Goal: Task Accomplishment & Management: Complete application form

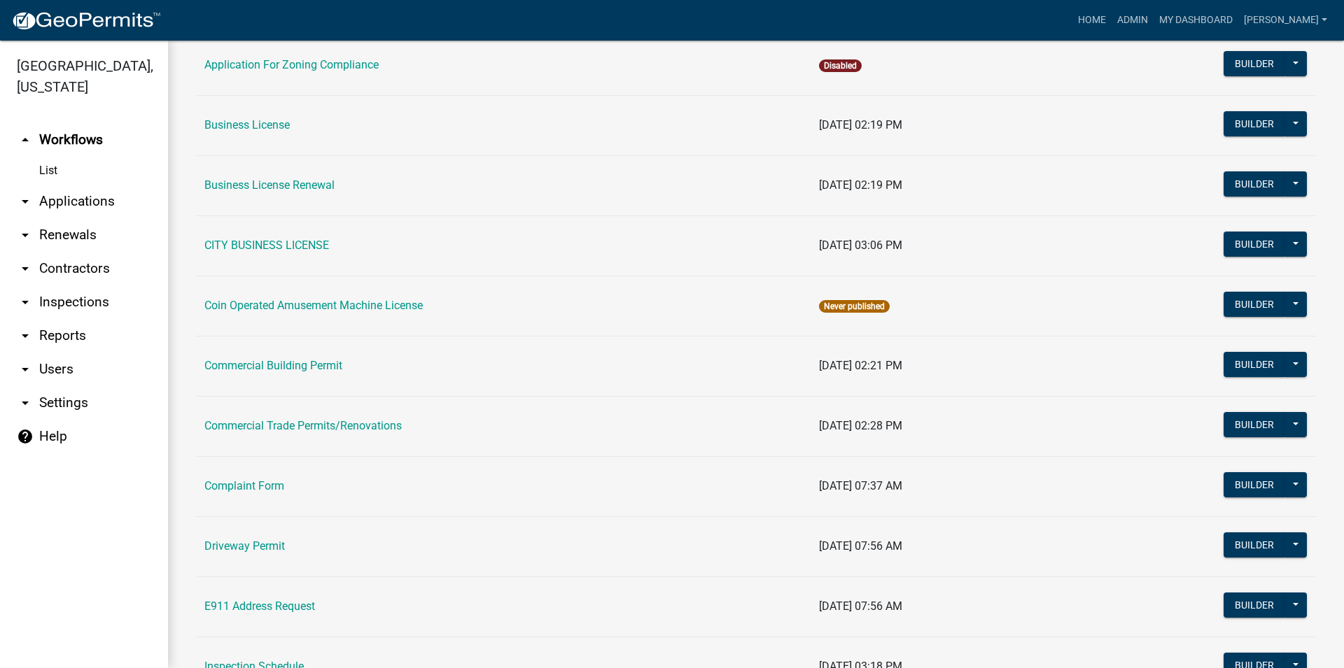
scroll to position [319, 0]
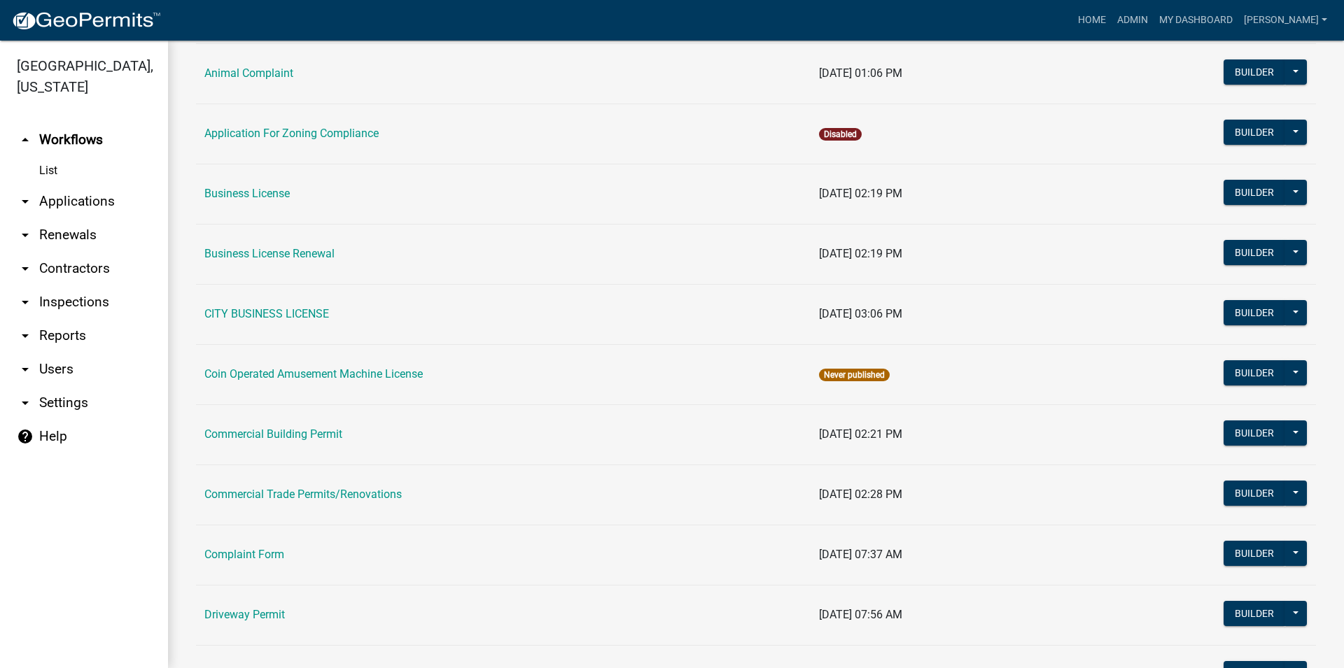
click at [111, 205] on link "arrow_drop_down Applications" at bounding box center [84, 202] width 168 height 34
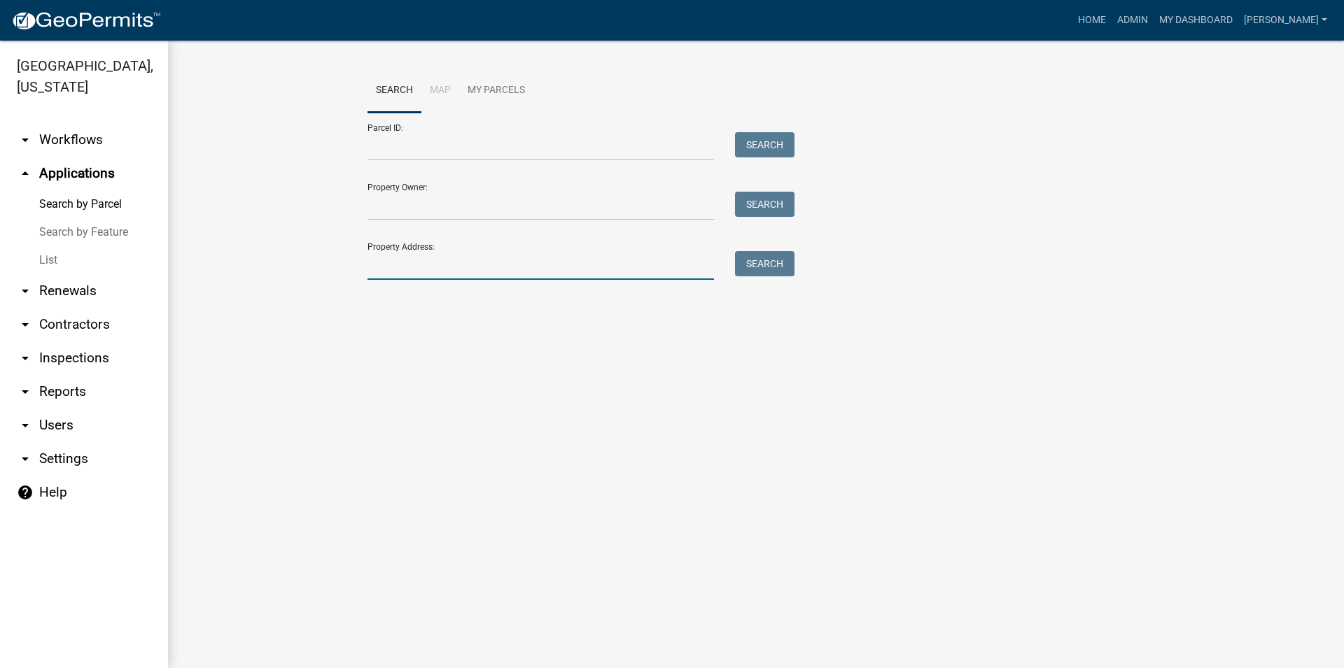
click at [460, 261] on input "Property Address:" at bounding box center [540, 265] width 346 height 29
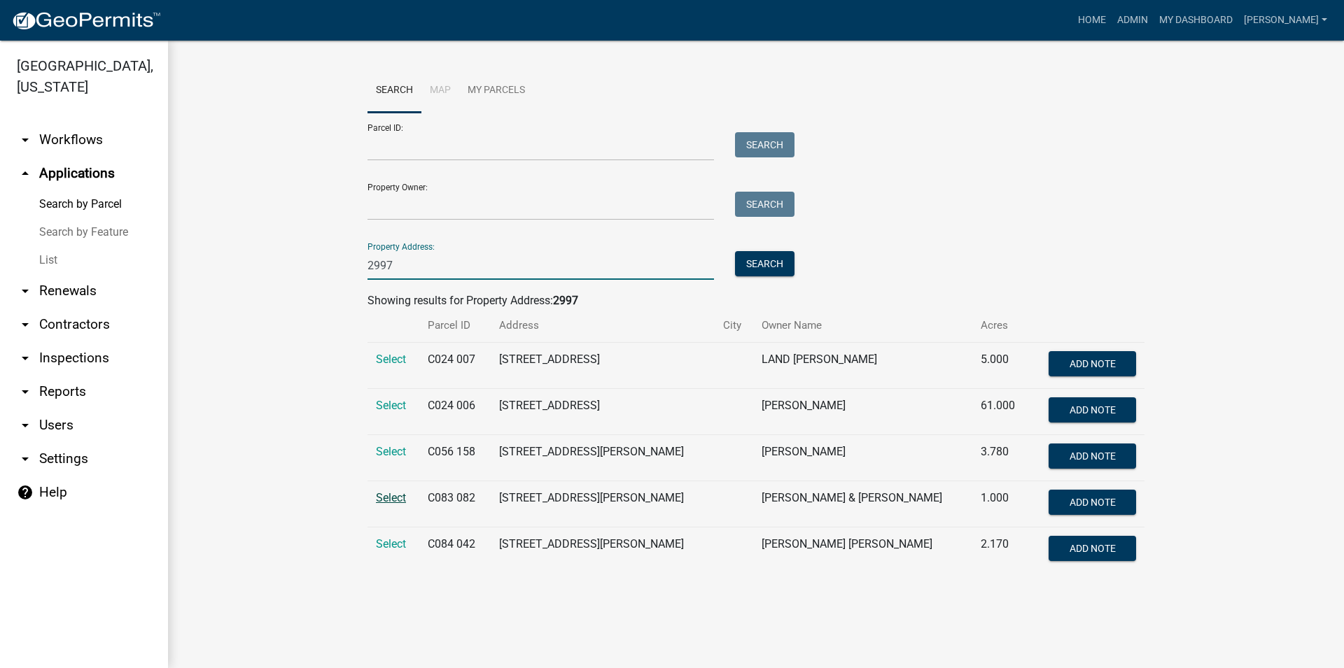
type input "2997"
click at [398, 499] on span "Select" at bounding box center [391, 497] width 30 height 13
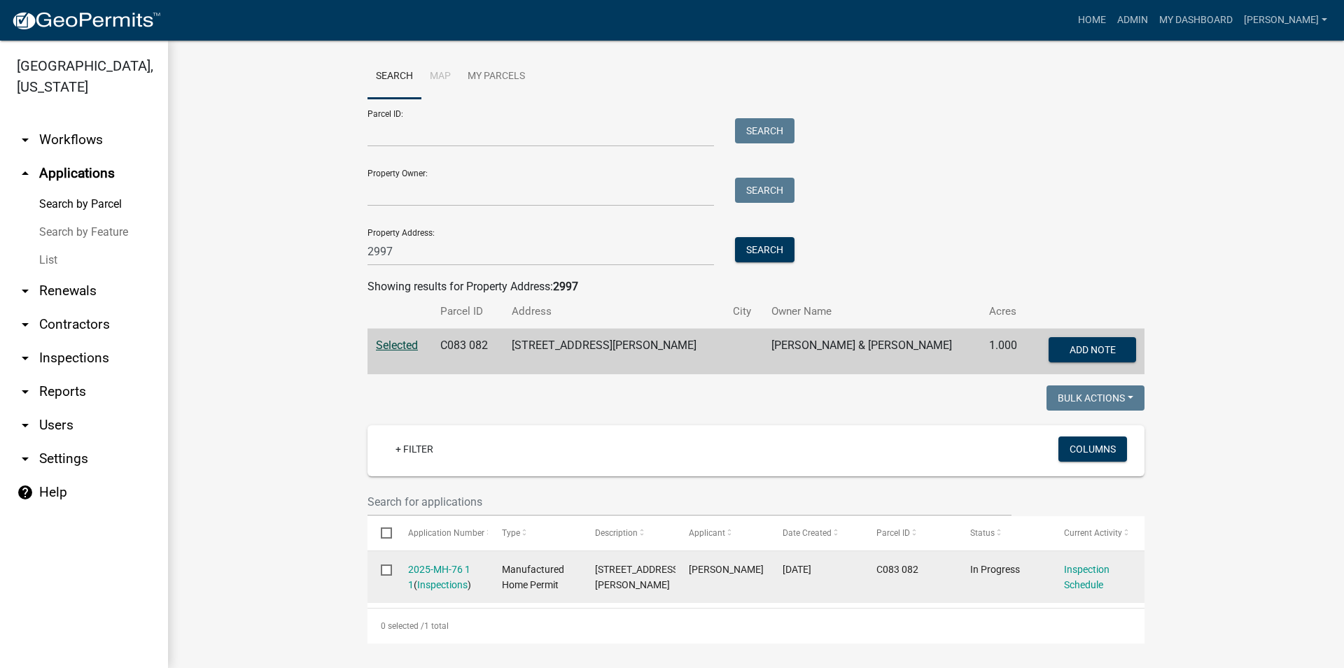
scroll to position [17, 0]
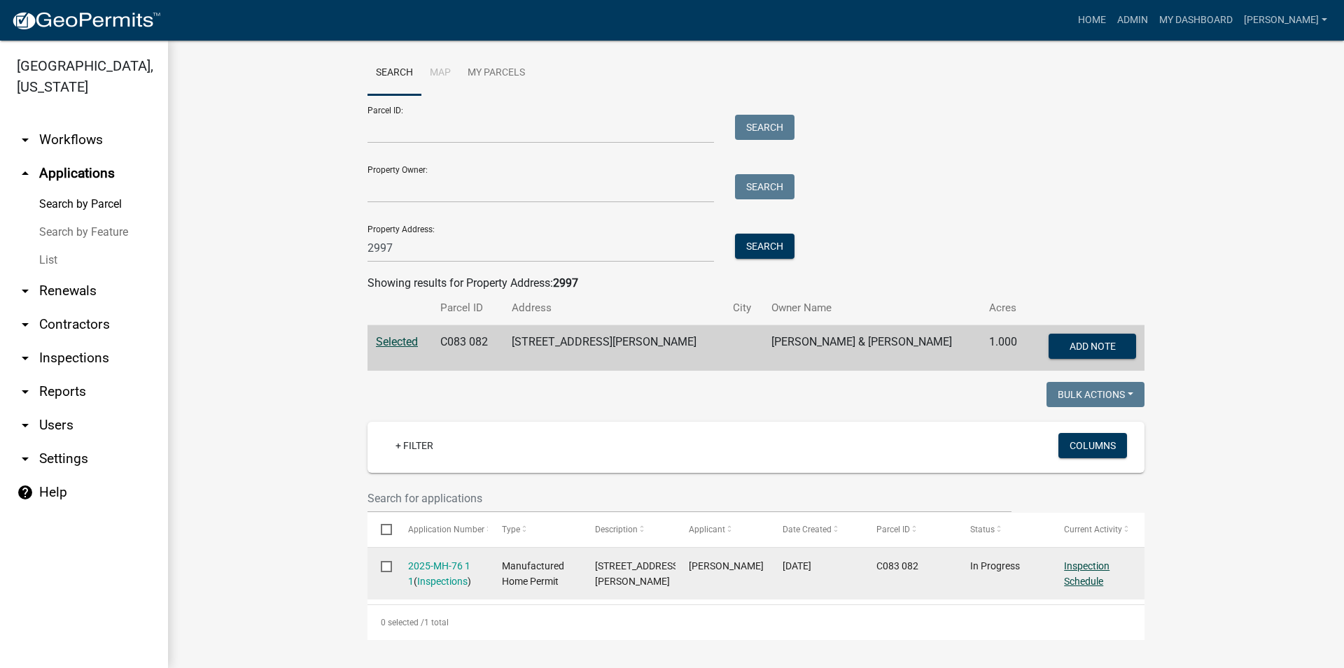
click at [1081, 570] on link "Inspection Schedule" at bounding box center [1086, 574] width 45 height 27
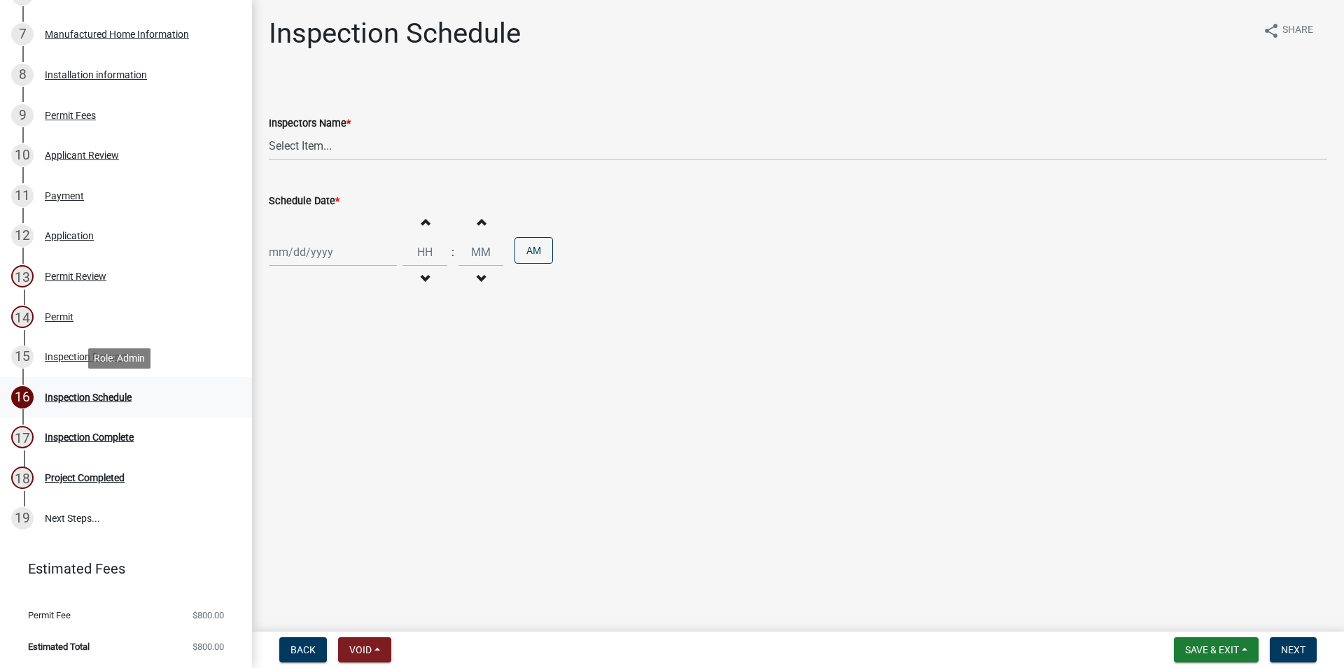
scroll to position [460, 0]
click at [269, 132] on select "Select Item... RLcarroll ([PERSON_NAME]) [PERSON_NAME] ([PERSON_NAME]) [PERSON_…" at bounding box center [798, 146] width 1058 height 29
click at [299, 140] on select "Select Item... RLcarroll ([PERSON_NAME]) [PERSON_NAME] ([PERSON_NAME]) [PERSON_…" at bounding box center [798, 146] width 1058 height 29
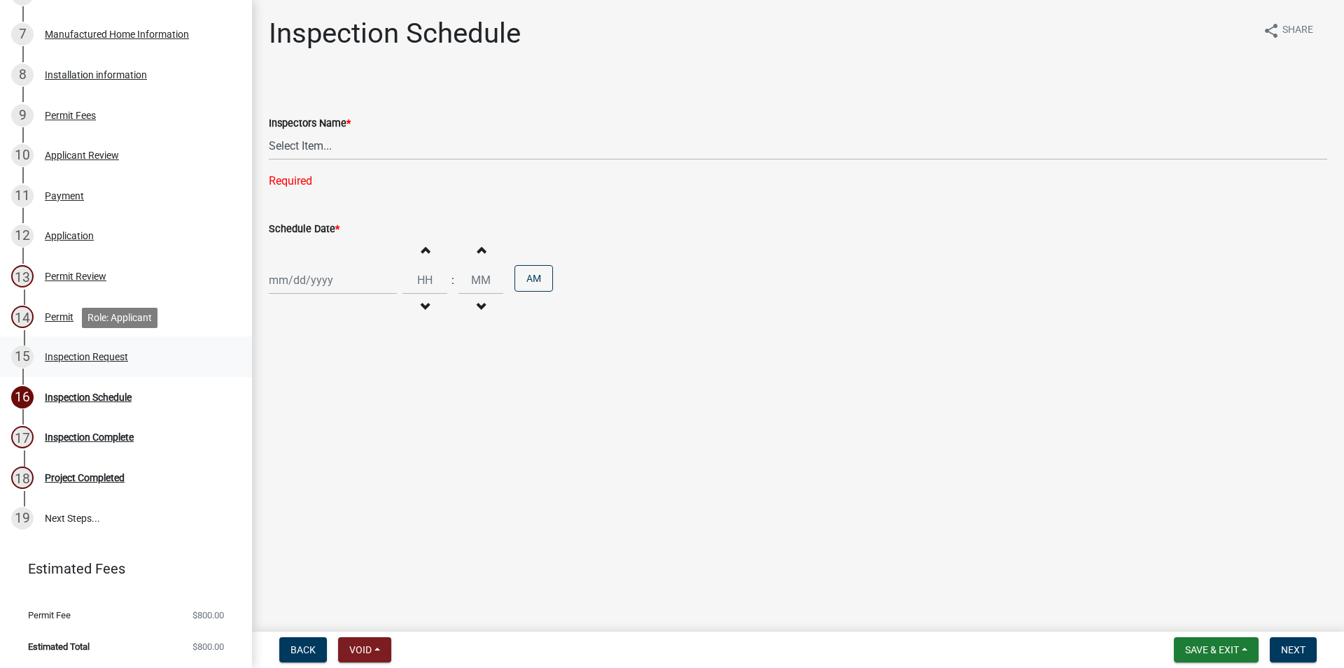
click at [93, 353] on div "Inspection Request" at bounding box center [86, 357] width 83 height 10
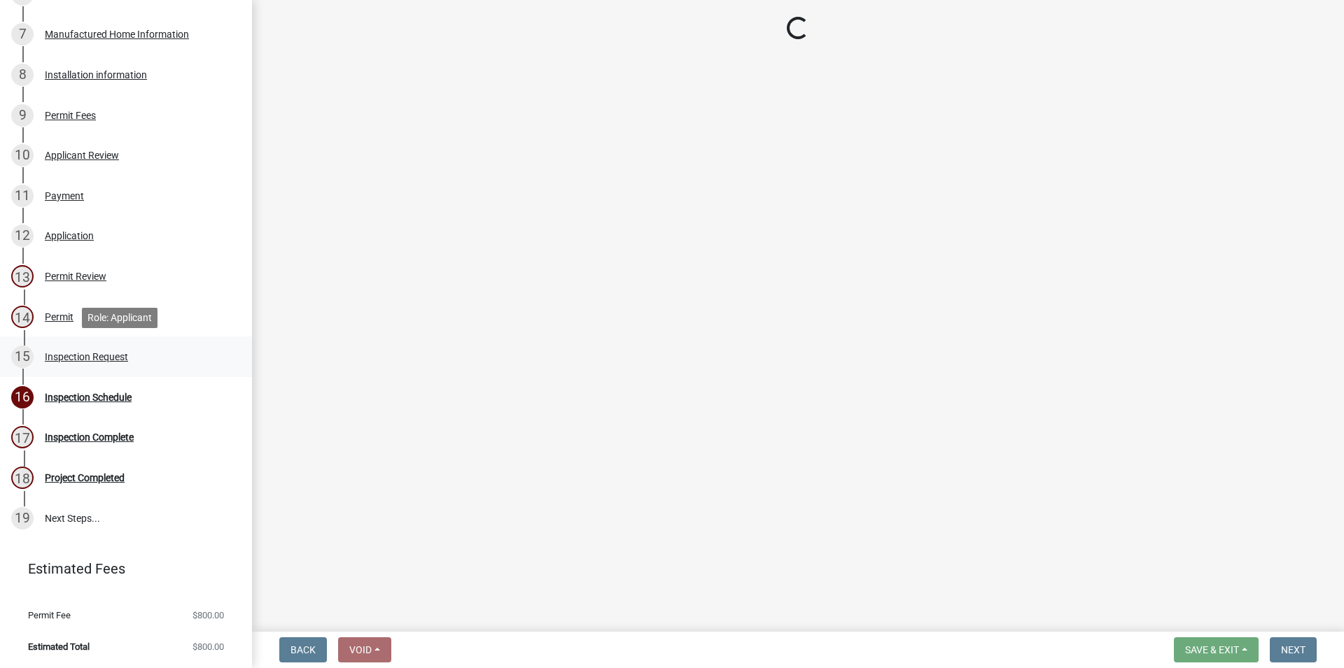
select select "875a3a71-821c-4932-8f00-7658fd3ebb60"
select select "21b86080-1978-429e-8763-4813f54b098a"
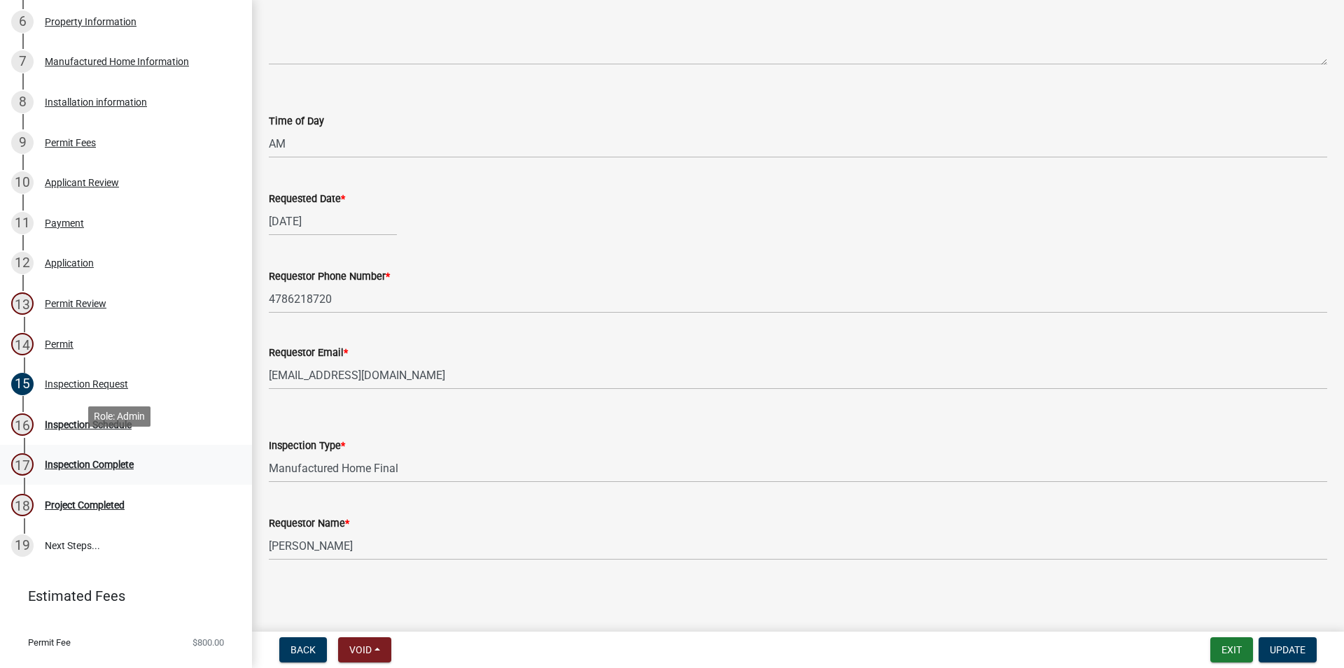
scroll to position [388, 0]
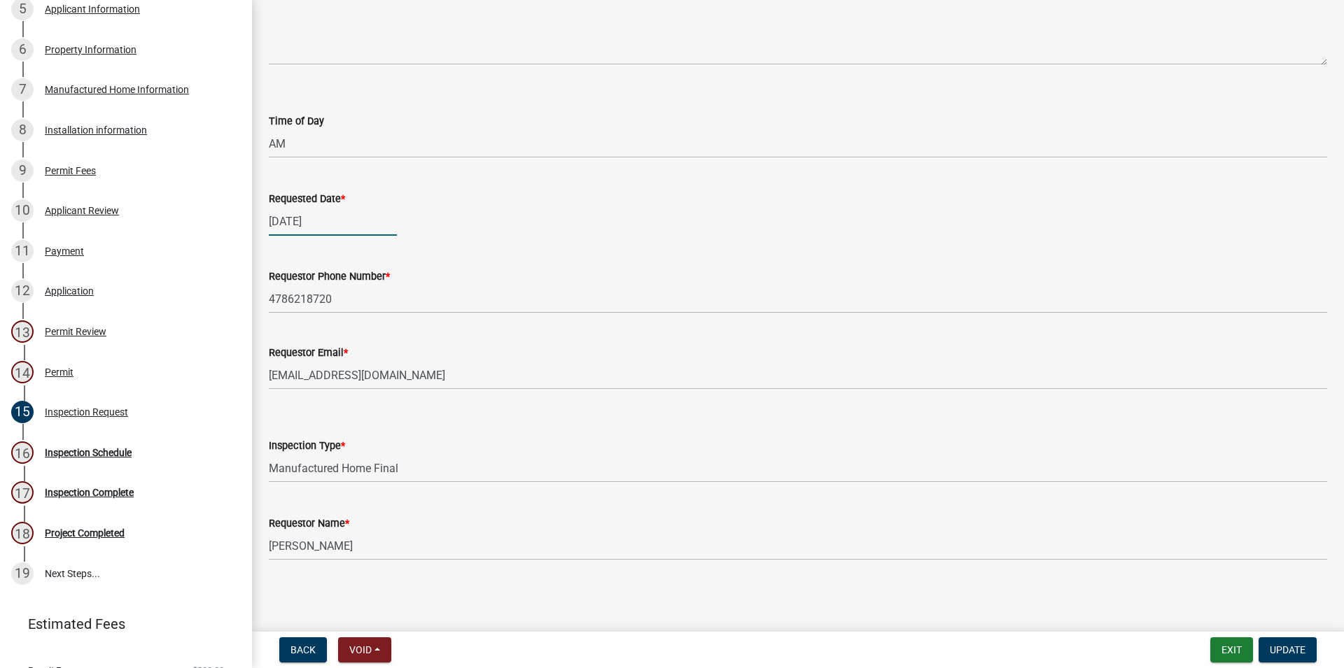
click at [325, 220] on input "[DATE]" at bounding box center [333, 221] width 128 height 29
select select "8"
select select "2025"
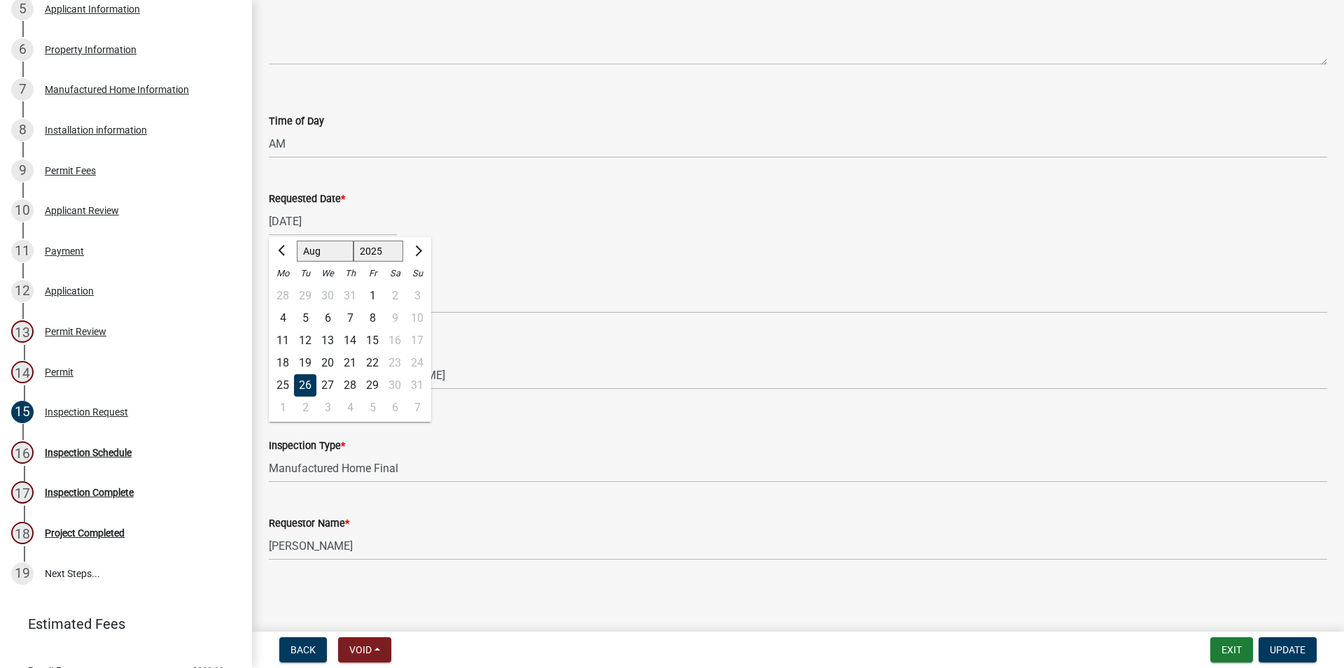
click at [375, 360] on div "22" at bounding box center [372, 363] width 22 height 22
type input "[DATE]"
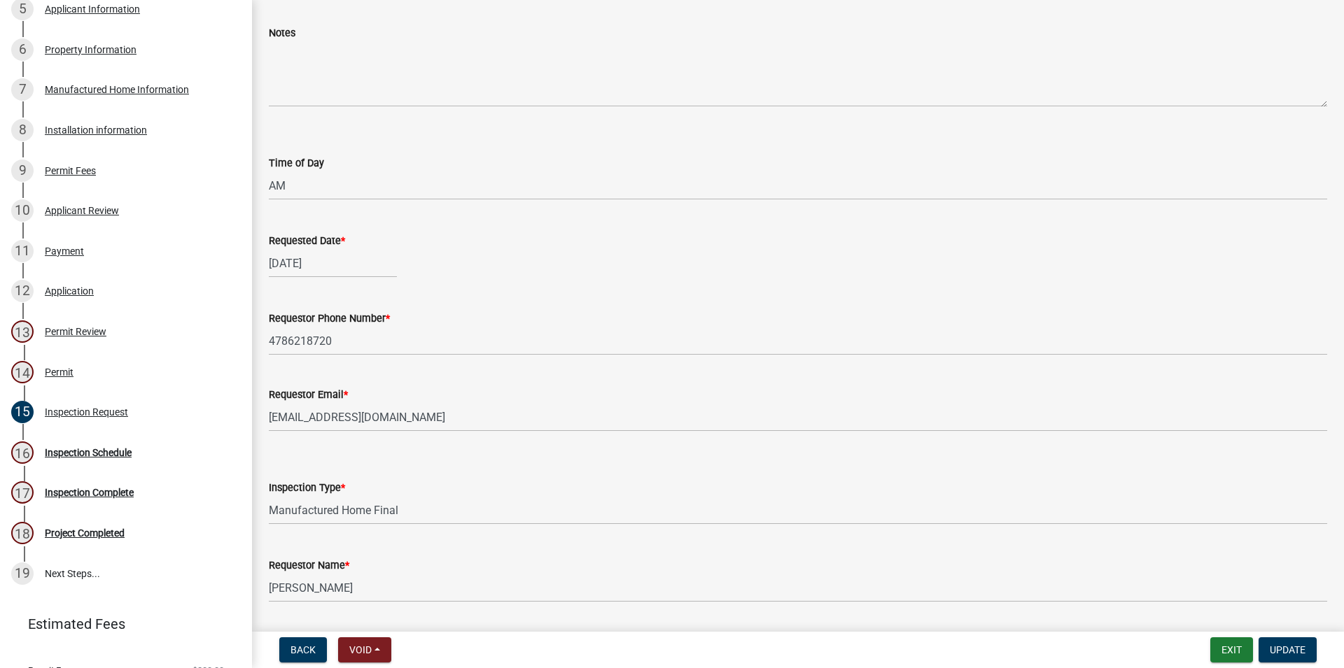
scroll to position [115, 0]
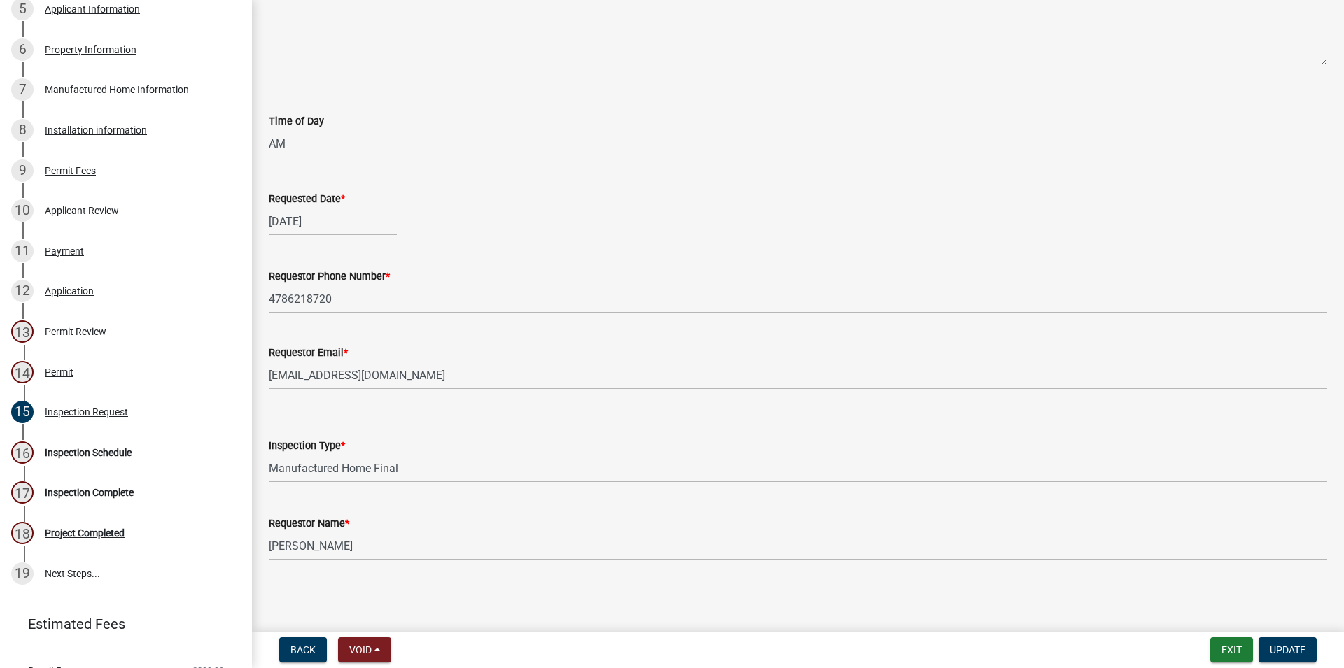
click at [512, 351] on div "Requestor Email *" at bounding box center [798, 352] width 1058 height 17
click at [987, 402] on div "Inspection Type * Select Item... Manufactured Home Final Footer Inspection" at bounding box center [798, 442] width 1058 height 82
click at [341, 221] on input "[DATE]" at bounding box center [333, 221] width 128 height 29
select select "8"
select select "2025"
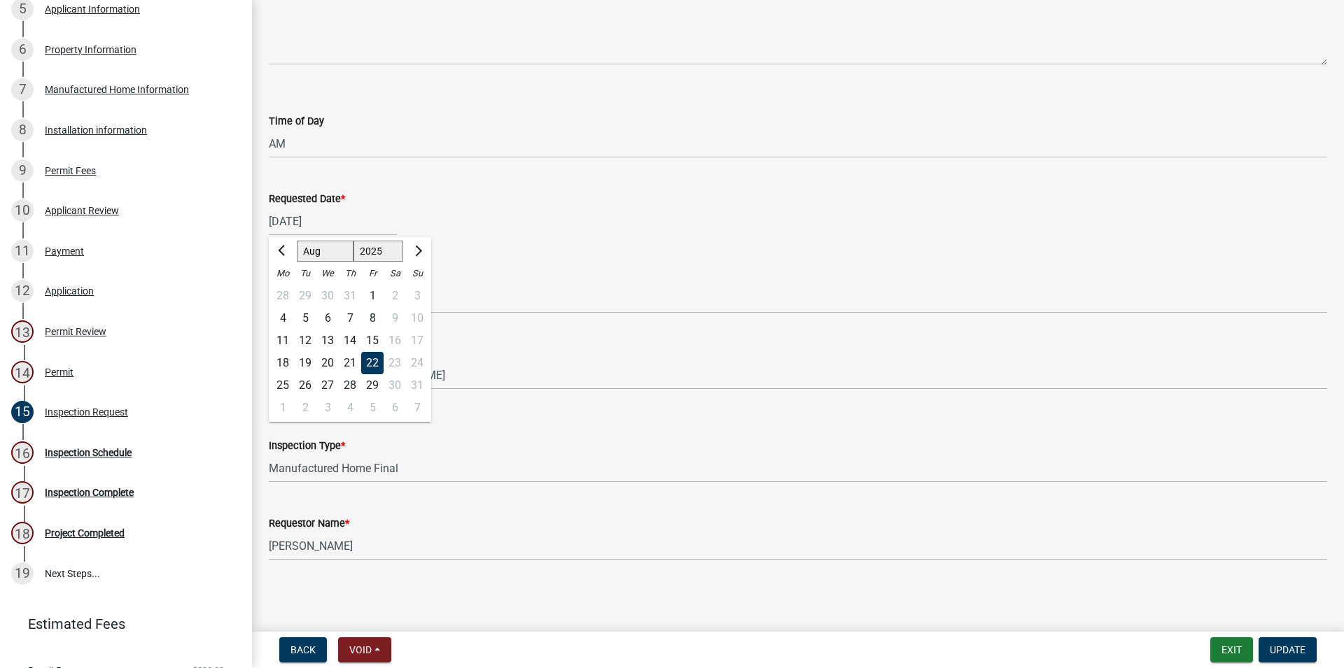
drag, startPoint x: 663, startPoint y: 418, endPoint x: 616, endPoint y: 385, distance: 58.2
click at [663, 418] on div "Inspection Type * Select Item... Manufactured Home Final Footer Inspection" at bounding box center [798, 442] width 1058 height 82
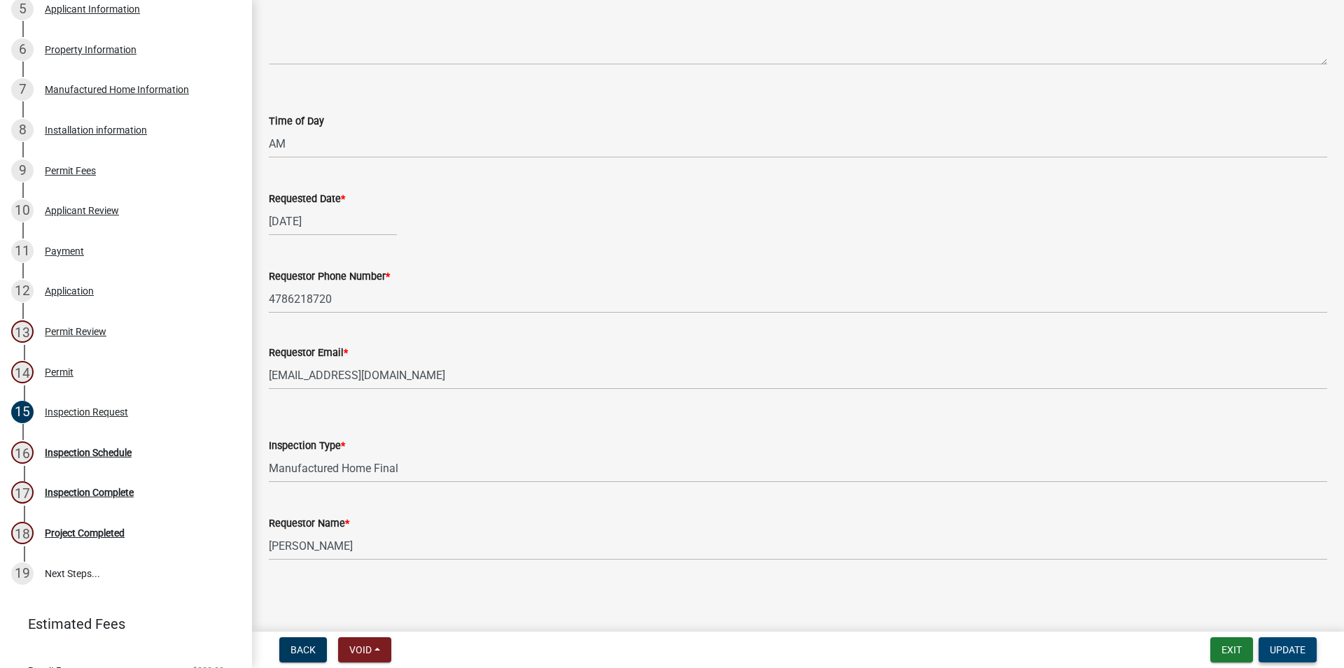
click at [1271, 646] on span "Update" at bounding box center [1287, 650] width 36 height 11
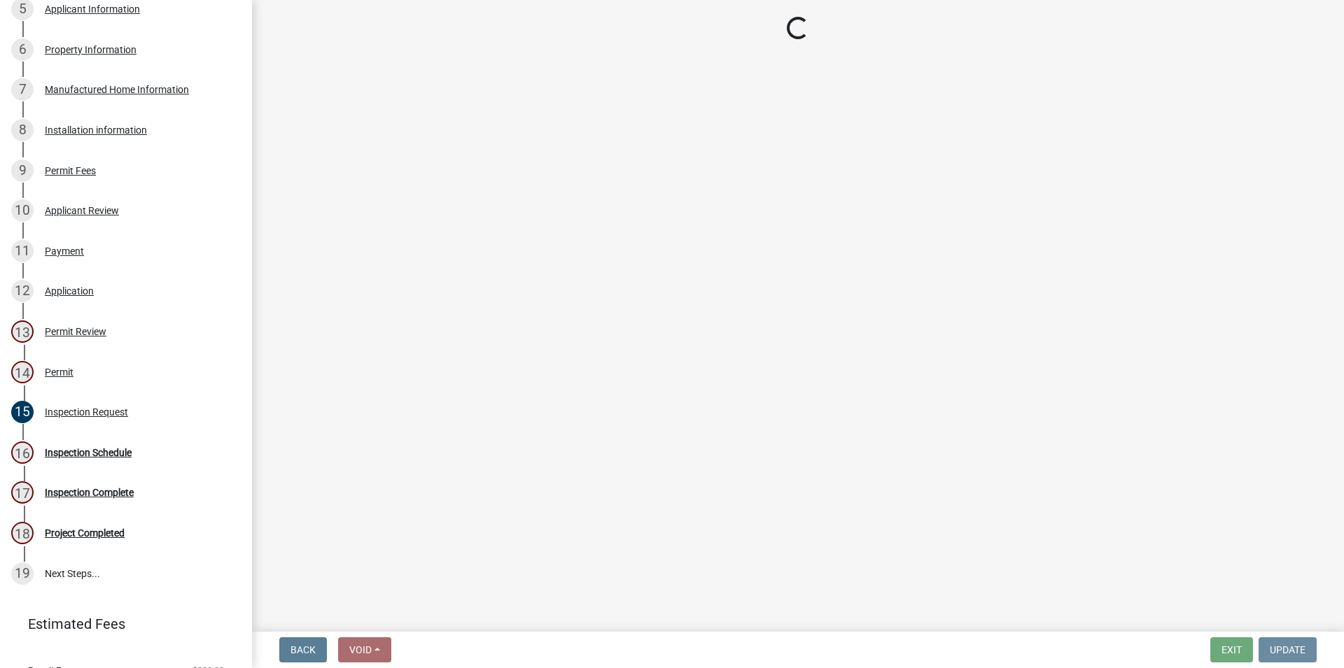
scroll to position [0, 0]
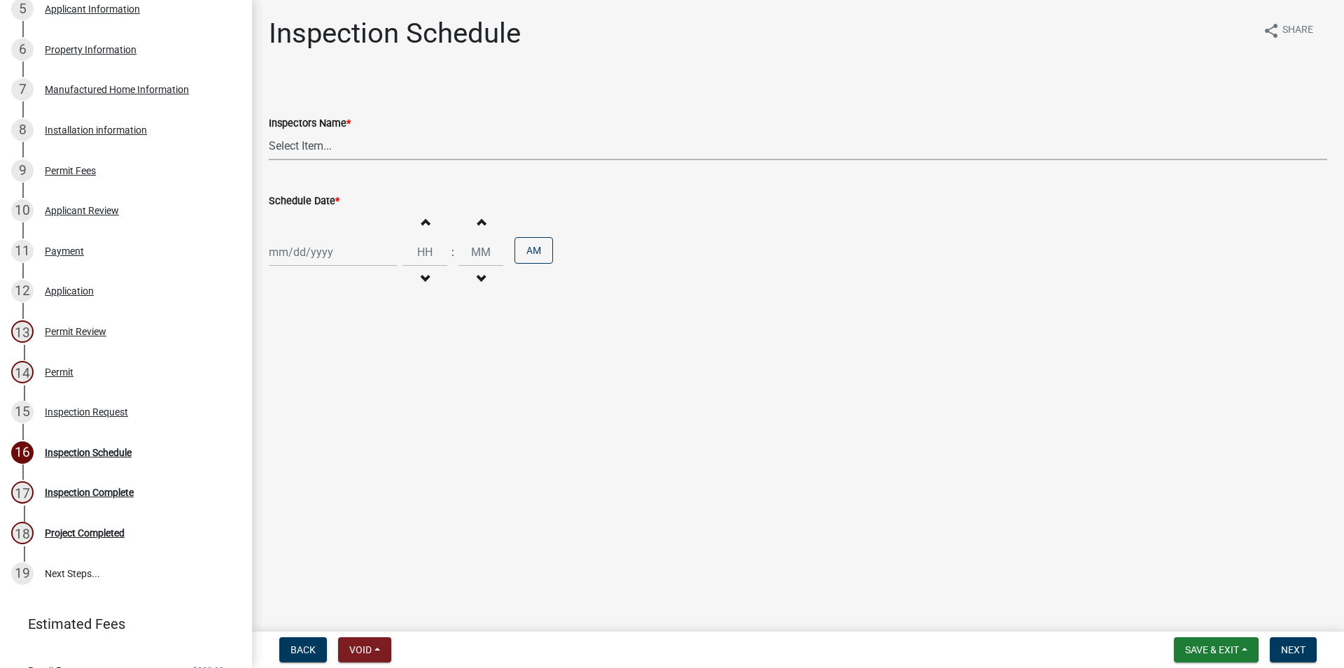
click at [269, 132] on select "Select Item... RLcarroll ([PERSON_NAME]) [PERSON_NAME] ([PERSON_NAME]) [PERSON_…" at bounding box center [798, 146] width 1058 height 29
click at [456, 110] on form "Inspectors Name * Select Item... RLcarroll ([PERSON_NAME]) [PERSON_NAME] ([PERS…" at bounding box center [798, 129] width 1058 height 62
click at [269, 132] on select "Select Item... RLcarroll ([PERSON_NAME]) [PERSON_NAME] ([PERSON_NAME]) [PERSON_…" at bounding box center [798, 146] width 1058 height 29
select select "3acdf11f-131c-438b-b450-ae4501c32128"
click option "[PERSON_NAME] ([PERSON_NAME])" at bounding box center [0, 0] width 0 height 0
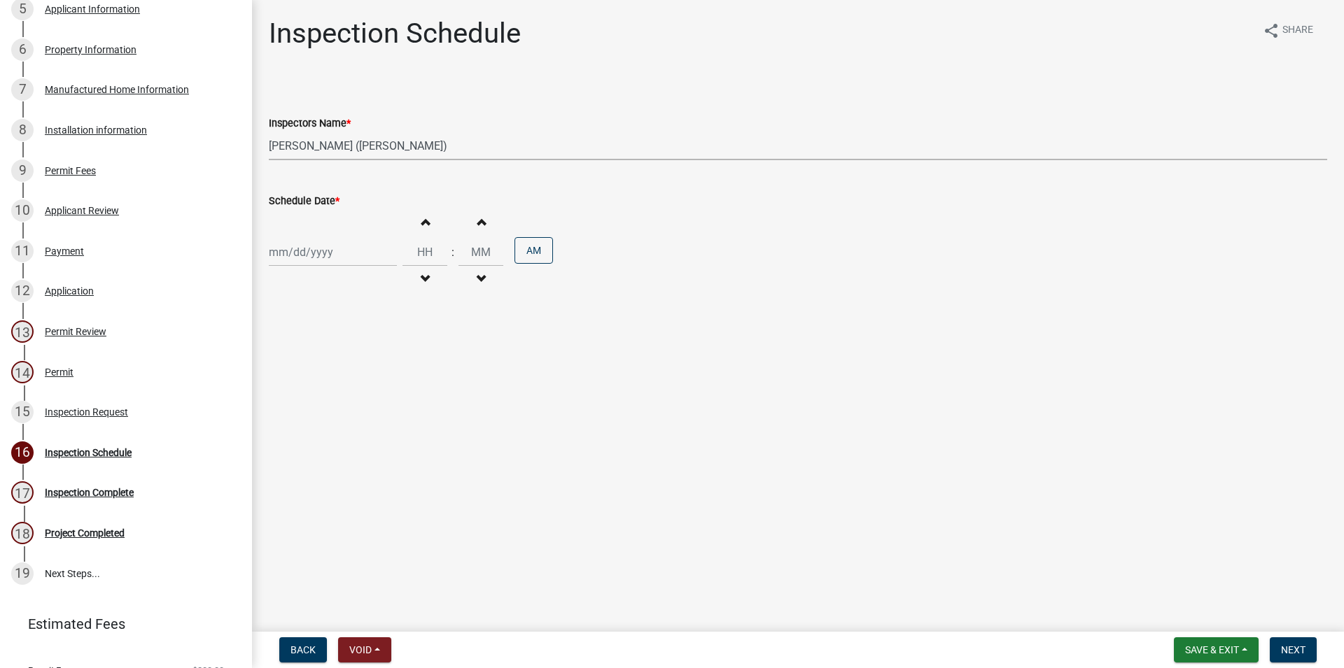
click at [342, 261] on input "Schedule Date *" at bounding box center [333, 252] width 128 height 29
click at [325, 398] on div "20" at bounding box center [327, 394] width 22 height 22
click at [342, 246] on input "[DATE]" at bounding box center [333, 252] width 128 height 29
click at [375, 394] on div "22" at bounding box center [372, 394] width 22 height 22
type input "[DATE]"
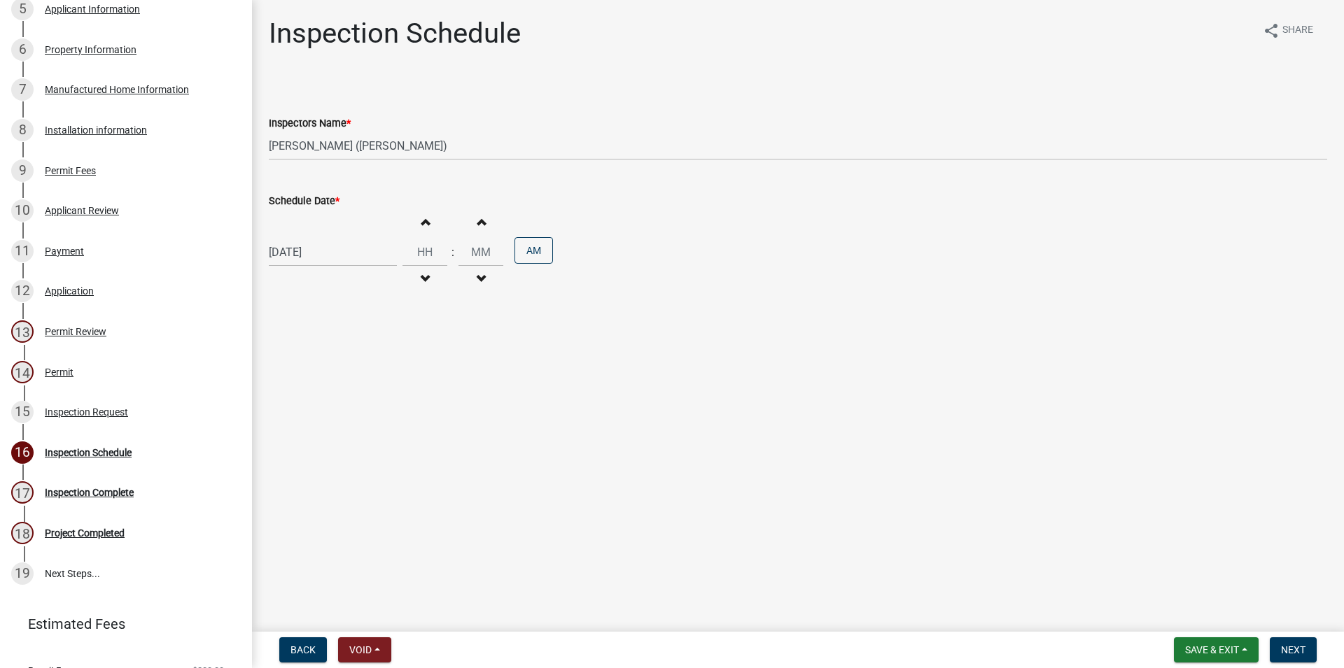
click at [423, 224] on button "Increment hours" at bounding box center [424, 221] width 29 height 25
type input "01"
type input "00"
click at [428, 234] on div "Increment hours 01 Decrement hours" at bounding box center [424, 252] width 45 height 86
click at [423, 225] on button "Increment hours" at bounding box center [424, 221] width 29 height 25
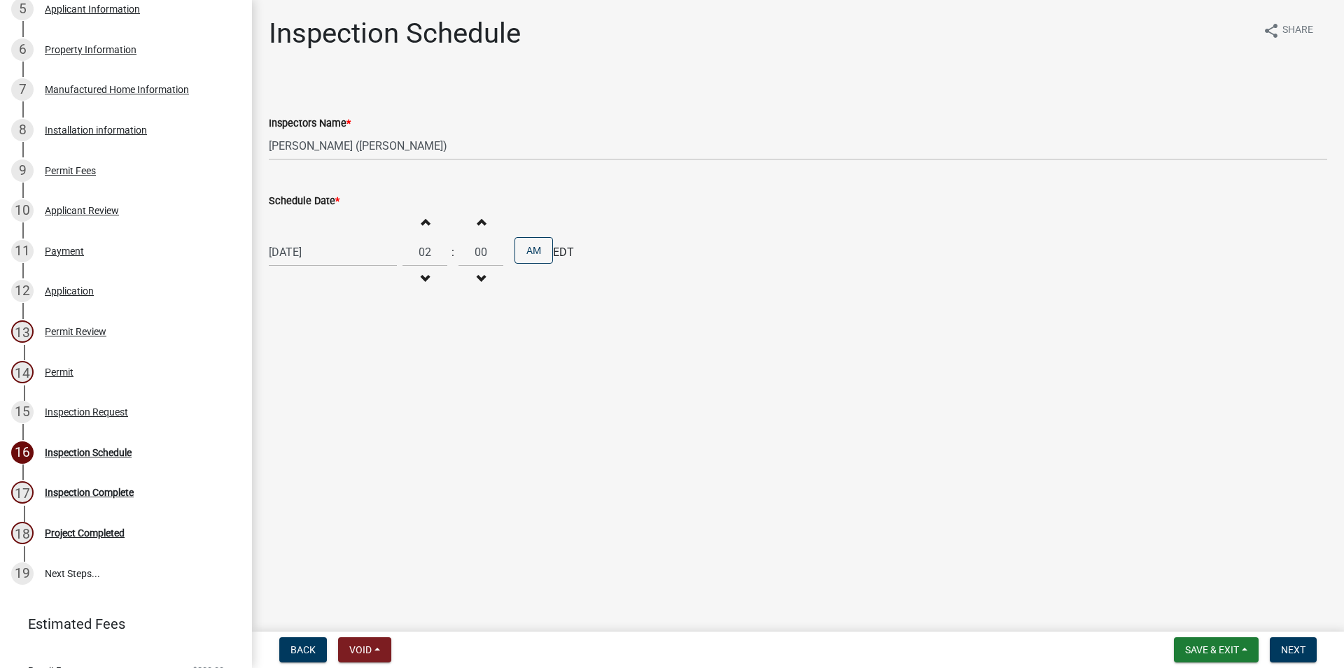
click at [447, 222] on div "Increment hours 02 Decrement hours" at bounding box center [424, 252] width 45 height 86
click at [437, 223] on button "Increment hours" at bounding box center [424, 221] width 29 height 25
click at [437, 222] on button "Increment hours" at bounding box center [424, 221] width 29 height 25
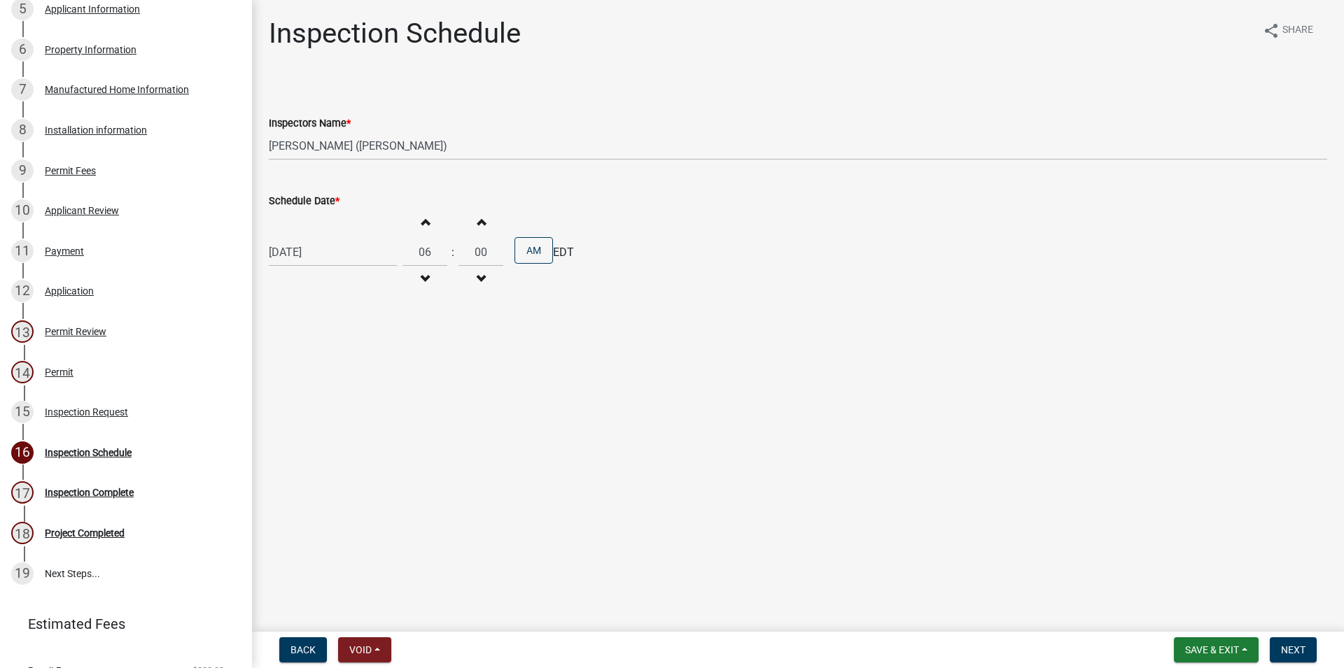
click at [437, 222] on button "Increment hours" at bounding box center [424, 221] width 29 height 25
click at [436, 222] on button "Increment hours" at bounding box center [424, 221] width 29 height 25
click at [431, 289] on button "Decrement hours" at bounding box center [424, 279] width 29 height 25
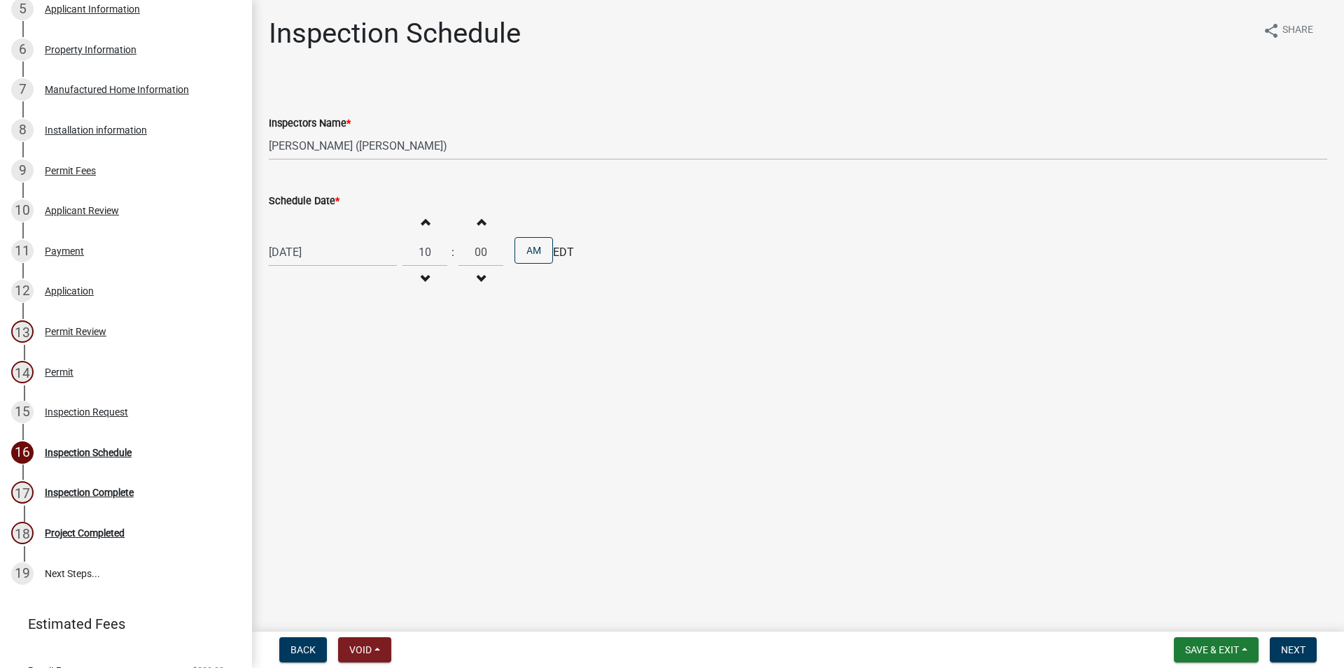
type input "09"
click at [1230, 648] on span "Save & Exit" at bounding box center [1212, 650] width 54 height 11
drag, startPoint x: 1272, startPoint y: 517, endPoint x: 1264, endPoint y: 573, distance: 56.5
click at [1272, 518] on main "Inspection Schedule share Share Inspectors Name * Select Item... RLcarroll ([PE…" at bounding box center [798, 313] width 1092 height 626
click at [1298, 652] on span "Next" at bounding box center [1293, 650] width 24 height 11
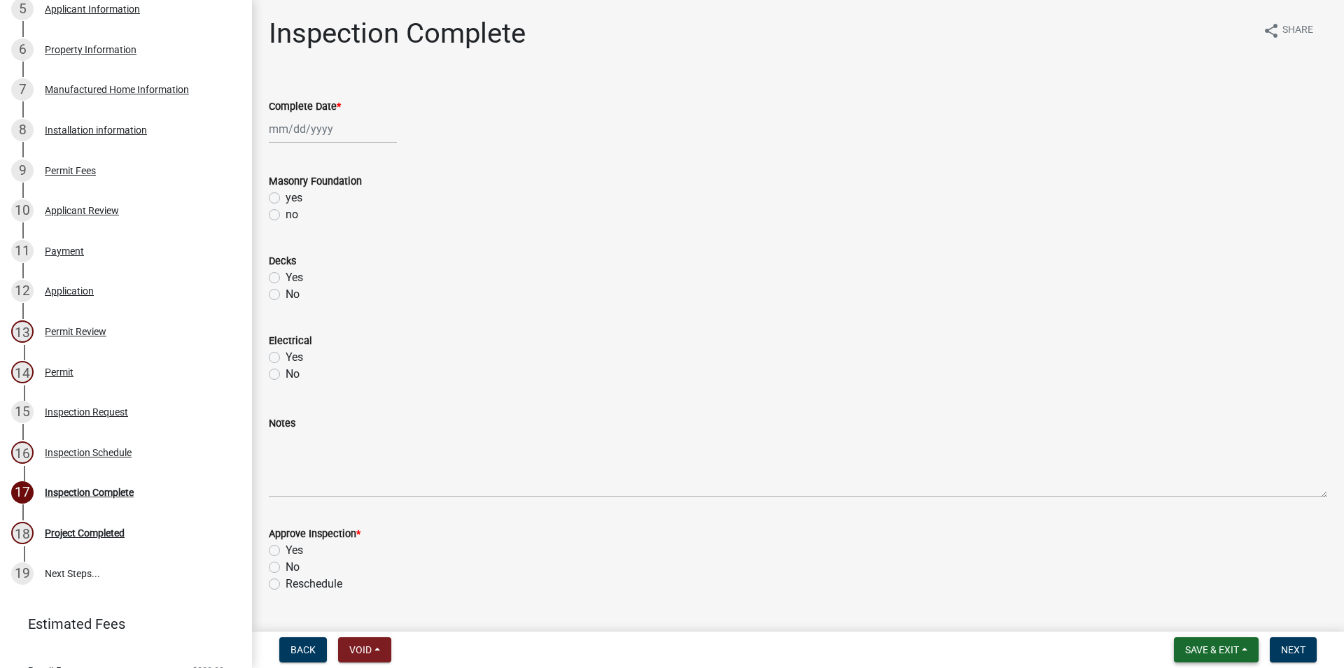
click at [1214, 655] on span "Save & Exit" at bounding box center [1212, 650] width 54 height 11
click at [1193, 619] on button "Save & Exit" at bounding box center [1202, 614] width 112 height 34
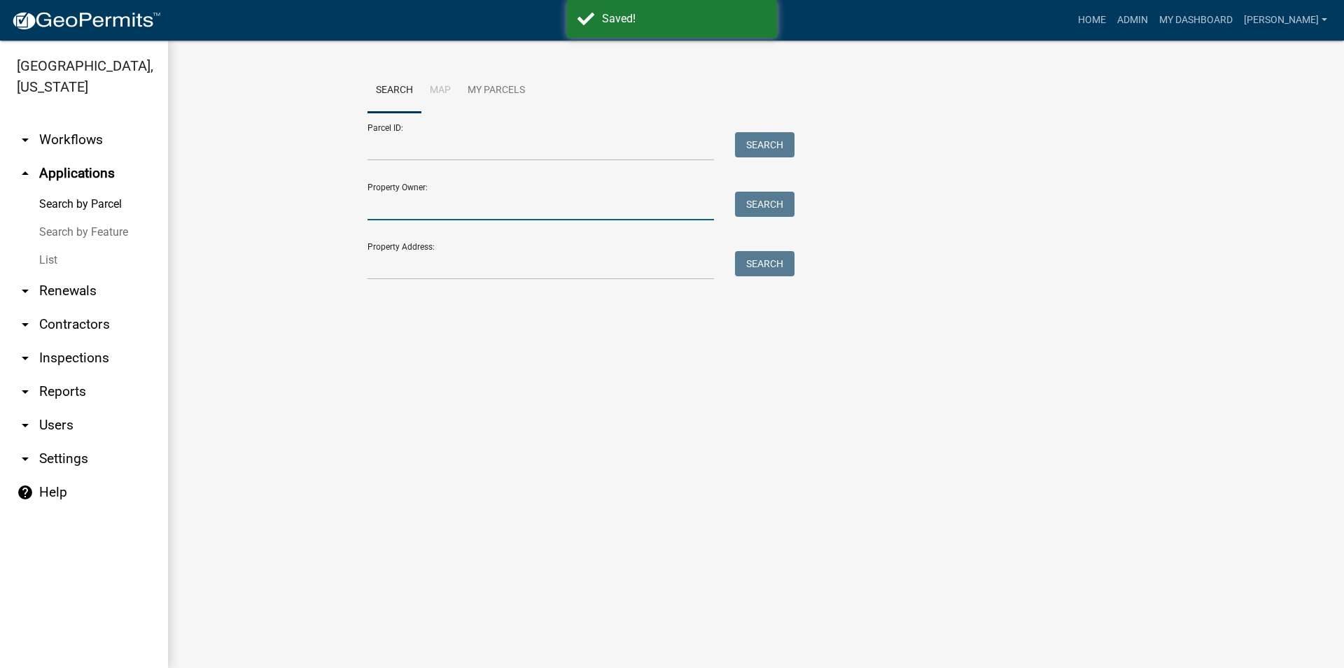
click at [456, 202] on input "Property Owner:" at bounding box center [540, 206] width 346 height 29
click at [440, 268] on input "Property Address:" at bounding box center [540, 265] width 346 height 29
type input "sa"
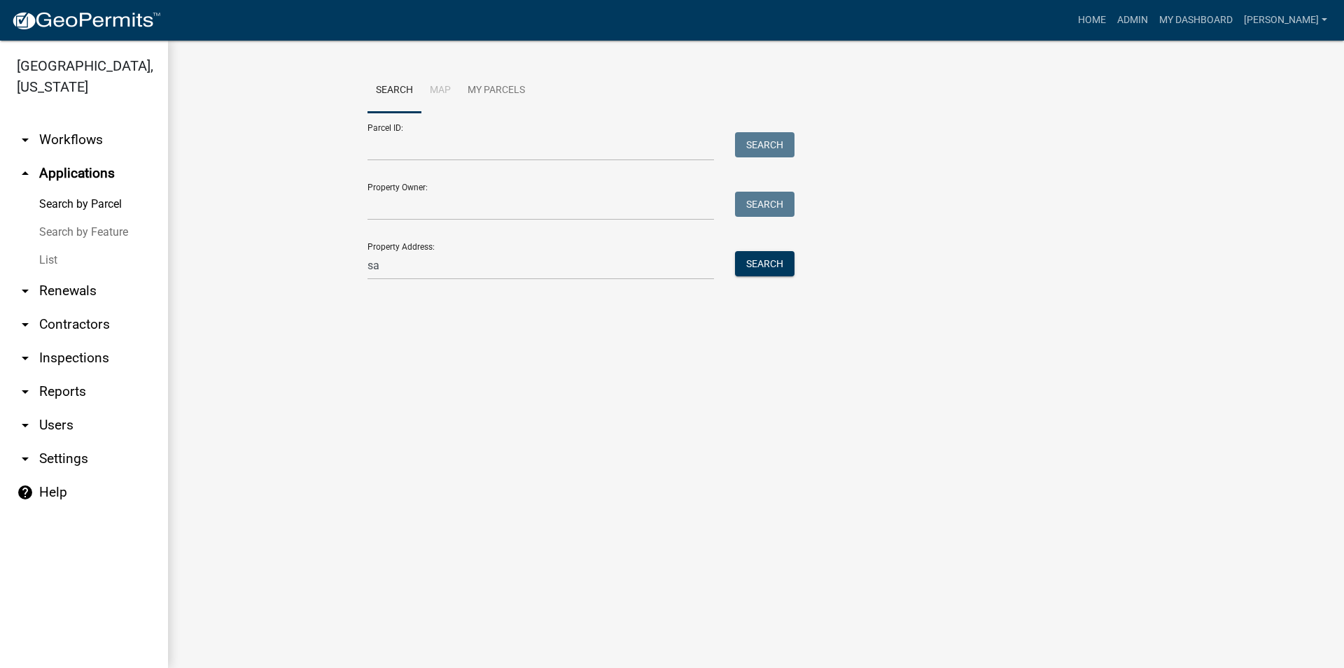
click at [88, 265] on link "List" at bounding box center [84, 260] width 168 height 28
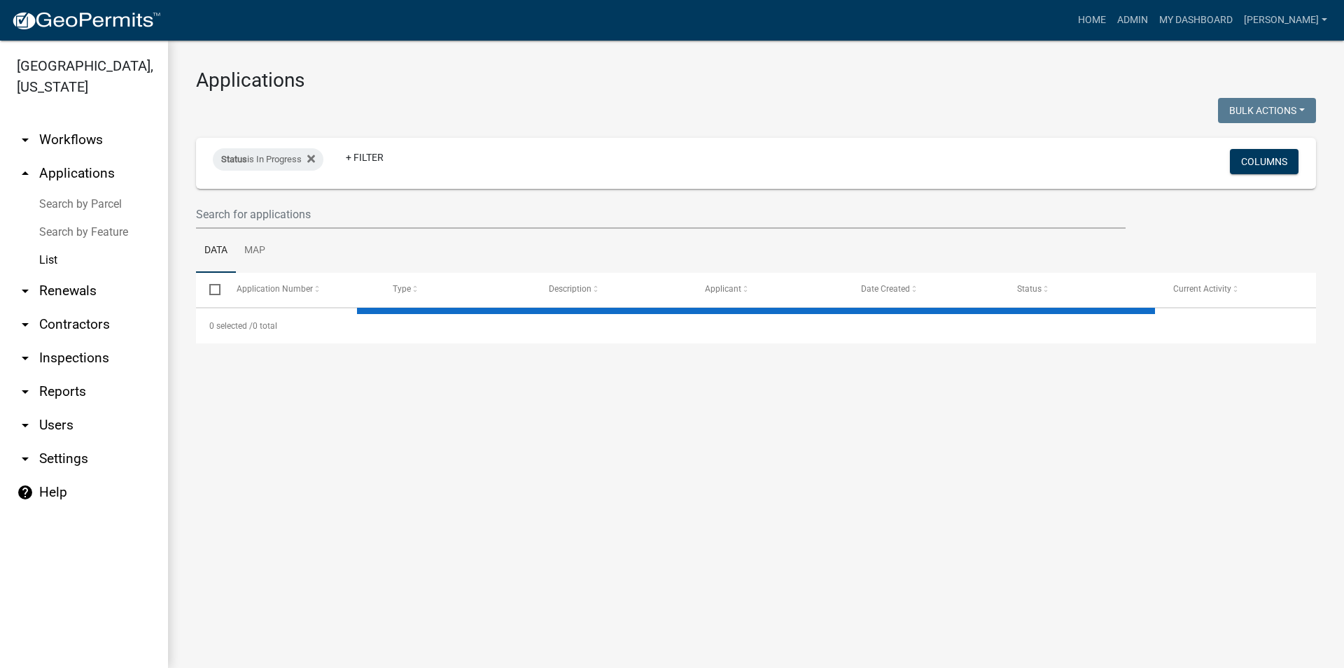
select select "3: 100"
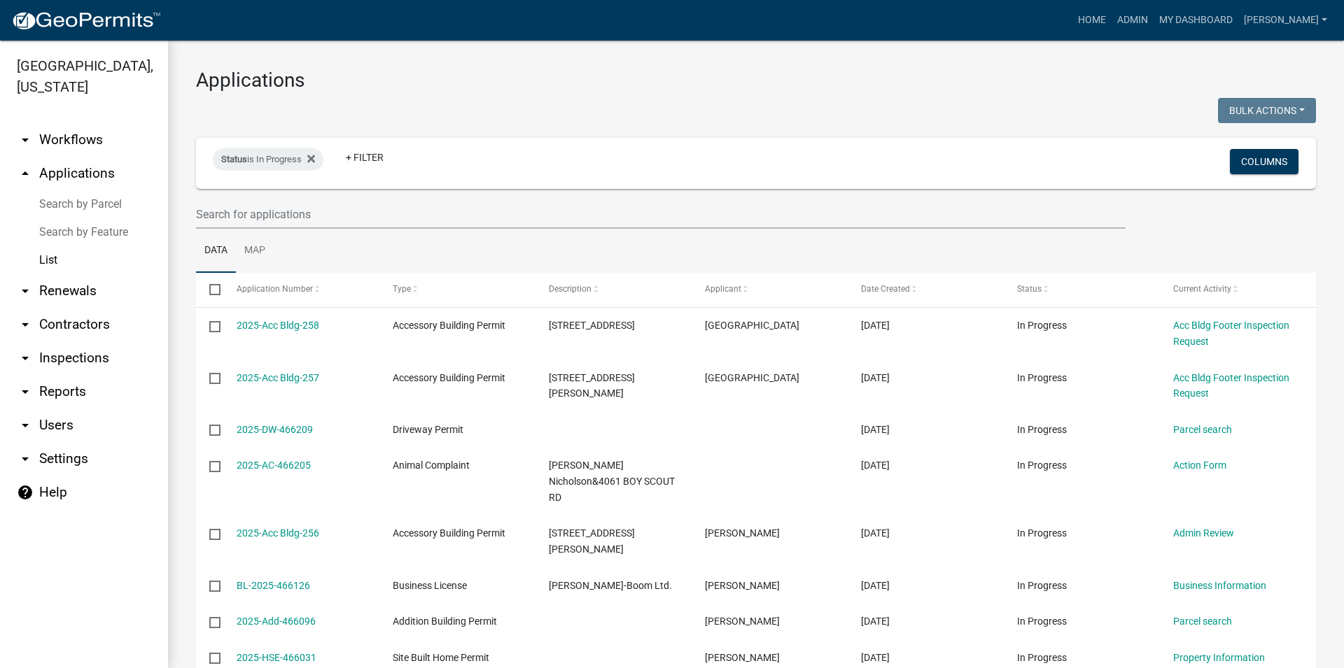
click at [374, 232] on ul "Data Map" at bounding box center [756, 251] width 1120 height 44
click at [374, 221] on input "text" at bounding box center [660, 214] width 929 height 29
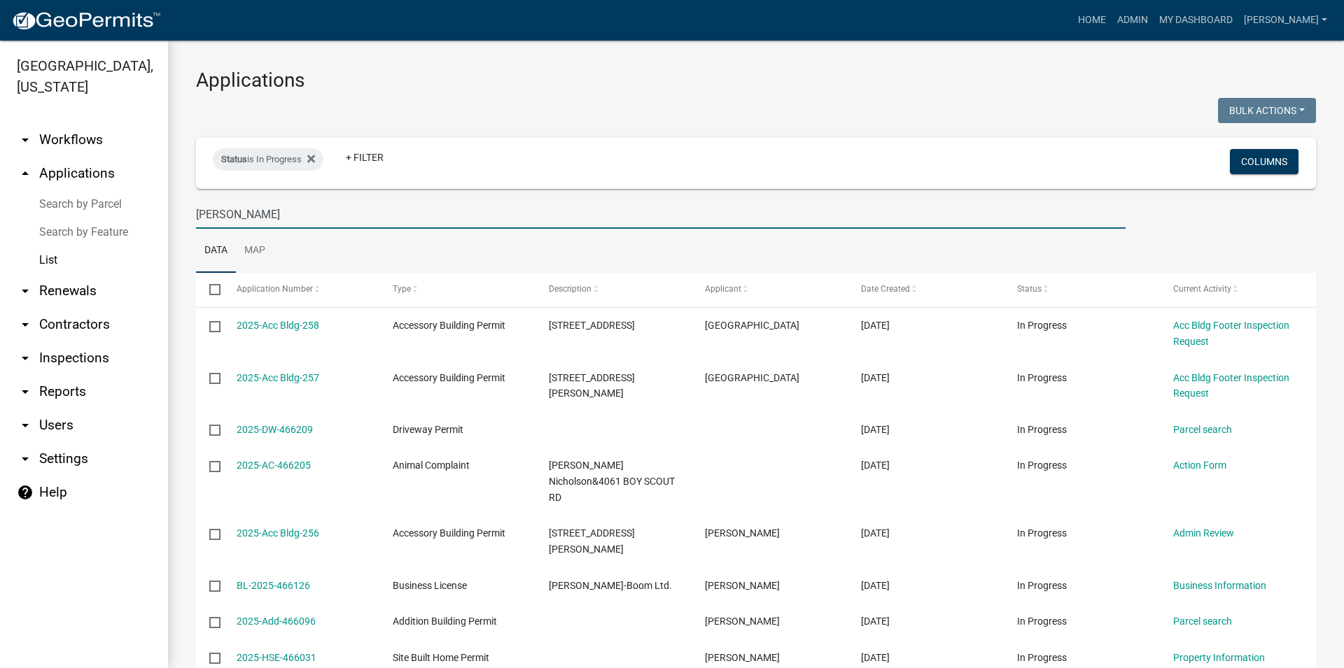
type input "[PERSON_NAME]"
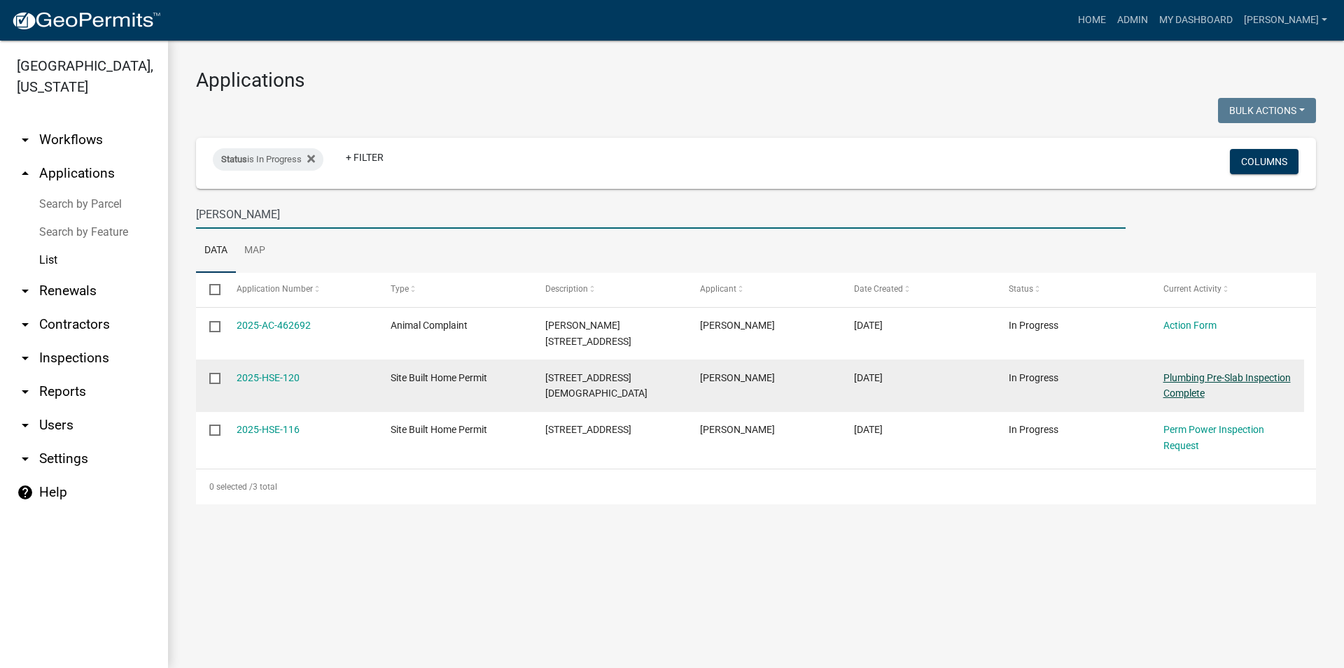
click at [1200, 376] on link "Plumbing Pre-Slab Inspection Complete" at bounding box center [1226, 385] width 127 height 27
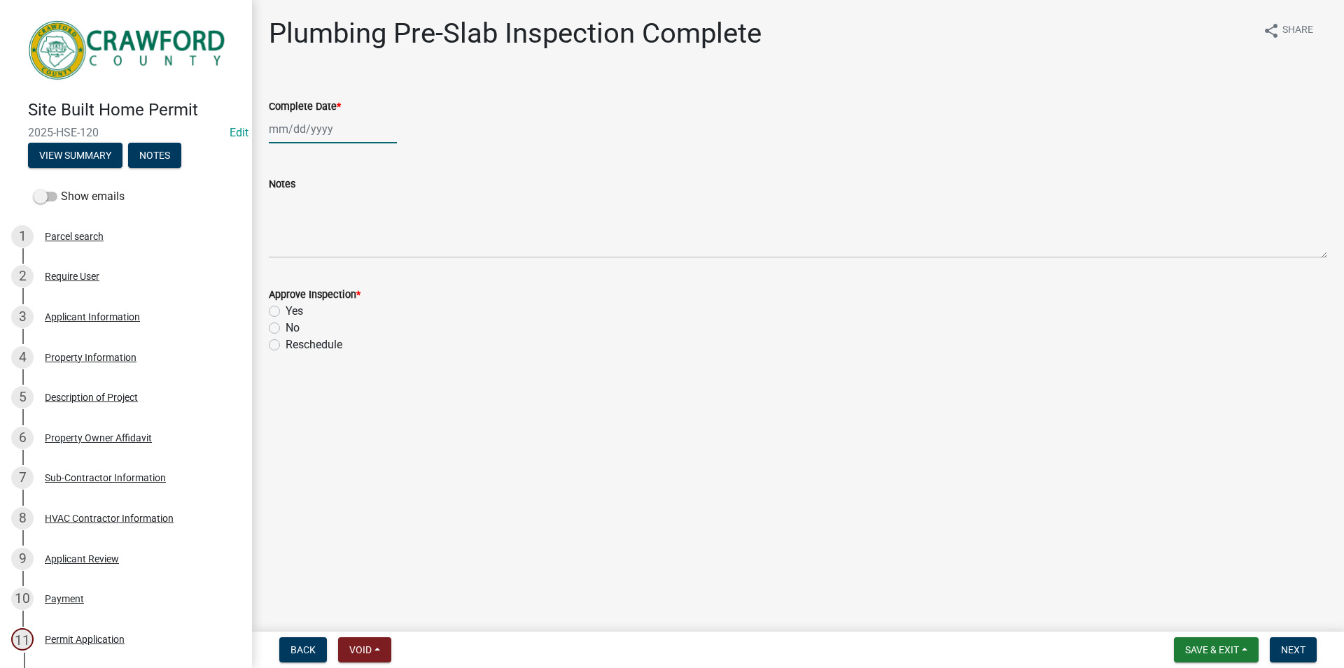
click at [352, 127] on input "Complete Date *" at bounding box center [333, 129] width 128 height 29
select select "8"
select select "2025"
click at [374, 269] on div "22" at bounding box center [372, 271] width 22 height 22
type input "[DATE]"
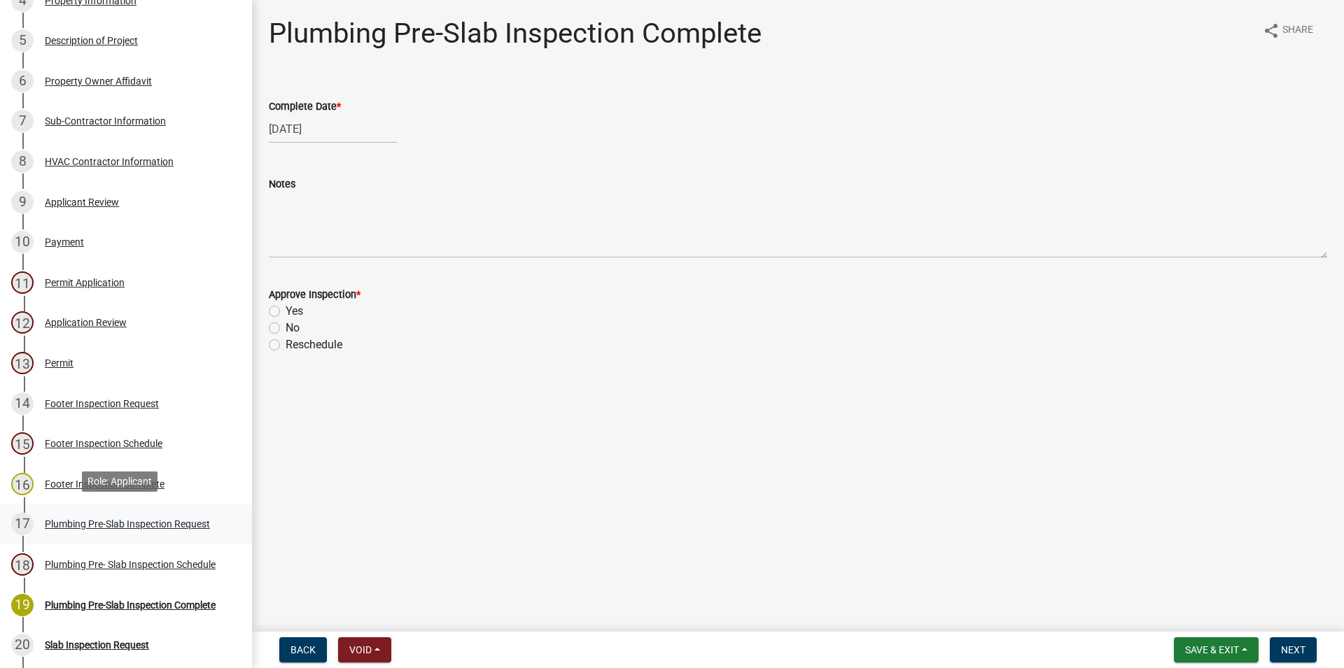
scroll to position [642, 0]
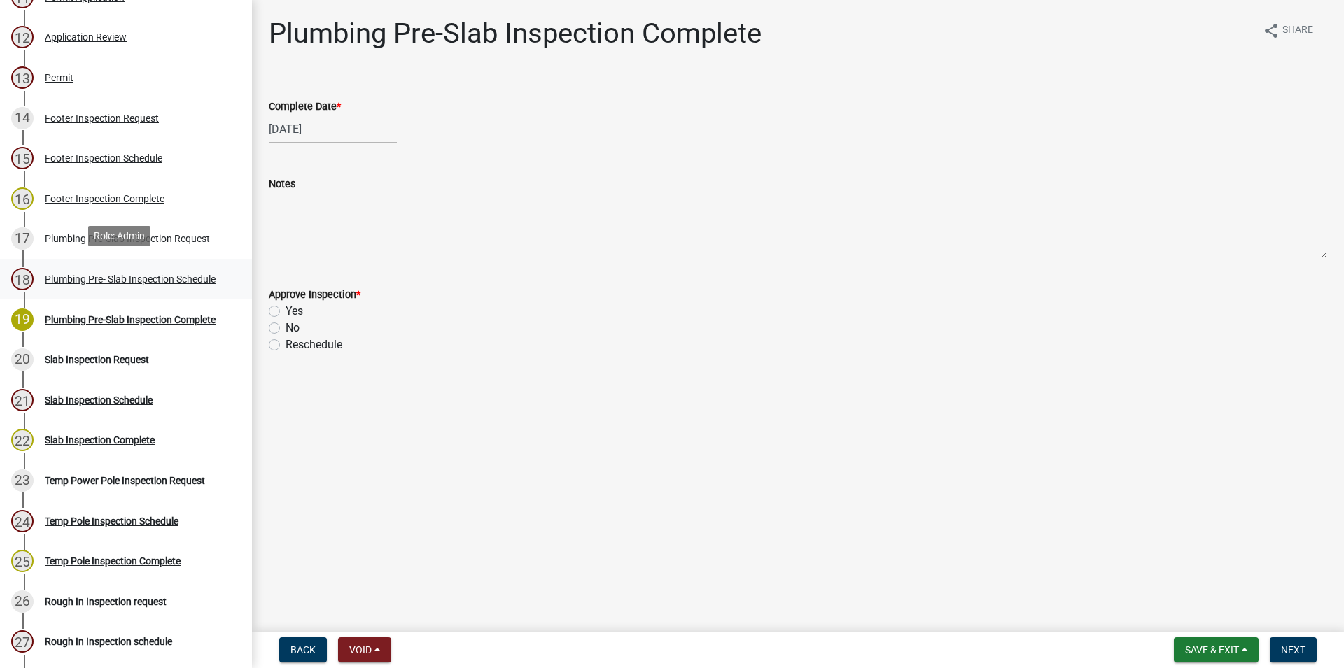
click at [174, 274] on div "Plumbing Pre- Slab Inspection Schedule" at bounding box center [130, 279] width 171 height 10
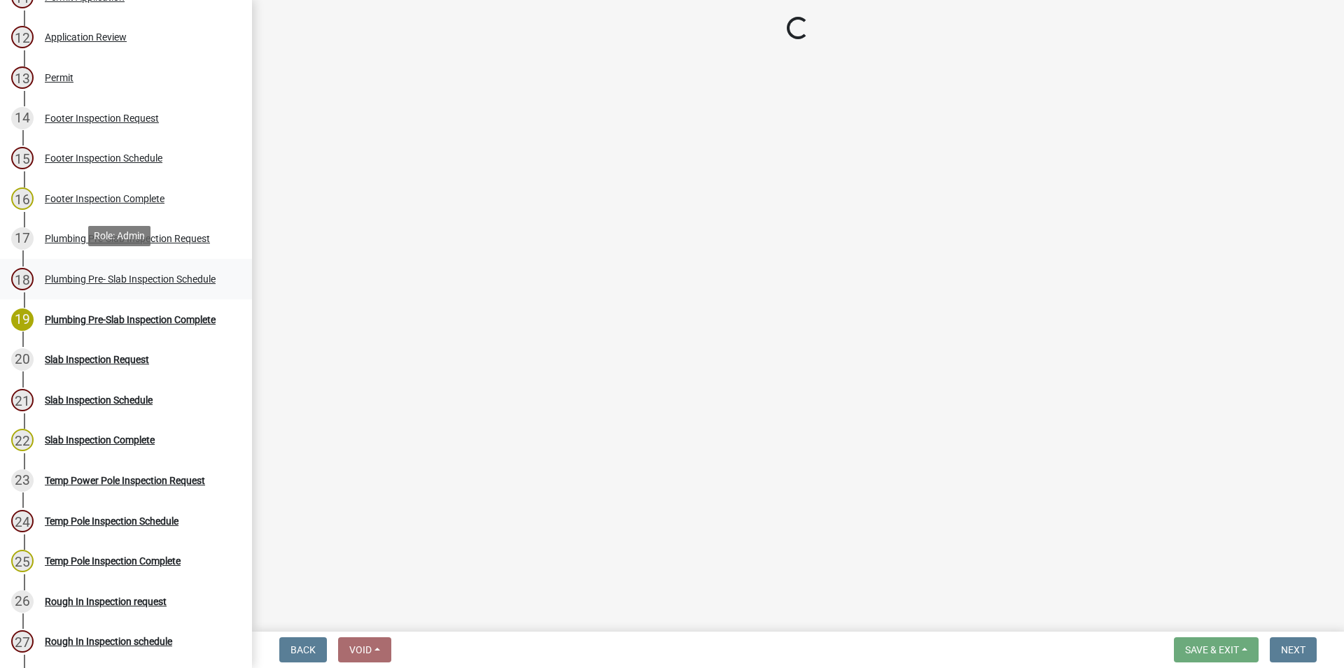
select select "a844a88f-ba44-4800-9e08-05e10520dbf6"
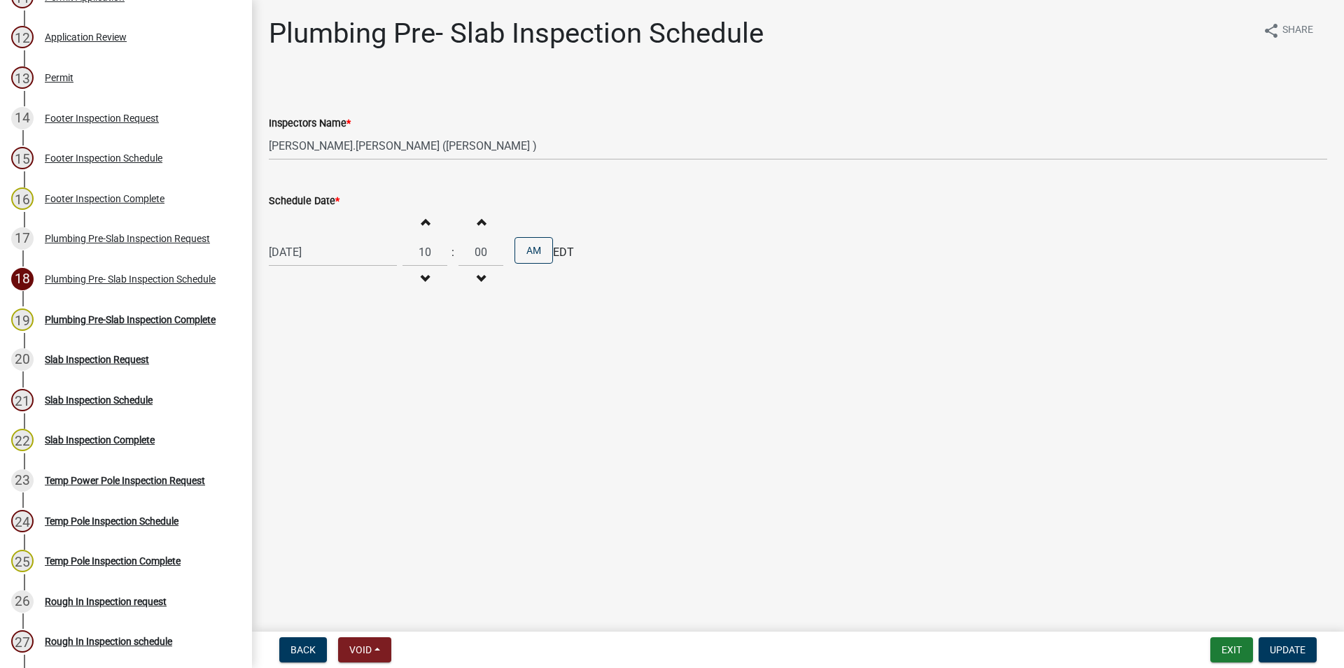
click at [439, 220] on button "Increment hours" at bounding box center [424, 221] width 29 height 25
click at [427, 281] on button "Decrement hours" at bounding box center [424, 279] width 29 height 25
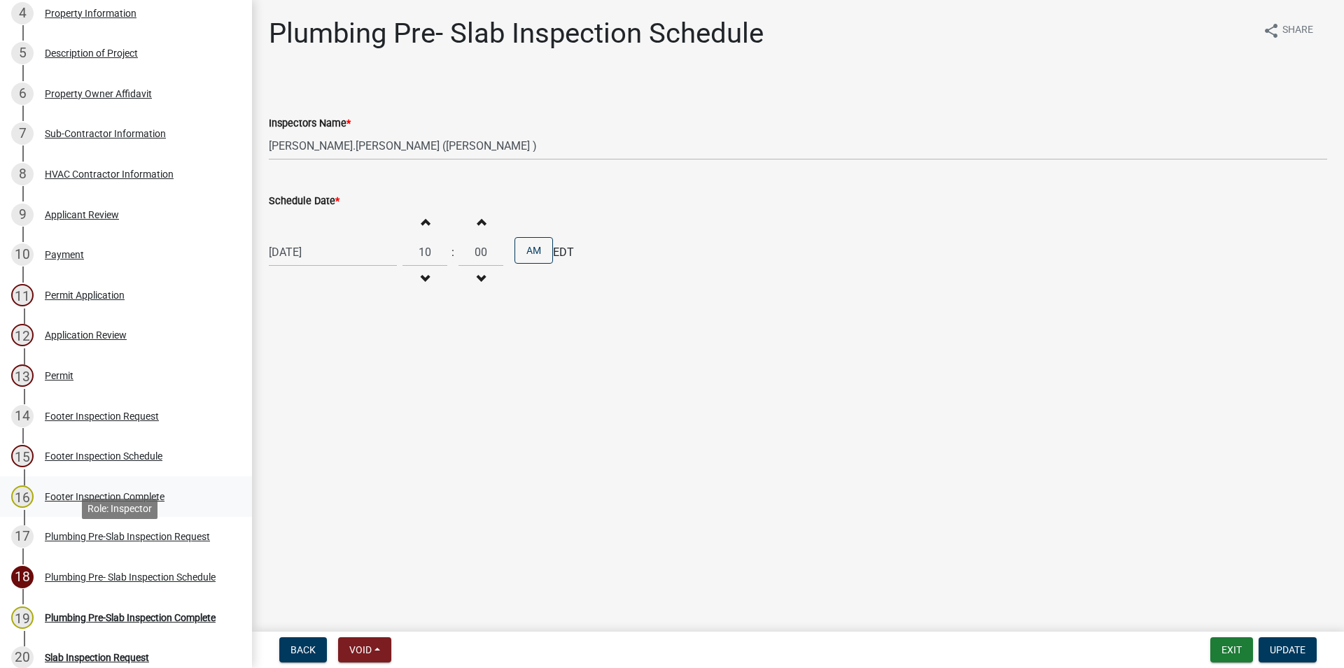
scroll to position [214, 0]
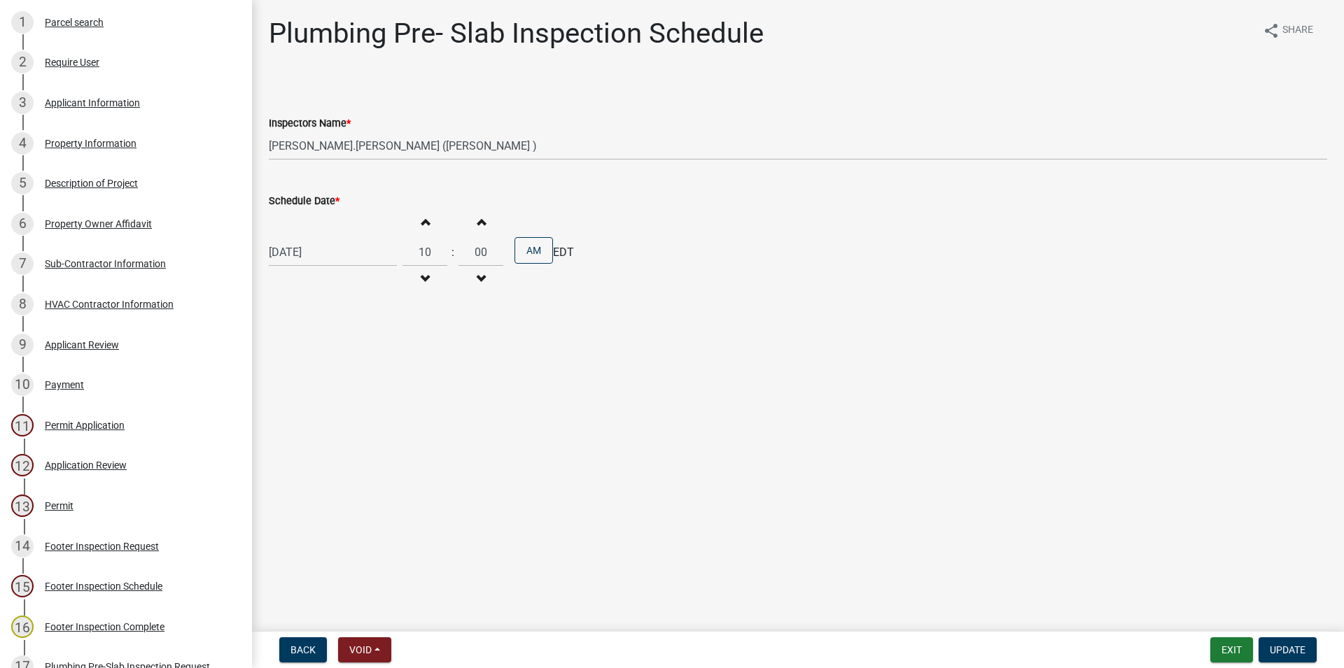
click at [428, 276] on span "button" at bounding box center [424, 279] width 7 height 11
type input "09"
click at [486, 230] on button "Increment minutes" at bounding box center [480, 221] width 29 height 25
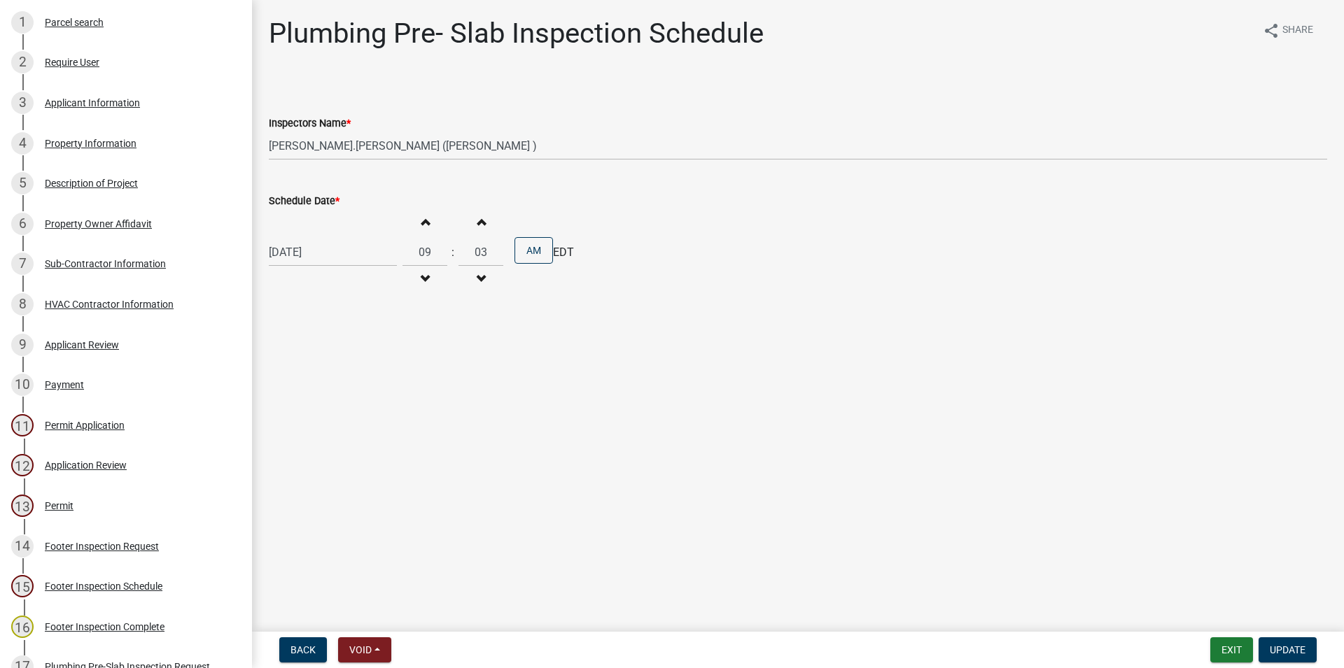
click at [486, 230] on button "Increment minutes" at bounding box center [480, 221] width 29 height 25
click at [486, 229] on button "Increment minutes" at bounding box center [480, 221] width 29 height 25
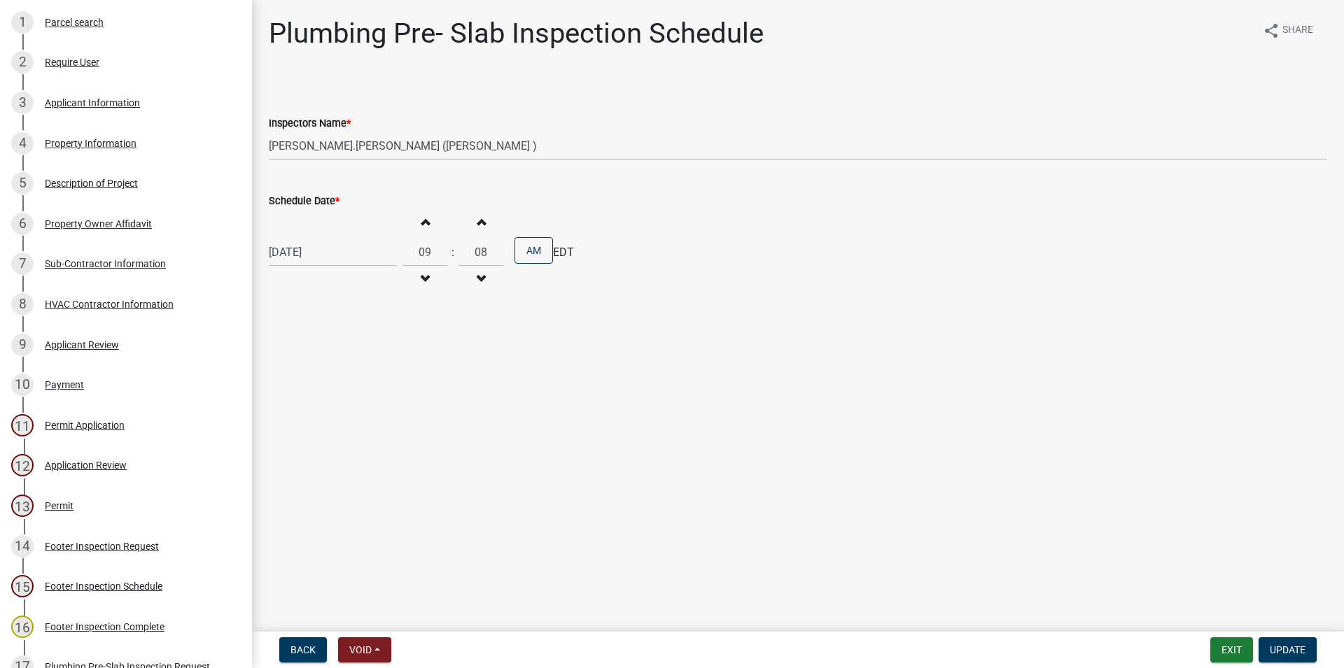
click at [484, 227] on span "button" at bounding box center [480, 221] width 7 height 11
click at [484, 226] on span "button" at bounding box center [480, 221] width 7 height 11
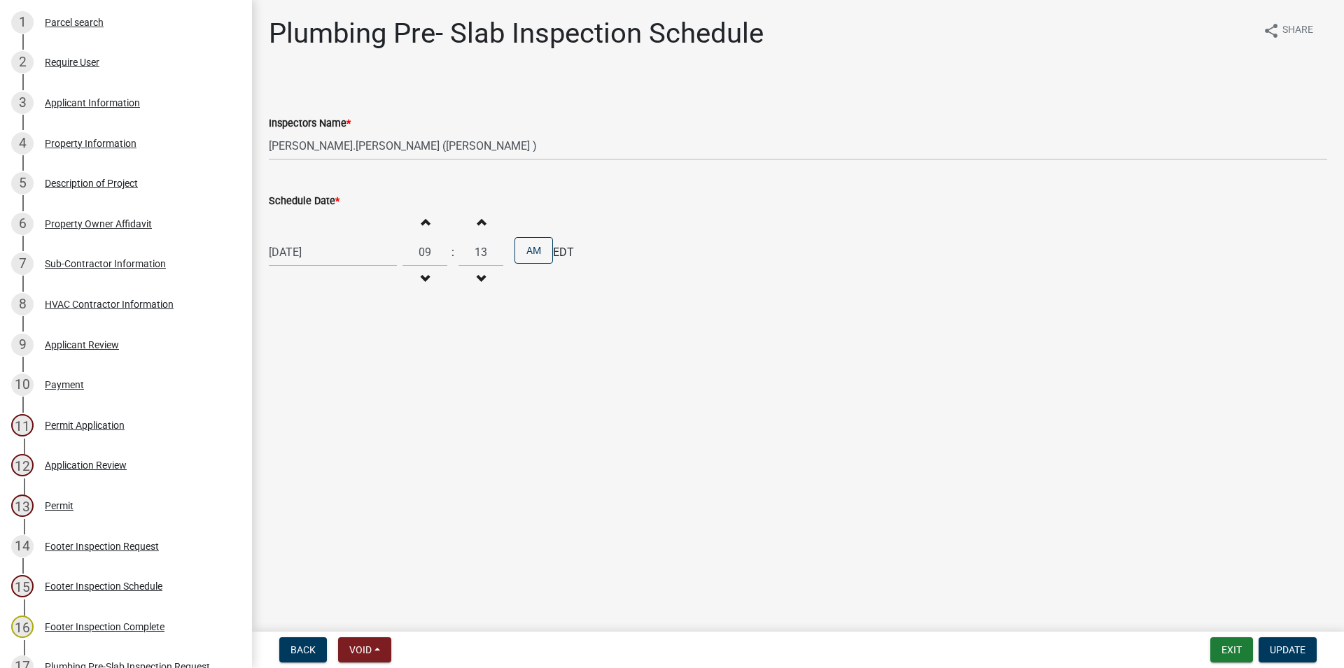
click at [484, 226] on span "button" at bounding box center [480, 221] width 7 height 11
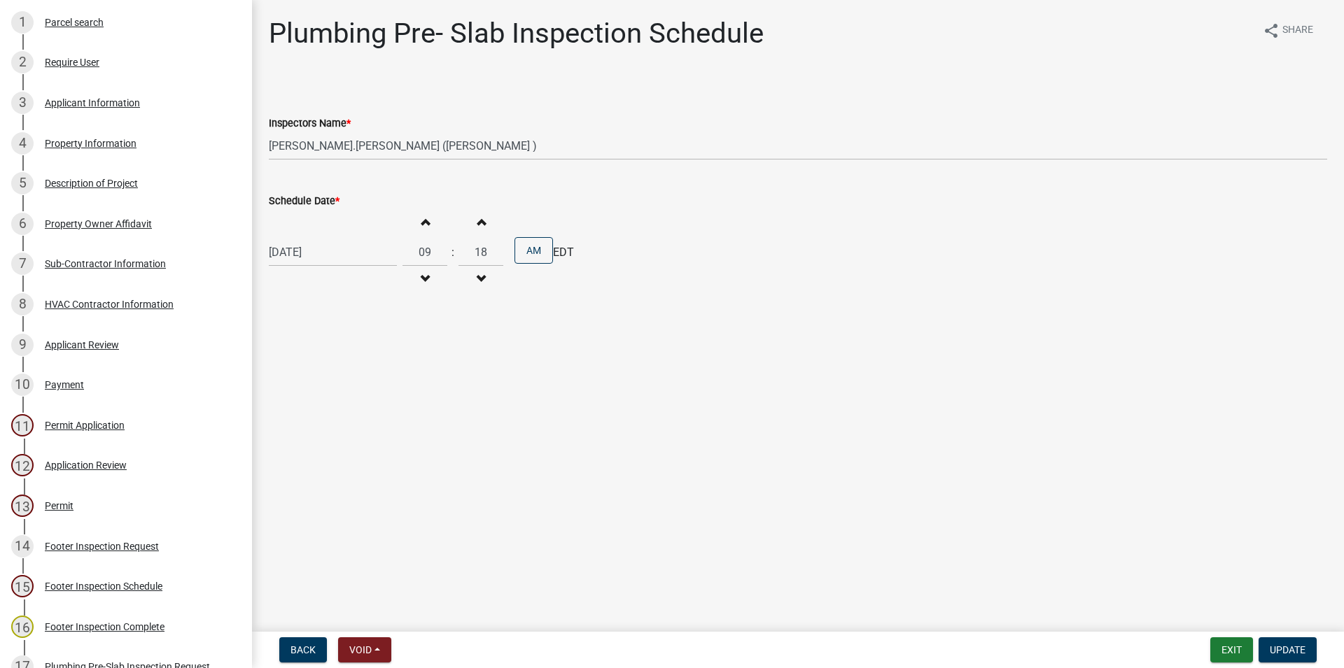
click at [484, 226] on span "button" at bounding box center [480, 221] width 7 height 11
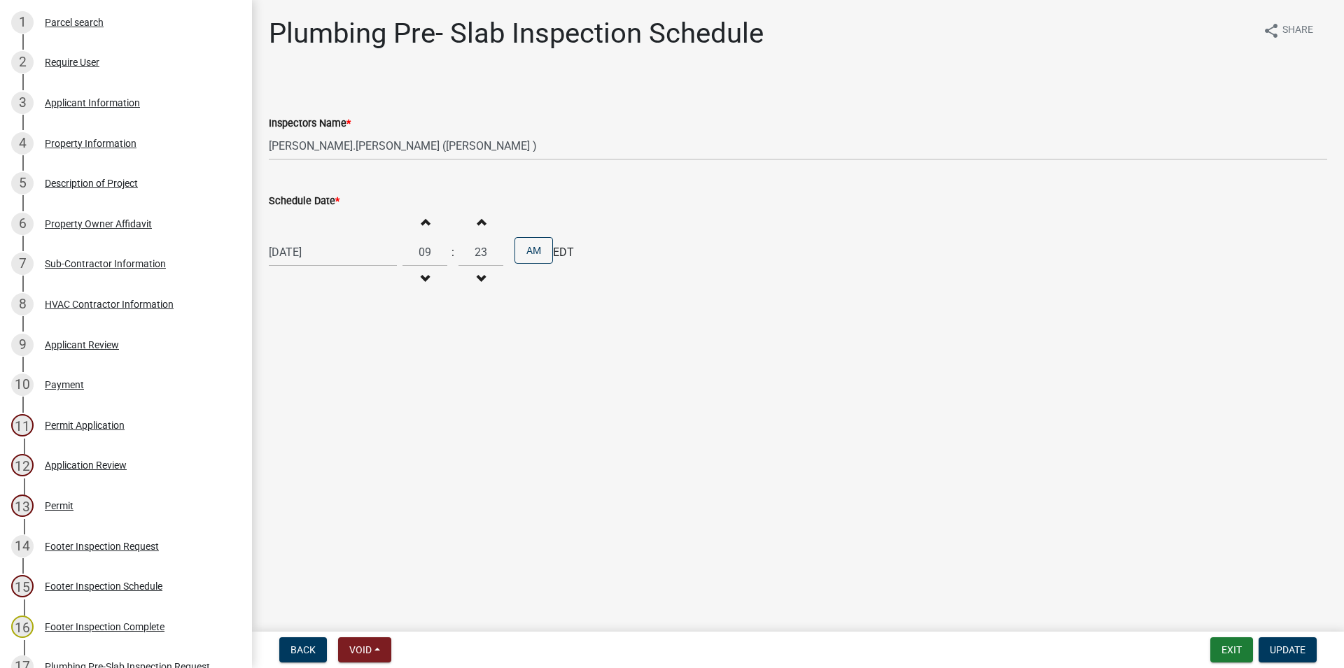
click at [484, 226] on span "button" at bounding box center [480, 221] width 7 height 11
click at [484, 223] on span "button" at bounding box center [480, 221] width 7 height 11
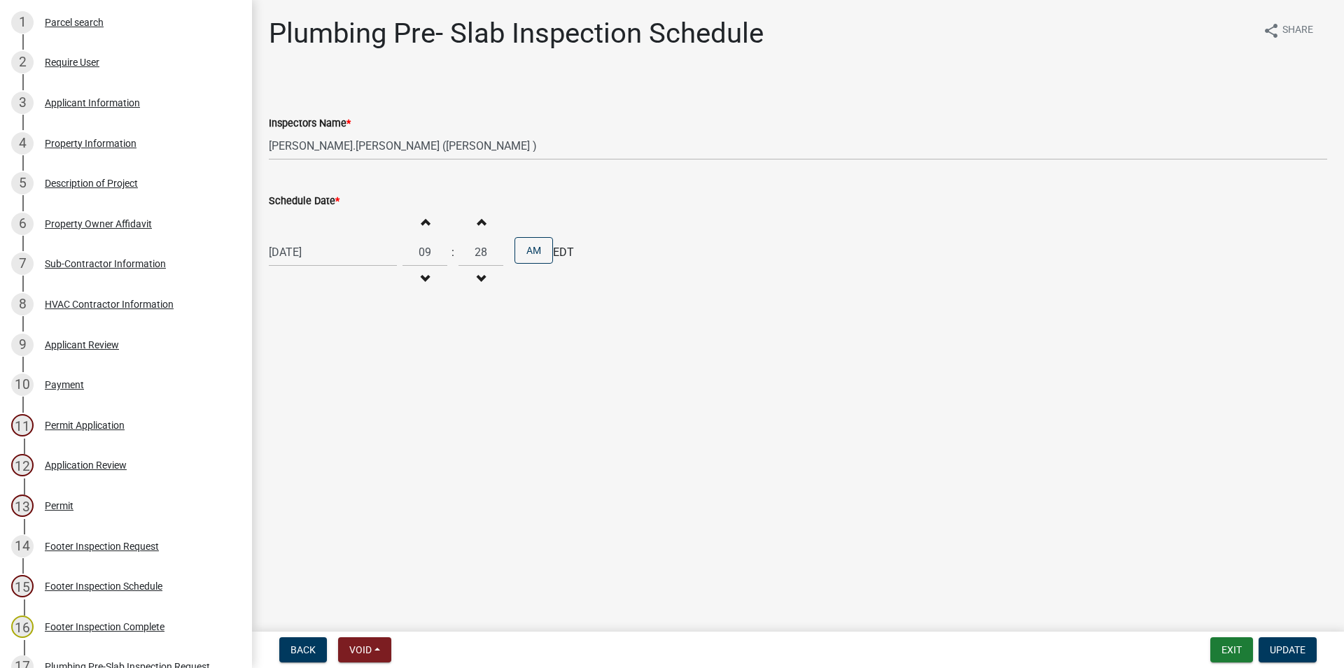
click at [484, 223] on span "button" at bounding box center [480, 221] width 7 height 11
type input "30"
click at [1270, 650] on span "Update" at bounding box center [1287, 650] width 36 height 11
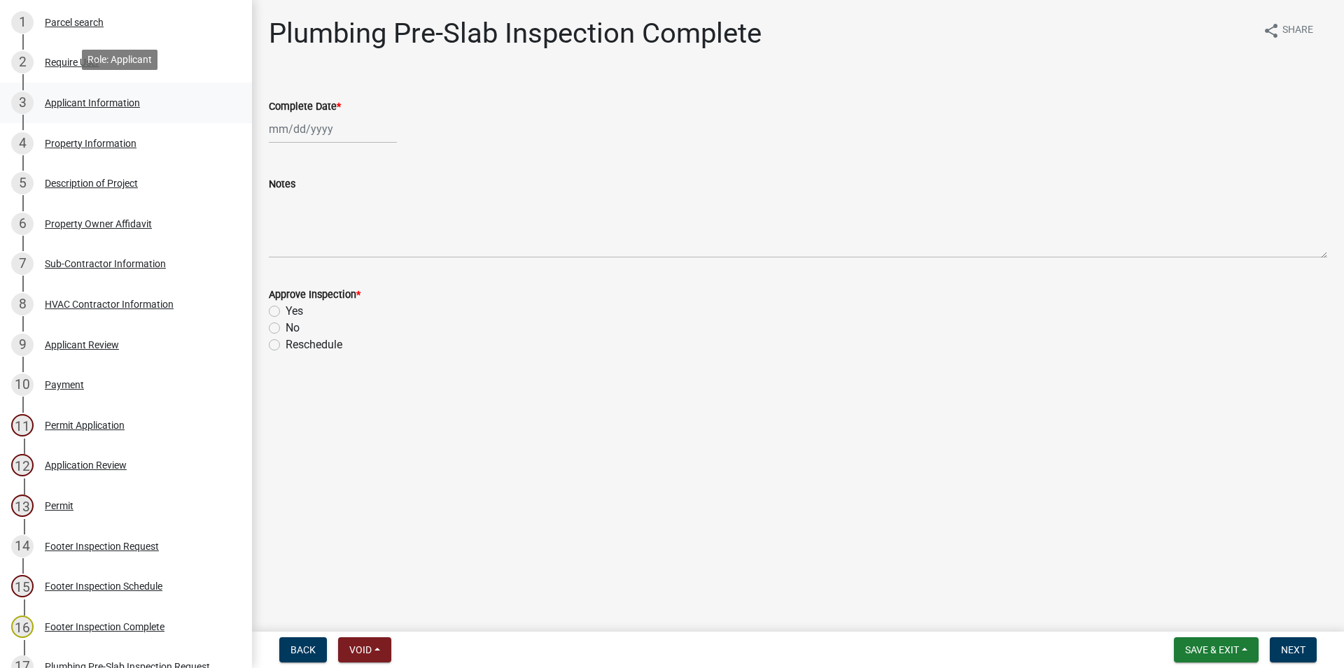
click at [110, 98] on div "Applicant Information" at bounding box center [92, 103] width 95 height 10
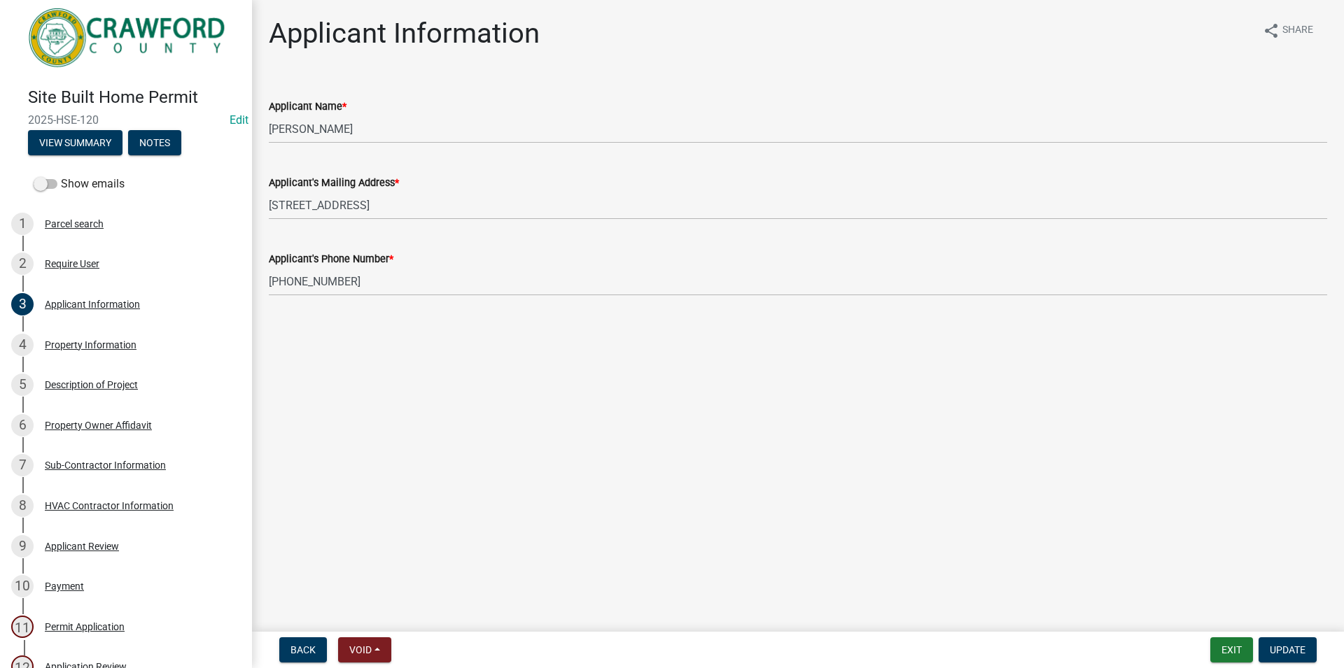
scroll to position [0, 0]
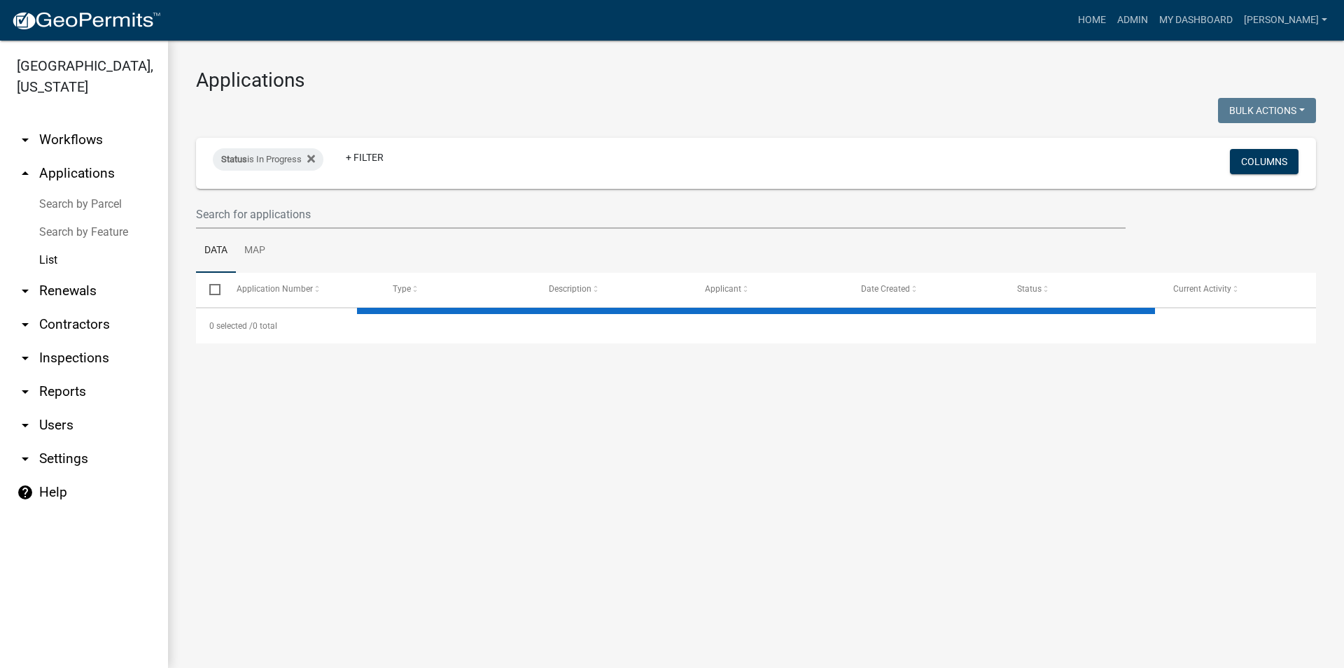
select select "3: 100"
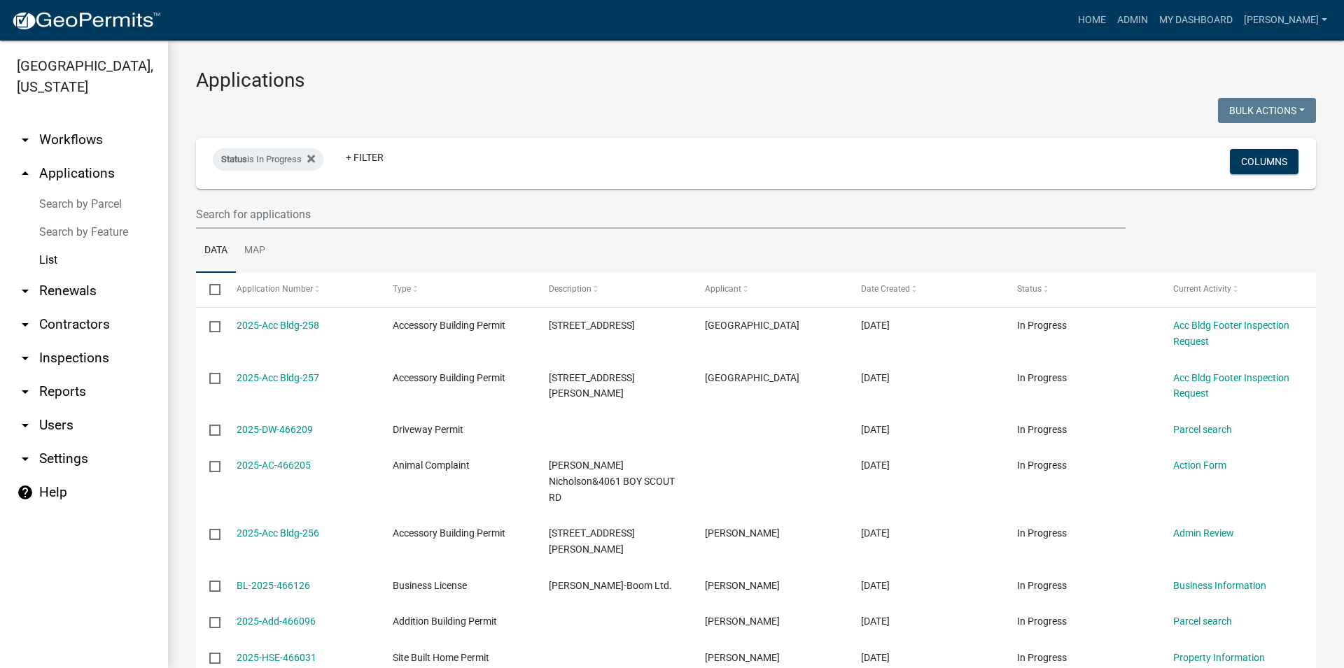
drag, startPoint x: 366, startPoint y: 73, endPoint x: 368, endPoint y: 83, distance: 10.7
click at [368, 83] on h3 "Applications" at bounding box center [756, 81] width 1120 height 24
drag, startPoint x: 209, startPoint y: 83, endPoint x: 237, endPoint y: 83, distance: 28.0
click at [237, 83] on h3 "Applications" at bounding box center [756, 81] width 1120 height 24
drag, startPoint x: 197, startPoint y: 75, endPoint x: 300, endPoint y: 76, distance: 102.2
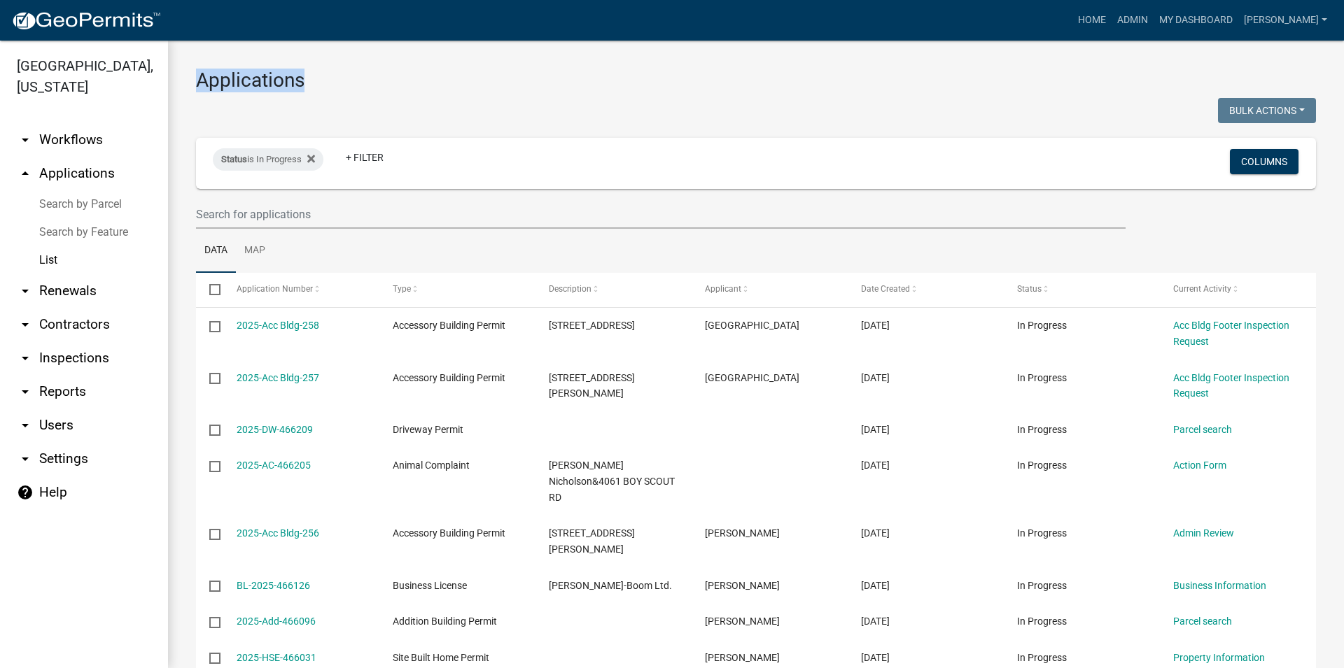
click at [300, 76] on h3 "Applications" at bounding box center [756, 81] width 1120 height 24
click at [304, 76] on h3 "Applications" at bounding box center [756, 81] width 1120 height 24
drag, startPoint x: 304, startPoint y: 76, endPoint x: 211, endPoint y: 86, distance: 93.6
click at [211, 86] on h3 "Applications" at bounding box center [756, 81] width 1120 height 24
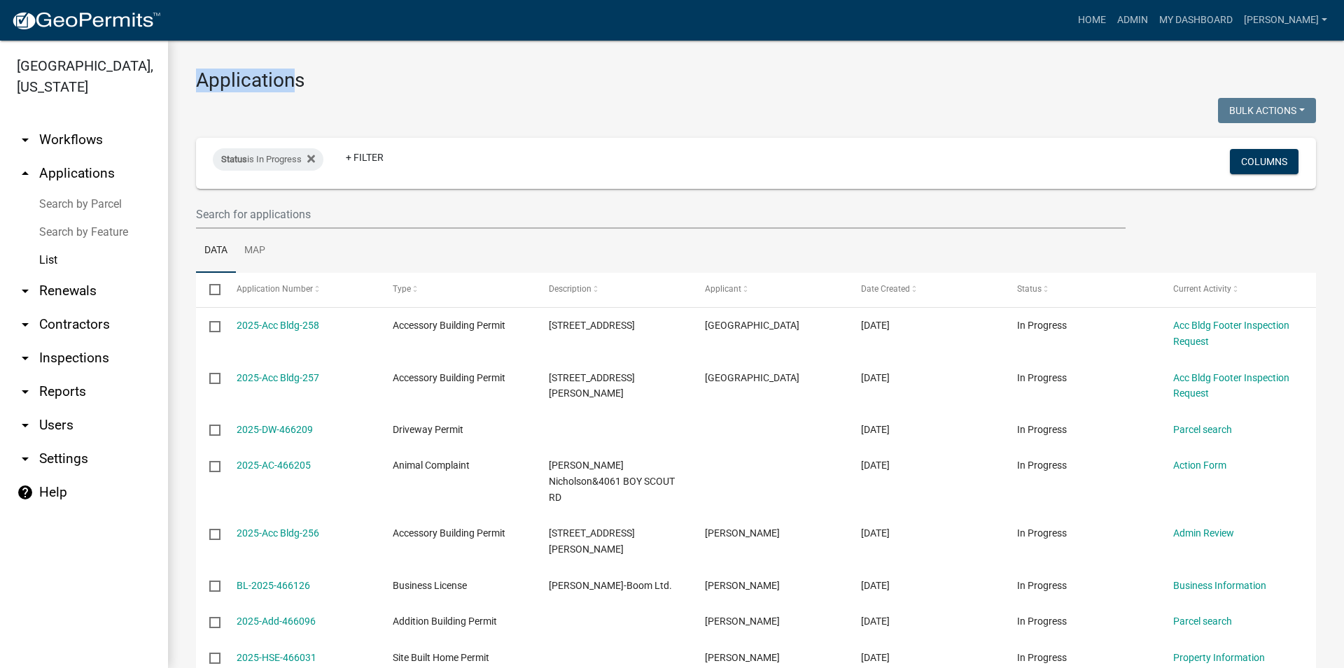
drag, startPoint x: 198, startPoint y: 78, endPoint x: 299, endPoint y: 80, distance: 100.8
click at [299, 80] on h3 "Applications" at bounding box center [756, 81] width 1120 height 24
click at [304, 79] on h3 "Applications" at bounding box center [756, 81] width 1120 height 24
drag, startPoint x: 304, startPoint y: 79, endPoint x: 209, endPoint y: 94, distance: 96.4
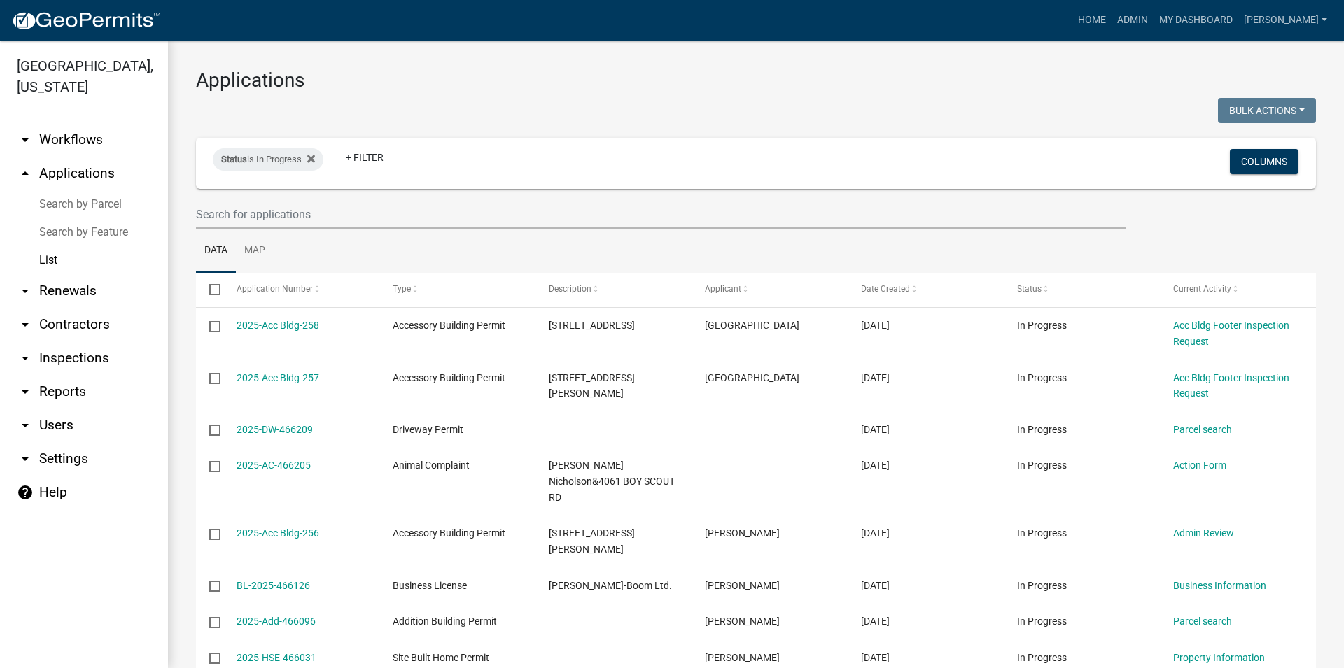
click at [1153, 17] on link "Admin" at bounding box center [1132, 20] width 42 height 27
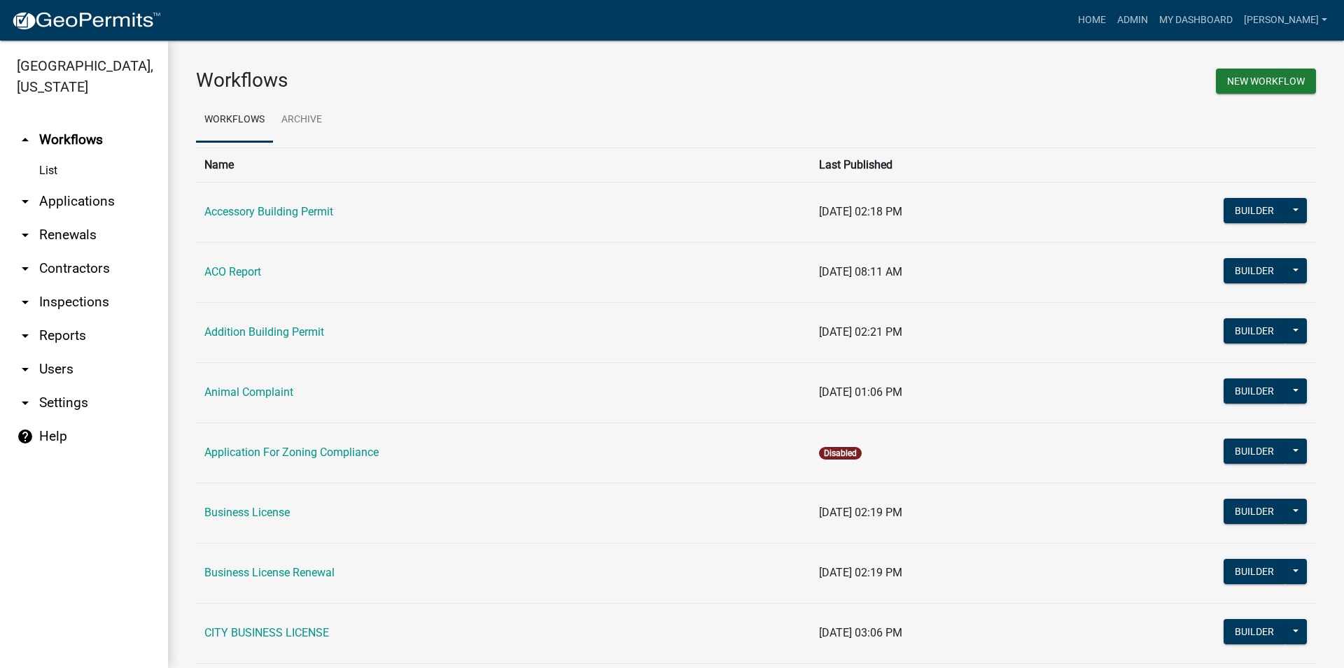
click at [86, 143] on link "arrow_drop_up Workflows" at bounding box center [84, 140] width 168 height 34
click at [110, 192] on link "arrow_drop_down Applications" at bounding box center [84, 202] width 168 height 34
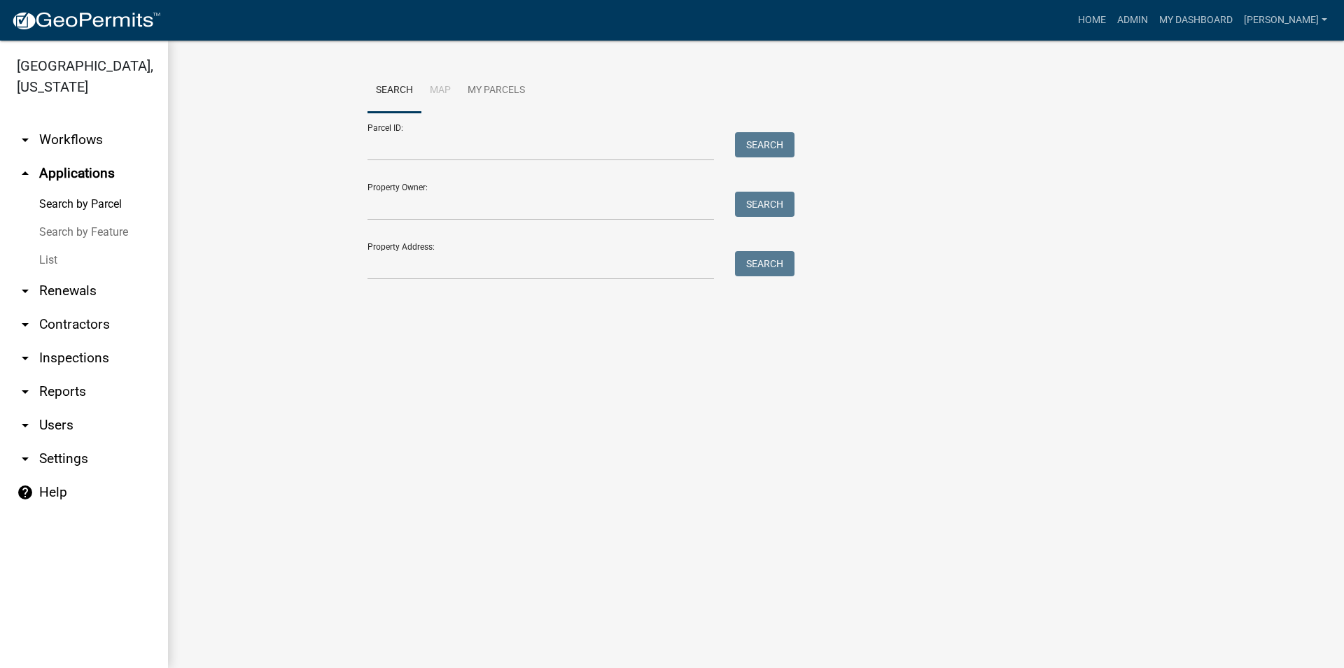
click at [71, 179] on link "arrow_drop_up Applications" at bounding box center [84, 174] width 168 height 34
click at [38, 174] on link "arrow_drop_up Applications" at bounding box center [84, 174] width 168 height 34
click at [86, 17] on img at bounding box center [86, 20] width 150 height 21
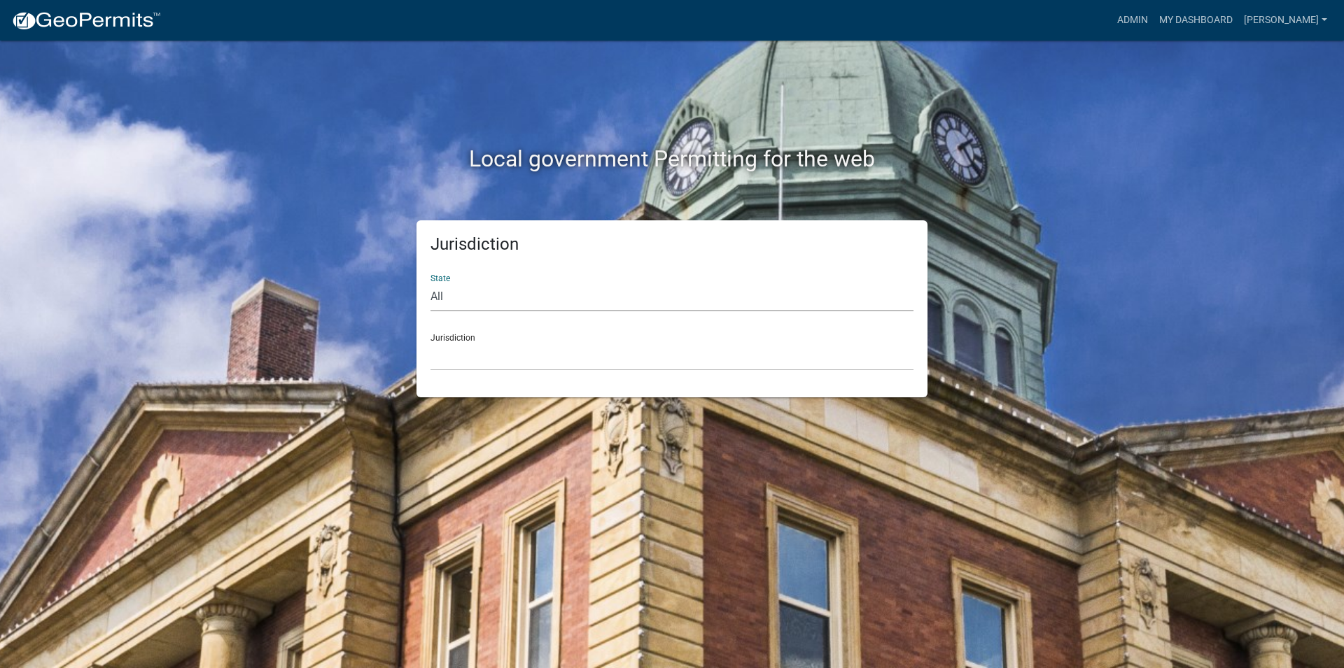
click at [430, 283] on select "All [US_STATE] [US_STATE] [US_STATE] [US_STATE] [US_STATE] [US_STATE] [US_STATE…" at bounding box center [671, 297] width 483 height 29
select select "[US_STATE]"
click option "[US_STATE]" at bounding box center [0, 0] width 0 height 0
click at [430, 342] on select "[GEOGRAPHIC_DATA], [US_STATE][PERSON_NAME][GEOGRAPHIC_DATA], [US_STATE][PERSON_…" at bounding box center [671, 356] width 483 height 29
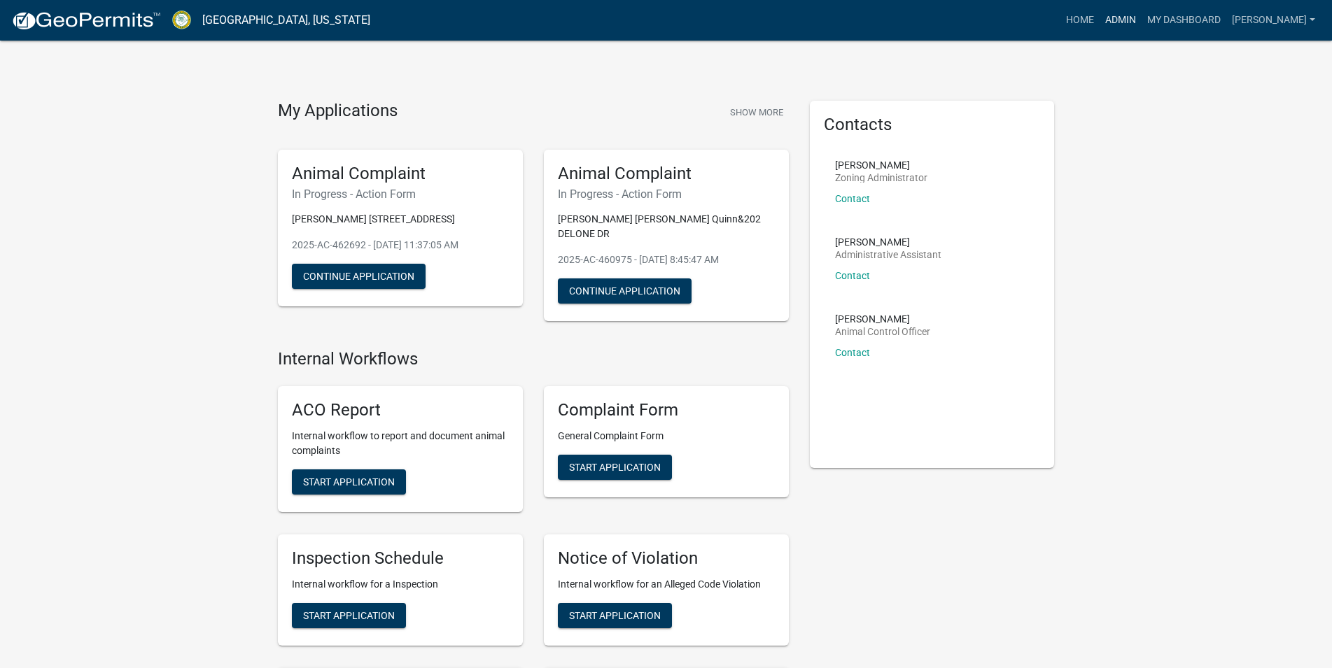
click at [1141, 31] on link "Admin" at bounding box center [1120, 20] width 42 height 27
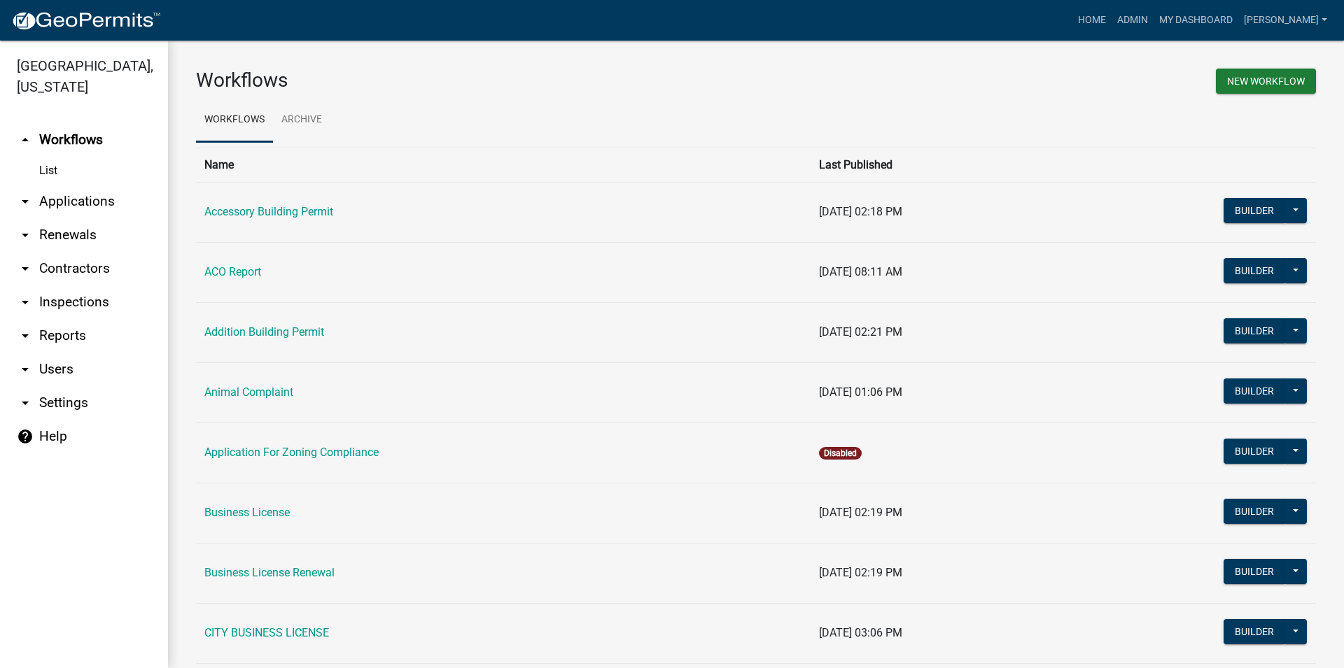
click at [61, 211] on link "arrow_drop_down Applications" at bounding box center [84, 202] width 168 height 34
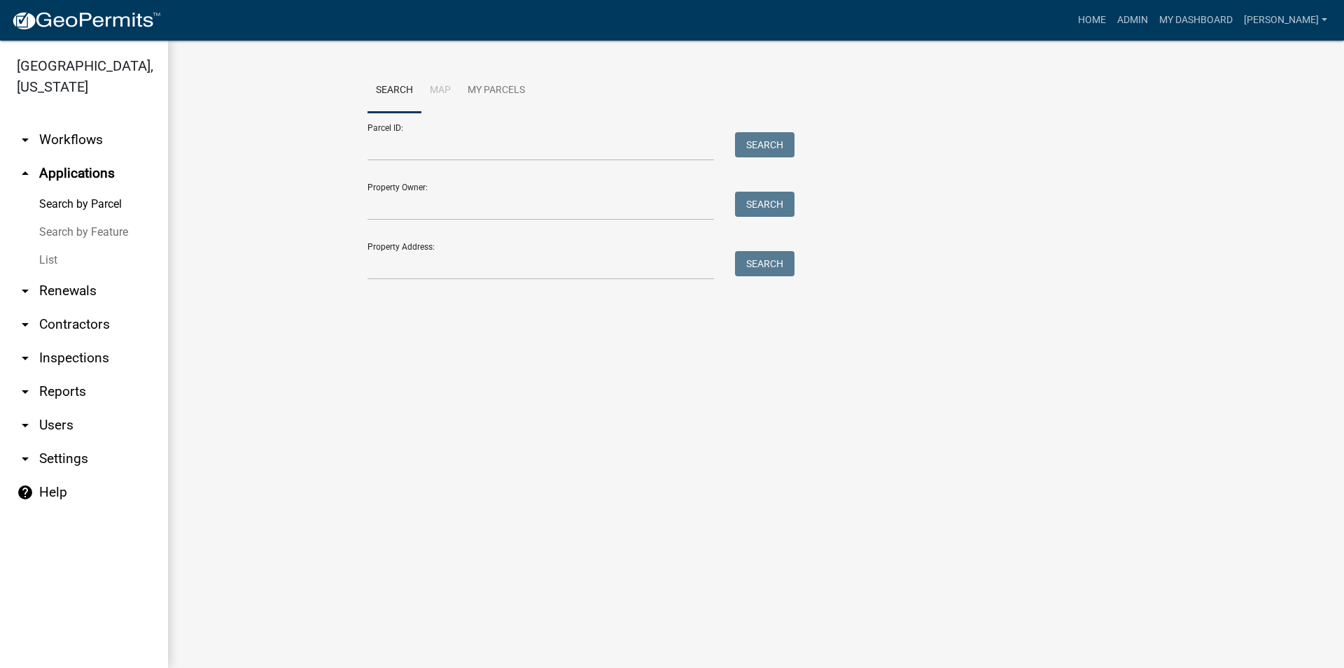
click at [41, 258] on link "List" at bounding box center [84, 260] width 168 height 28
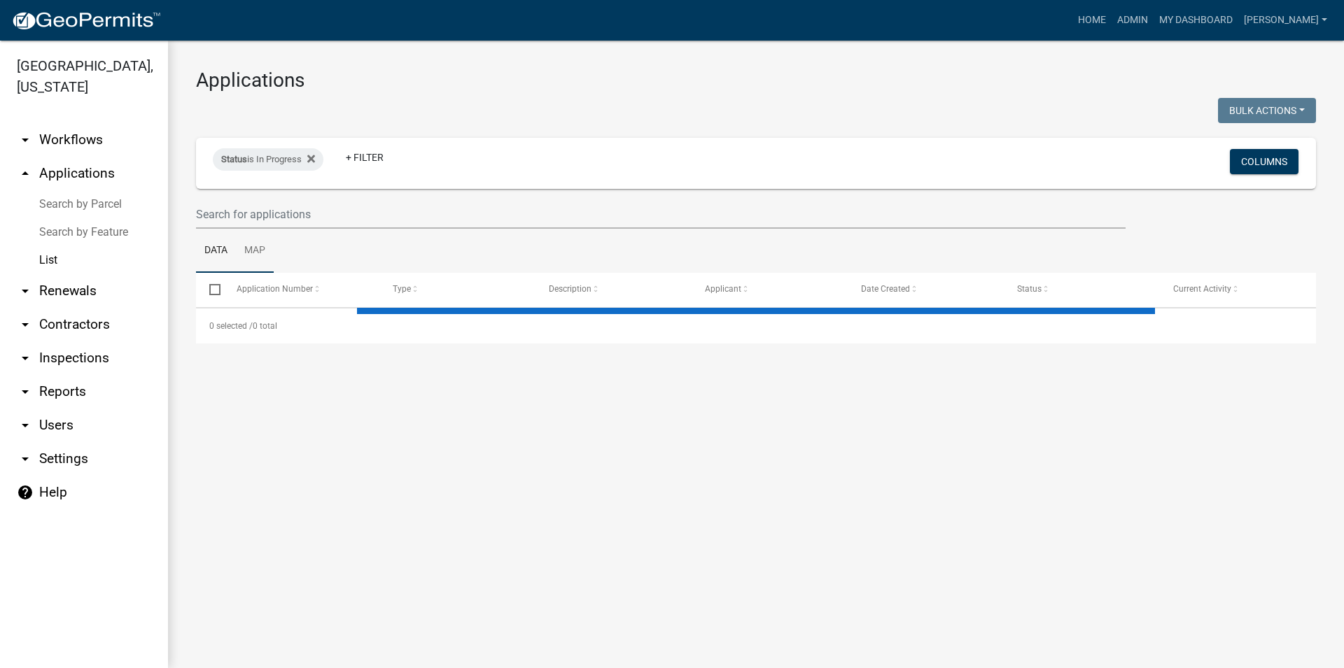
select select "3: 100"
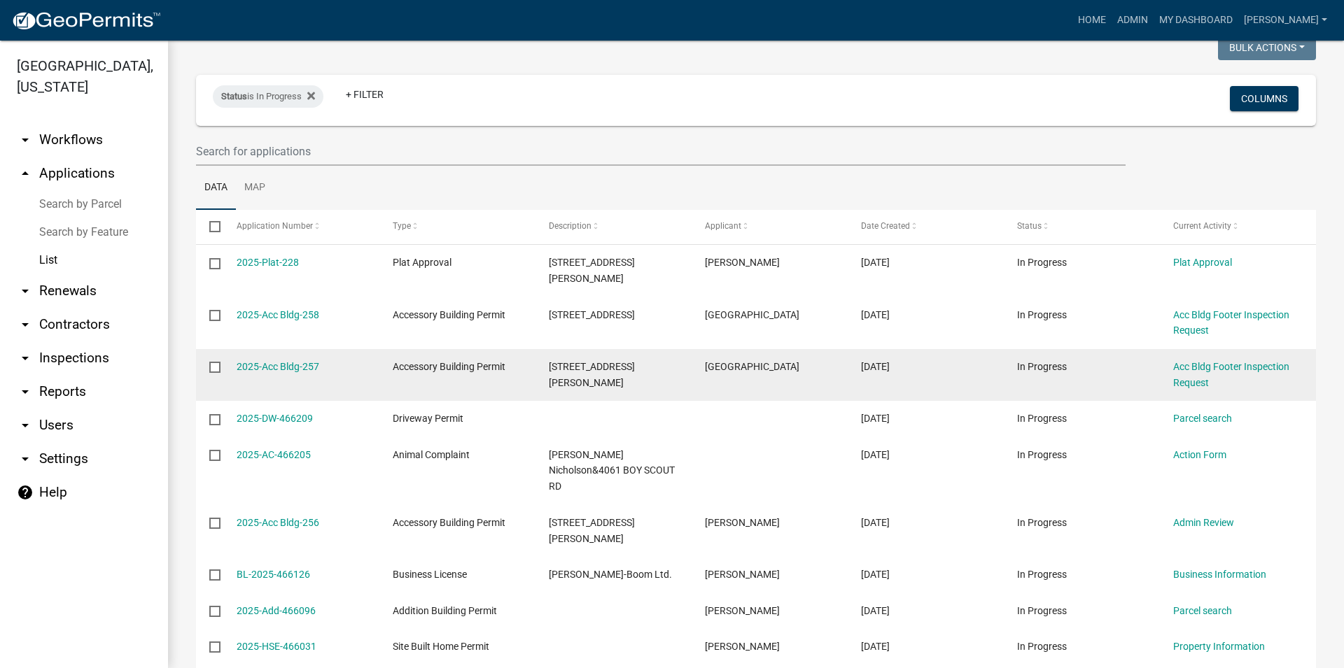
scroll to position [160, 0]
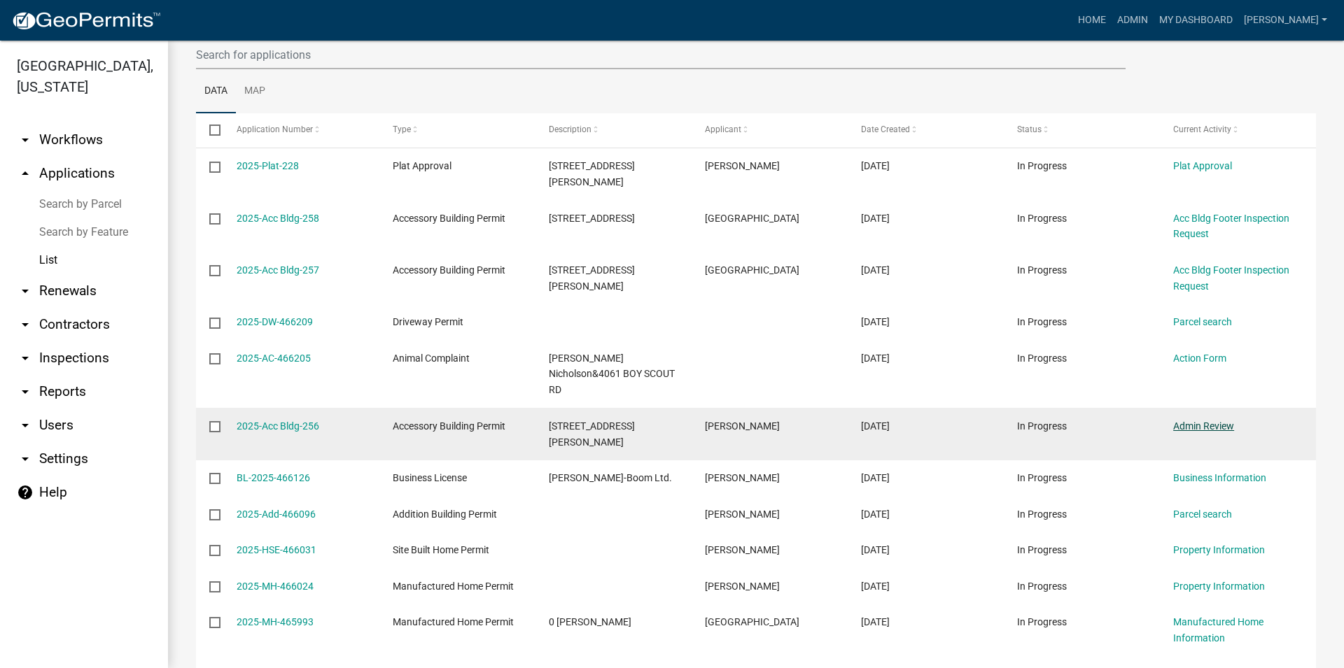
click at [1221, 421] on link "Admin Review" at bounding box center [1203, 426] width 61 height 11
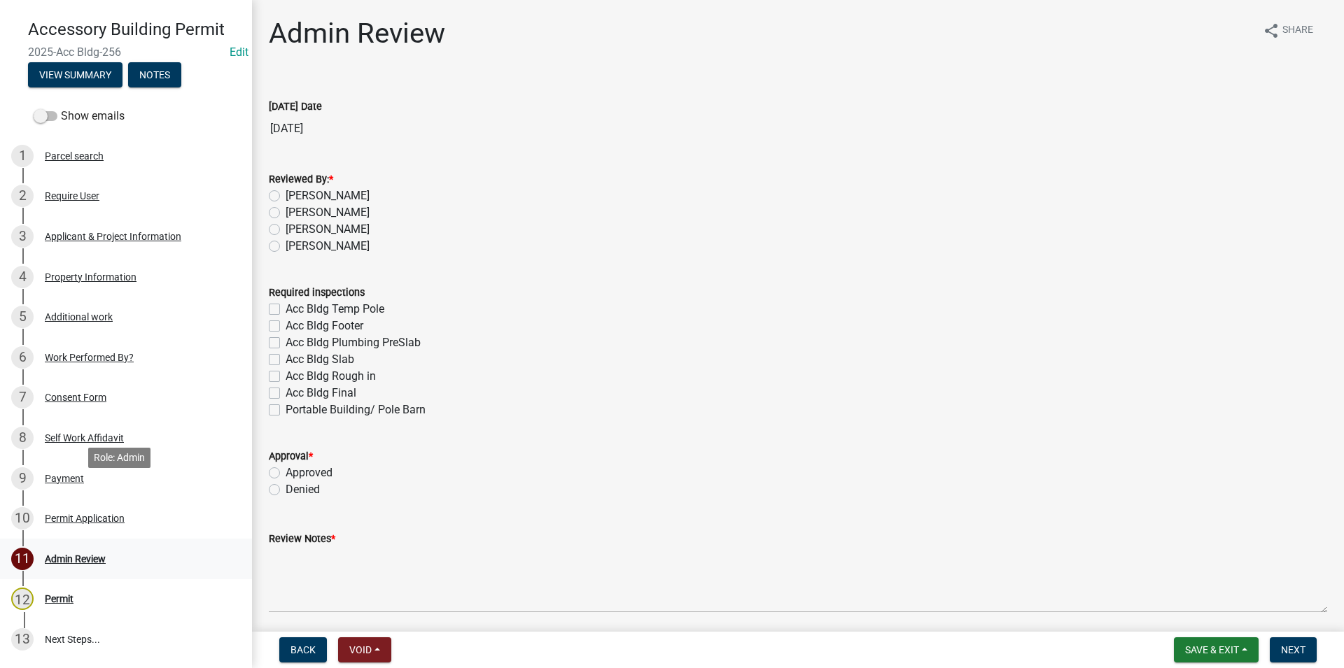
scroll to position [143, 0]
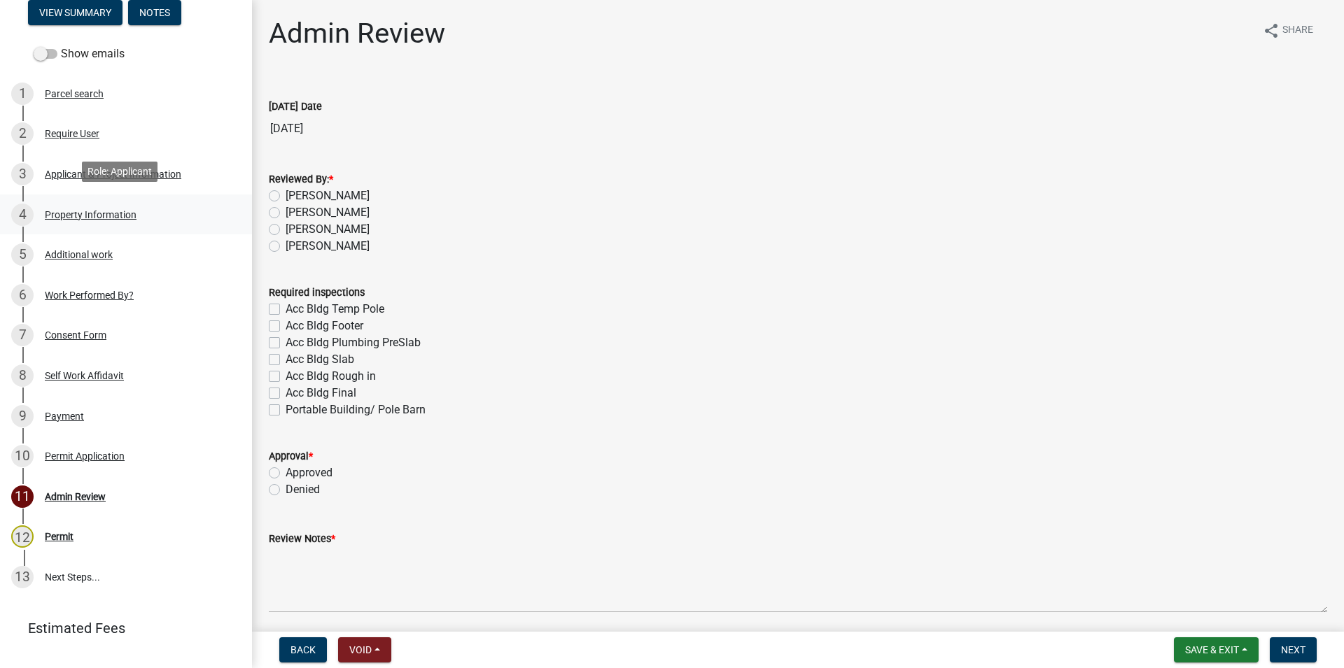
click at [118, 195] on link "4 Property Information" at bounding box center [126, 215] width 252 height 41
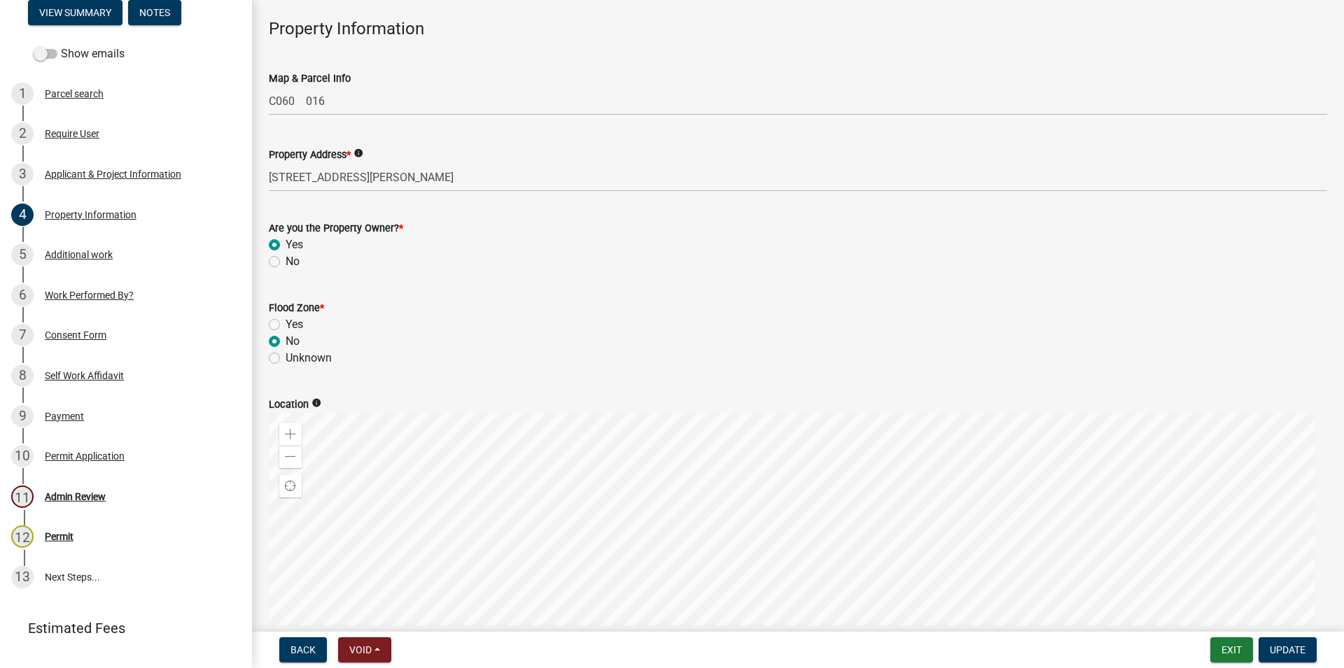
scroll to position [160, 0]
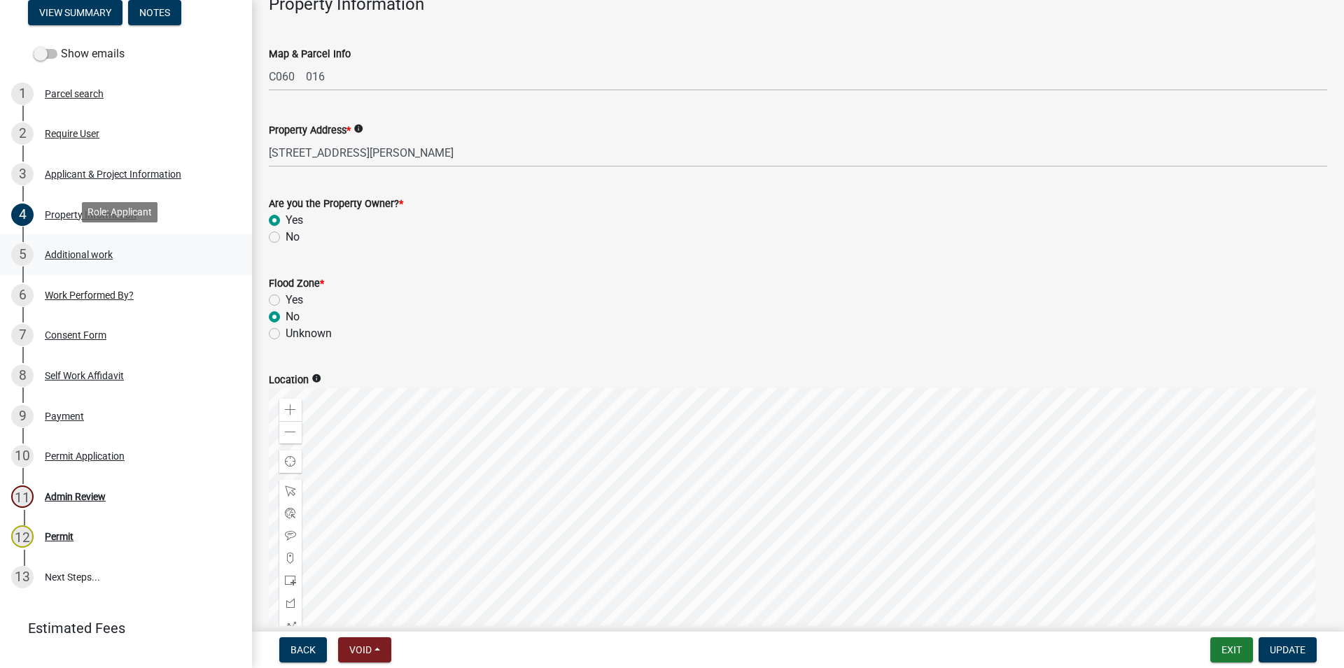
click at [66, 244] on div "5 Additional work" at bounding box center [120, 255] width 218 height 22
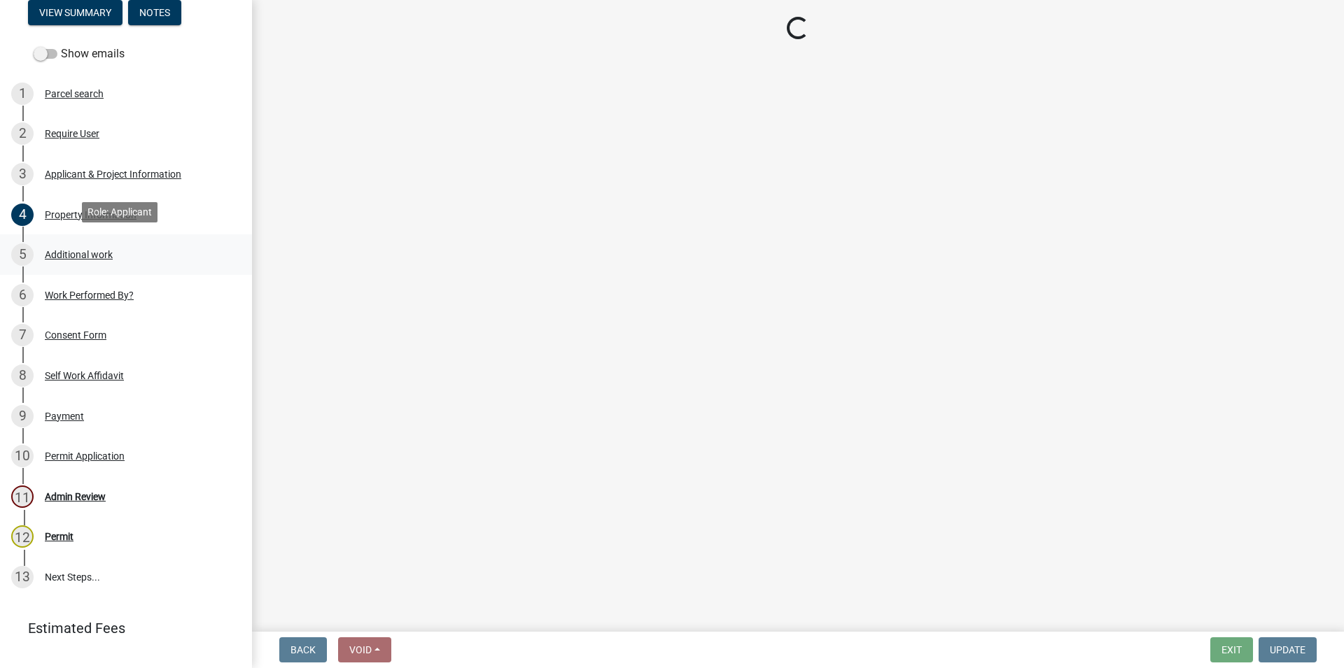
scroll to position [0, 0]
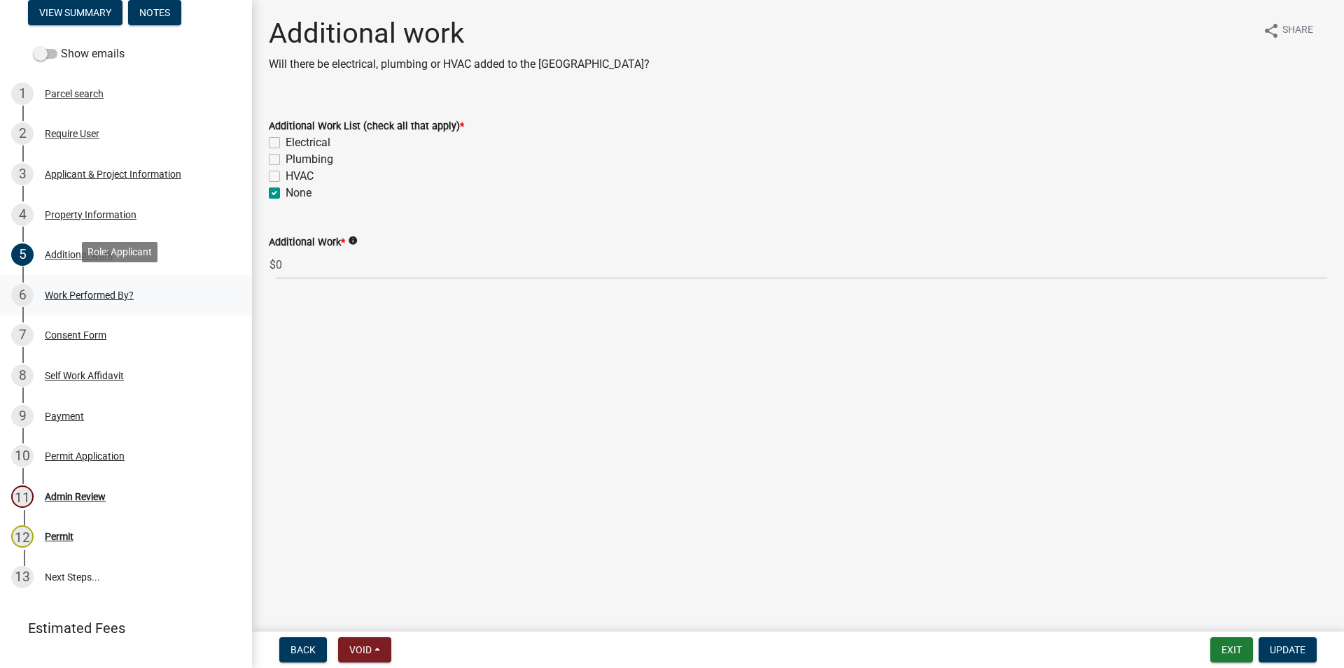
click at [66, 290] on div "Work Performed By?" at bounding box center [89, 295] width 89 height 10
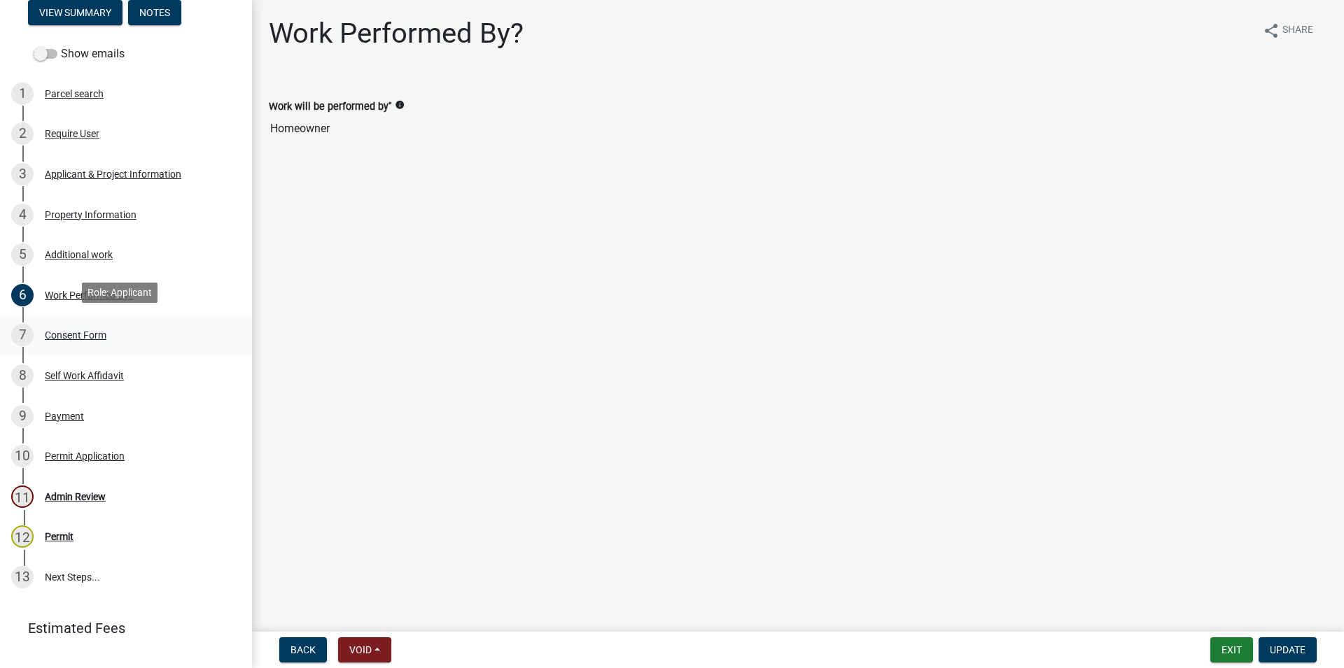
click at [71, 324] on div "7 Consent Form" at bounding box center [120, 335] width 218 height 22
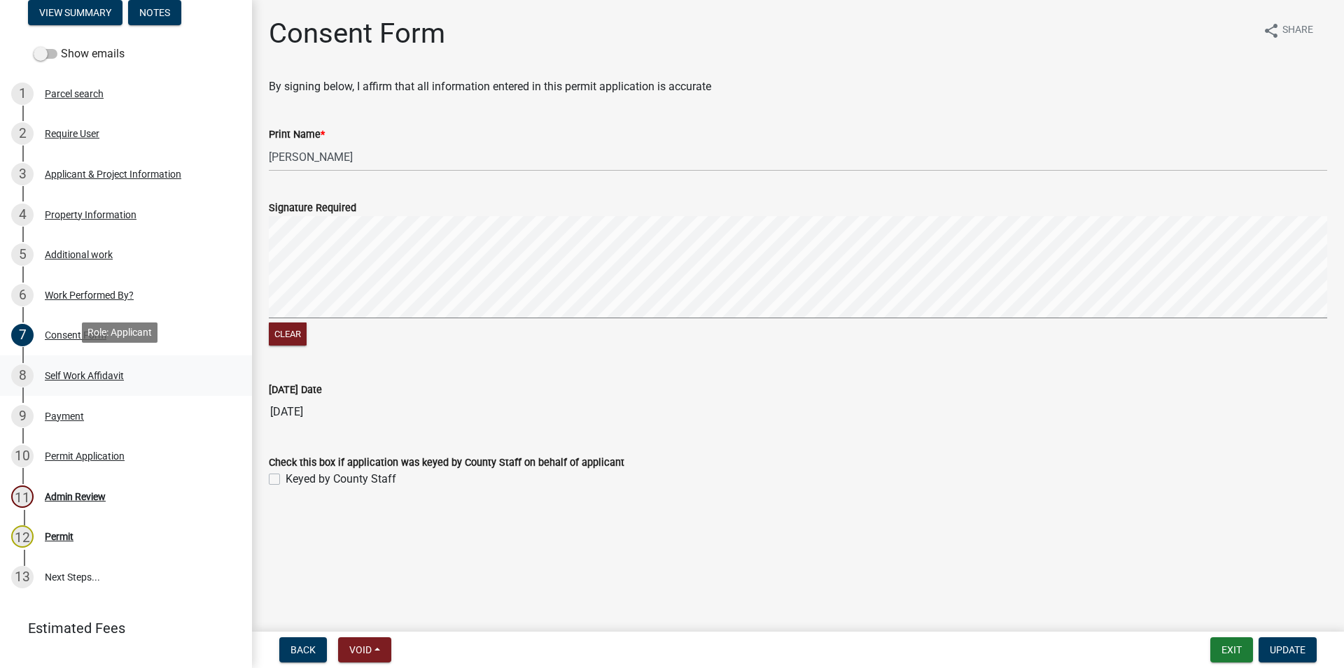
click at [85, 371] on div "Self Work Affidavit" at bounding box center [84, 376] width 79 height 10
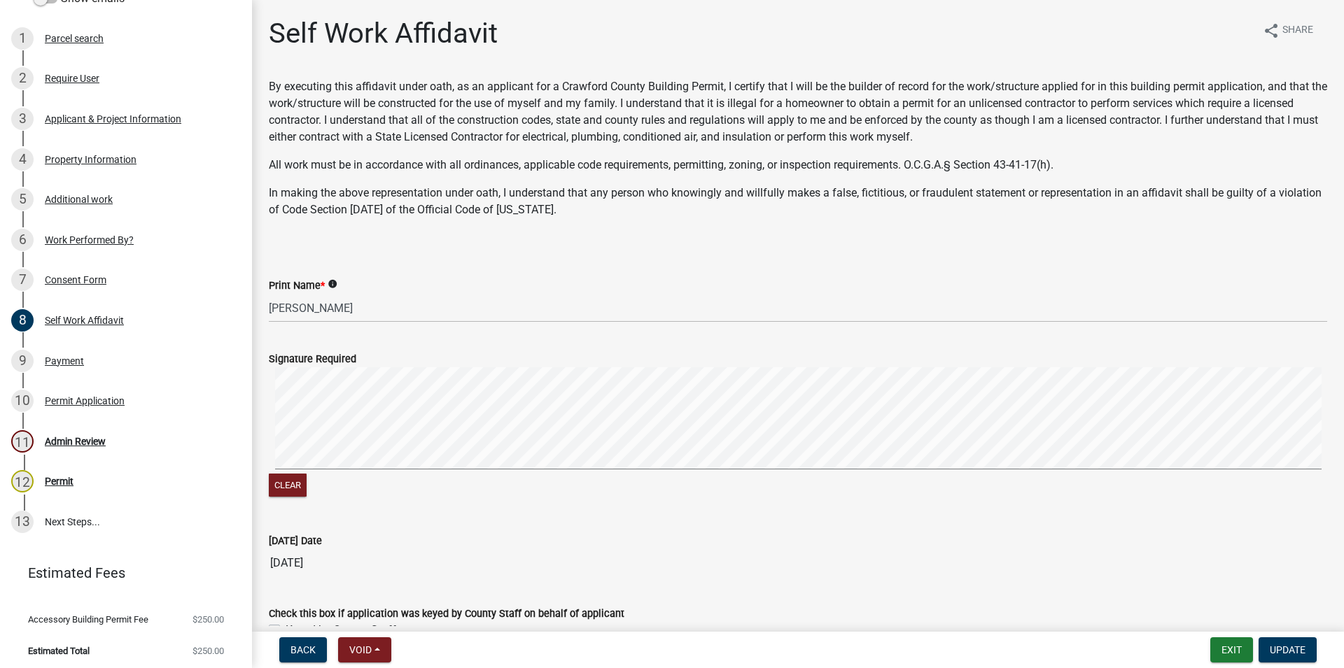
scroll to position [80, 0]
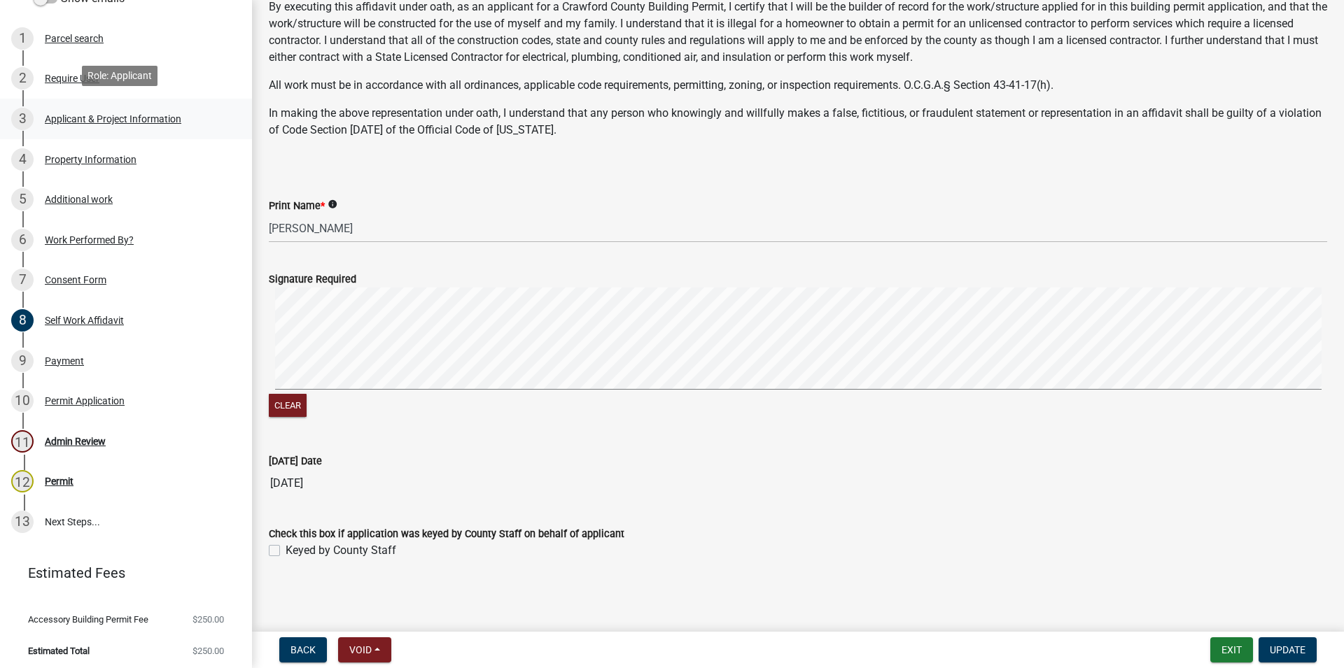
click at [111, 114] on div "Applicant & Project Information" at bounding box center [113, 119] width 136 height 10
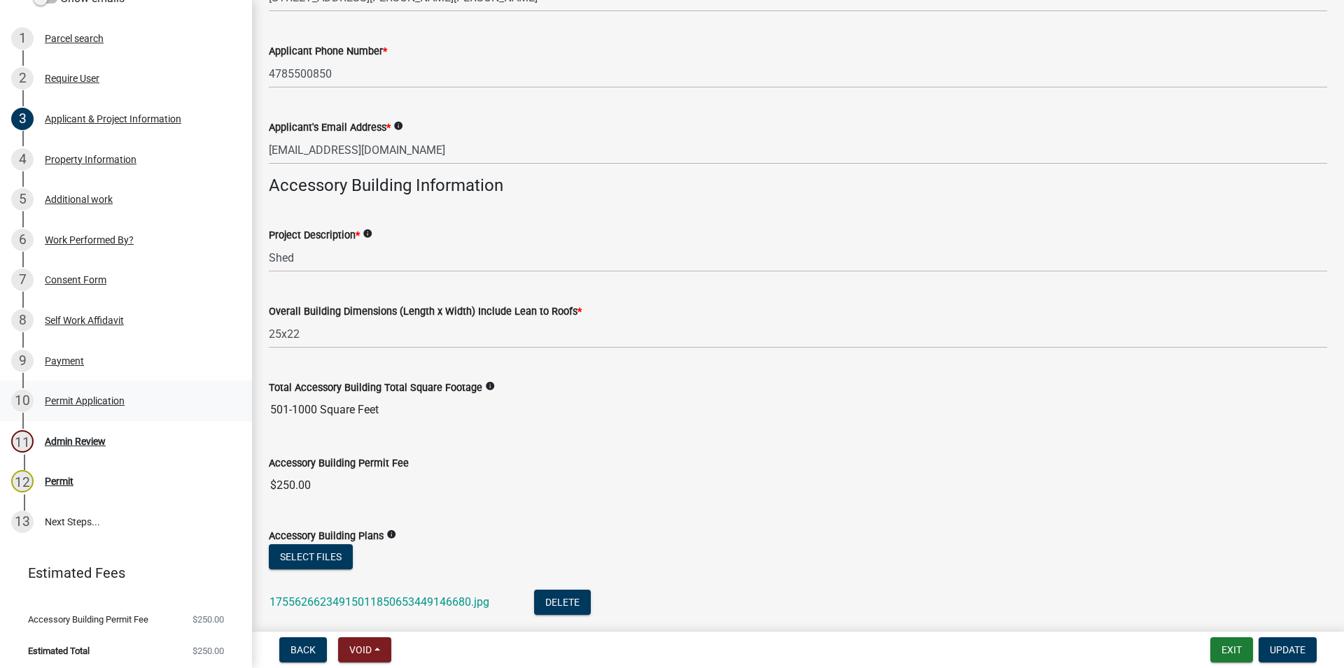
scroll to position [319, 0]
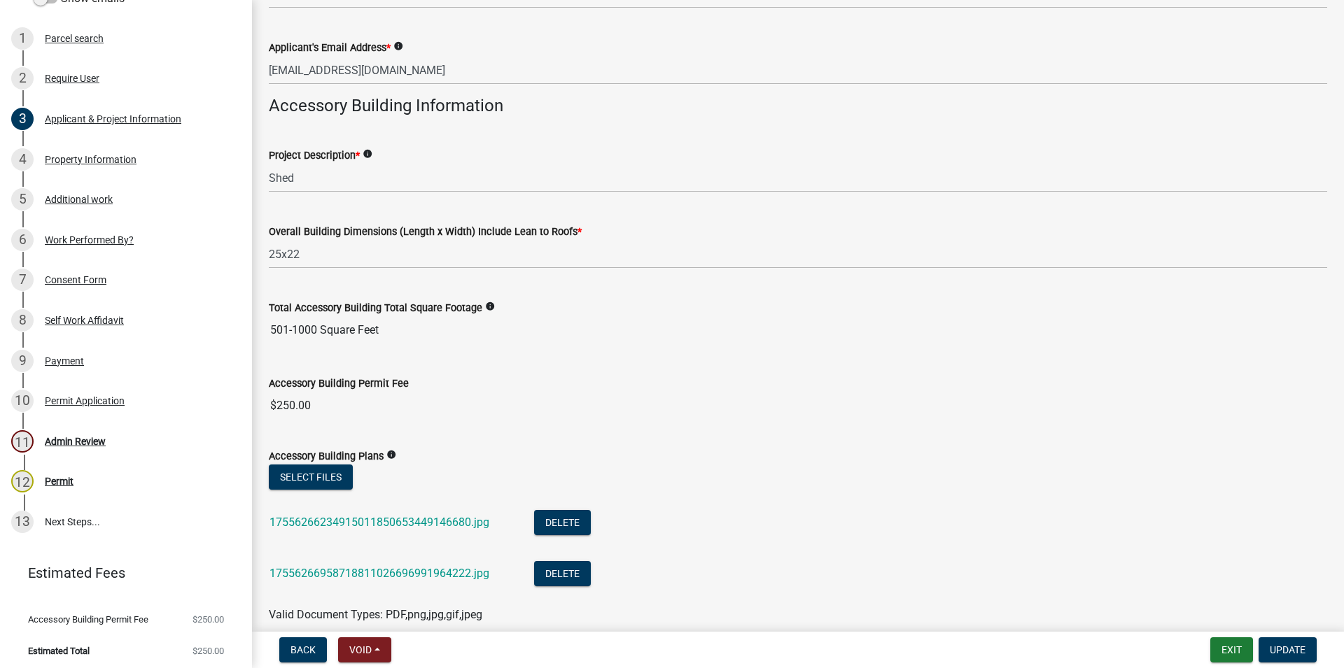
click at [449, 512] on div "17556266234915011850653449146680.jpg" at bounding box center [390, 524] width 242 height 29
click at [451, 521] on link "17556266234915011850653449146680.jpg" at bounding box center [379, 522] width 220 height 13
click at [474, 578] on link "17556266958718811026696991964222.jpg" at bounding box center [379, 573] width 220 height 13
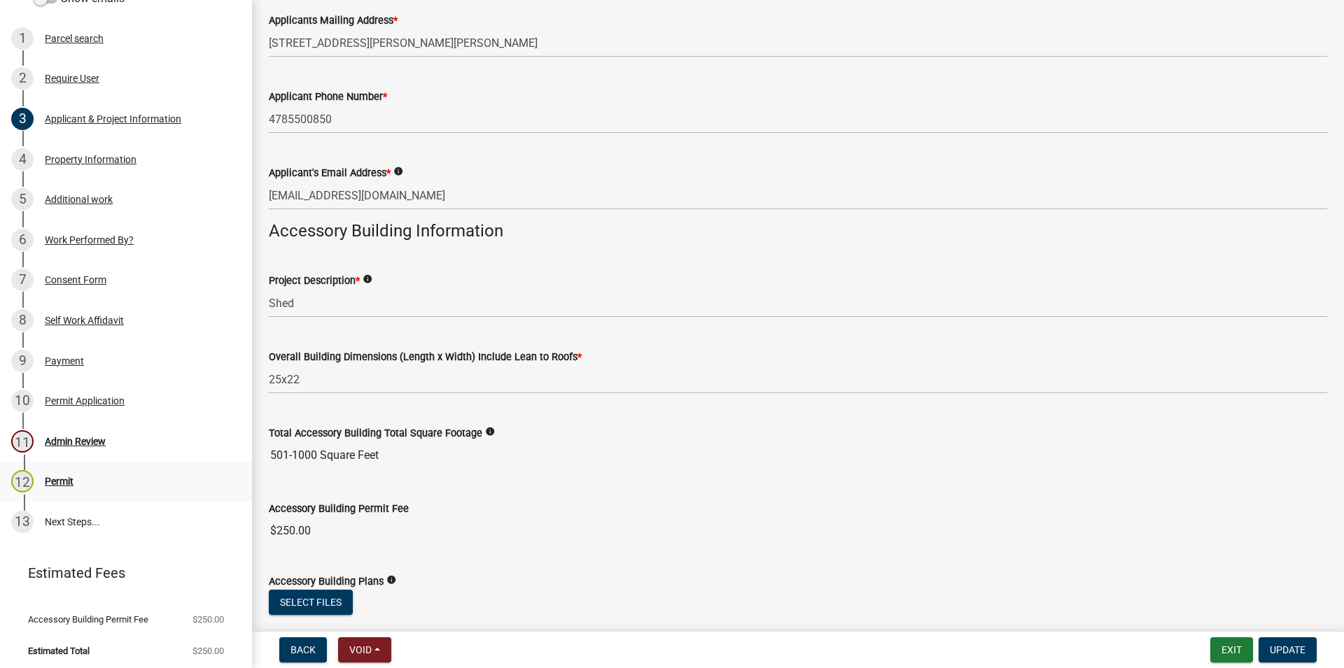
scroll to position [144, 0]
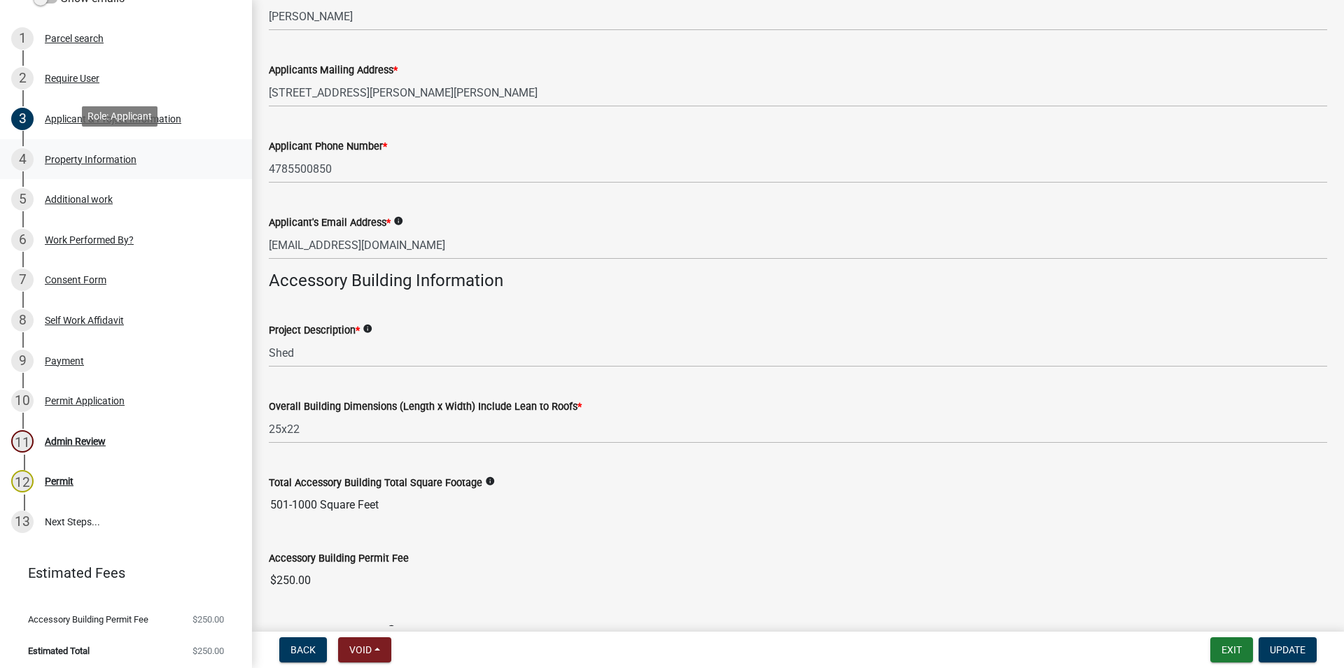
click at [112, 173] on link "4 Property Information" at bounding box center [126, 159] width 252 height 41
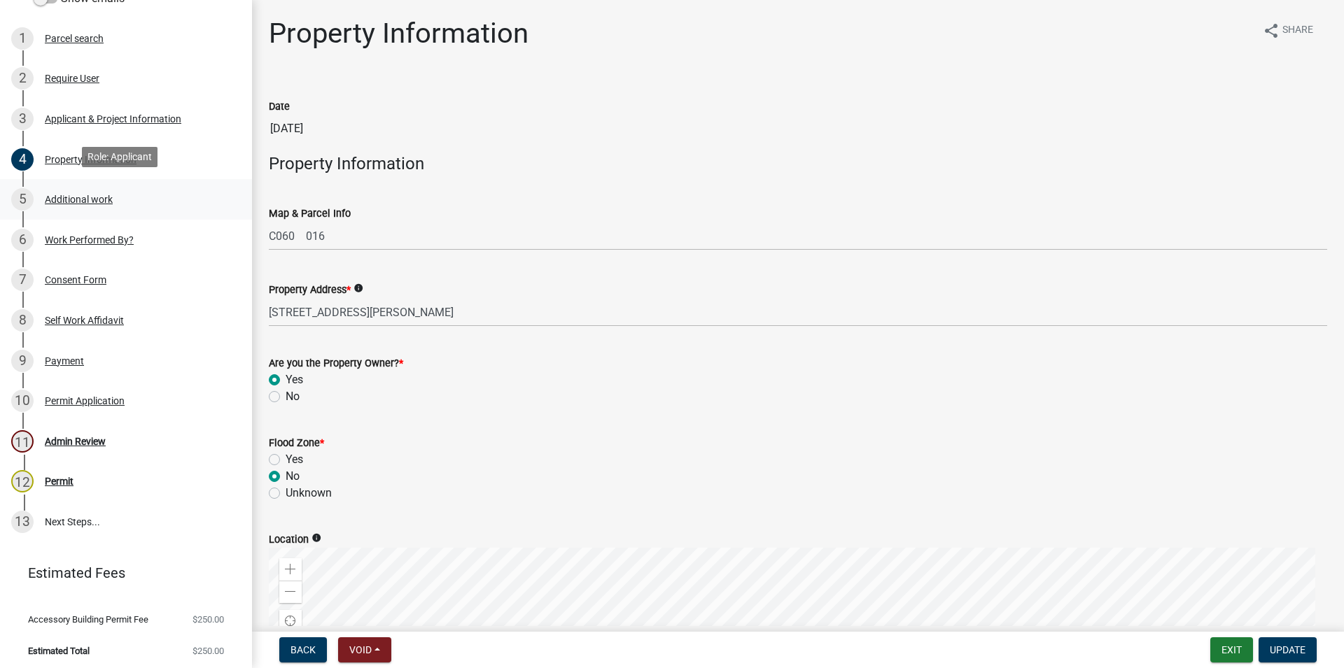
click at [115, 197] on div "5 Additional work" at bounding box center [120, 199] width 218 height 22
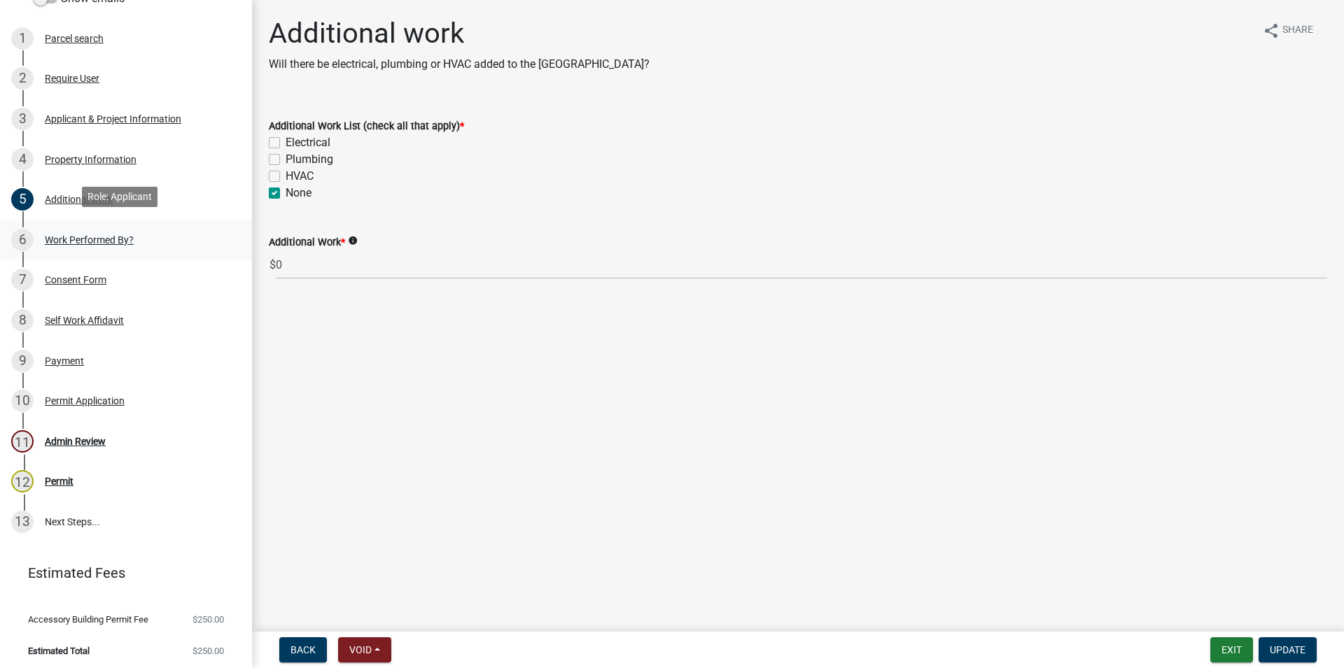
click at [115, 235] on div "Work Performed By?" at bounding box center [89, 240] width 89 height 10
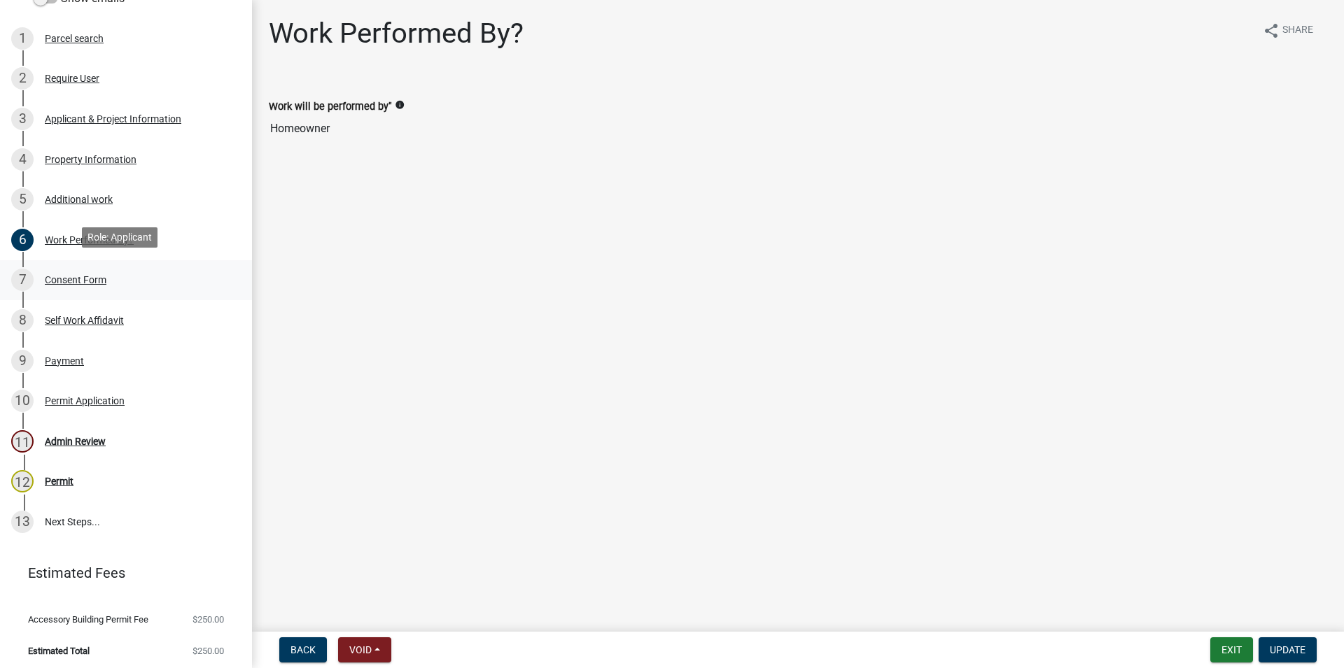
click at [117, 271] on div "7 Consent Form" at bounding box center [120, 280] width 218 height 22
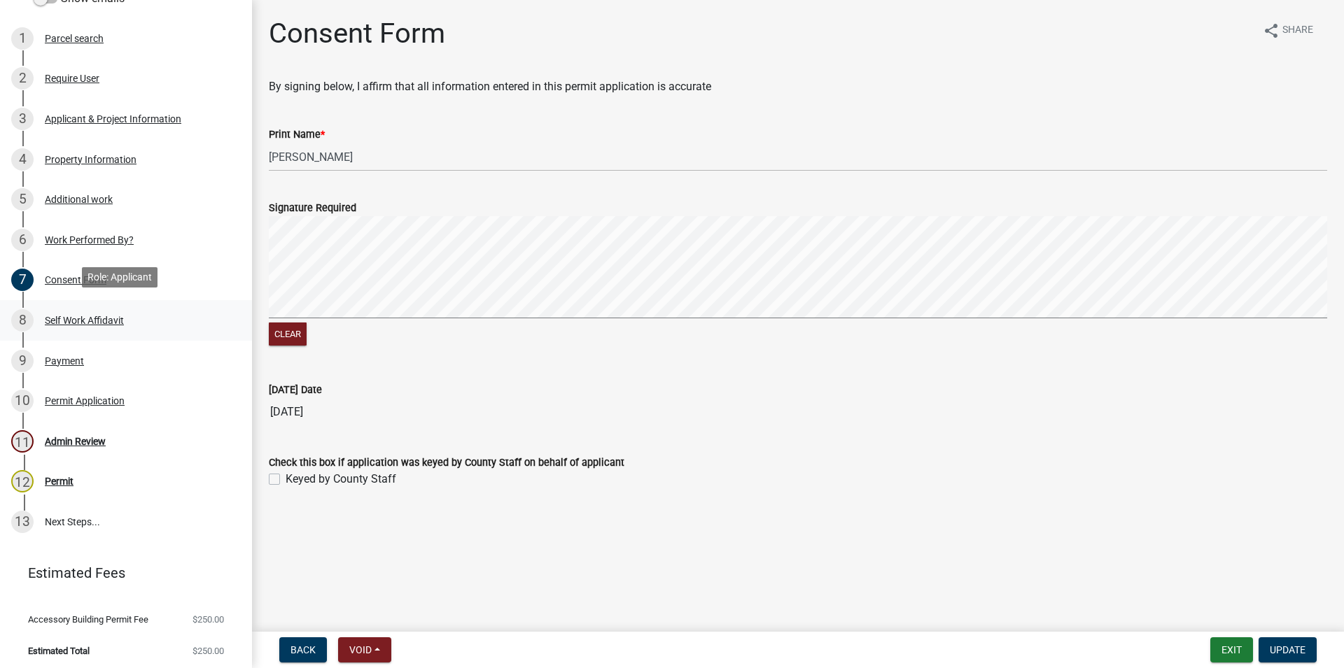
click at [108, 309] on div "8 Self Work Affidavit" at bounding box center [120, 320] width 218 height 22
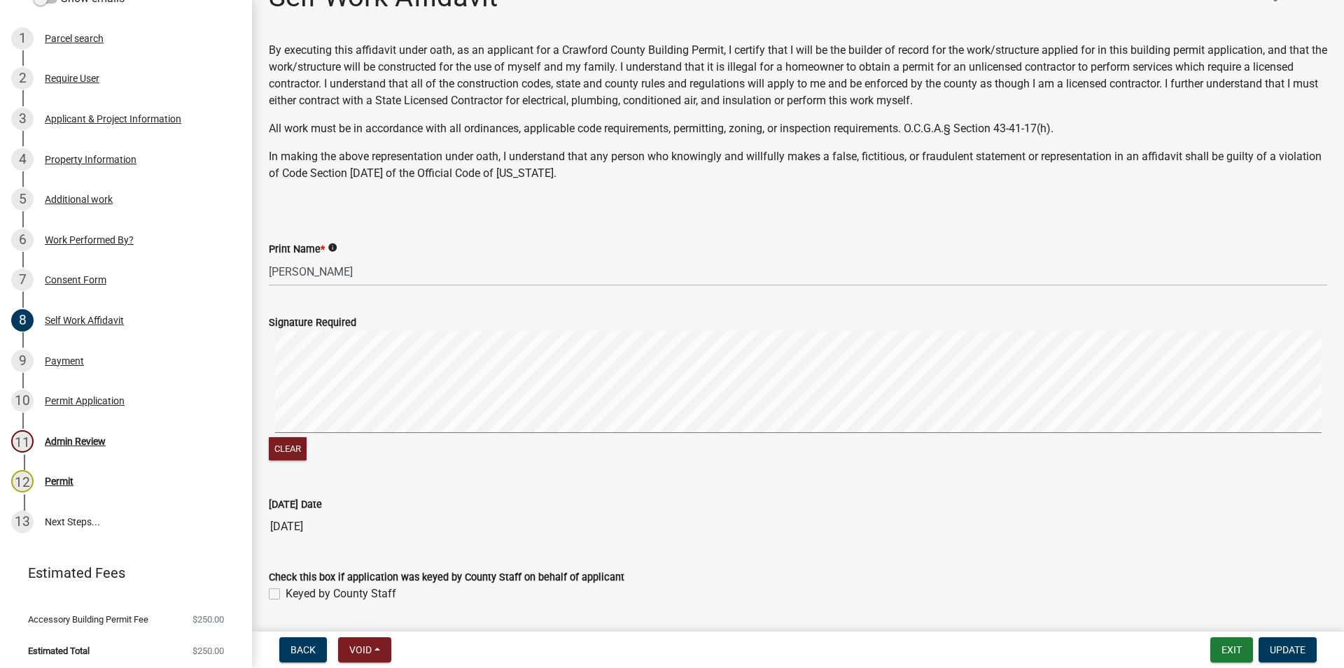
scroll to position [80, 0]
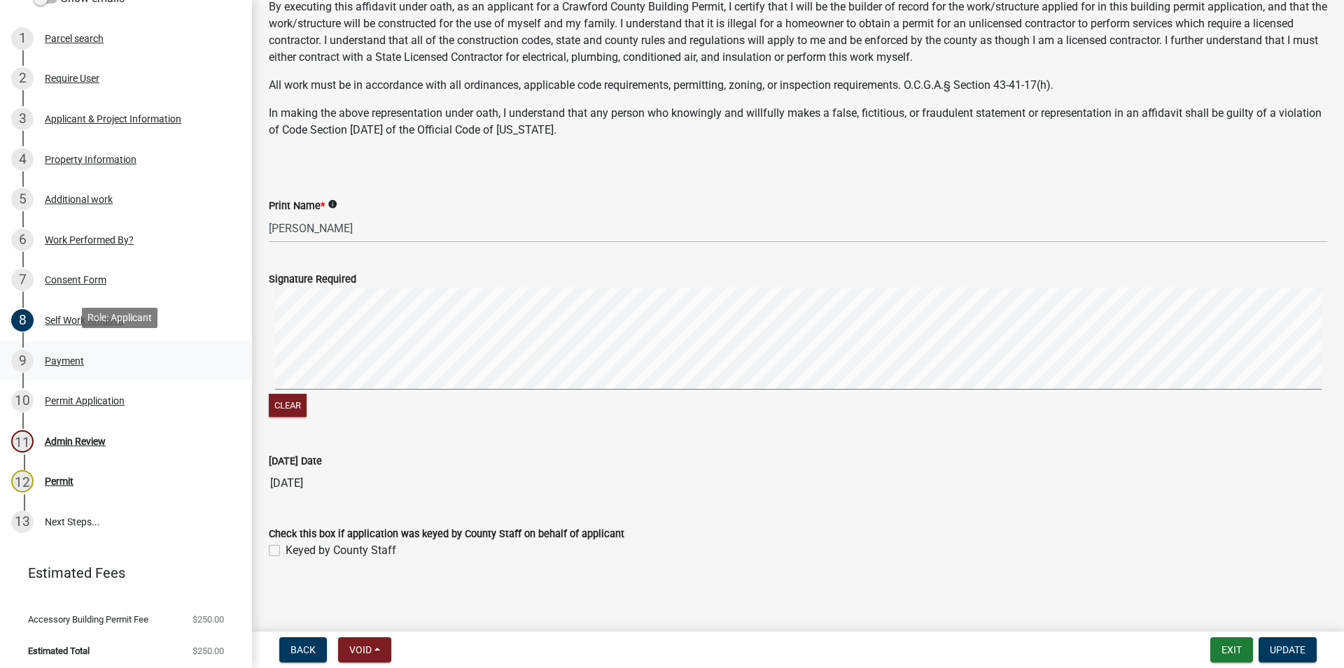
click at [32, 362] on div "9" at bounding box center [22, 361] width 22 height 22
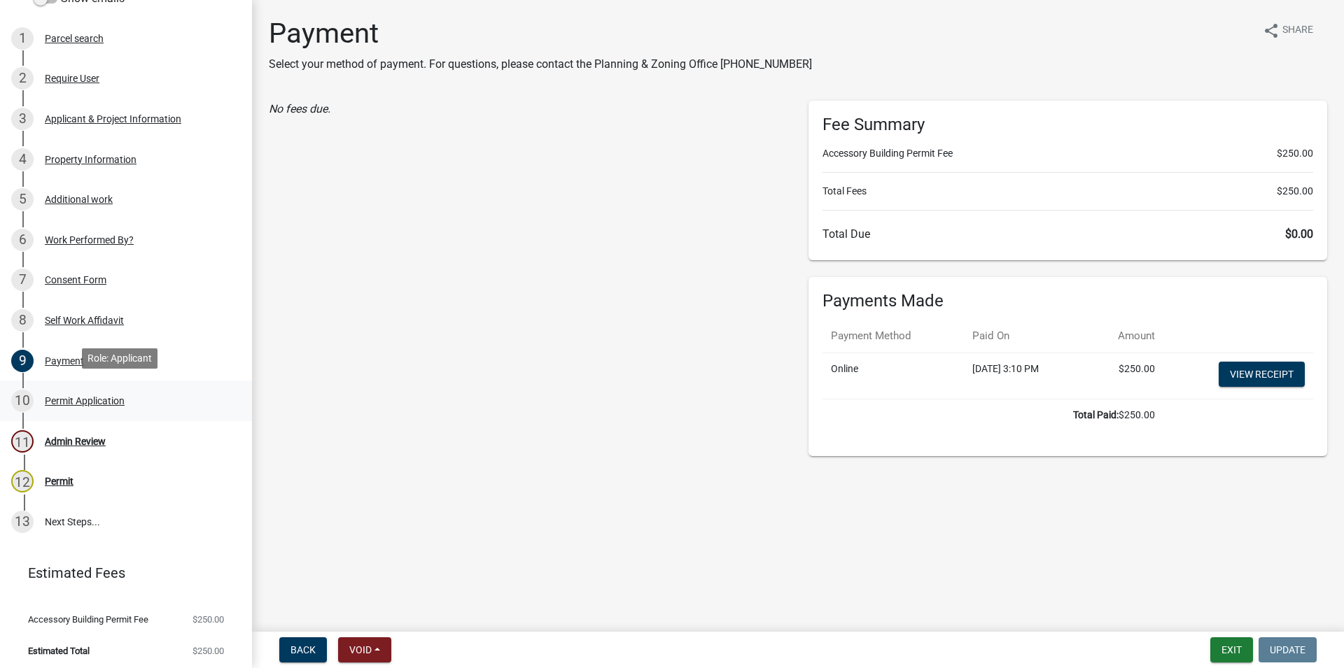
click at [91, 405] on div "10 Permit Application" at bounding box center [120, 401] width 218 height 22
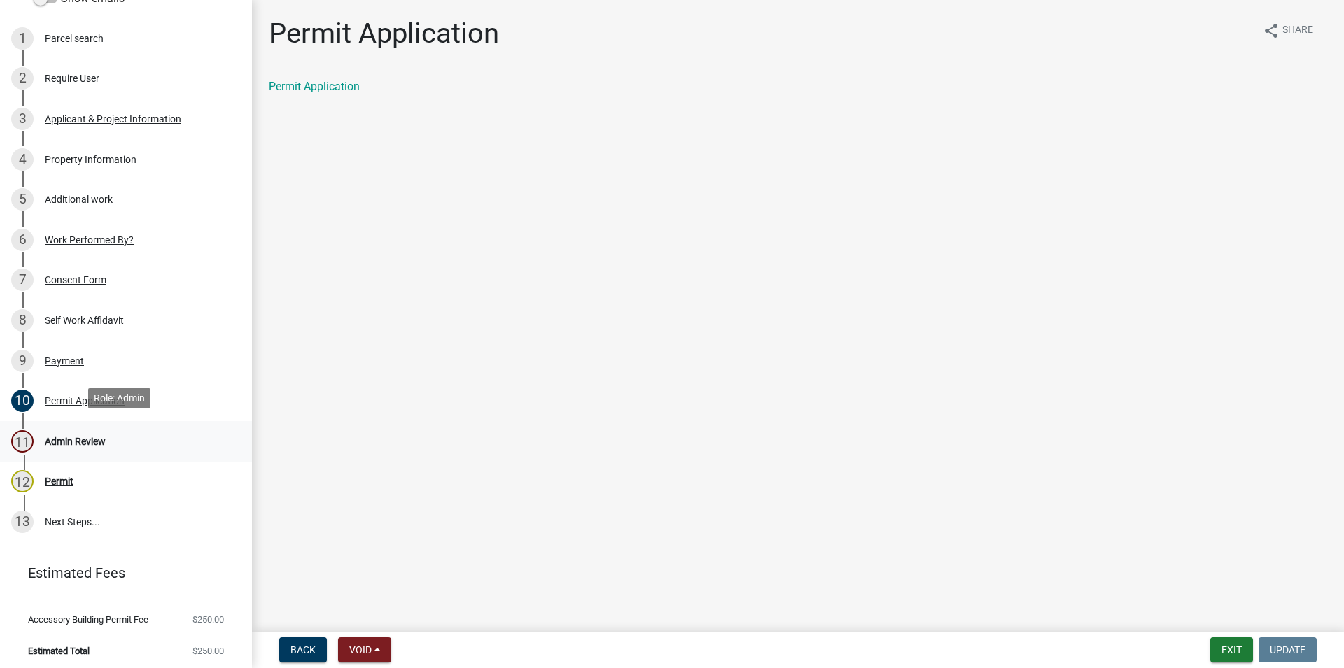
click at [90, 425] on link "11 Admin Review" at bounding box center [126, 441] width 252 height 41
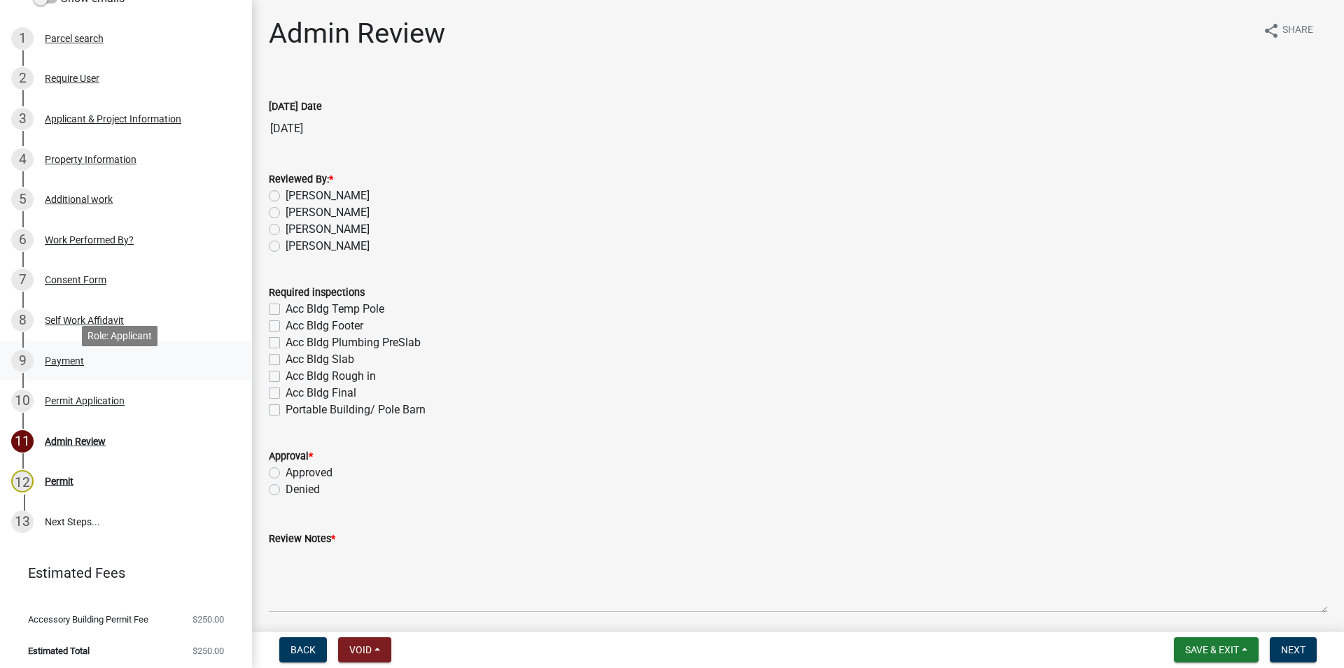
scroll to position [127, 0]
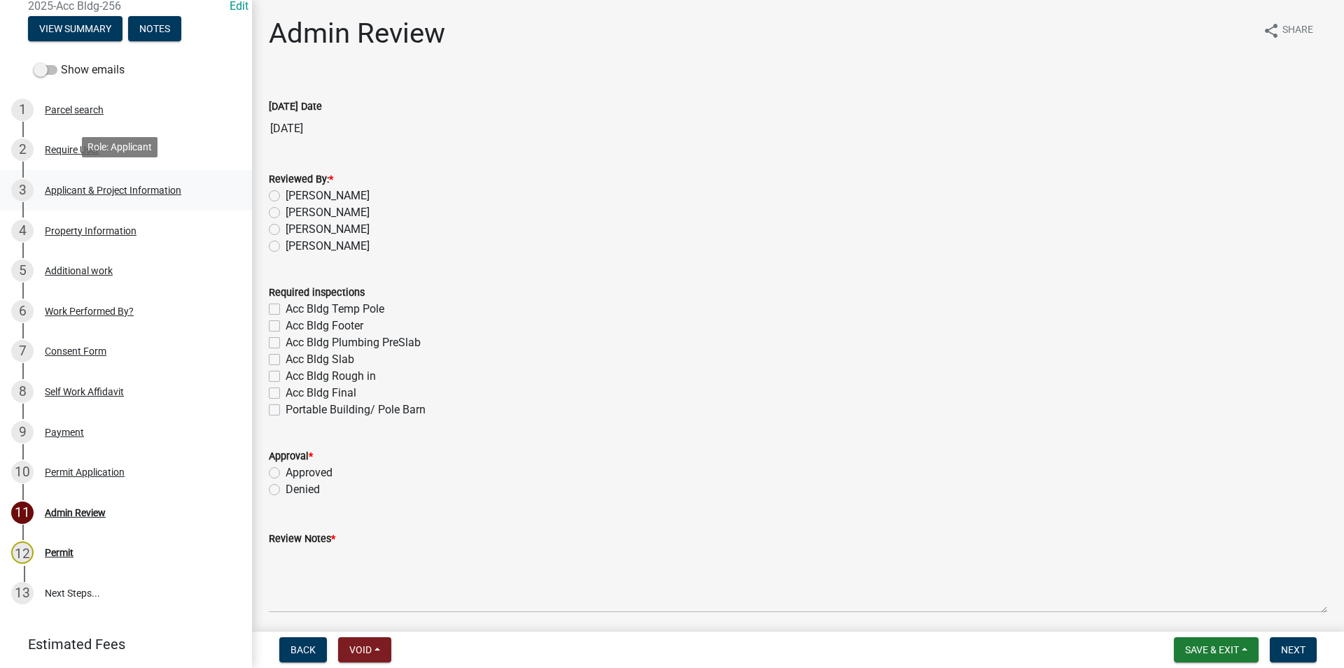
click at [153, 196] on div "3 Applicant & Project Information" at bounding box center [120, 190] width 218 height 22
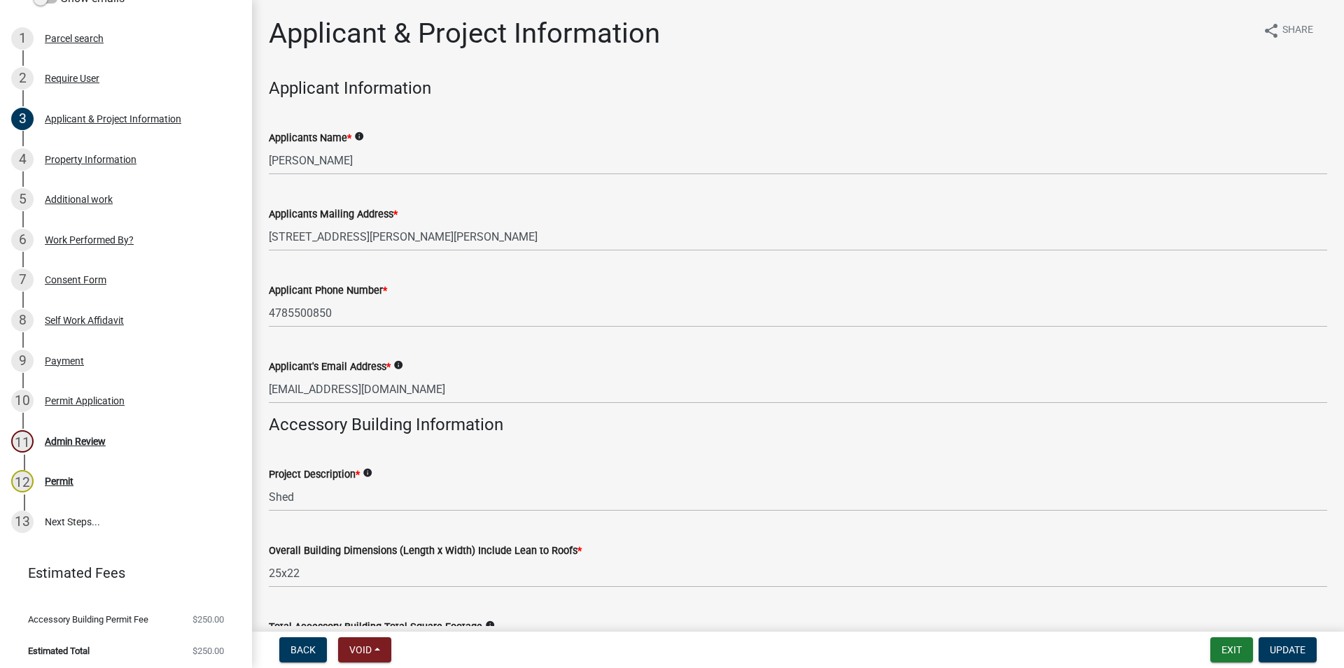
scroll to position [319, 0]
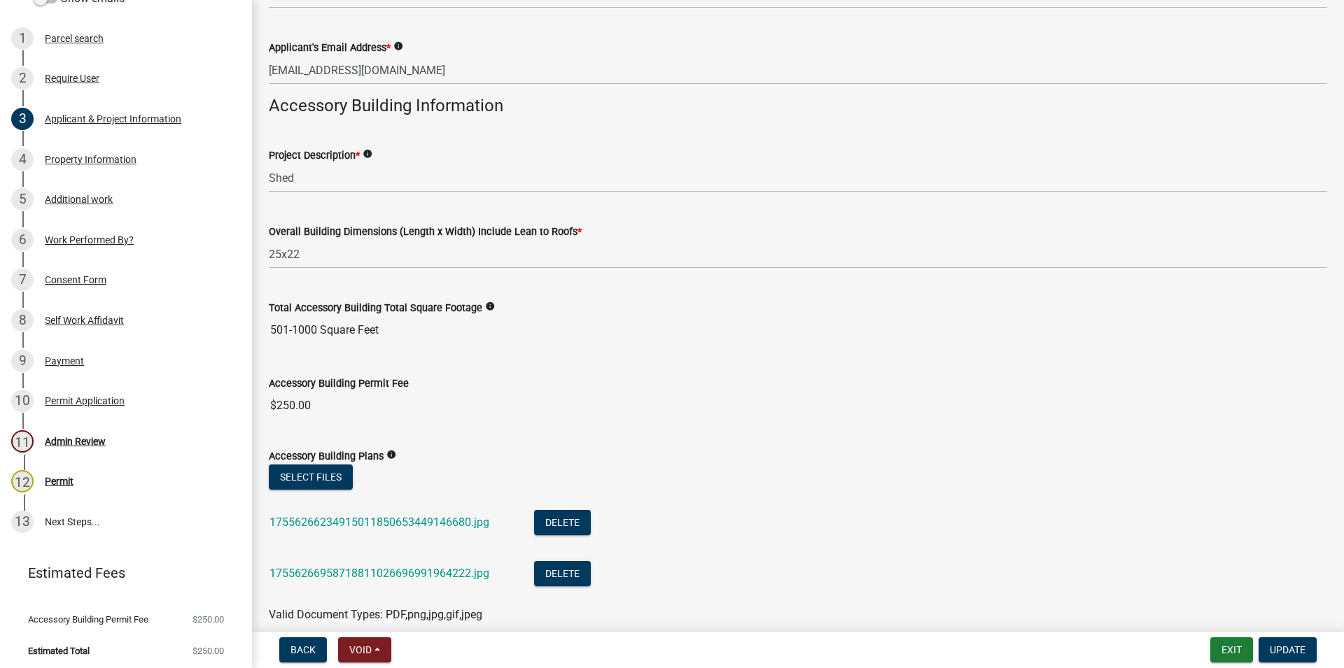
click at [394, 514] on div "17556266234915011850653449146680.jpg" at bounding box center [390, 524] width 242 height 29
click at [394, 516] on link "17556266234915011850653449146680.jpg" at bounding box center [379, 522] width 220 height 13
click at [329, 575] on link "17556266958718811026696991964222.jpg" at bounding box center [379, 573] width 220 height 13
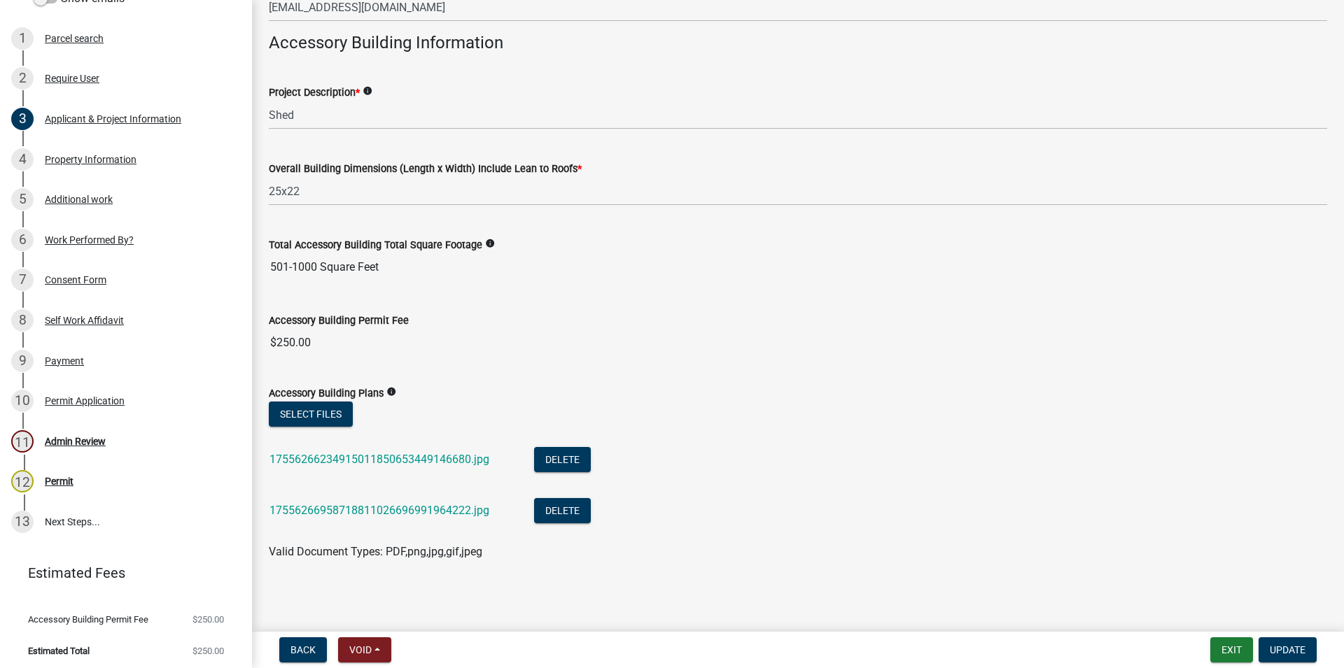
scroll to position [384, 0]
click at [140, 139] on link "4 Property Information" at bounding box center [126, 159] width 252 height 41
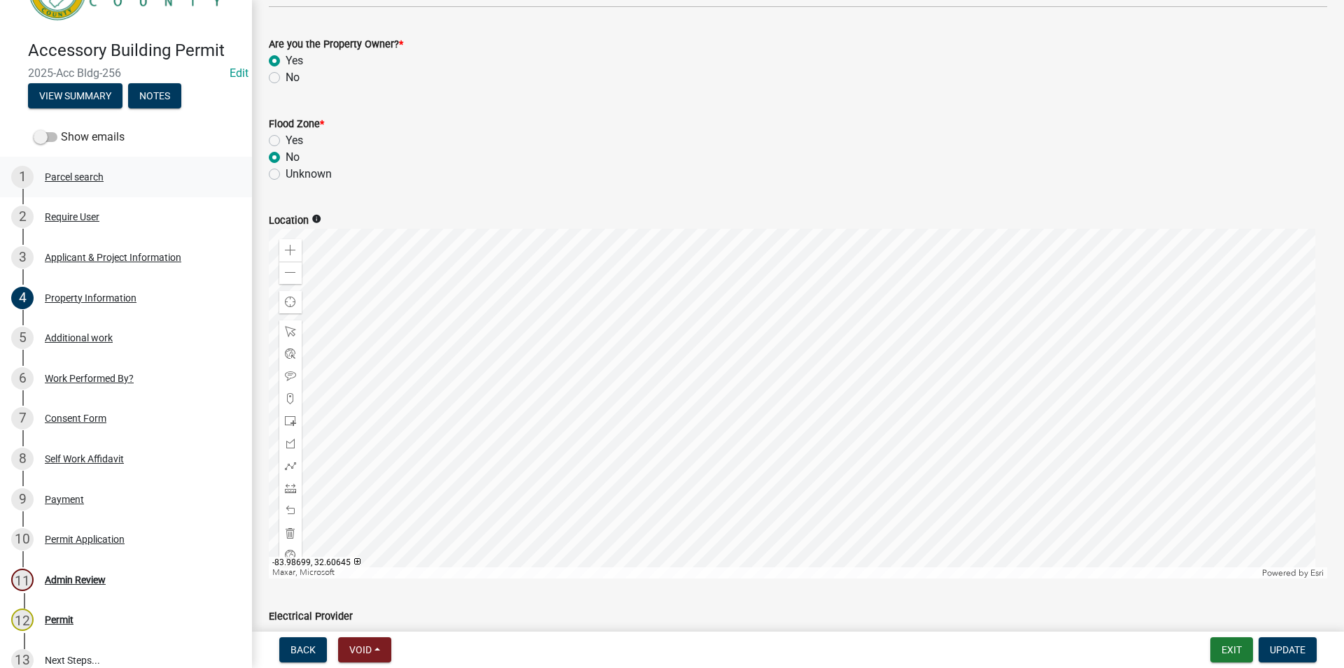
scroll to position [55, 0]
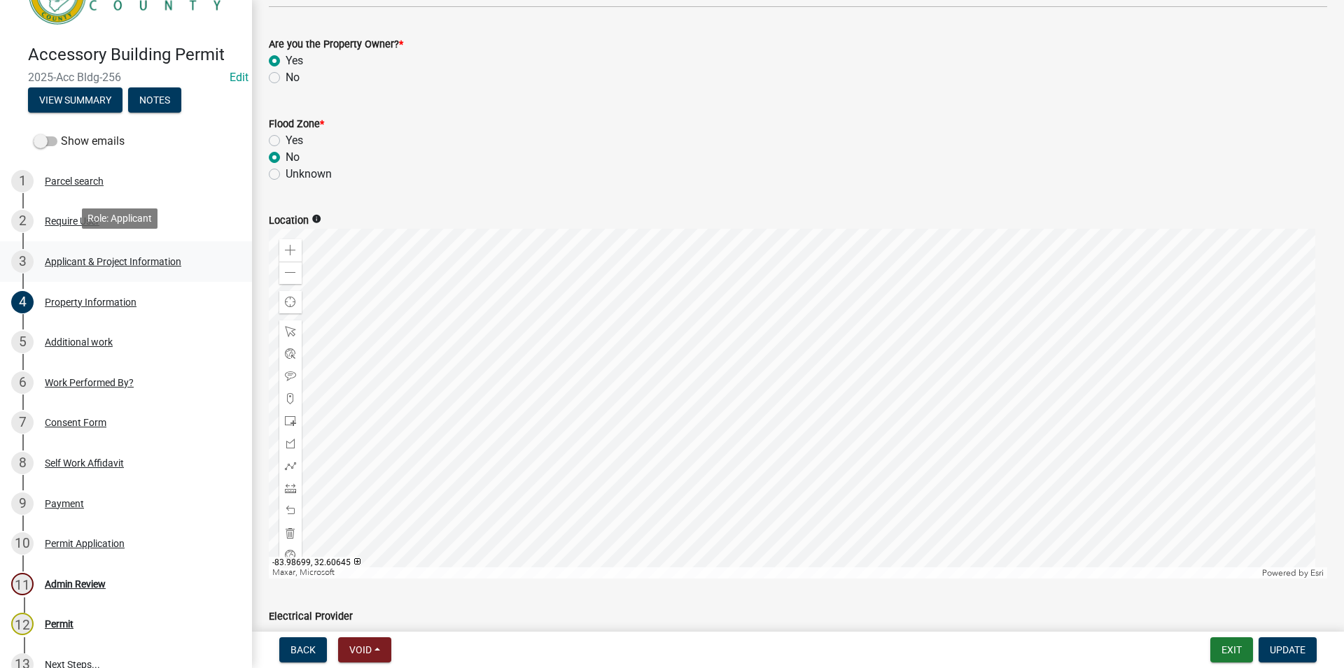
click at [111, 257] on div "Applicant & Project Information" at bounding box center [113, 262] width 136 height 10
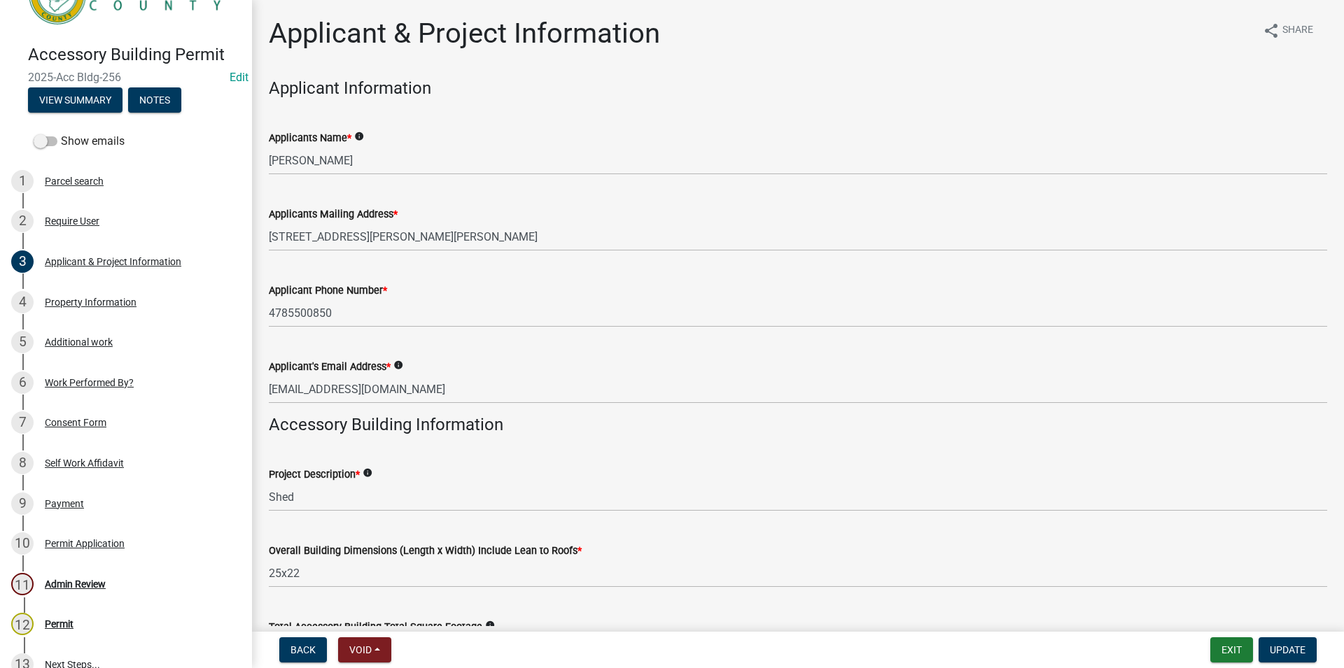
click at [296, 107] on wm-data-entity-input "Applicant Information" at bounding box center [798, 93] width 1058 height 31
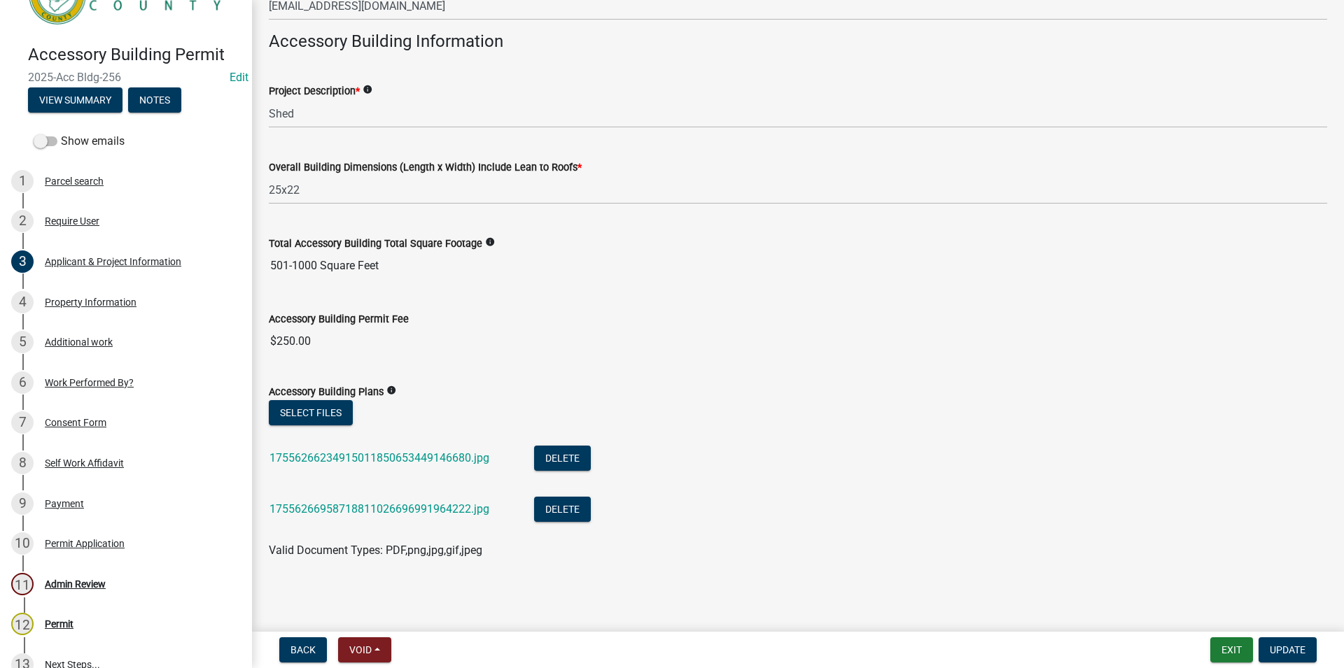
scroll to position [224, 0]
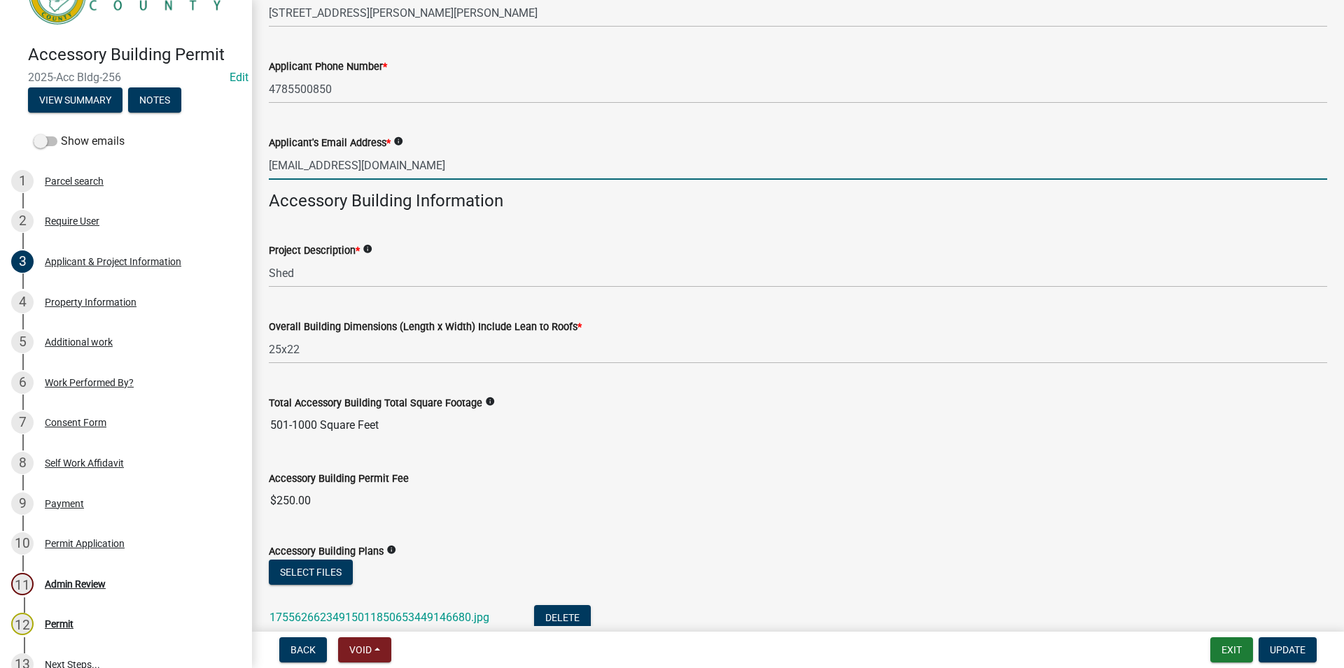
click at [618, 179] on input "[EMAIL_ADDRESS][DOMAIN_NAME]" at bounding box center [798, 165] width 1058 height 29
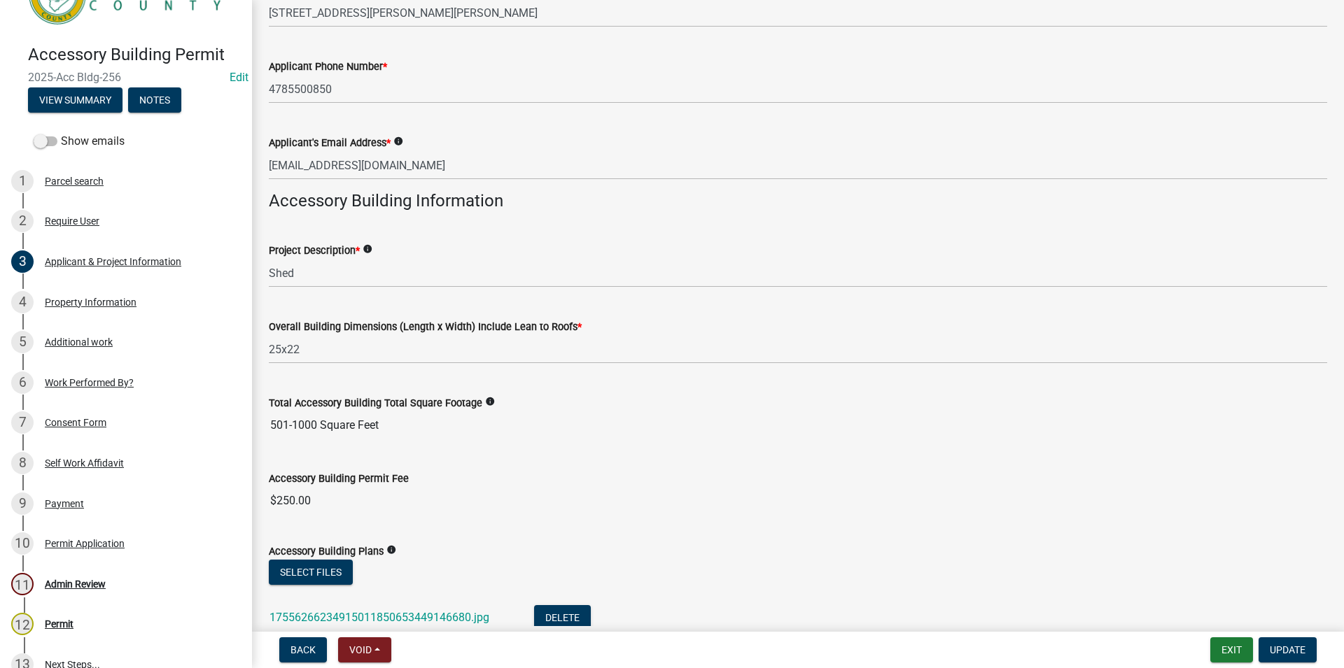
click at [501, 104] on wm-data-entity-input "Applicant Phone Number * [PHONE_NUMBER]" at bounding box center [798, 76] width 1058 height 76
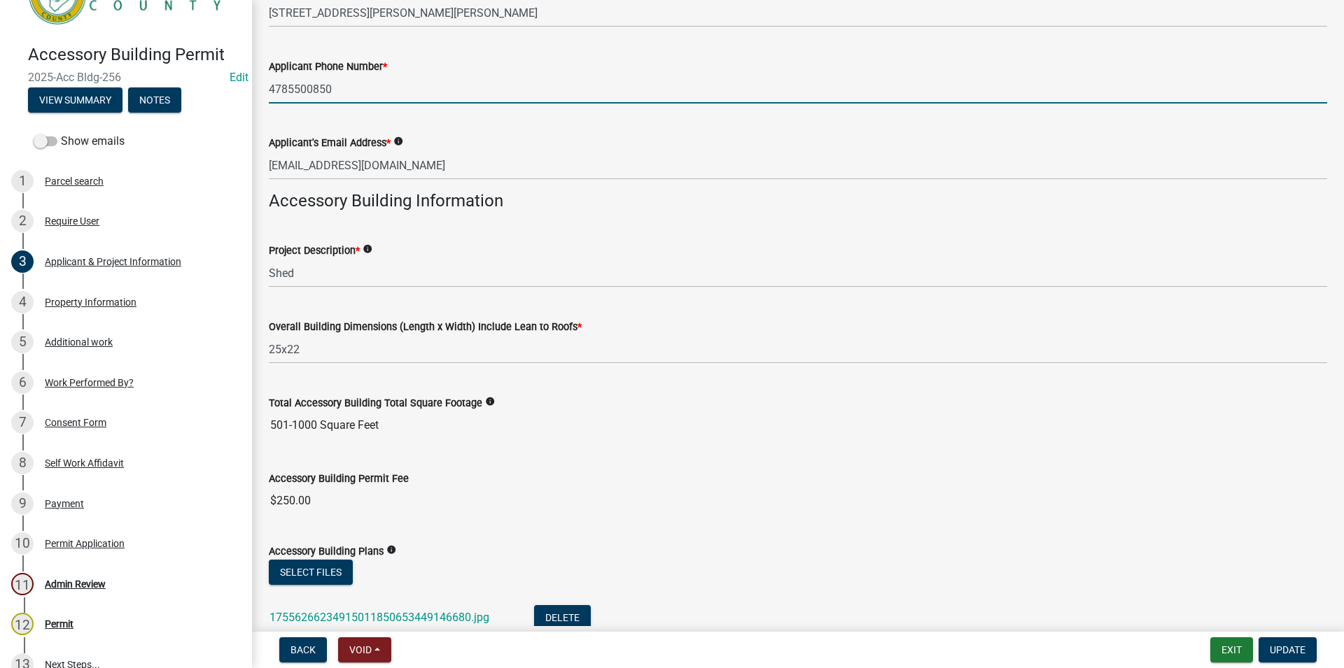
click at [495, 98] on input "4785500850" at bounding box center [798, 89] width 1058 height 29
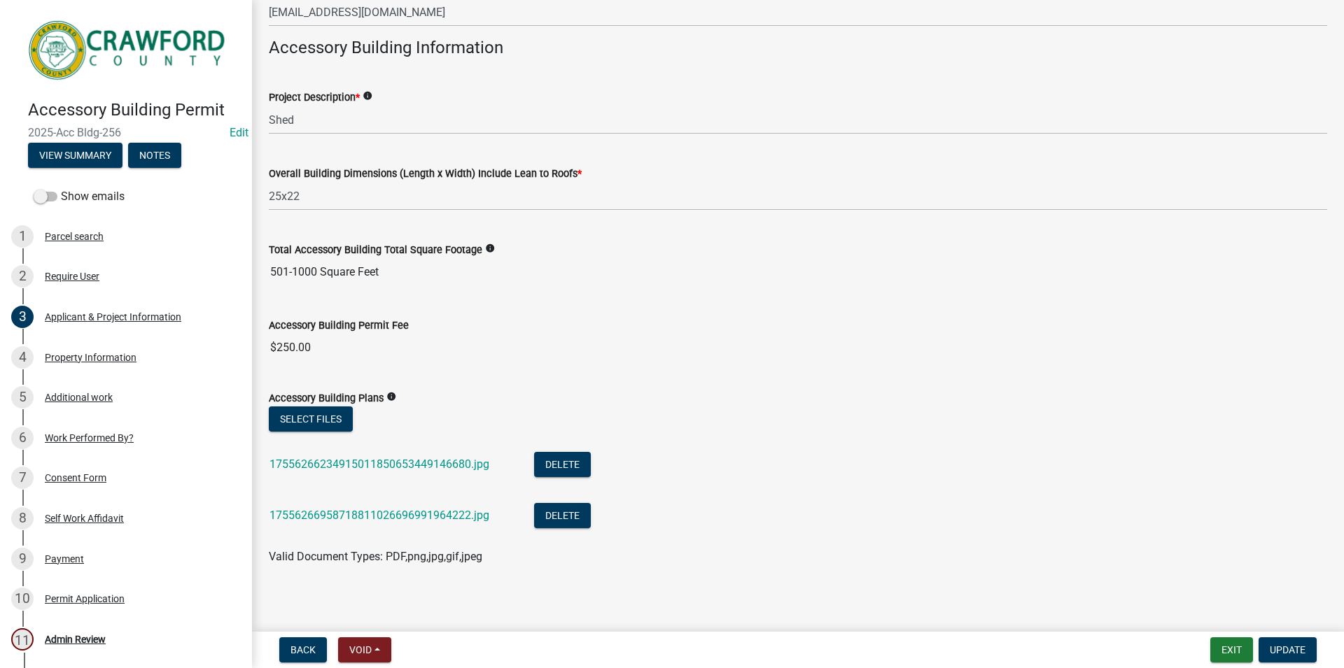
scroll to position [384, 0]
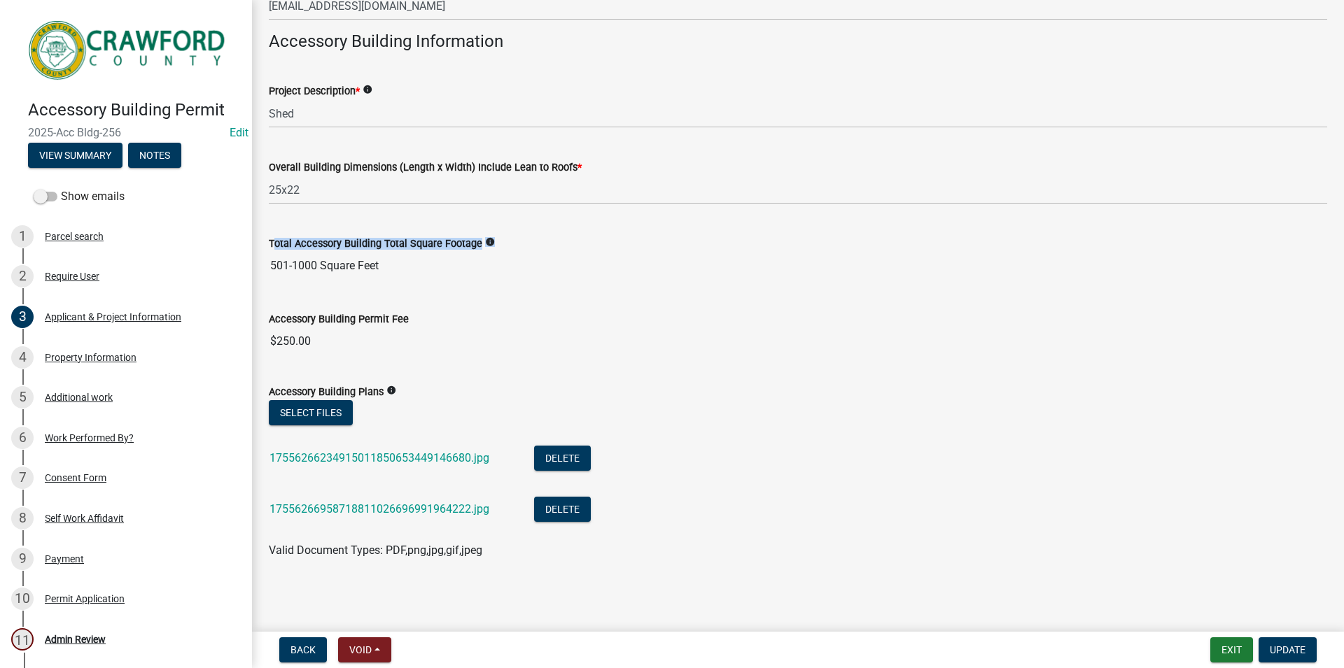
drag, startPoint x: 257, startPoint y: 242, endPoint x: 257, endPoint y: 257, distance: 14.7
click at [257, 257] on div "Applicant & Project Information share Share Applicant Information Applicants Na…" at bounding box center [798, 108] width 1092 height 951
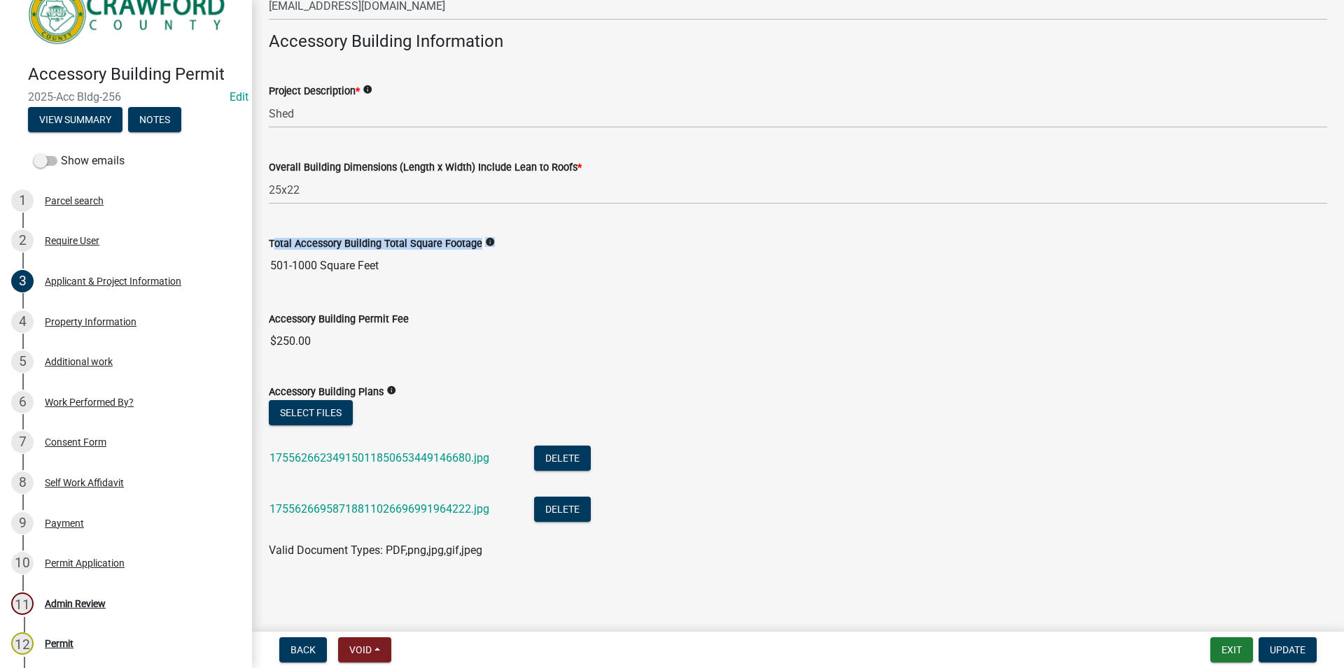
scroll to position [41, 0]
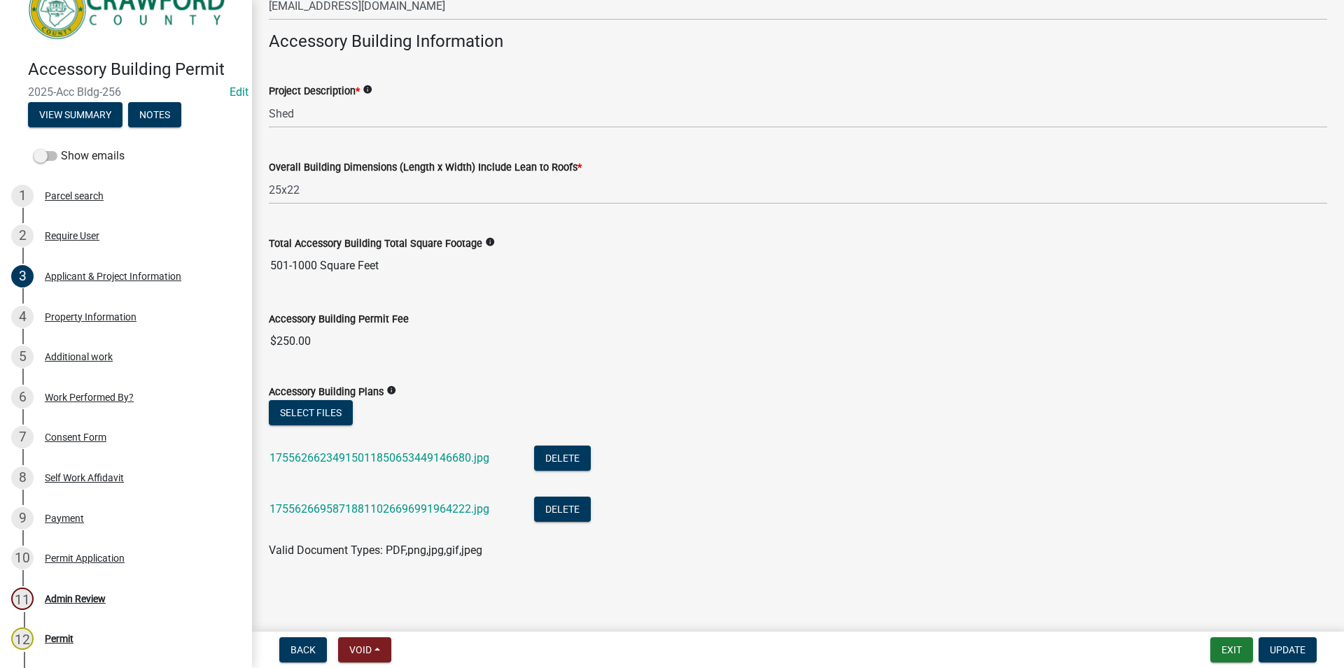
click at [286, 206] on wm-data-entity-input "Overall Building Dimensions (Length x Width) Include Lean to Roofs * 25x22" at bounding box center [798, 177] width 1058 height 76
drag, startPoint x: 539, startPoint y: 244, endPoint x: 407, endPoint y: 241, distance: 132.3
click at [411, 241] on div "Total Accessory Building Total Square Footage info" at bounding box center [798, 243] width 1058 height 17
drag, startPoint x: 414, startPoint y: 258, endPoint x: 277, endPoint y: 244, distance: 137.2
click at [277, 252] on input "501-1000 Square Feet" at bounding box center [798, 266] width 1058 height 28
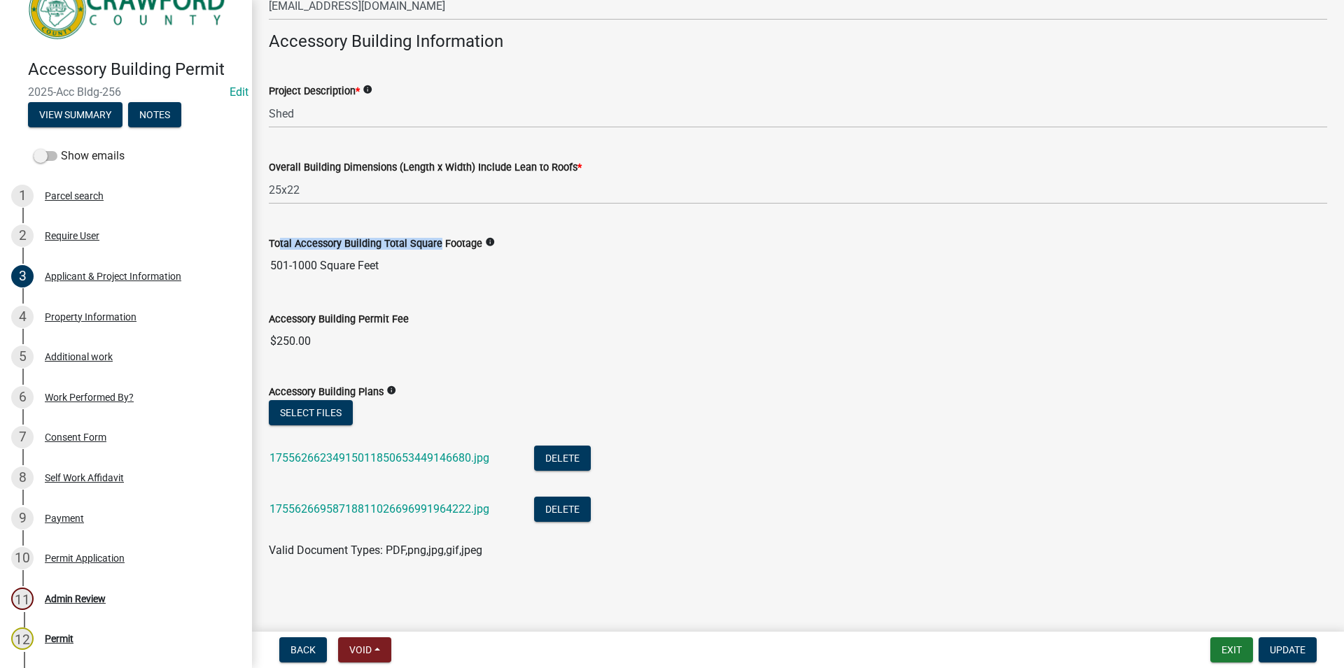
drag, startPoint x: 277, startPoint y: 232, endPoint x: 474, endPoint y: 218, distance: 197.2
click at [469, 218] on div "Total Accessory Building Total Square Footage info 501-1000 Square Feet" at bounding box center [798, 248] width 1058 height 64
drag, startPoint x: 529, startPoint y: 226, endPoint x: 383, endPoint y: 245, distance: 147.5
click at [388, 246] on wm-data-entity-input-list "Applicant Information Applicants Name * info [PERSON_NAME] Applicants Mailing A…" at bounding box center [798, 133] width 1058 height 877
drag, startPoint x: 332, startPoint y: 230, endPoint x: 277, endPoint y: 234, distance: 55.4
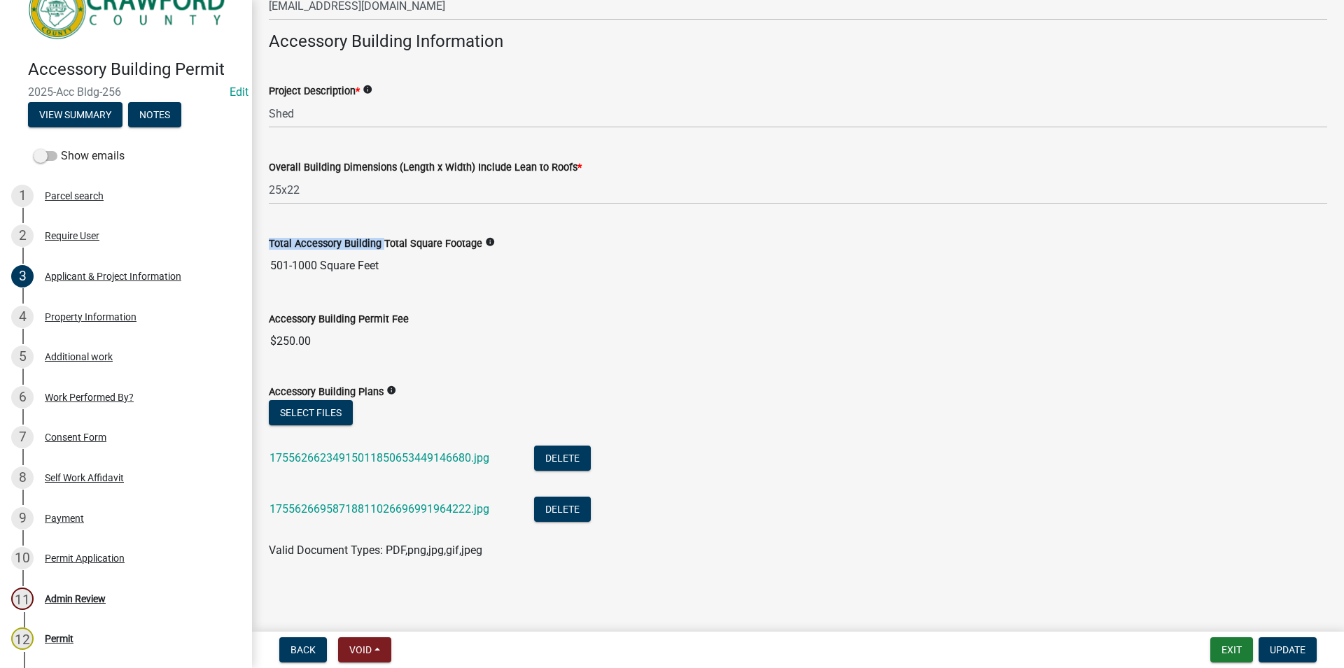
click at [331, 230] on div "Total Accessory Building Total Square Footage info 501-1000 Square Feet" at bounding box center [798, 248] width 1058 height 64
drag, startPoint x: 274, startPoint y: 240, endPoint x: 513, endPoint y: 224, distance: 239.2
click at [509, 227] on div "Total Accessory Building Total Square Footage info 501-1000 Square Feet" at bounding box center [798, 248] width 1058 height 64
drag, startPoint x: 519, startPoint y: 221, endPoint x: 483, endPoint y: 229, distance: 36.5
click at [519, 223] on div "Total Accessory Building Total Square Footage info 501-1000 Square Feet" at bounding box center [798, 248] width 1058 height 64
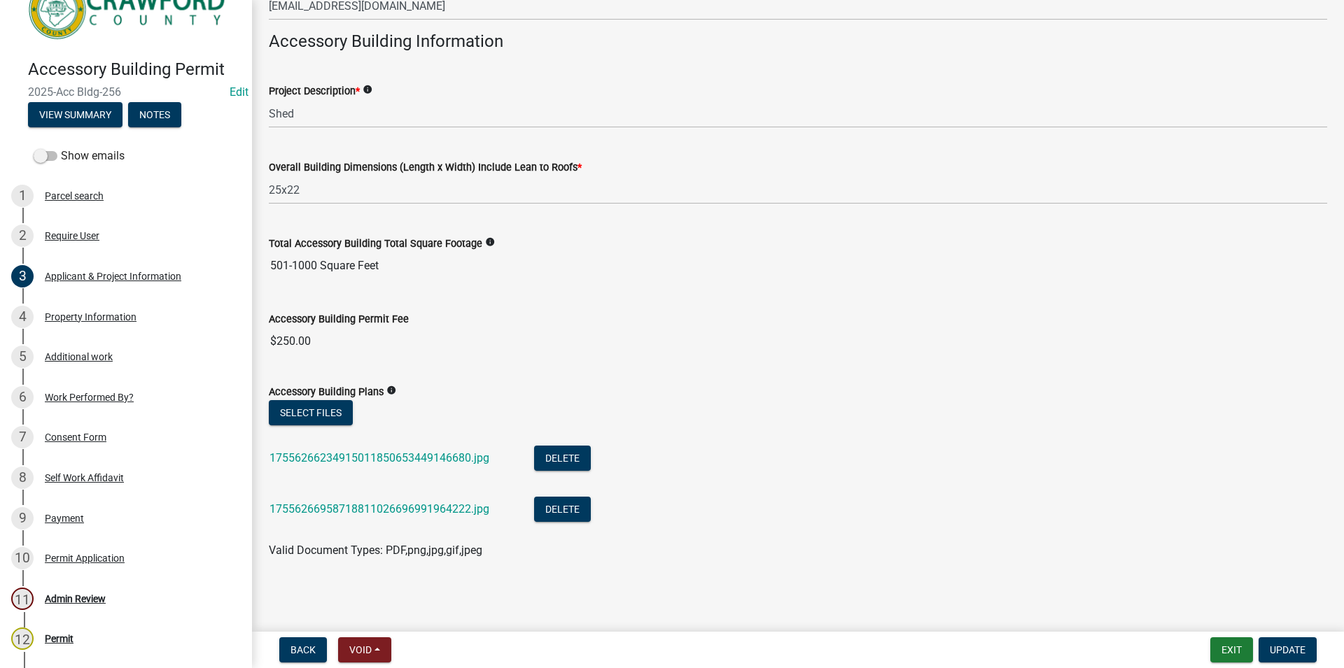
drag, startPoint x: 266, startPoint y: 244, endPoint x: 523, endPoint y: 226, distance: 257.4
click at [522, 226] on div "Total Accessory Building Total Square Footage info 501-1000 Square Feet" at bounding box center [797, 248] width 1079 height 64
click at [526, 226] on div "Total Accessory Building Total Square Footage info 501-1000 Square Feet" at bounding box center [798, 248] width 1058 height 64
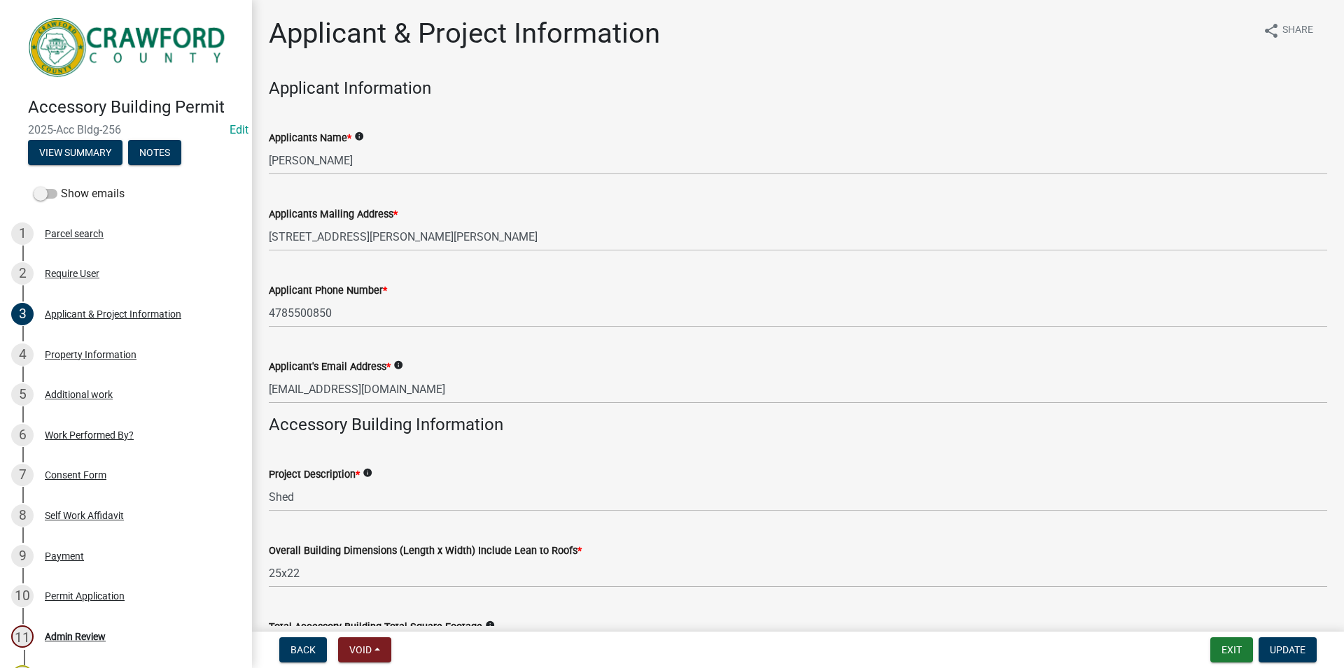
scroll to position [0, 0]
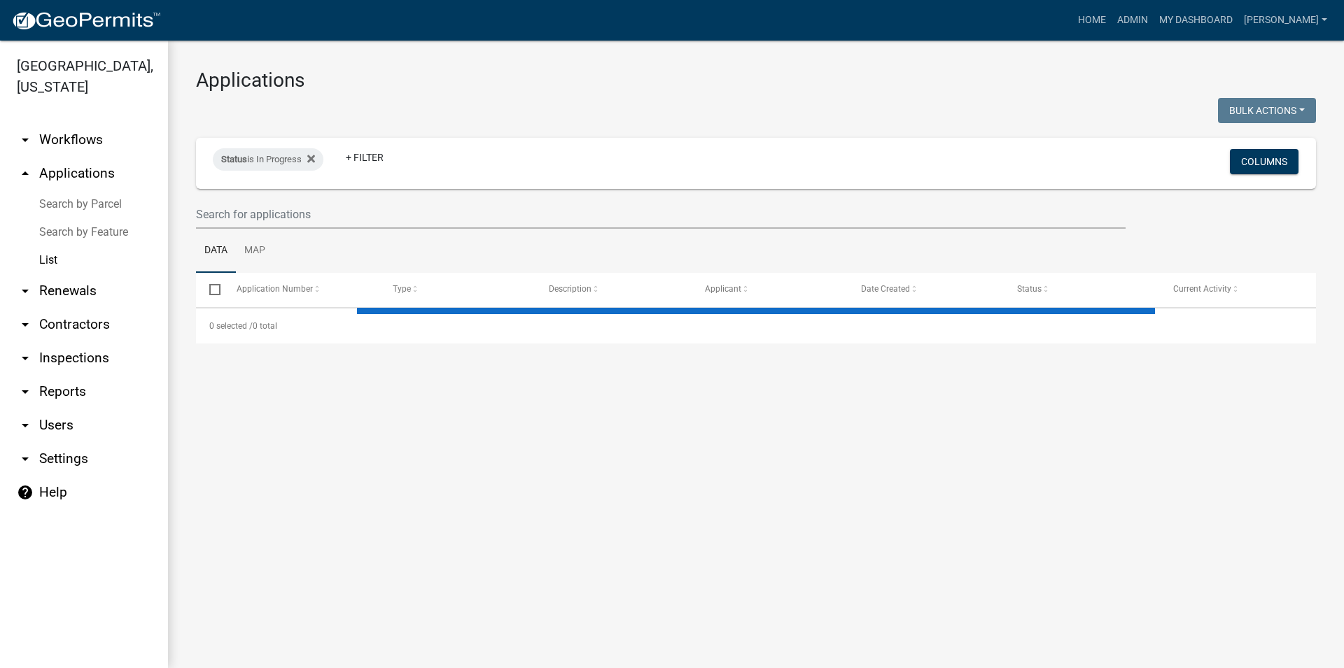
select select "3: 100"
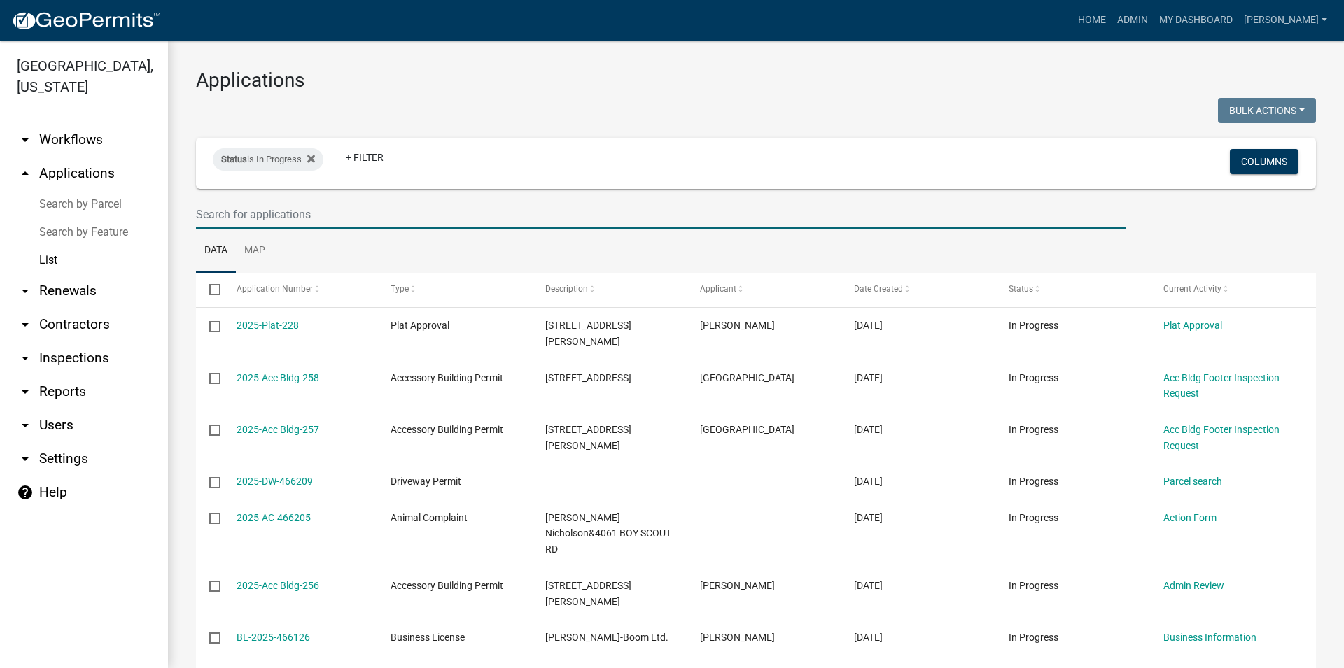
click at [253, 200] on input "text" at bounding box center [660, 214] width 929 height 29
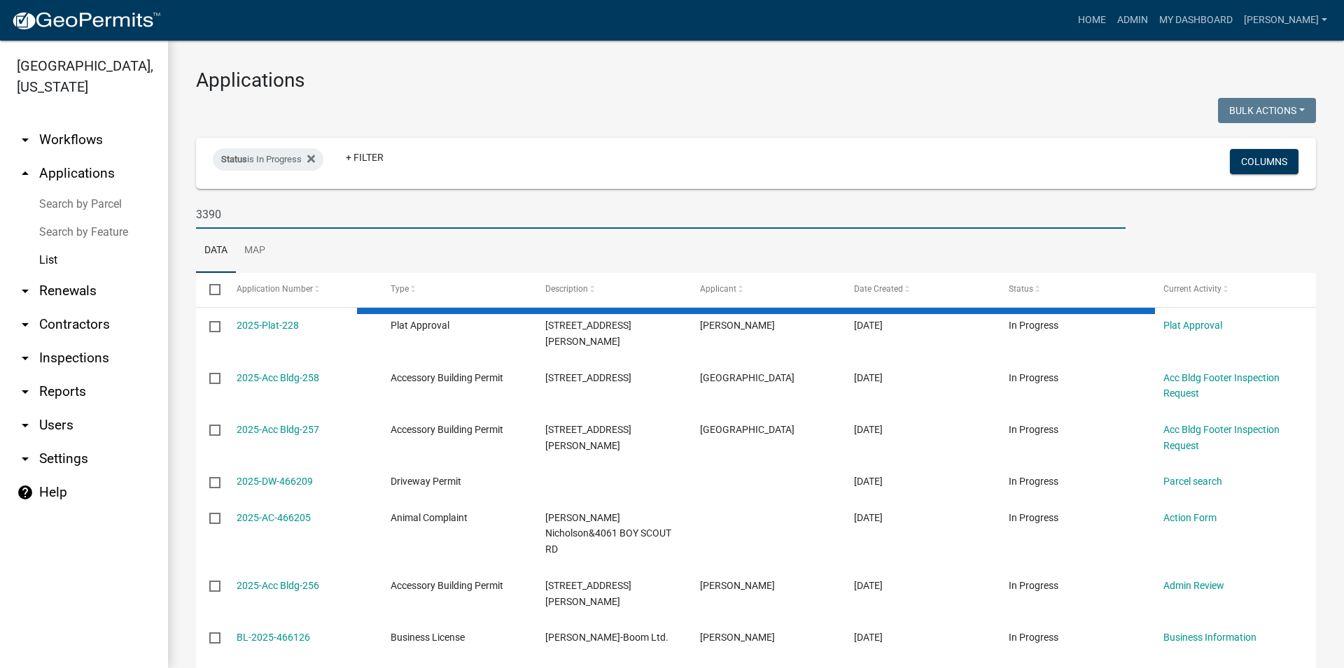
type input "3390"
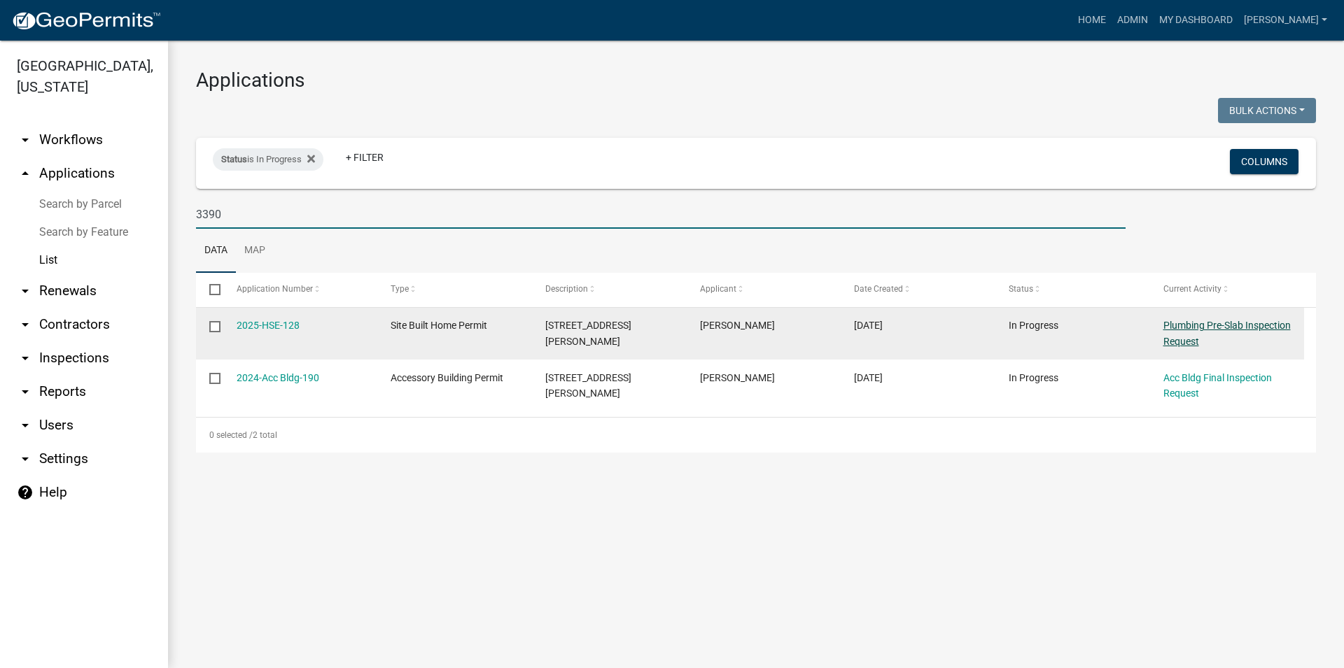
click at [1193, 330] on link "Plumbing Pre-Slab Inspection Request" at bounding box center [1226, 333] width 127 height 27
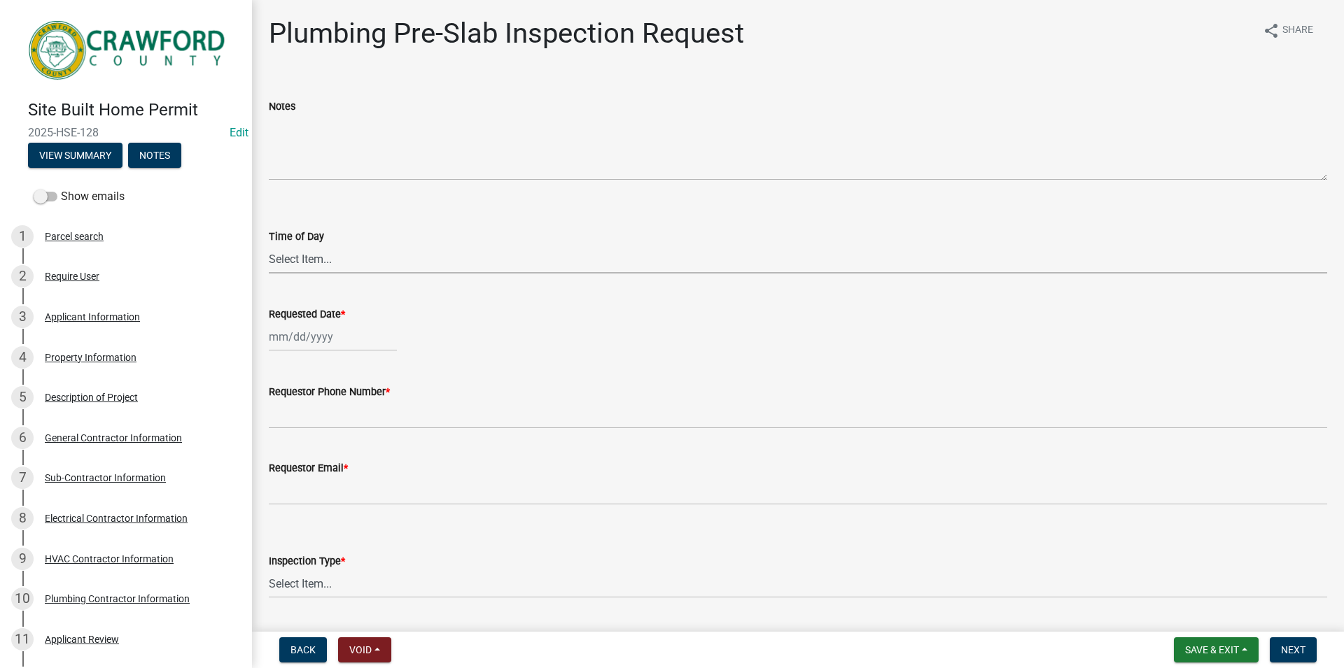
click at [269, 245] on select "Select Item... AM PM" at bounding box center [798, 259] width 1058 height 29
click at [355, 237] on div "Time of Day" at bounding box center [798, 236] width 1058 height 17
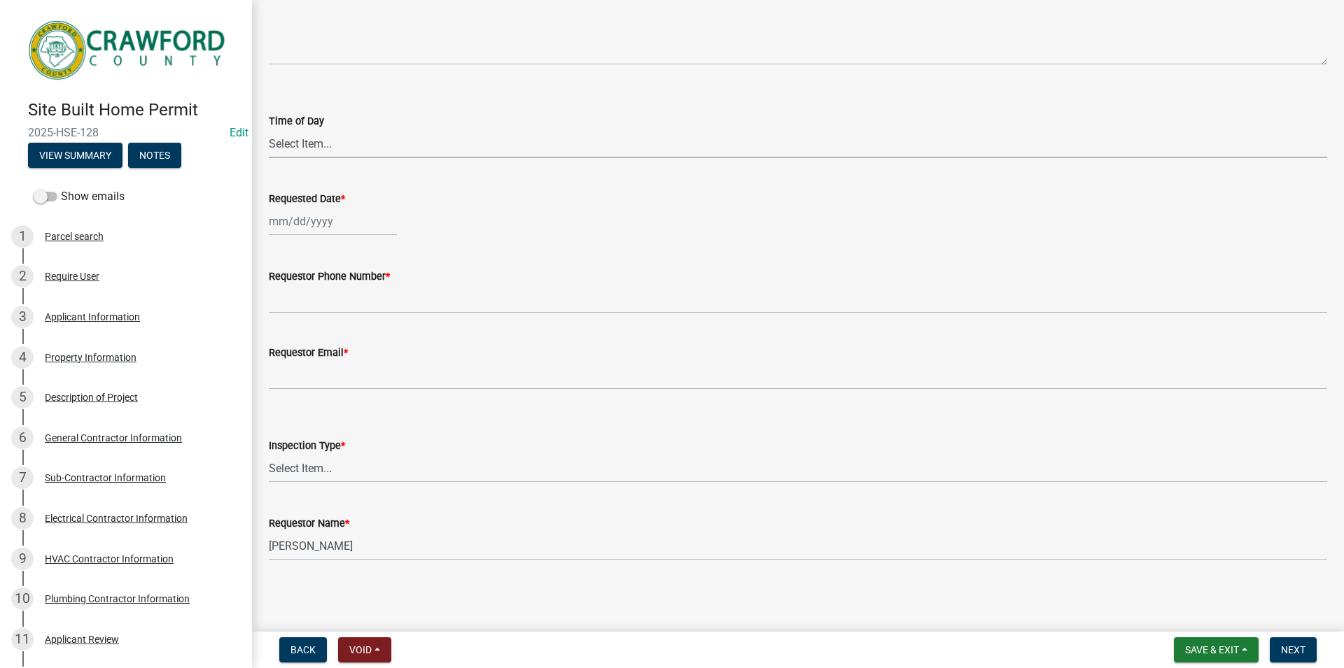
click at [269, 129] on select "Select Item... AM PM" at bounding box center [798, 143] width 1058 height 29
click option "PM" at bounding box center [0, 0] width 0 height 0
select select "f5ac258a-facb-4336-b342-d8b627677afa"
click at [386, 217] on input "Requested Date *" at bounding box center [333, 221] width 128 height 29
select select "8"
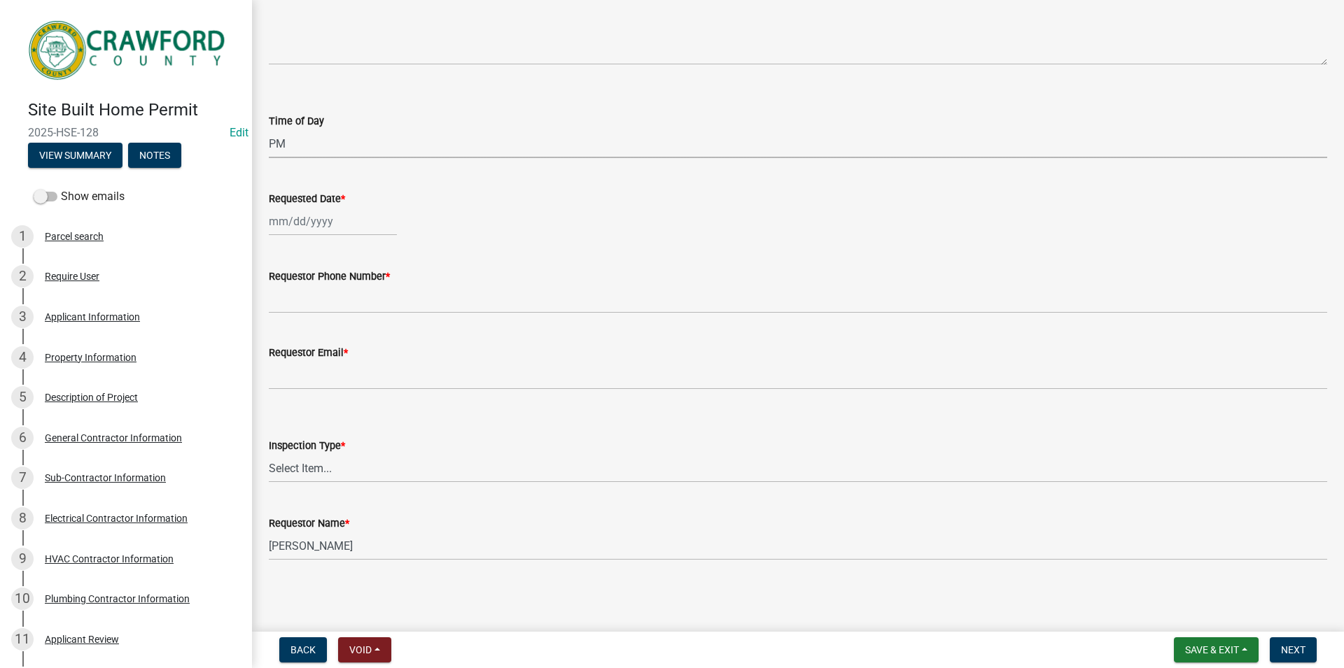
select select "2025"
click at [323, 366] on div "20" at bounding box center [327, 363] width 22 height 22
type input "[DATE]"
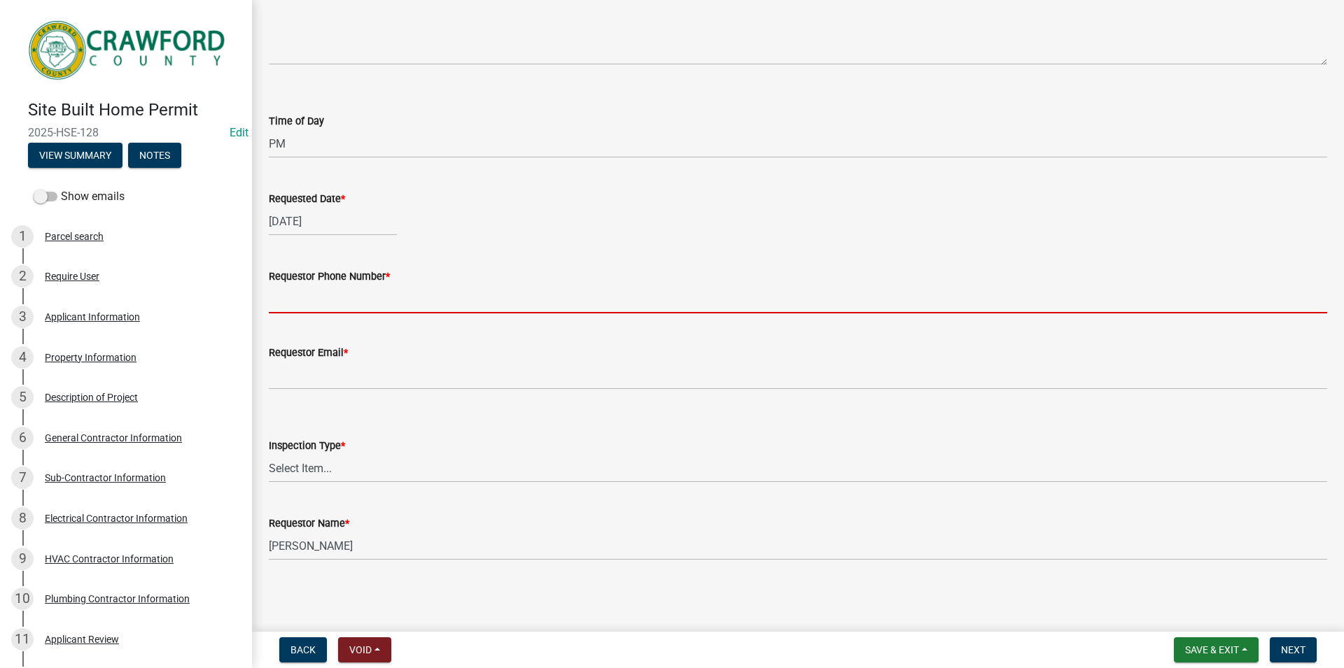
click at [325, 290] on input "Requestor Phone Number *" at bounding box center [798, 299] width 1058 height 29
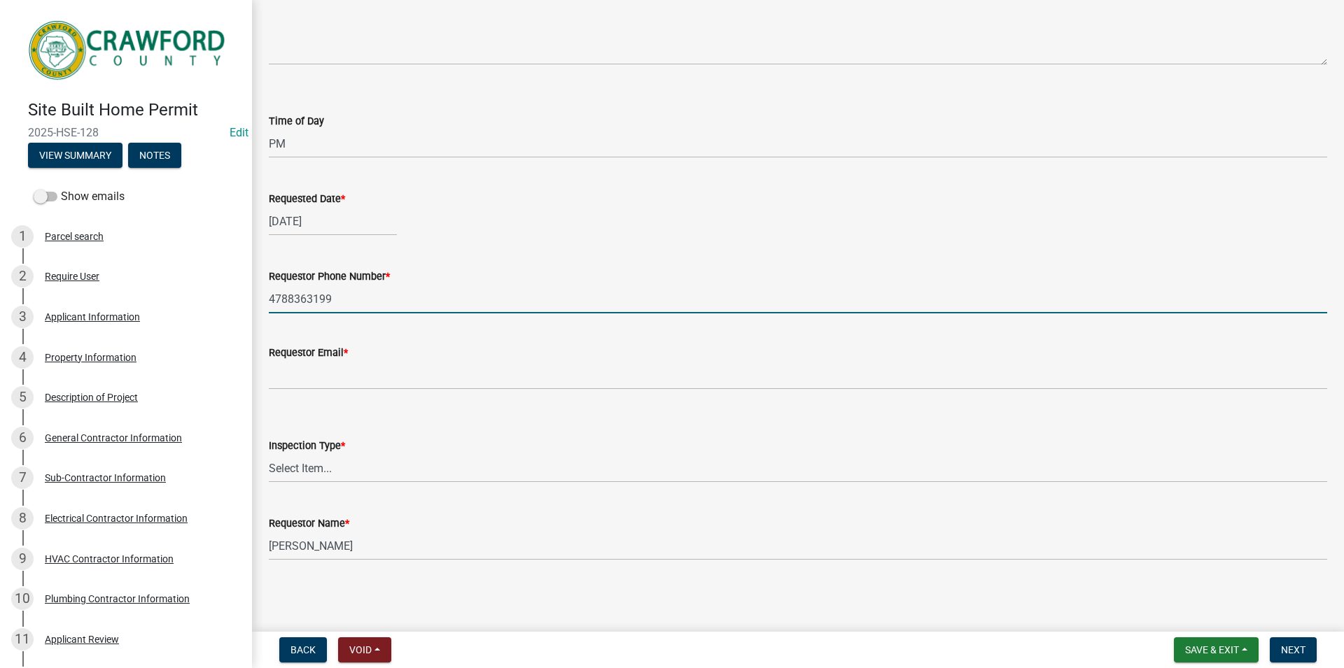
type input "4788363199"
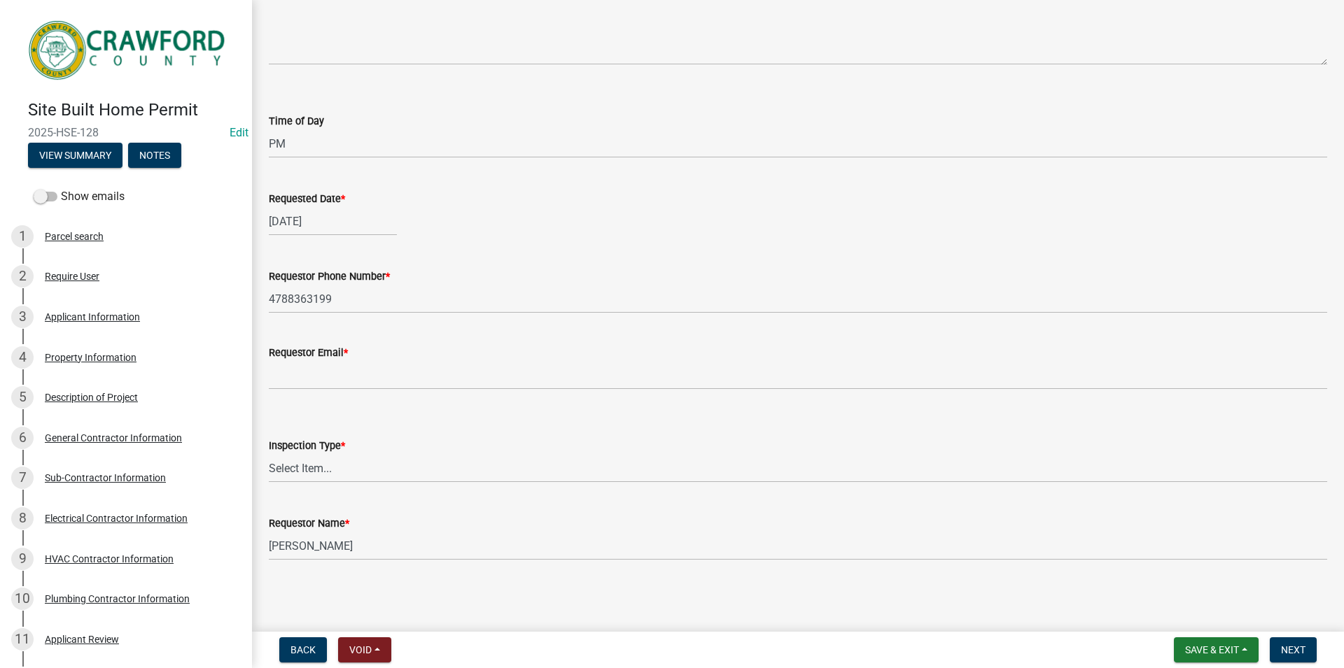
click at [452, 393] on wm-data-entity-input "Requestor Email *" at bounding box center [798, 363] width 1058 height 76
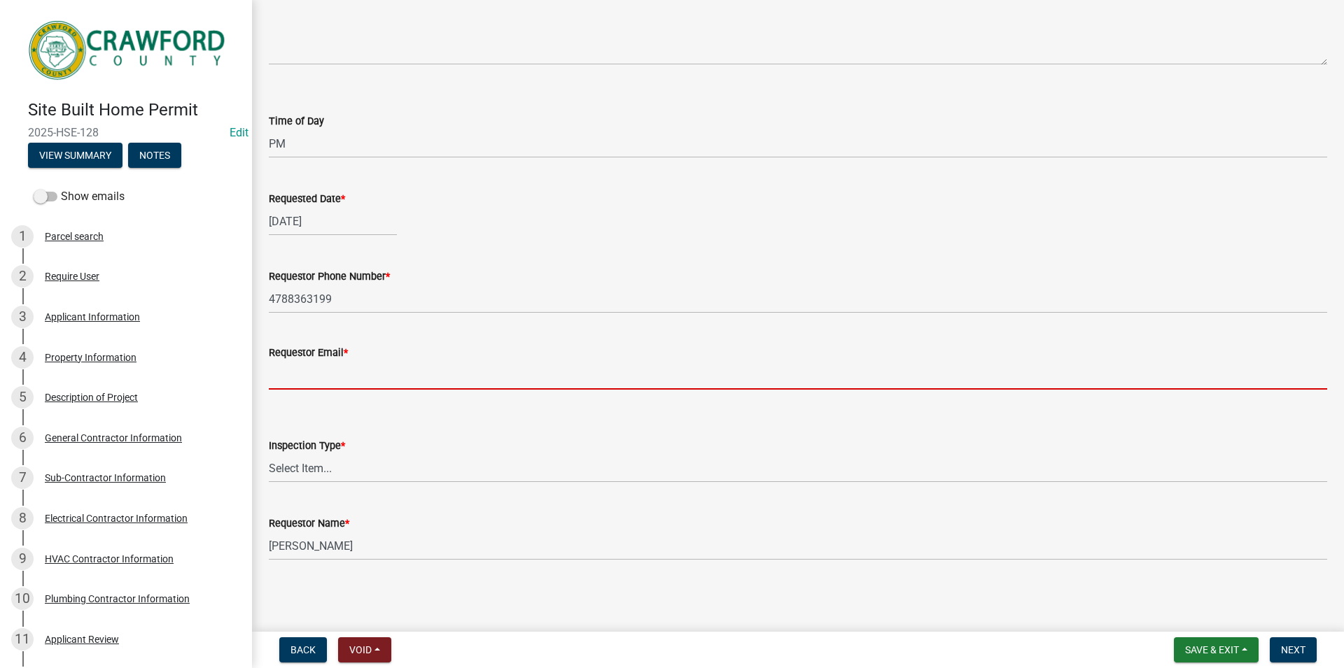
click at [425, 379] on input "Requestor Email *" at bounding box center [798, 375] width 1058 height 29
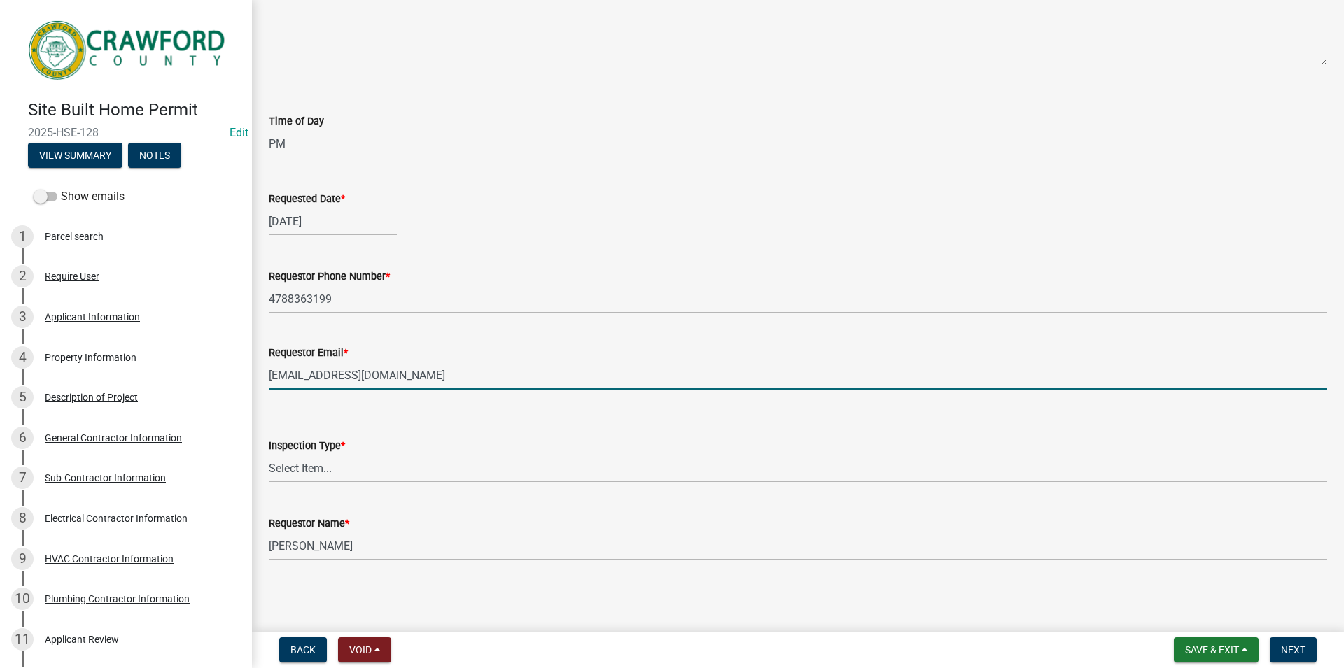
type input "[EMAIL_ADDRESS][DOMAIN_NAME]"
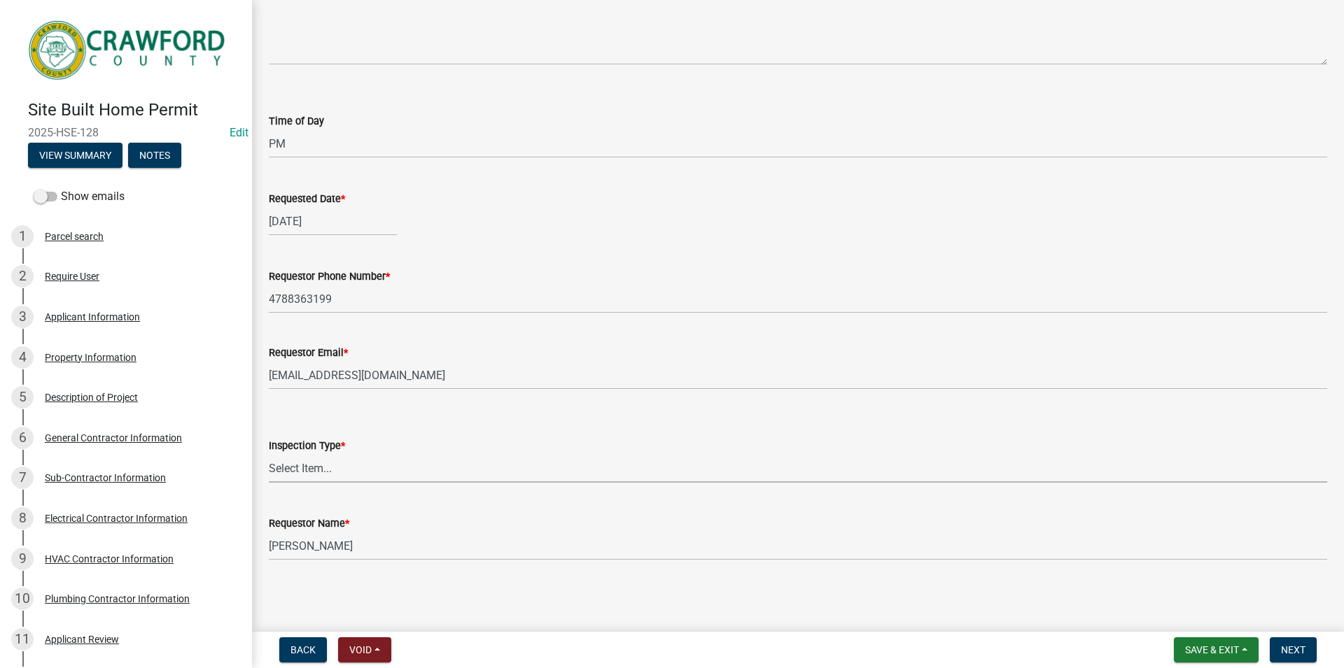
click at [269, 454] on select "Select Item... Plumbing Pre-Slab" at bounding box center [798, 468] width 1058 height 29
click option "Plumbing Pre-Slab" at bounding box center [0, 0] width 0 height 0
select select "8b3da3ef-5655-47e3-b2d2-e1e9c5c23ed8"
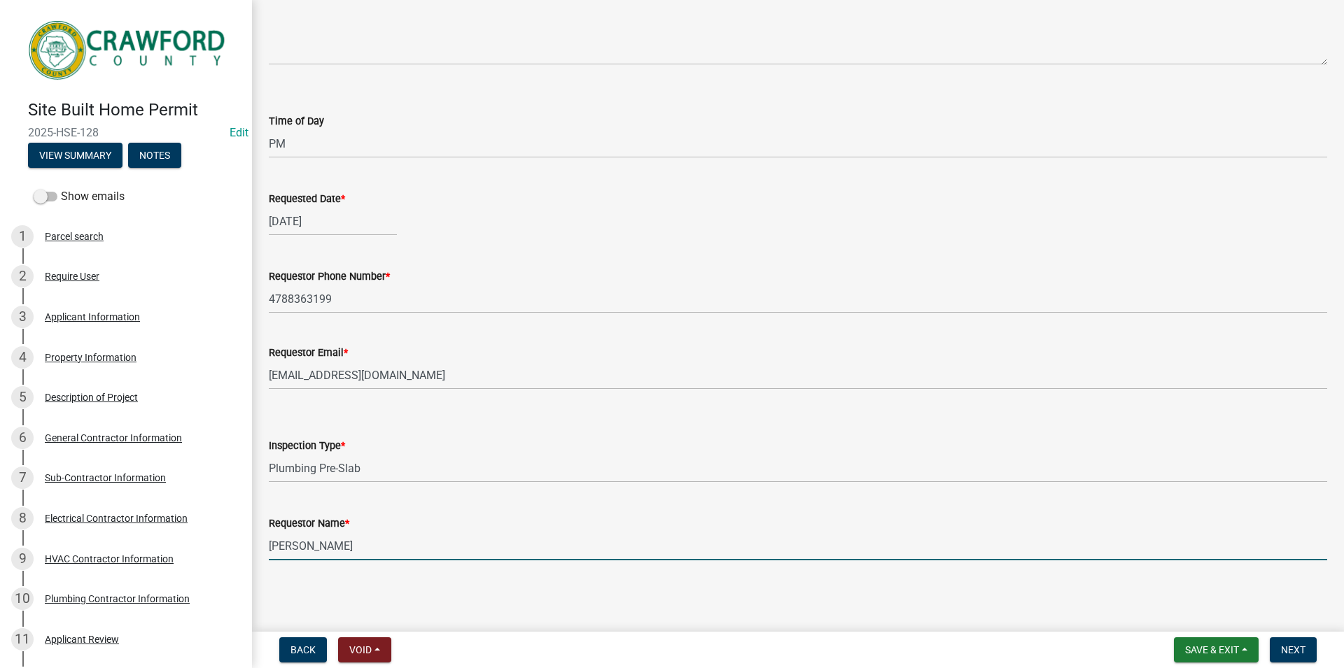
click at [339, 545] on input "[PERSON_NAME]" at bounding box center [798, 546] width 1058 height 29
drag, startPoint x: 346, startPoint y: 549, endPoint x: 243, endPoint y: 554, distance: 103.7
click at [269, 554] on input "[PERSON_NAME]" at bounding box center [798, 546] width 1058 height 29
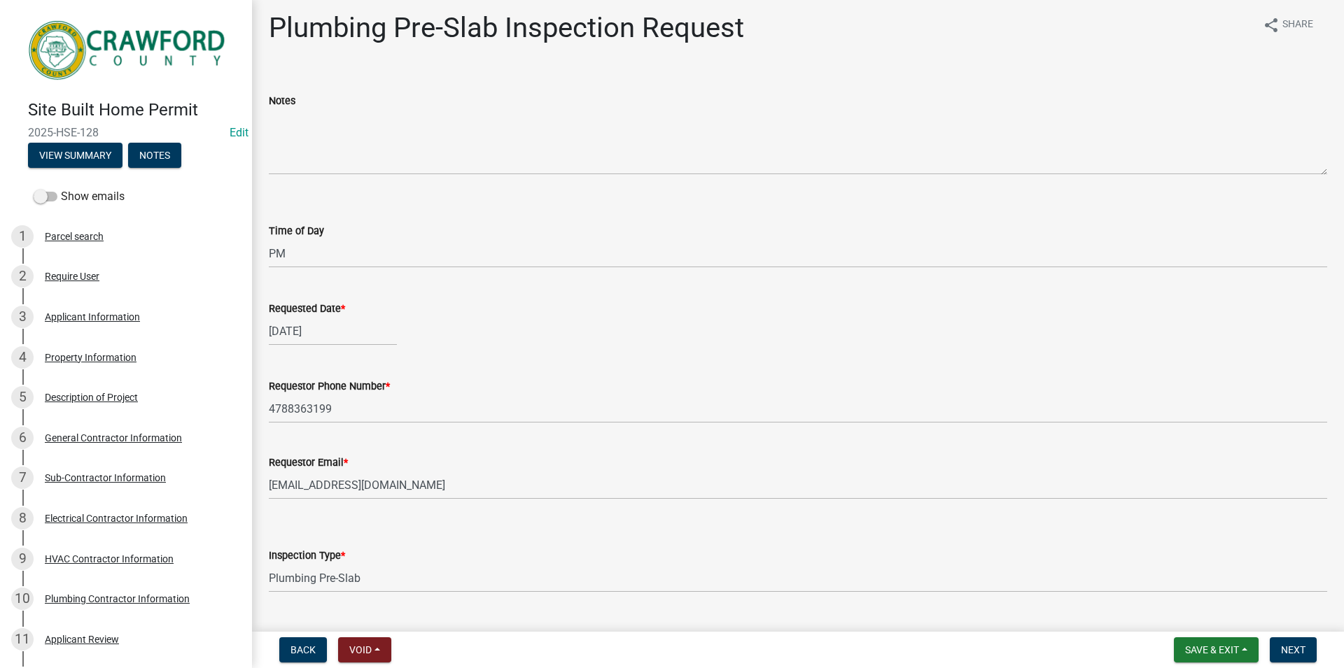
scroll to position [0, 0]
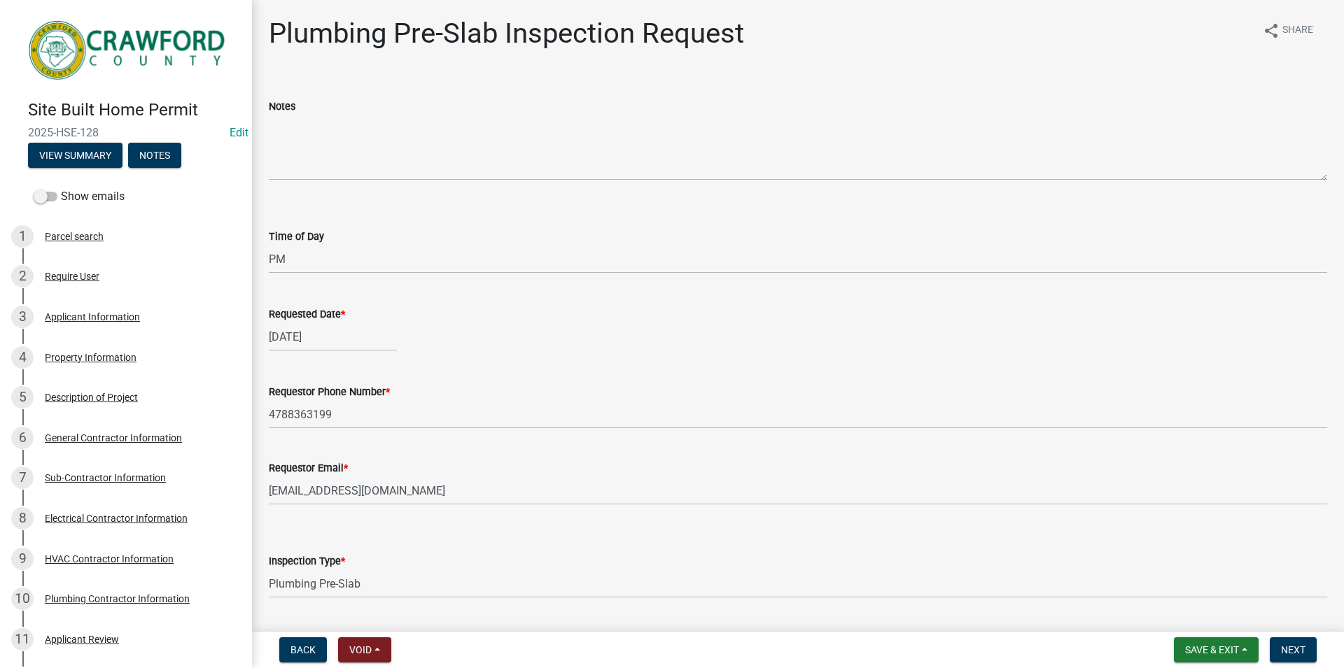
type input "layla"
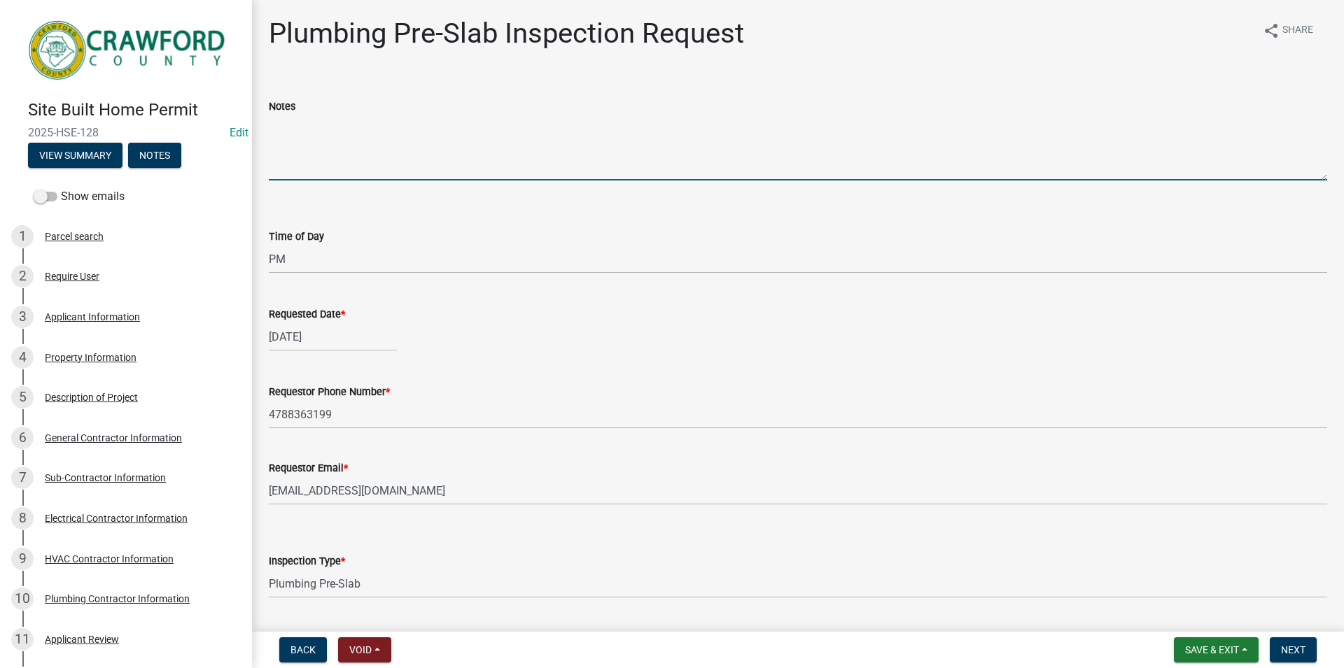
click at [316, 152] on textarea "Notes" at bounding box center [798, 148] width 1058 height 66
type textarea "gate code 2019"
click at [1287, 653] on span "Next" at bounding box center [1293, 650] width 24 height 11
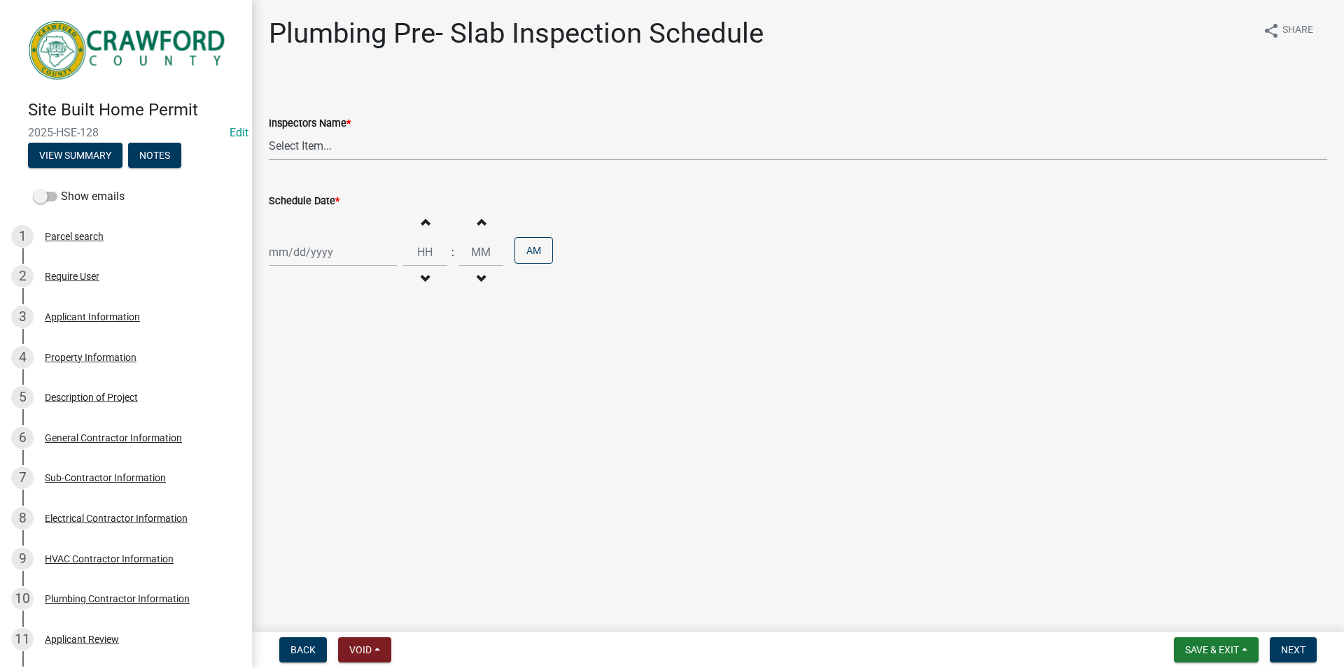
click at [269, 132] on select "Select Item... [PERSON_NAME].[PERSON_NAME] ([PERSON_NAME] ) [PERSON_NAME] ([PER…" at bounding box center [798, 146] width 1058 height 29
select select "a844a88f-ba44-4800-9e08-05e10520dbf6"
click option "[PERSON_NAME].[PERSON_NAME] ([PERSON_NAME] )" at bounding box center [0, 0] width 0 height 0
click at [324, 239] on input "Schedule Date *" at bounding box center [333, 252] width 128 height 29
select select "8"
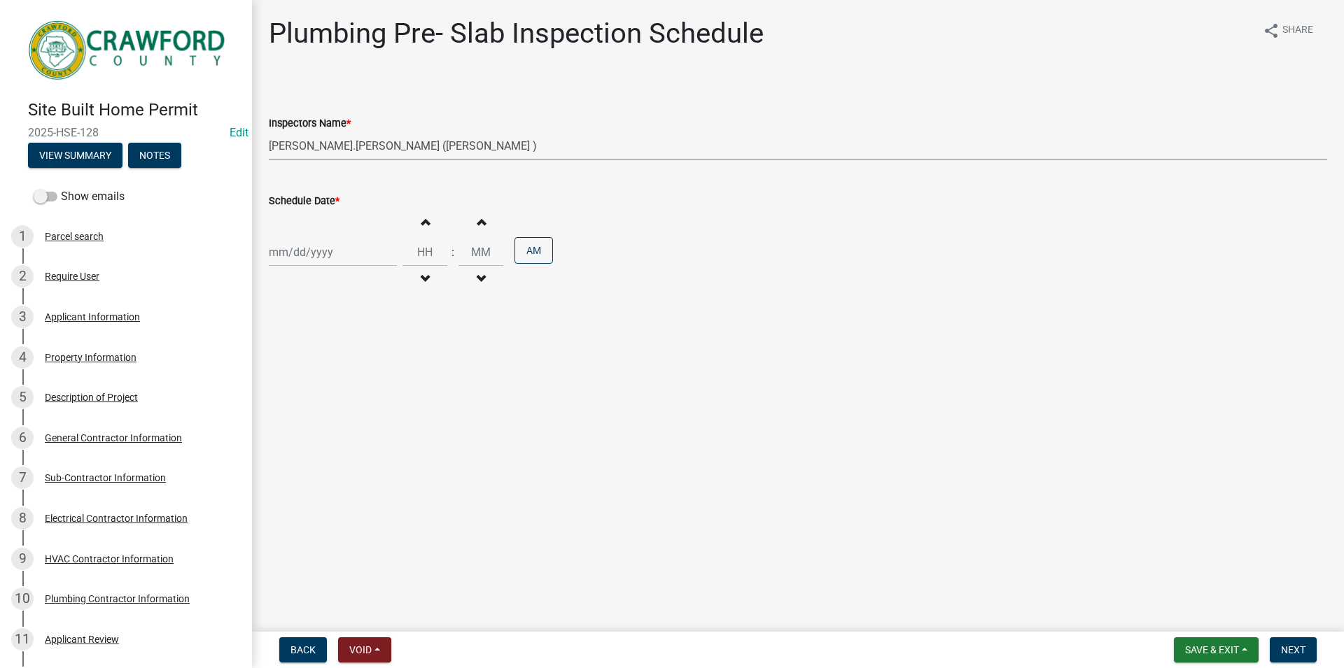
select select "2025"
click at [297, 272] on select "Jan Feb Mar Apr May Jun [DATE] Aug Sep Oct Nov Dec" at bounding box center [325, 282] width 57 height 21
drag, startPoint x: 324, startPoint y: 239, endPoint x: 493, endPoint y: 399, distance: 232.7
click at [497, 399] on main "Plumbing Pre- Slab Inspection Schedule share Share Inspectors Name * Select Ite…" at bounding box center [798, 313] width 1092 height 626
click at [322, 260] on input "Schedule Date *" at bounding box center [333, 252] width 128 height 29
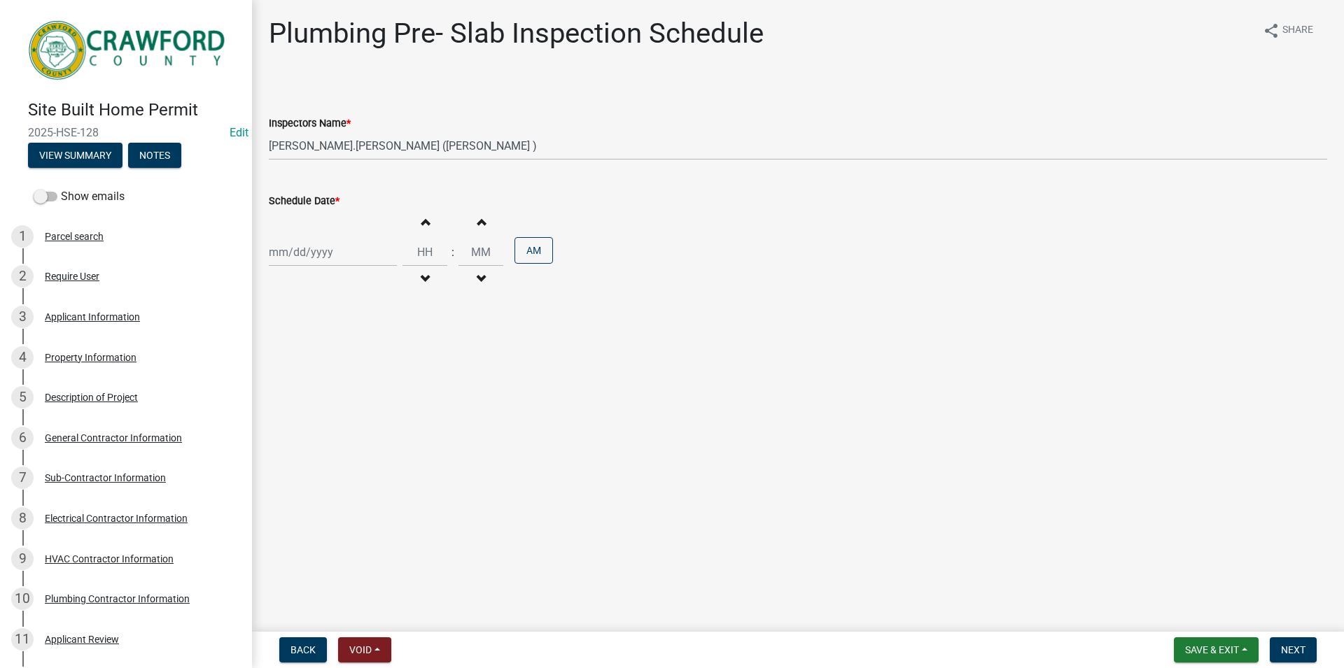
select select "8"
select select "2025"
click at [324, 388] on div "20" at bounding box center [327, 394] width 22 height 22
type input "[DATE]"
click at [428, 222] on span "button" at bounding box center [424, 221] width 7 height 11
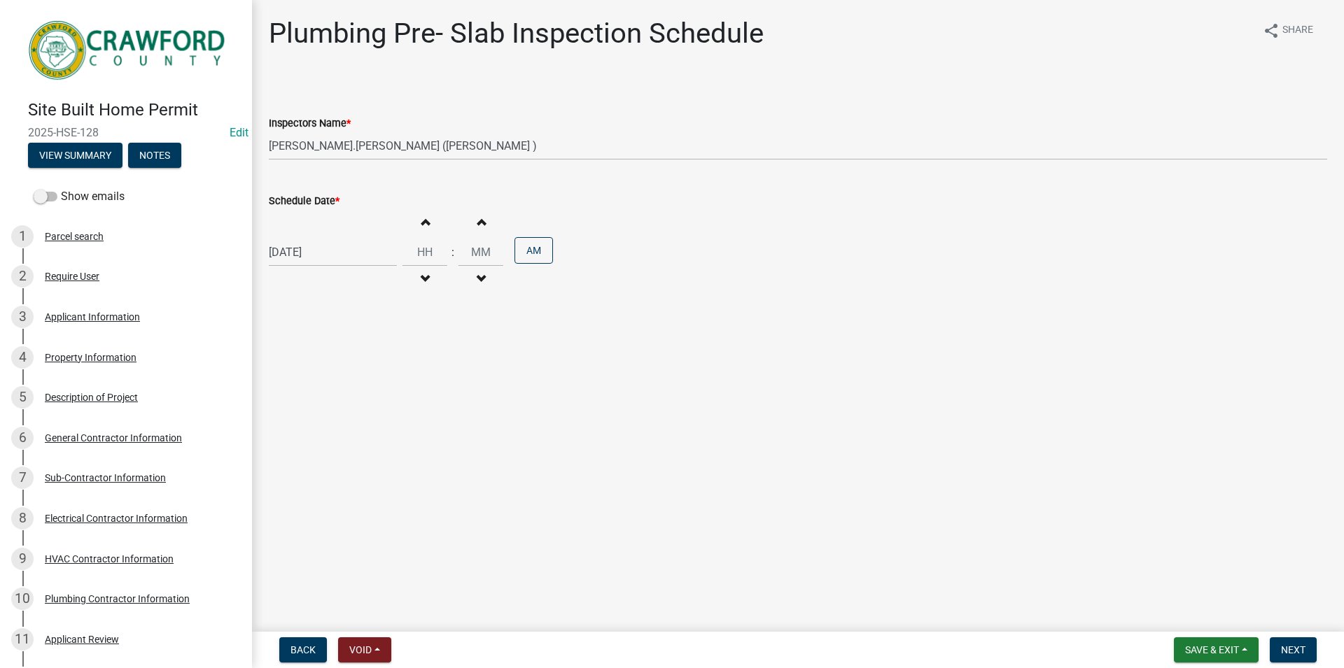
type input "01"
type input "00"
click at [428, 223] on span "button" at bounding box center [424, 221] width 7 height 11
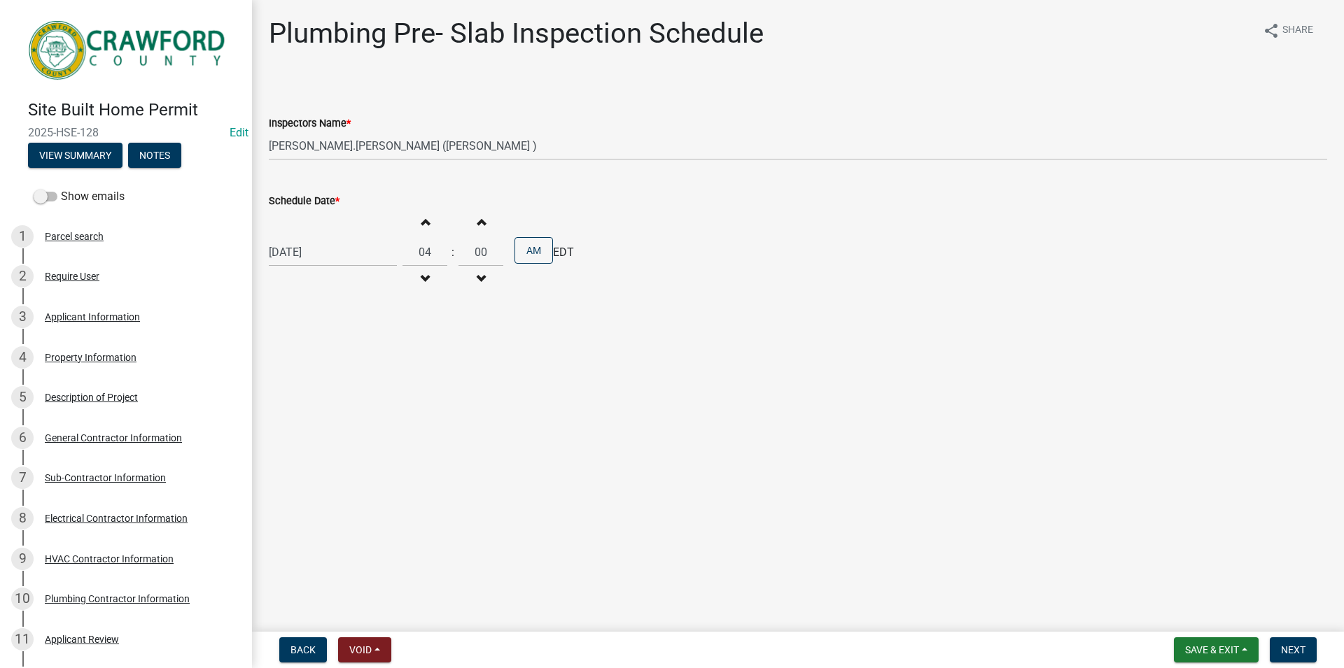
click at [428, 223] on span "button" at bounding box center [424, 221] width 7 height 11
click at [428, 226] on span "button" at bounding box center [424, 221] width 7 height 11
click at [423, 290] on button "Decrement hours" at bounding box center [424, 279] width 29 height 25
click at [424, 282] on button "Decrement hours" at bounding box center [424, 279] width 29 height 25
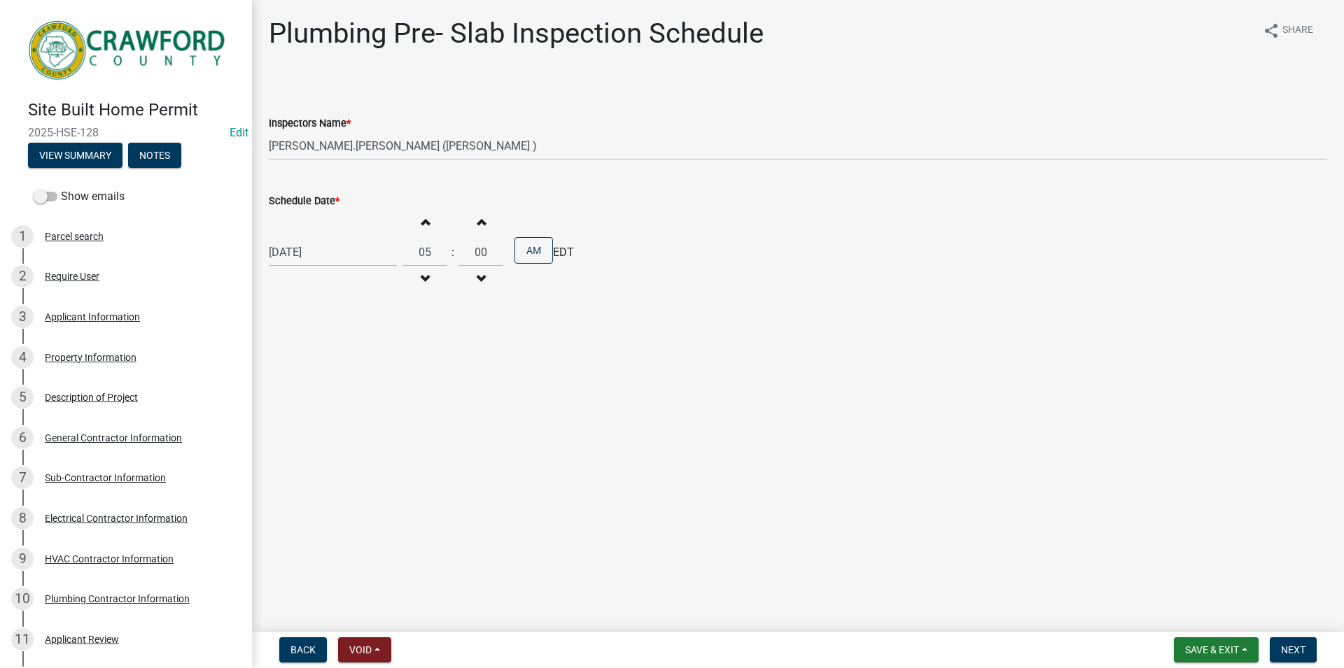
click at [424, 282] on button "Decrement hours" at bounding box center [424, 279] width 29 height 25
type input "03"
click at [540, 247] on button "AM" at bounding box center [533, 250] width 38 height 27
click at [1293, 646] on span "Next" at bounding box center [1293, 650] width 24 height 11
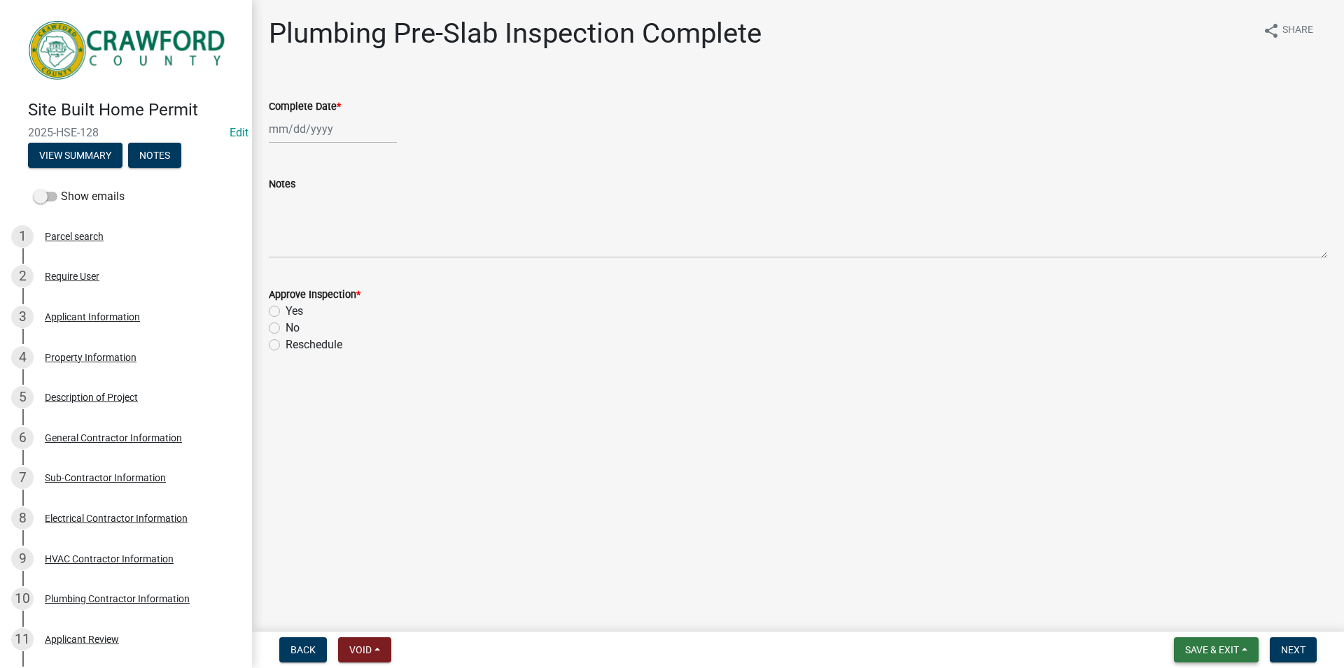
click at [1214, 652] on span "Save & Exit" at bounding box center [1212, 650] width 54 height 11
click at [1203, 621] on button "Save & Exit" at bounding box center [1202, 614] width 112 height 34
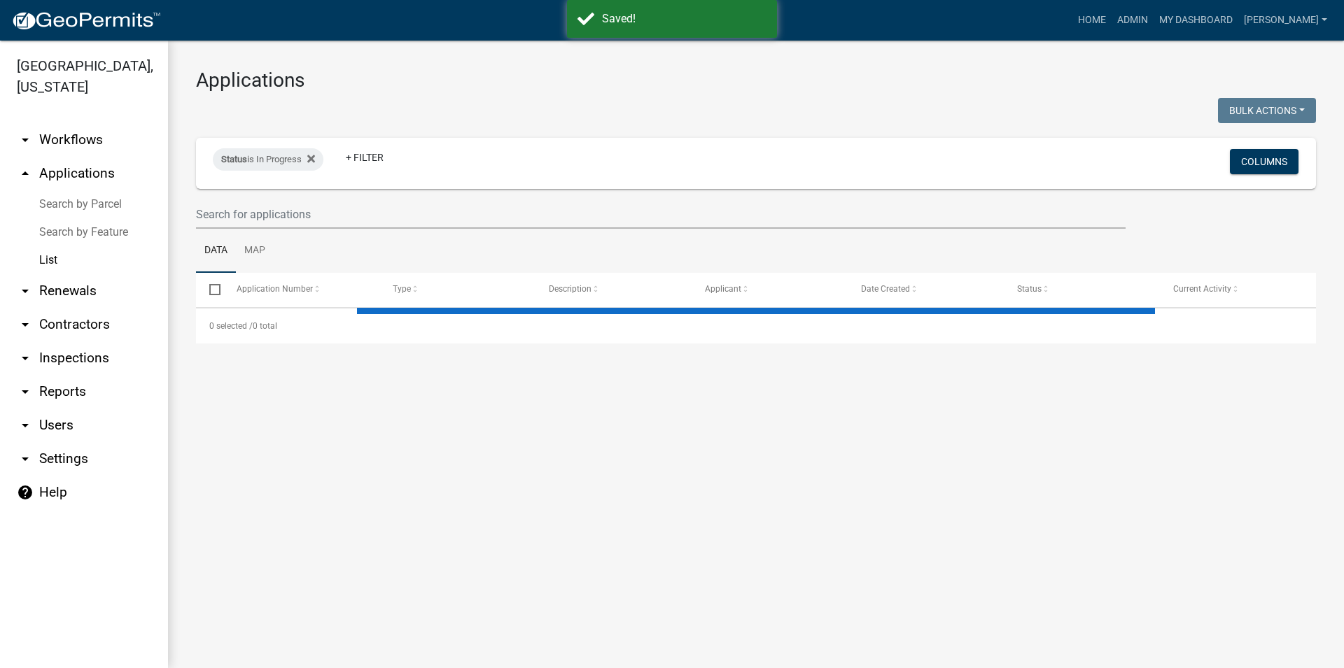
select select "3: 100"
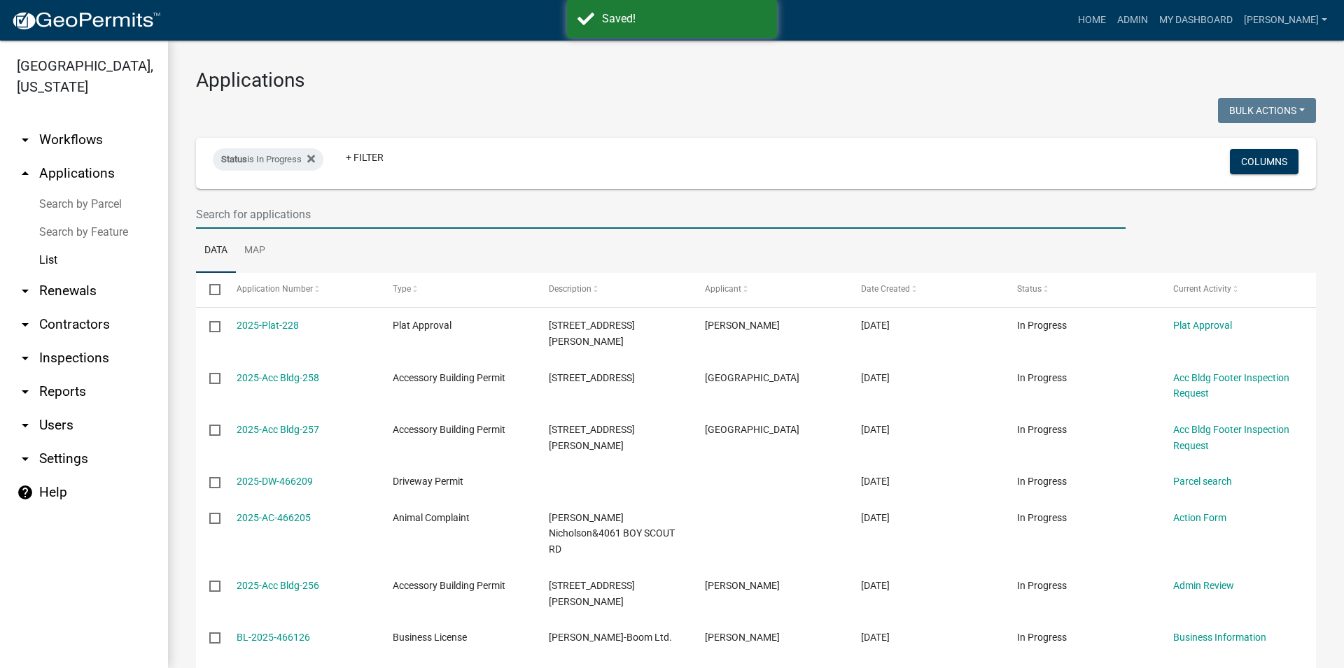
click at [277, 222] on input "text" at bounding box center [660, 214] width 929 height 29
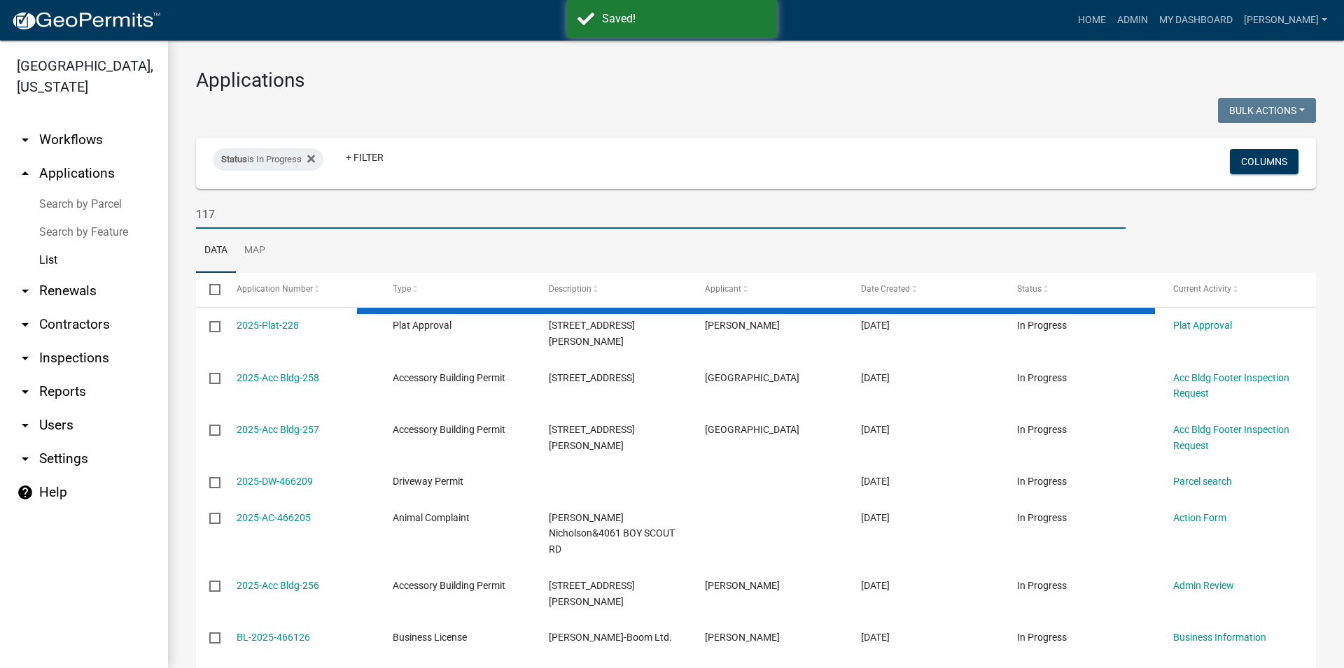
type input "117"
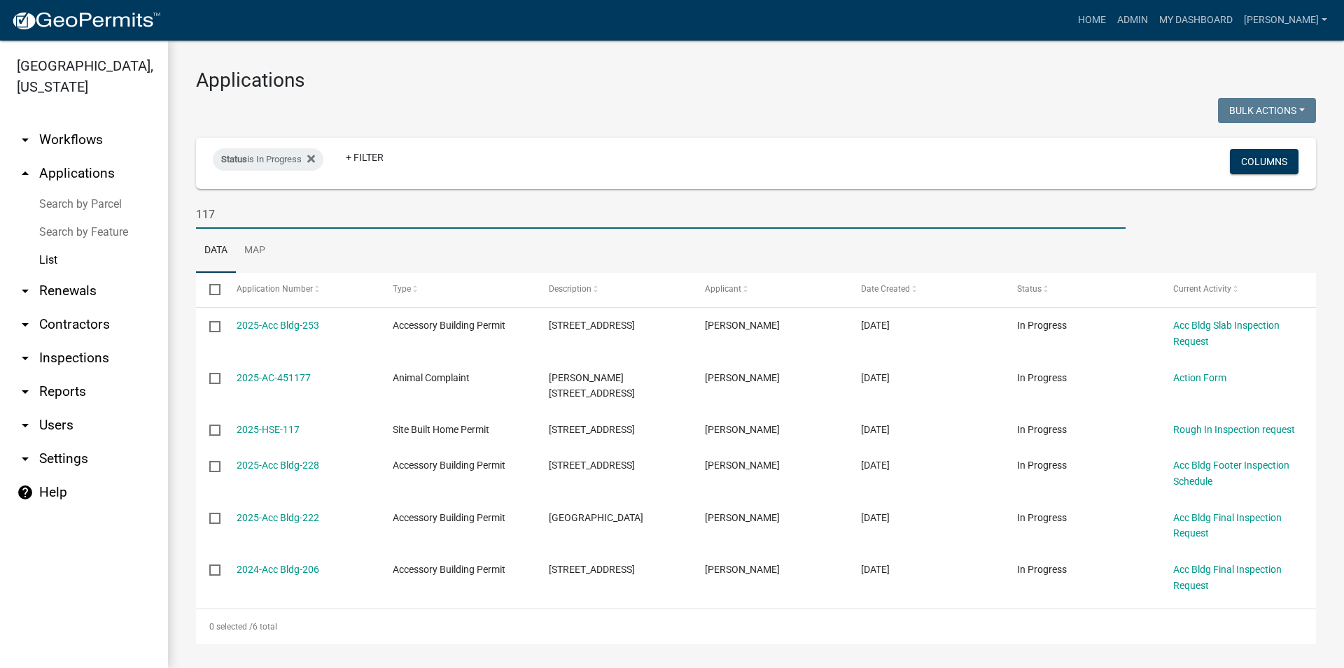
drag, startPoint x: 253, startPoint y: 216, endPoint x: 142, endPoint y: 202, distance: 111.5
click at [196, 202] on input "117" at bounding box center [660, 214] width 929 height 29
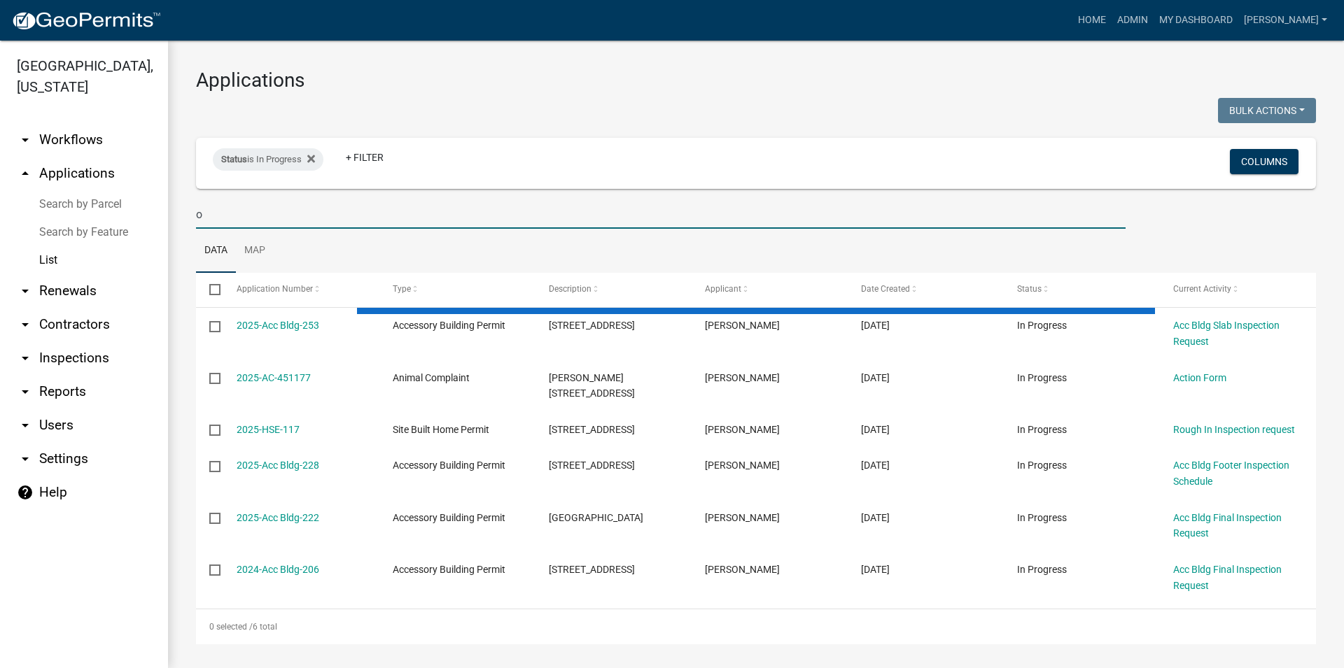
type input "oa"
select select "3: 100"
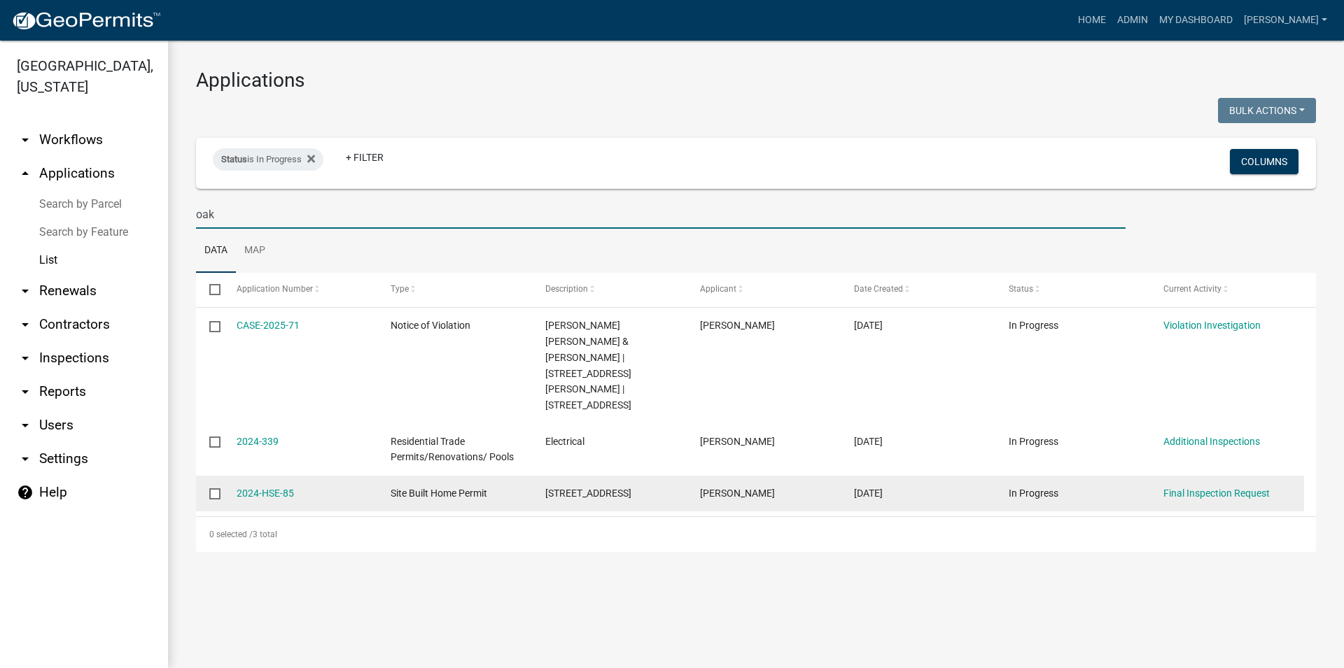
type input "oak"
click at [630, 486] on div "[STREET_ADDRESS]" at bounding box center [608, 494] width 127 height 16
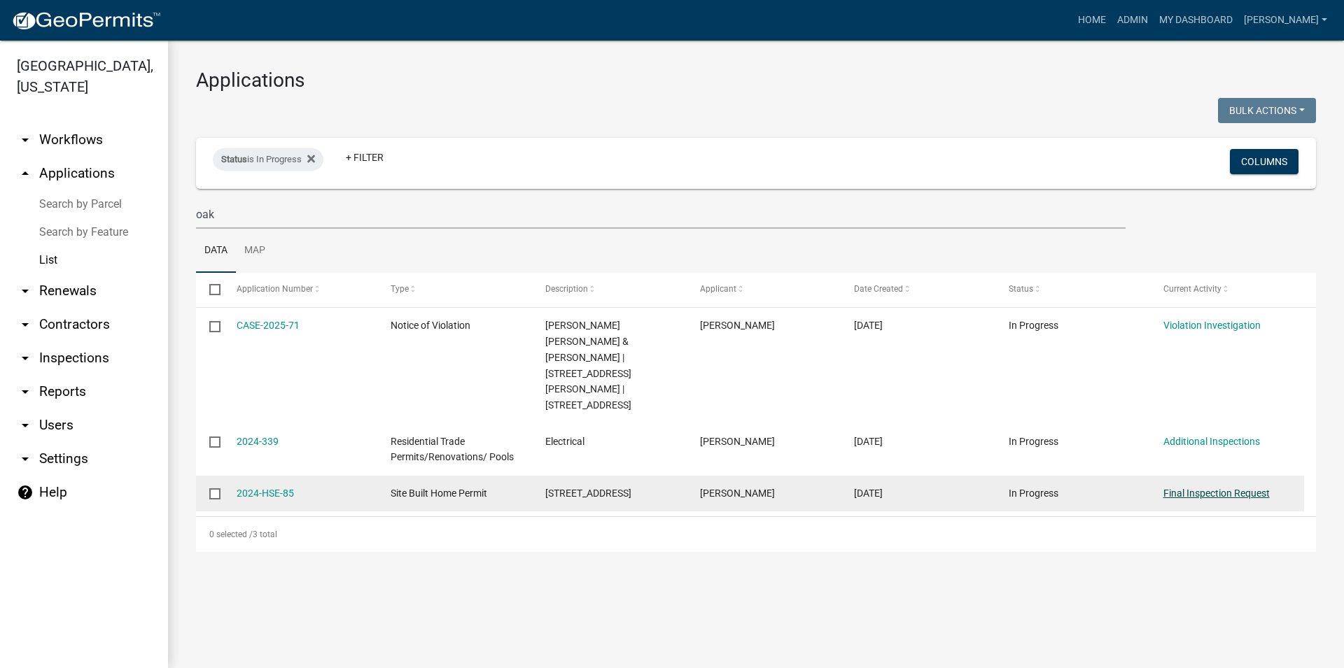
click at [1191, 488] on link "Final Inspection Request" at bounding box center [1216, 493] width 106 height 11
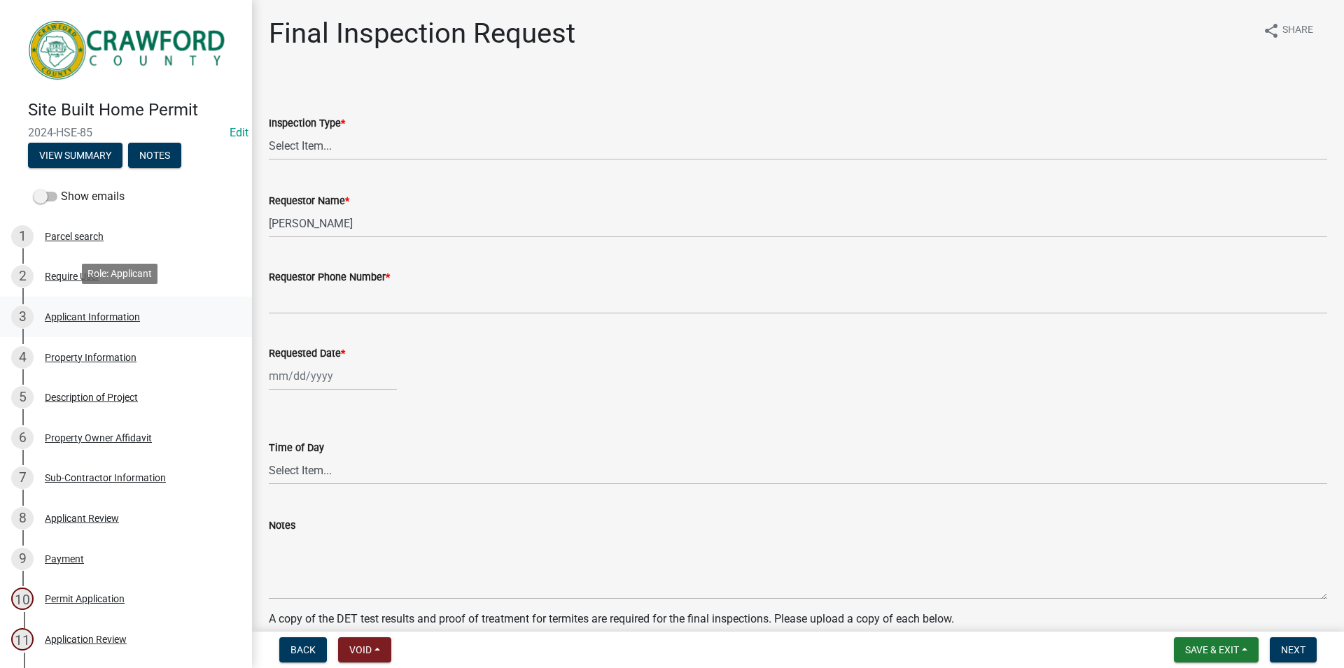
click at [178, 318] on div "3 Applicant Information" at bounding box center [120, 317] width 218 height 22
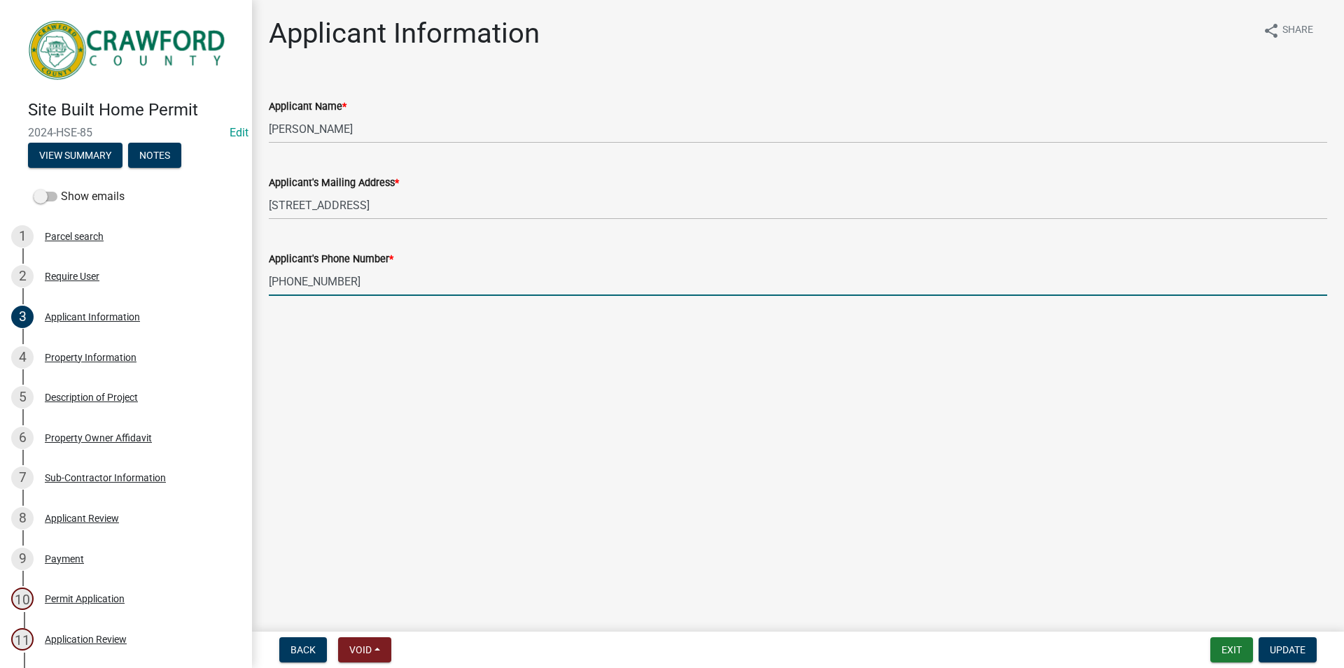
drag, startPoint x: 384, startPoint y: 288, endPoint x: 179, endPoint y: 290, distance: 204.4
click at [269, 290] on input "[PHONE_NUMBER]" at bounding box center [798, 281] width 1058 height 29
type input "4782911770"
click at [1288, 642] on button "Update" at bounding box center [1287, 650] width 58 height 25
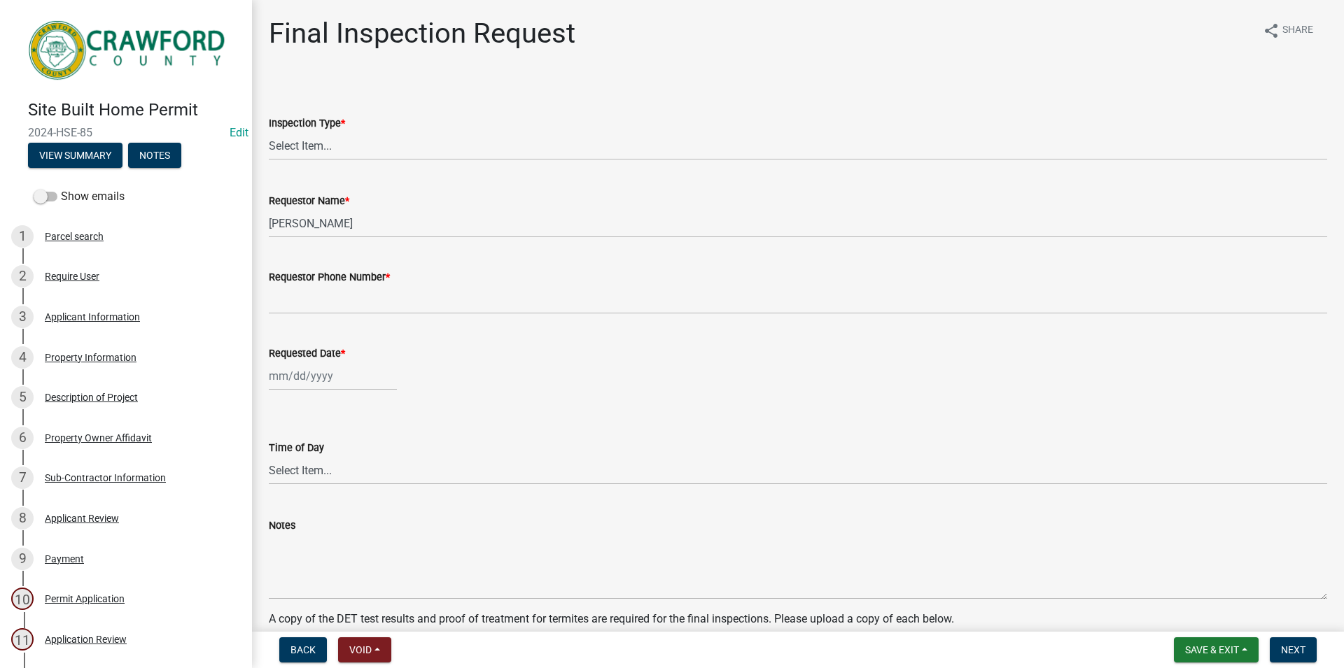
click at [642, 447] on div "Time of Day" at bounding box center [798, 447] width 1058 height 17
click at [269, 132] on select "Select Item... Final" at bounding box center [798, 146] width 1058 height 29
click option "Final" at bounding box center [0, 0] width 0 height 0
select select "668cfe1d-bf52-45ba-94c4-0830511188bf"
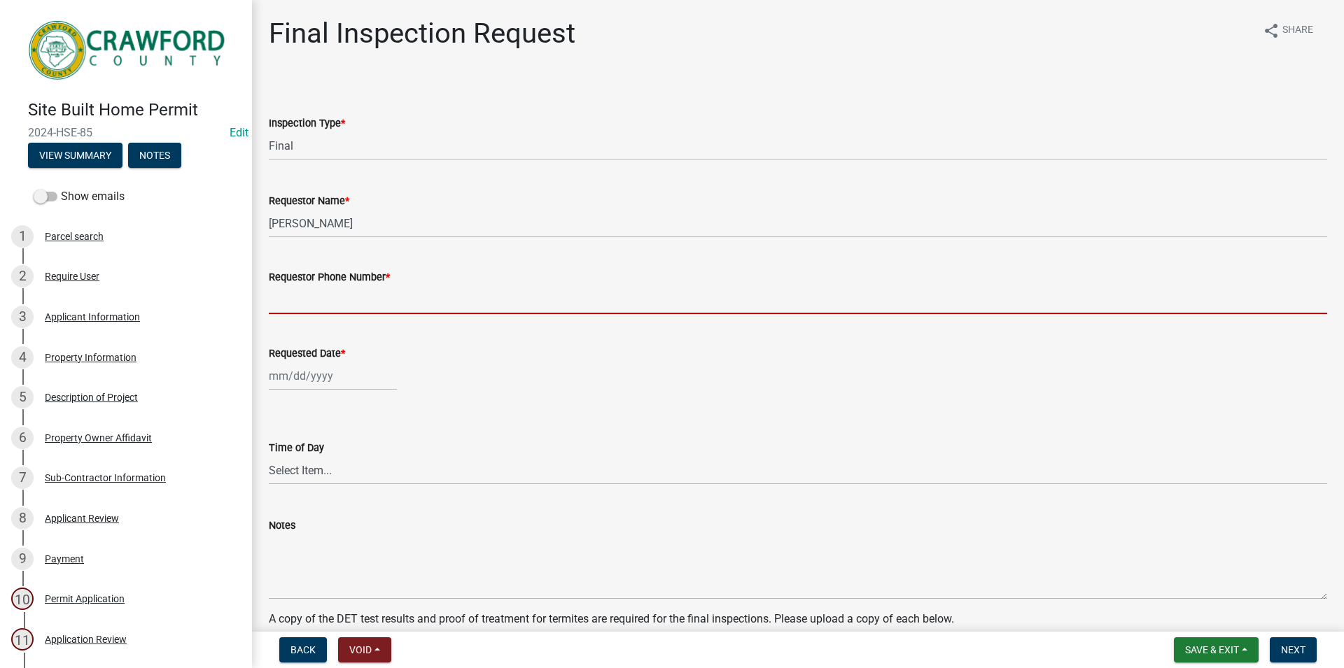
click at [338, 294] on input "Requestor Phone Number *" at bounding box center [798, 300] width 1058 height 29
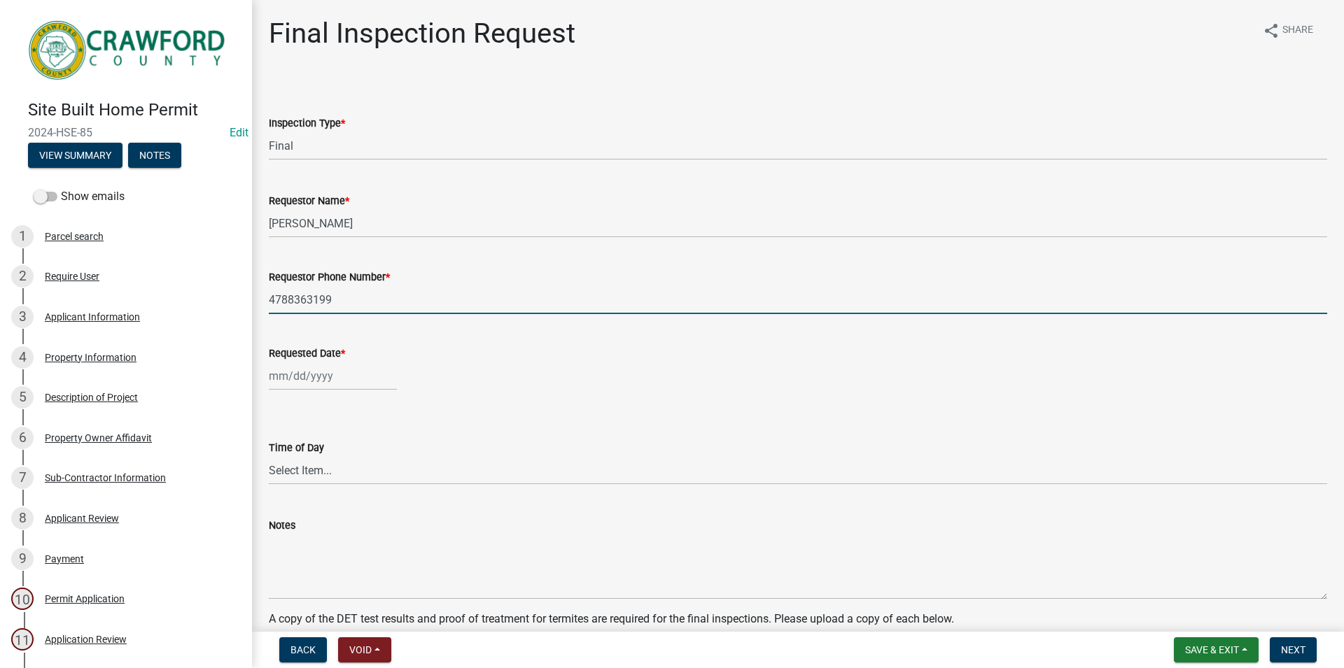
type input "4788363199"
click at [356, 372] on input "Requested Date *" at bounding box center [333, 376] width 128 height 29
select select "8"
select select "2025"
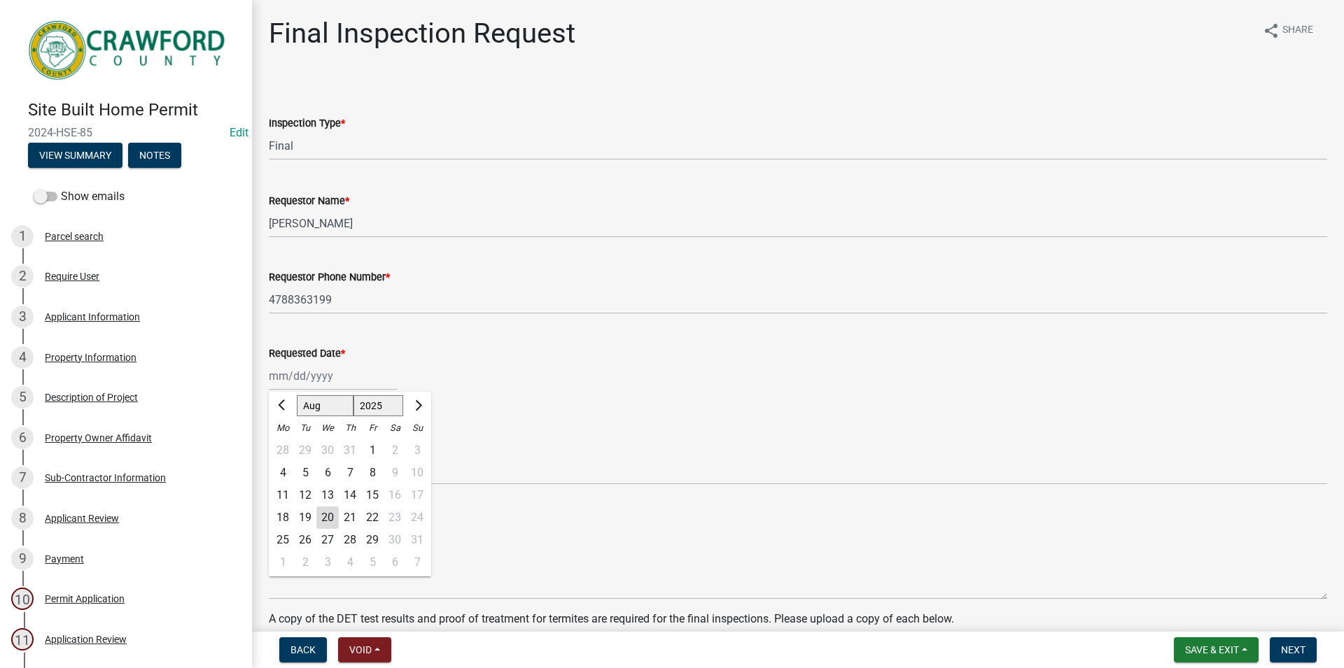
click at [319, 522] on div "20" at bounding box center [327, 518] width 22 height 22
type input "[DATE]"
click at [269, 456] on select "Select Item... AM PM" at bounding box center [798, 470] width 1058 height 29
click option "AM" at bounding box center [0, 0] width 0 height 0
select select "c17fd054-7220-48ca-8ff3-64345a3d9763"
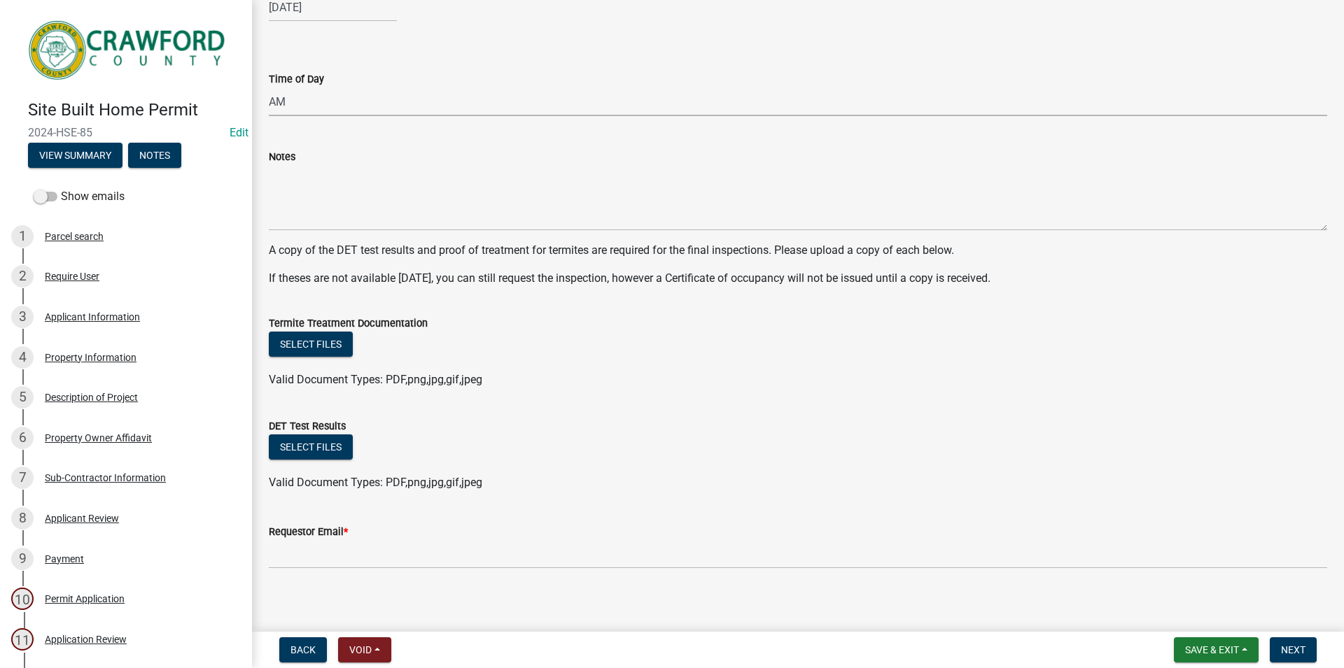
scroll to position [377, 0]
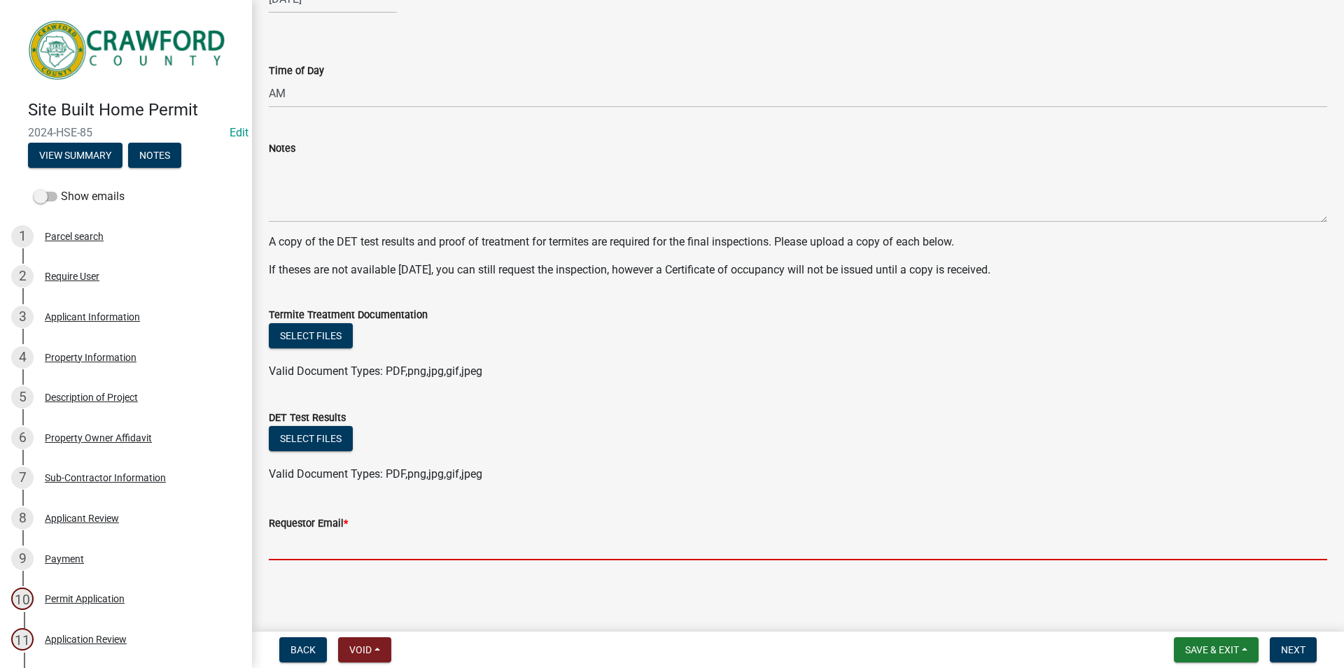
click at [616, 559] on input "Requestor Email *" at bounding box center [798, 546] width 1058 height 29
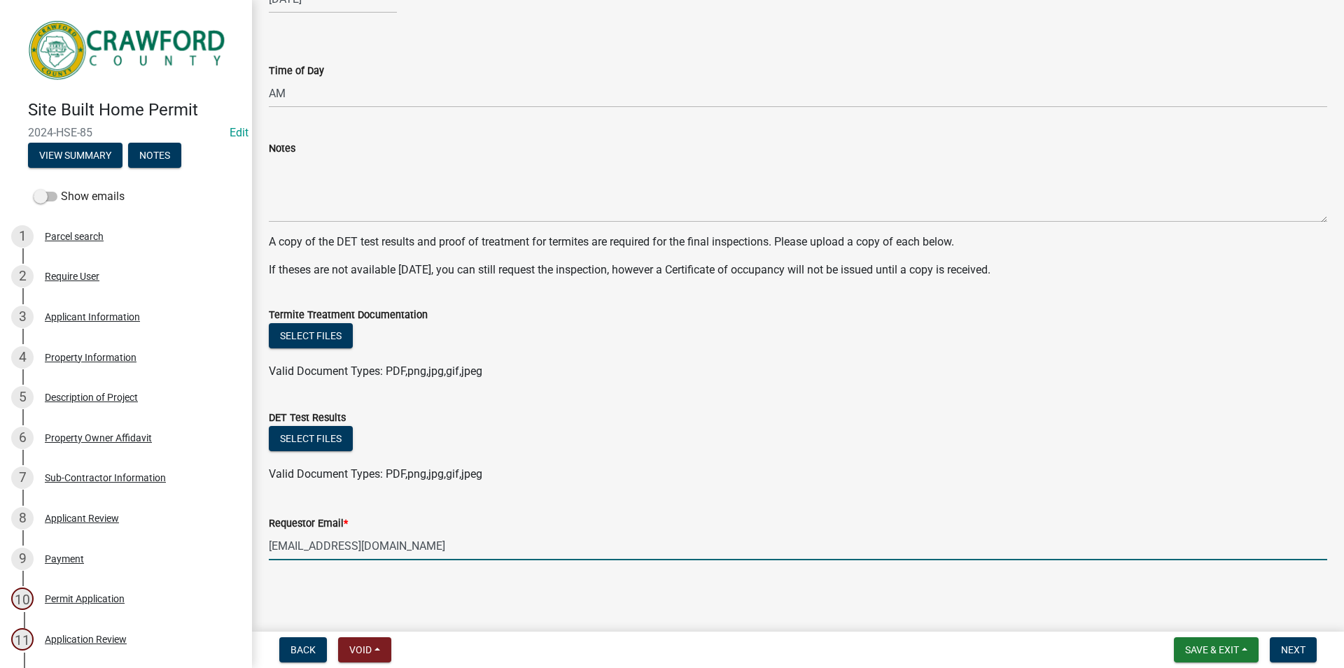
type input "[EMAIL_ADDRESS][DOMAIN_NAME]"
click at [1282, 663] on nav "Back Void Withdraw Lock Expire Void Save & Exit Save Save & Exit Next" at bounding box center [798, 650] width 1092 height 36
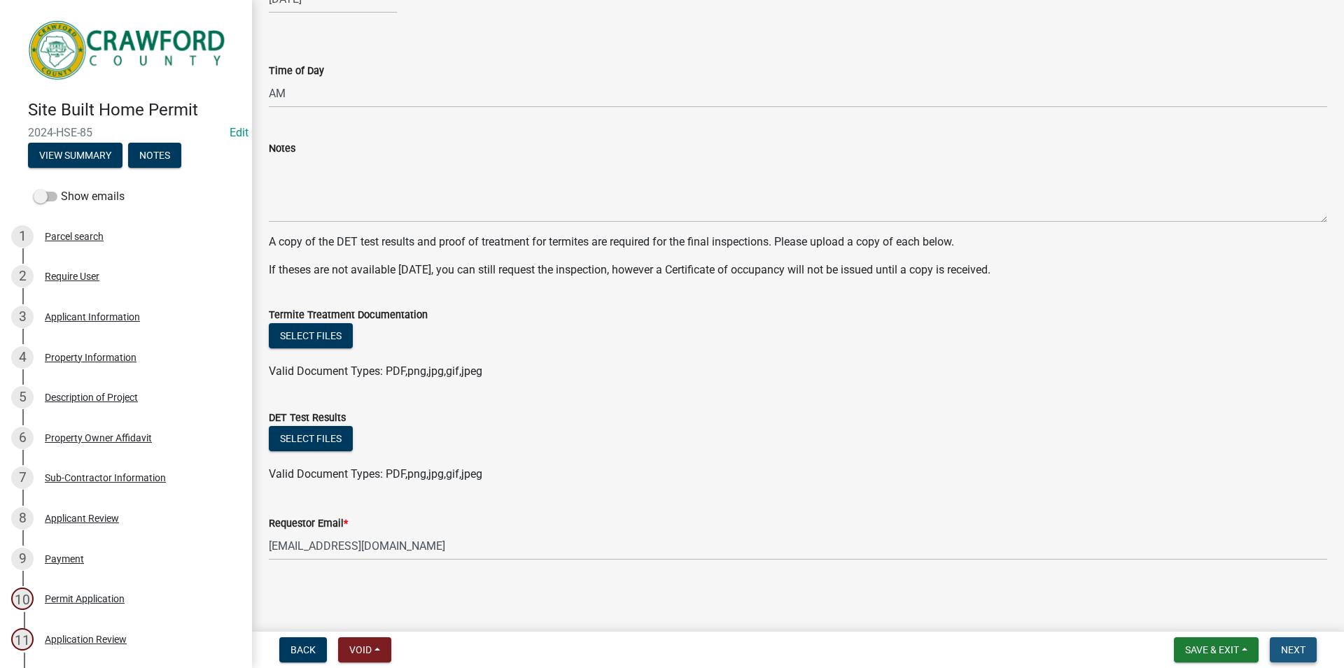
click at [1283, 652] on span "Next" at bounding box center [1293, 650] width 24 height 11
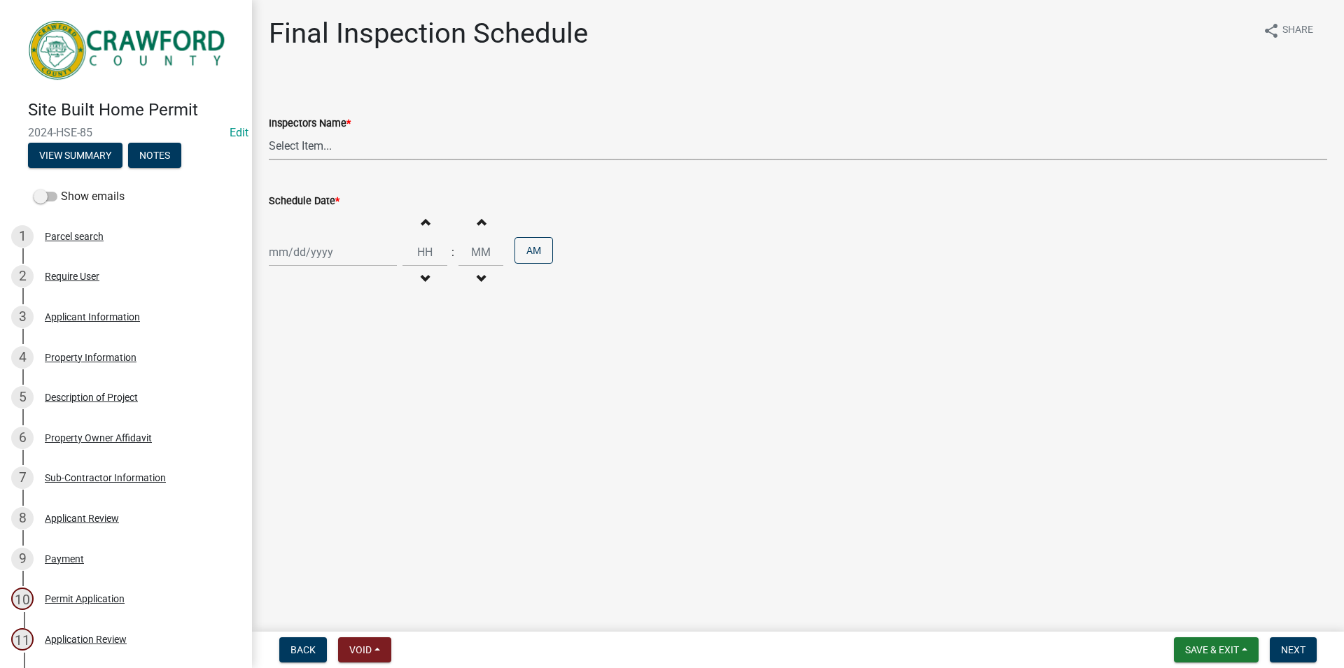
click at [372, 323] on main "Final Inspection Schedule share Share Inspectors Name * Select Item... RLcarrol…" at bounding box center [798, 313] width 1092 height 626
select select "3acdf11f-131c-438b-b450-ae4501c32128"
click option "[PERSON_NAME] ([PERSON_NAME])" at bounding box center [0, 0] width 0 height 0
click at [321, 253] on input "Schedule Date *" at bounding box center [333, 252] width 128 height 29
select select "8"
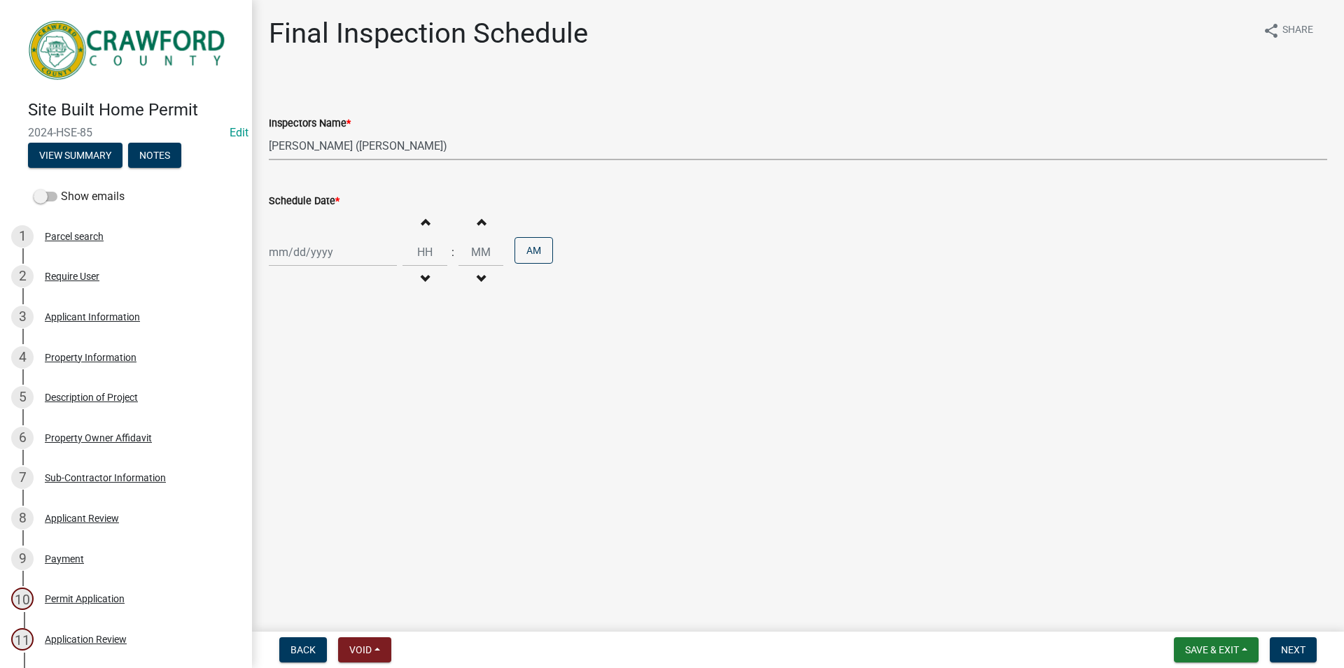
select select "2025"
click at [302, 416] on div "26" at bounding box center [305, 416] width 22 height 22
type input "[DATE]"
click at [378, 261] on input "[DATE]" at bounding box center [333, 252] width 128 height 29
select select "8"
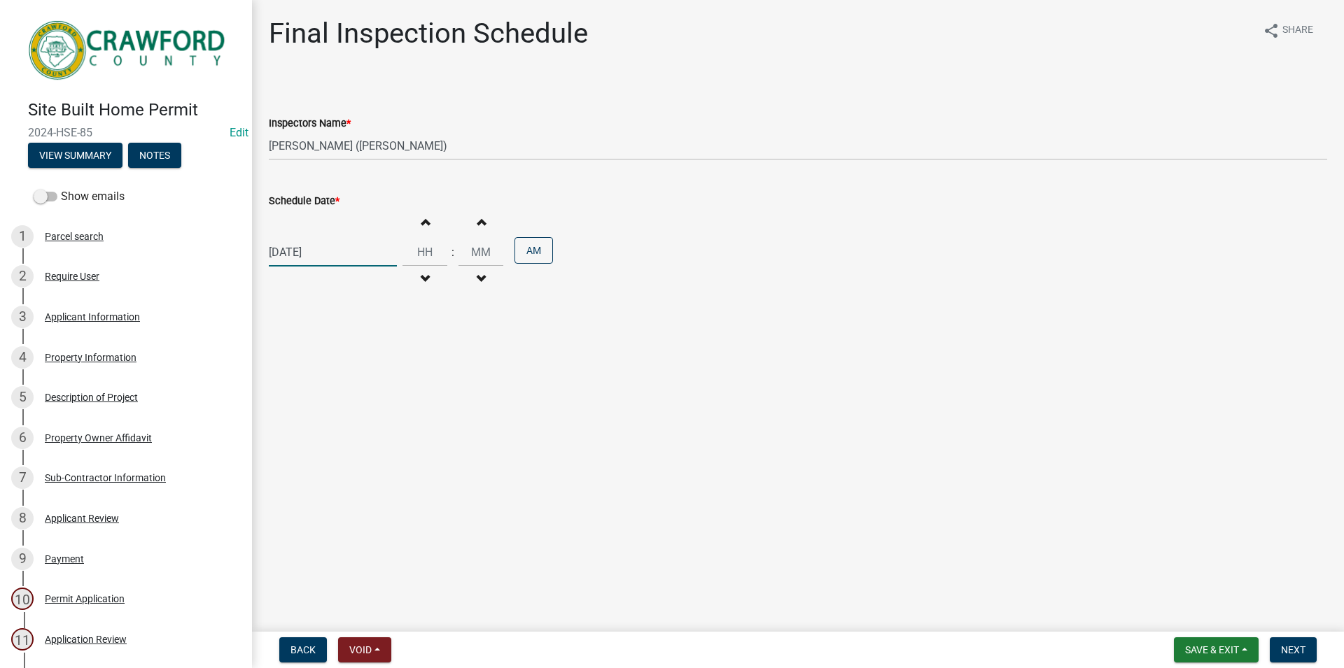
select select "2025"
click at [289, 409] on div "25" at bounding box center [283, 416] width 22 height 22
type input "[DATE]"
click at [269, 132] on select "Select Item... RLcarroll ([PERSON_NAME]) [PERSON_NAME] ([PERSON_NAME]) [PERSON_…" at bounding box center [798, 146] width 1058 height 29
click option "[PERSON_NAME] ([PERSON_NAME])" at bounding box center [0, 0] width 0 height 0
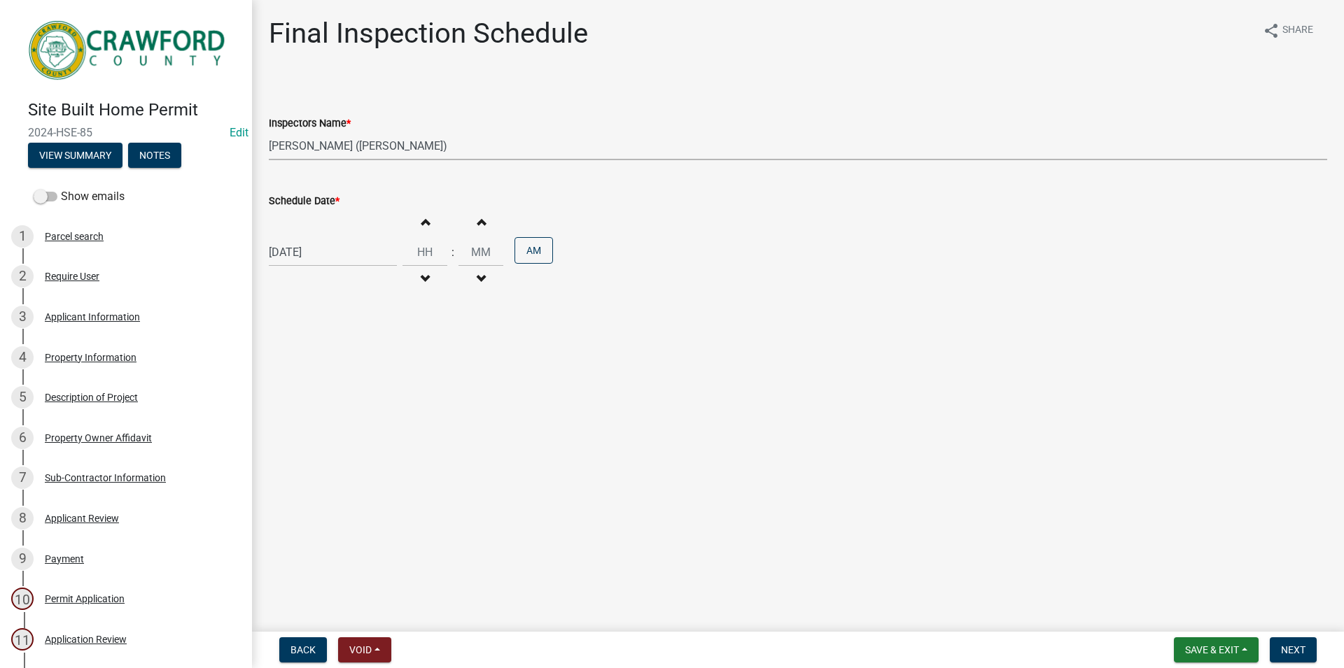
click at [437, 230] on button "Increment hours" at bounding box center [424, 221] width 29 height 25
type input "01"
type input "00"
click at [437, 230] on button "Increment hours" at bounding box center [424, 221] width 29 height 25
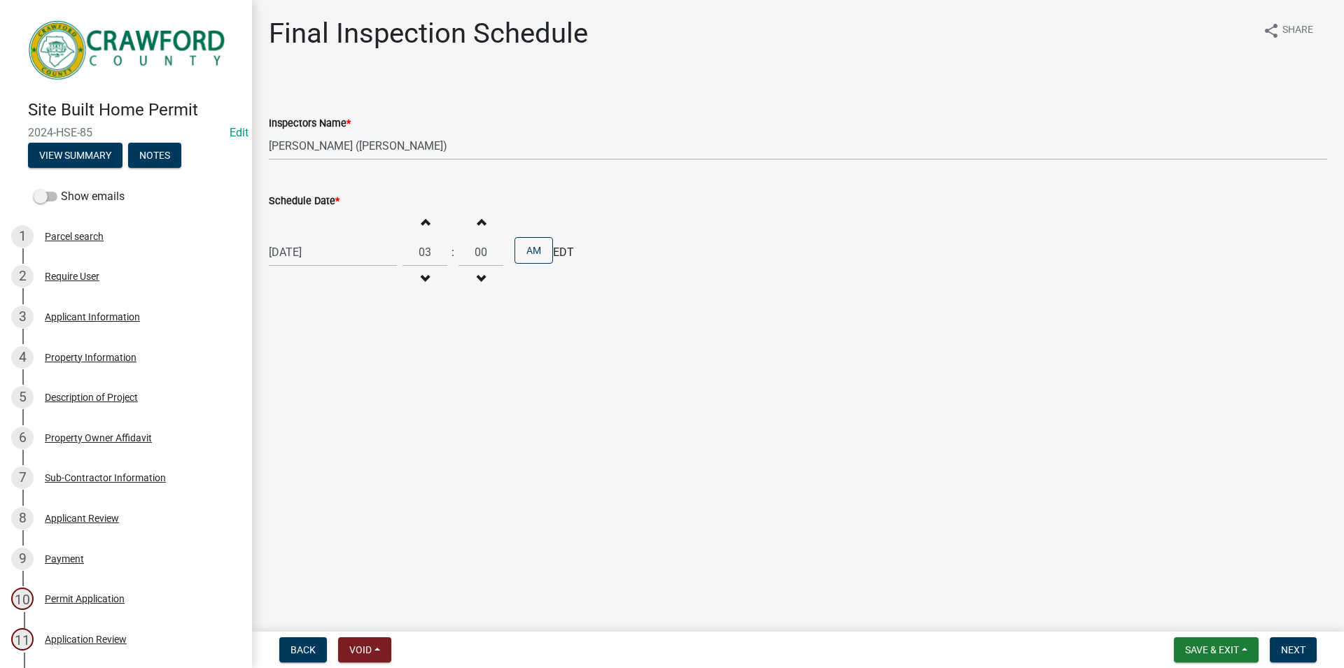
click at [437, 230] on button "Increment hours" at bounding box center [424, 221] width 29 height 25
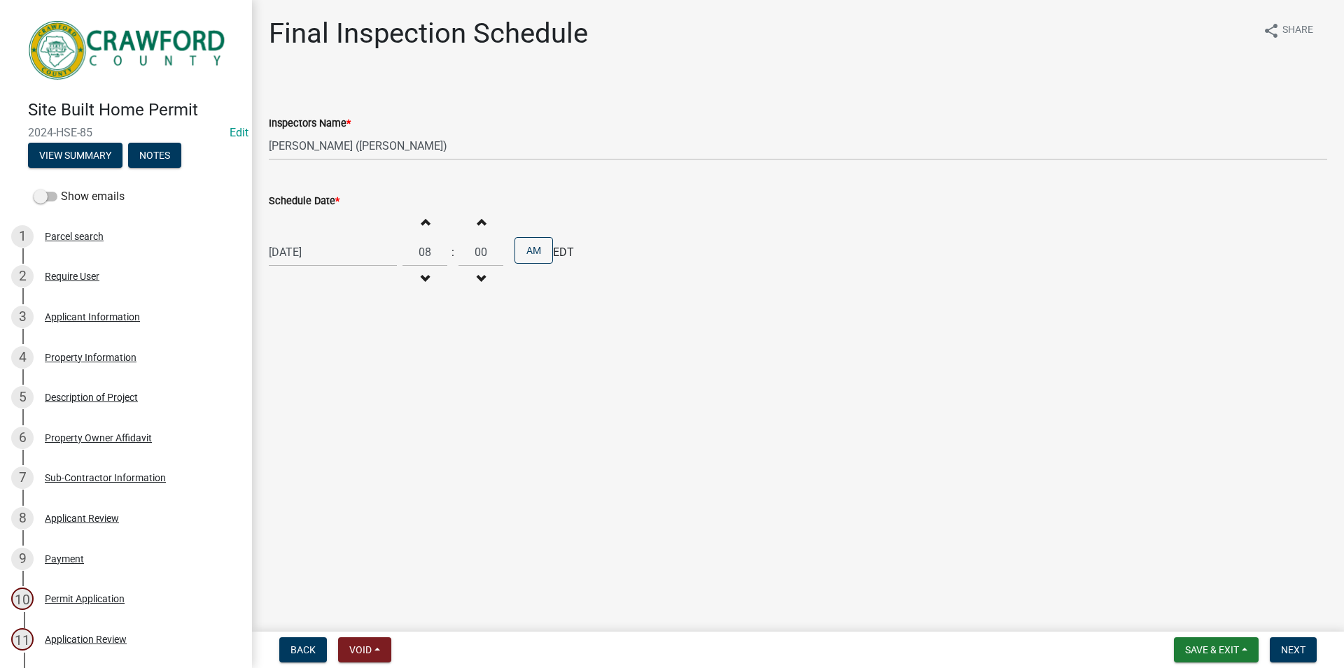
click at [437, 230] on button "Increment hours" at bounding box center [424, 221] width 29 height 25
type input "10"
click at [1300, 654] on span "Next" at bounding box center [1293, 650] width 24 height 11
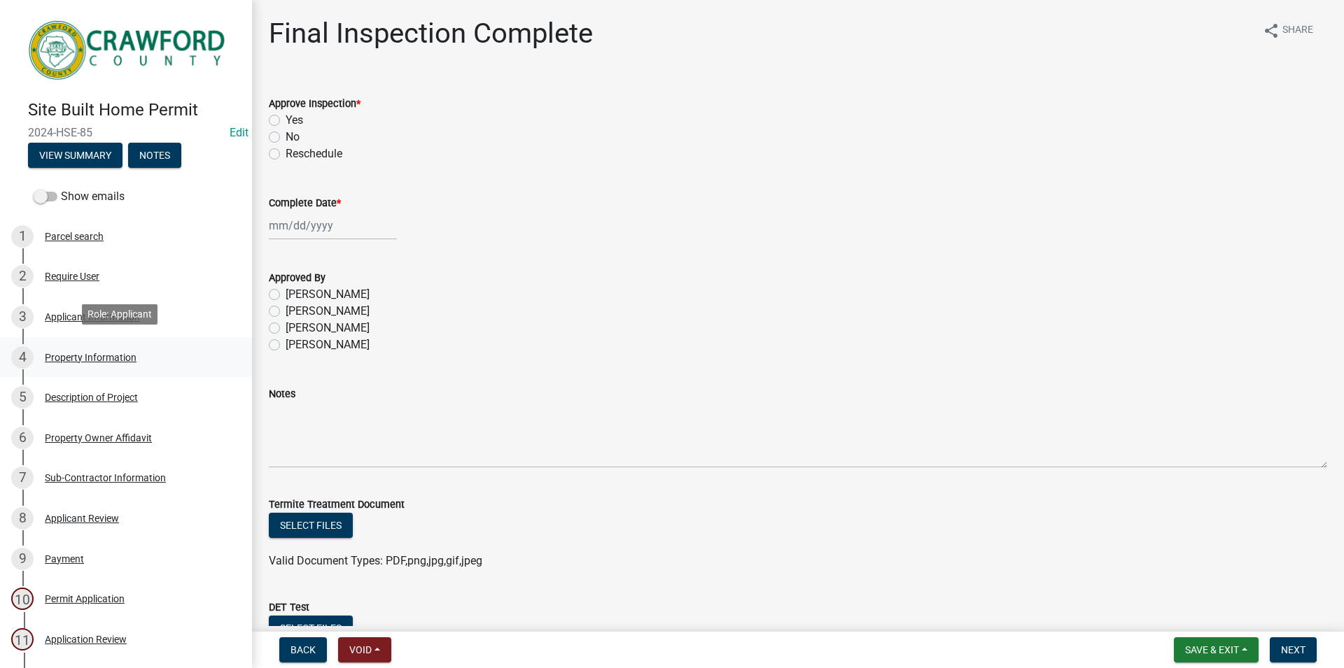
click at [132, 356] on div "Property Information" at bounding box center [91, 358] width 92 height 10
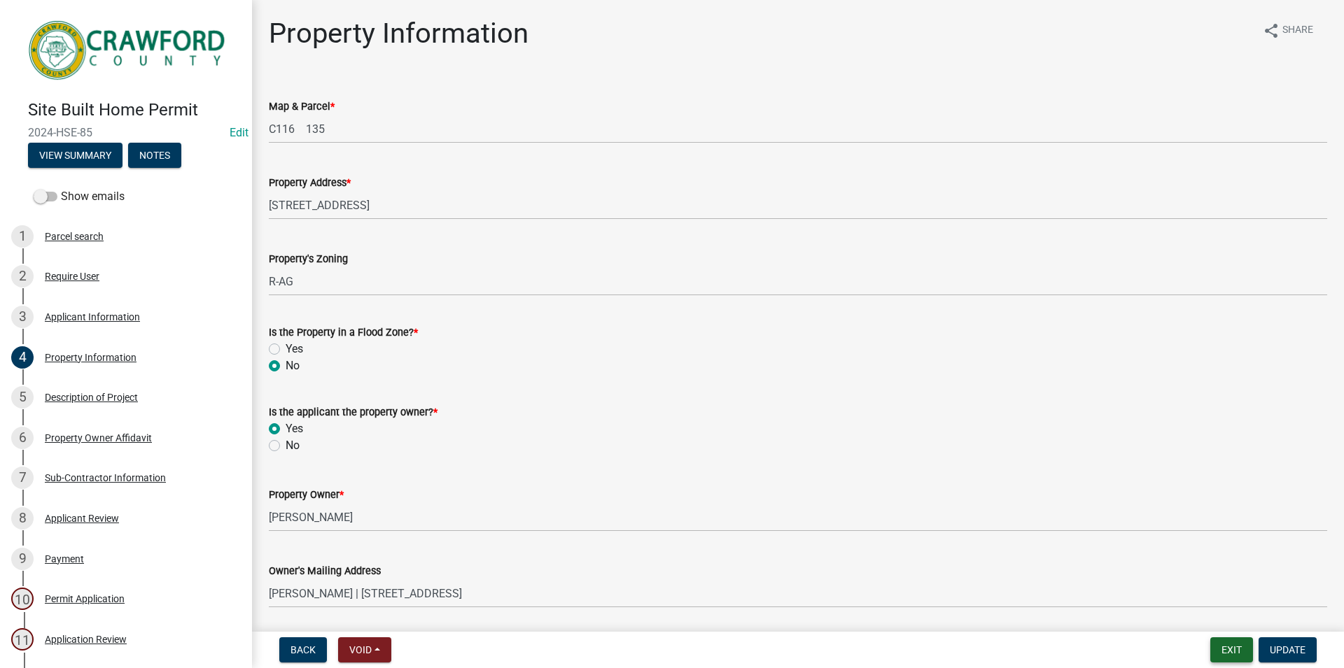
click at [1240, 645] on button "Exit" at bounding box center [1231, 650] width 43 height 25
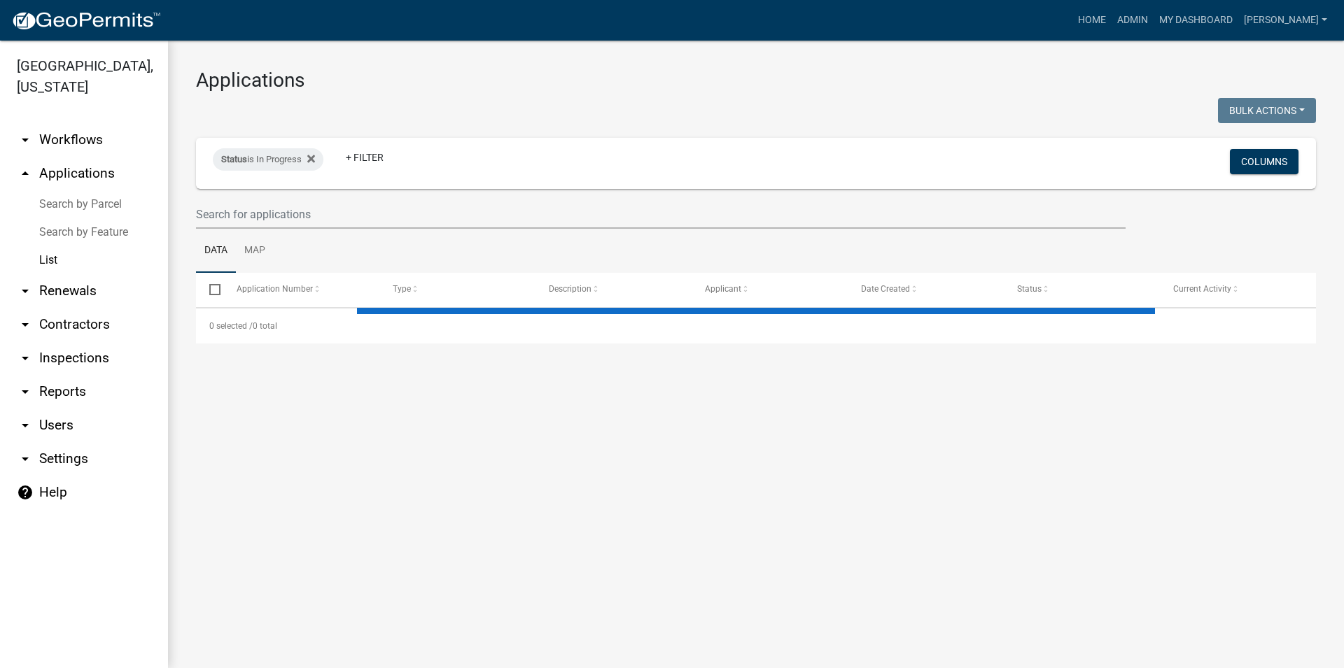
select select "3: 100"
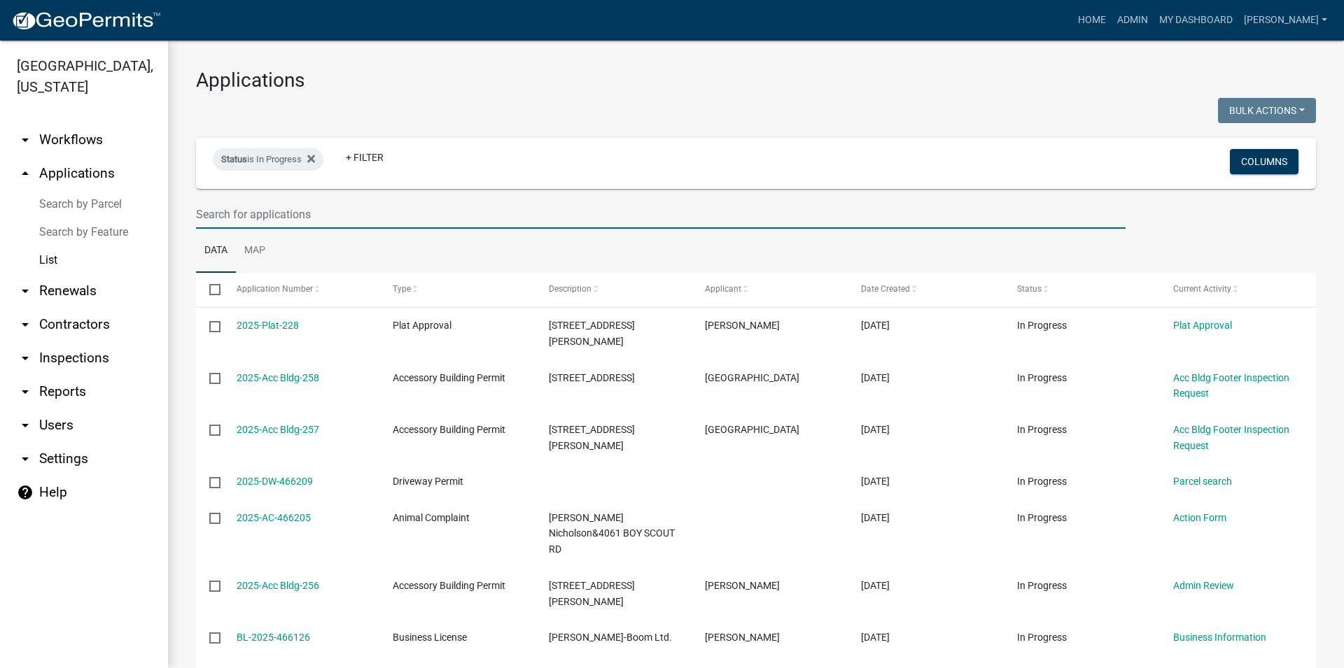
click at [282, 213] on input "text" at bounding box center [660, 214] width 929 height 29
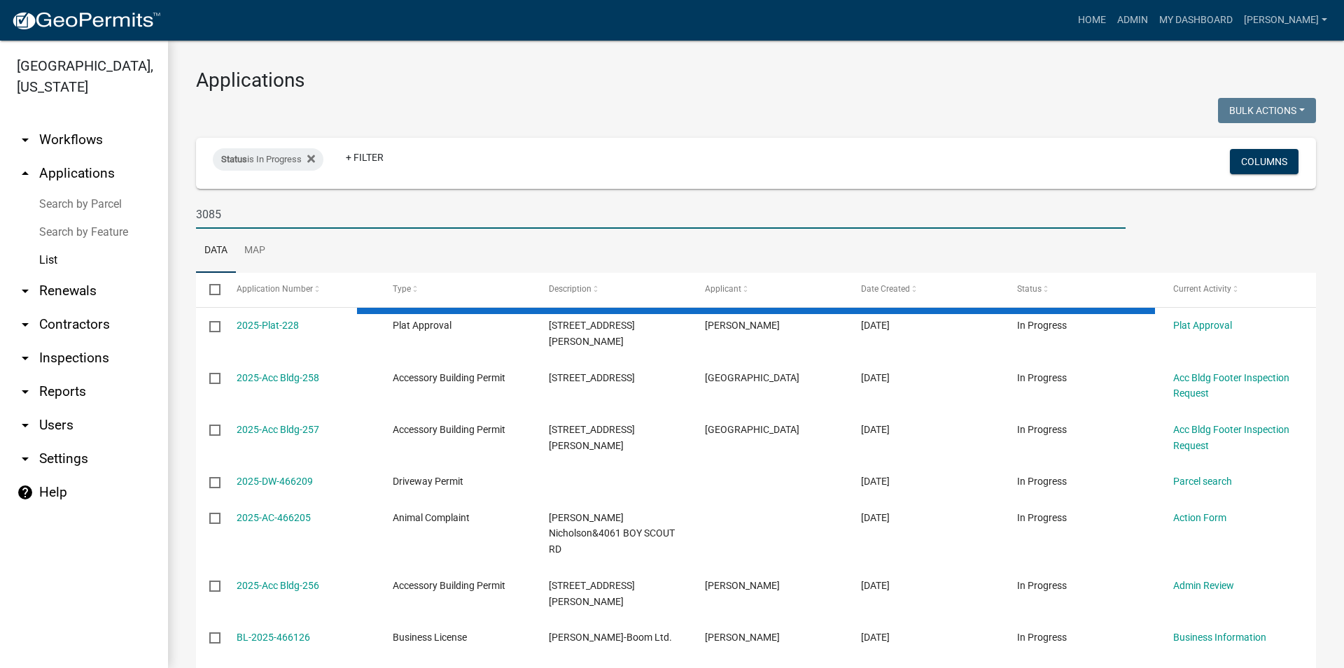
type input "3085"
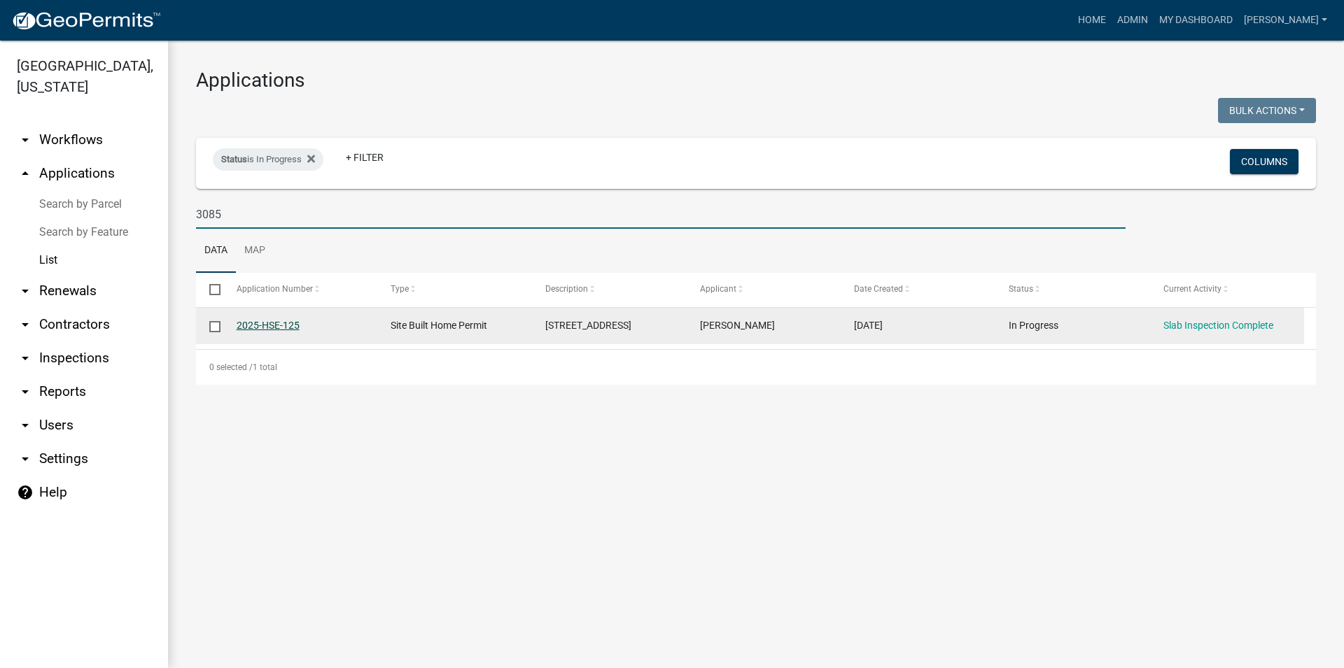
click at [272, 326] on link "2025-HSE-125" at bounding box center [268, 325] width 63 height 11
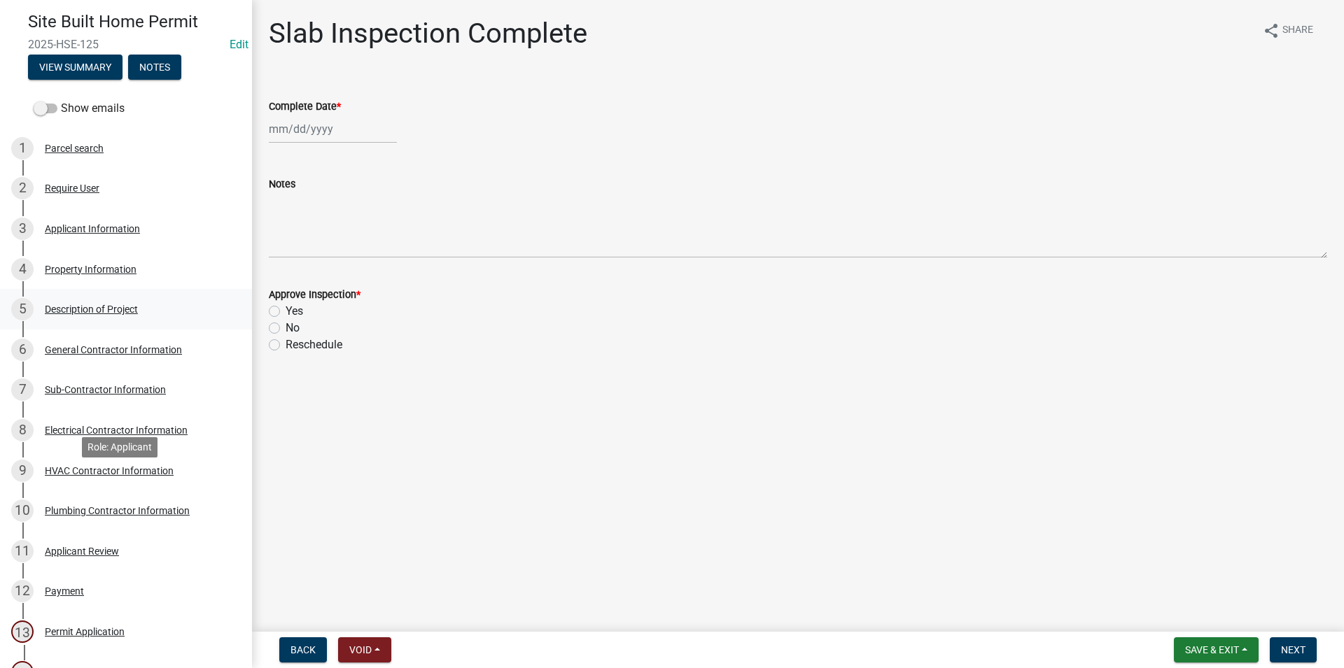
scroll to position [71, 0]
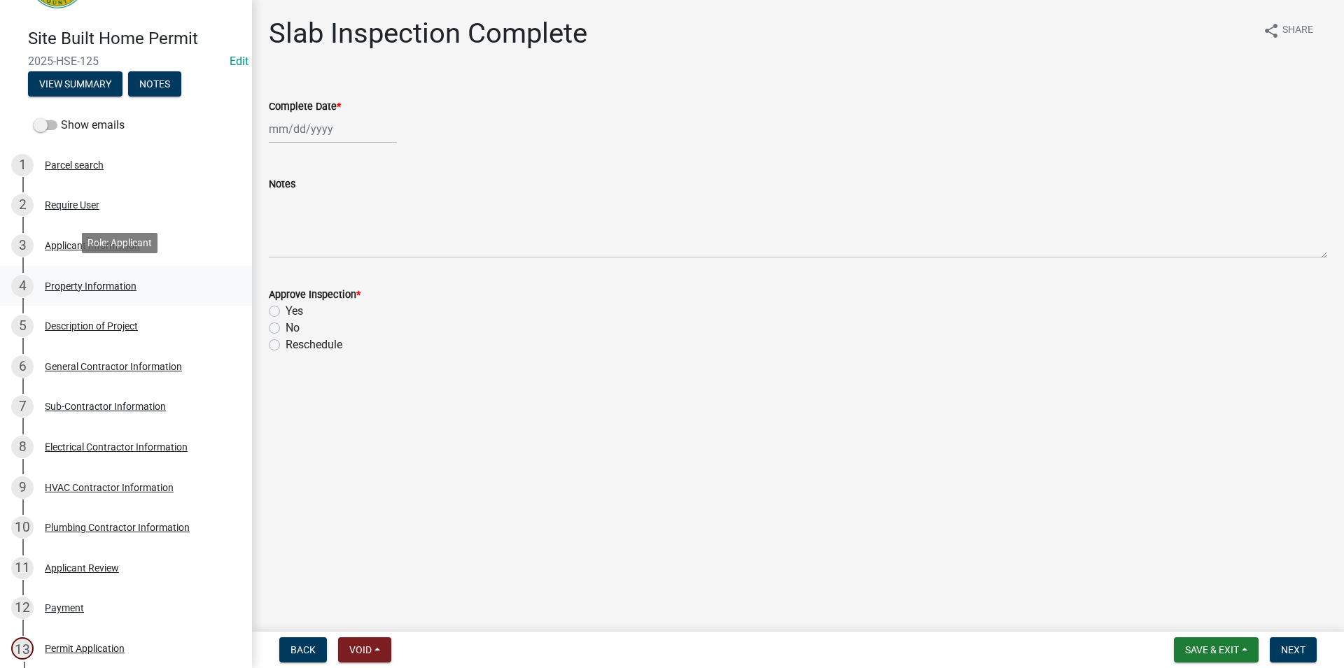
click at [124, 276] on div "4 Property Information" at bounding box center [120, 286] width 218 height 22
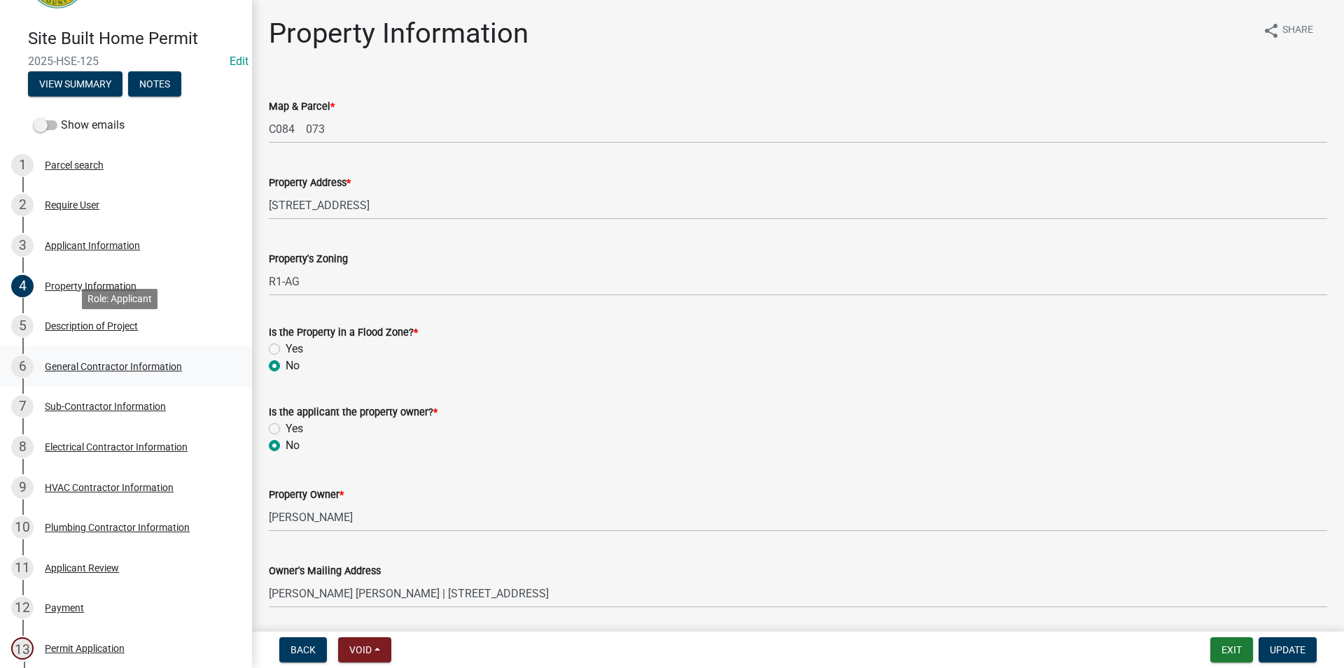
scroll to position [214, 0]
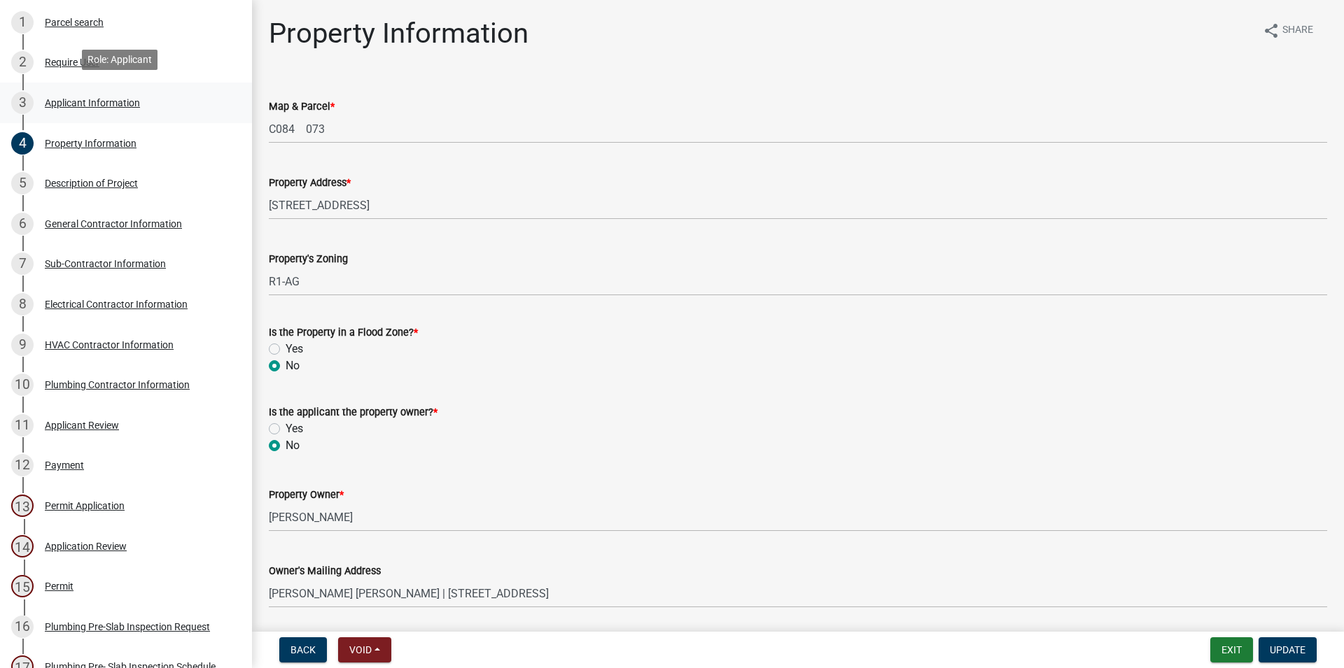
click at [100, 112] on link "3 Applicant Information" at bounding box center [126, 103] width 252 height 41
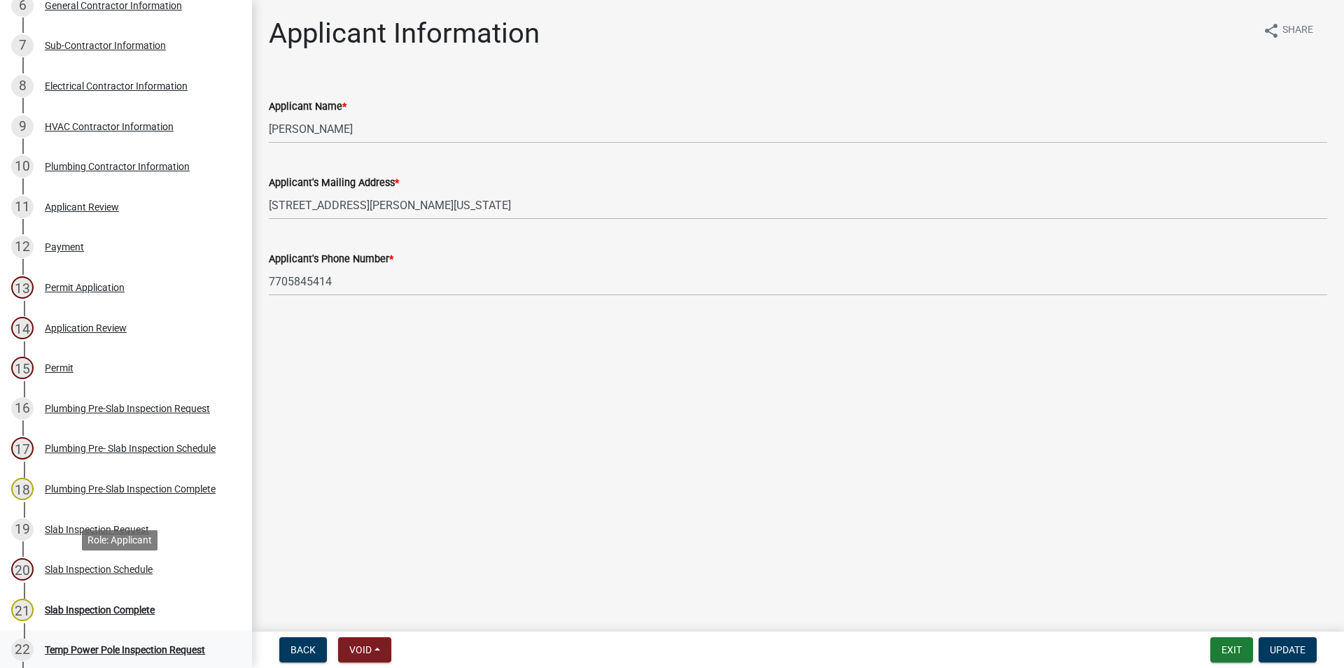
scroll to position [500, 0]
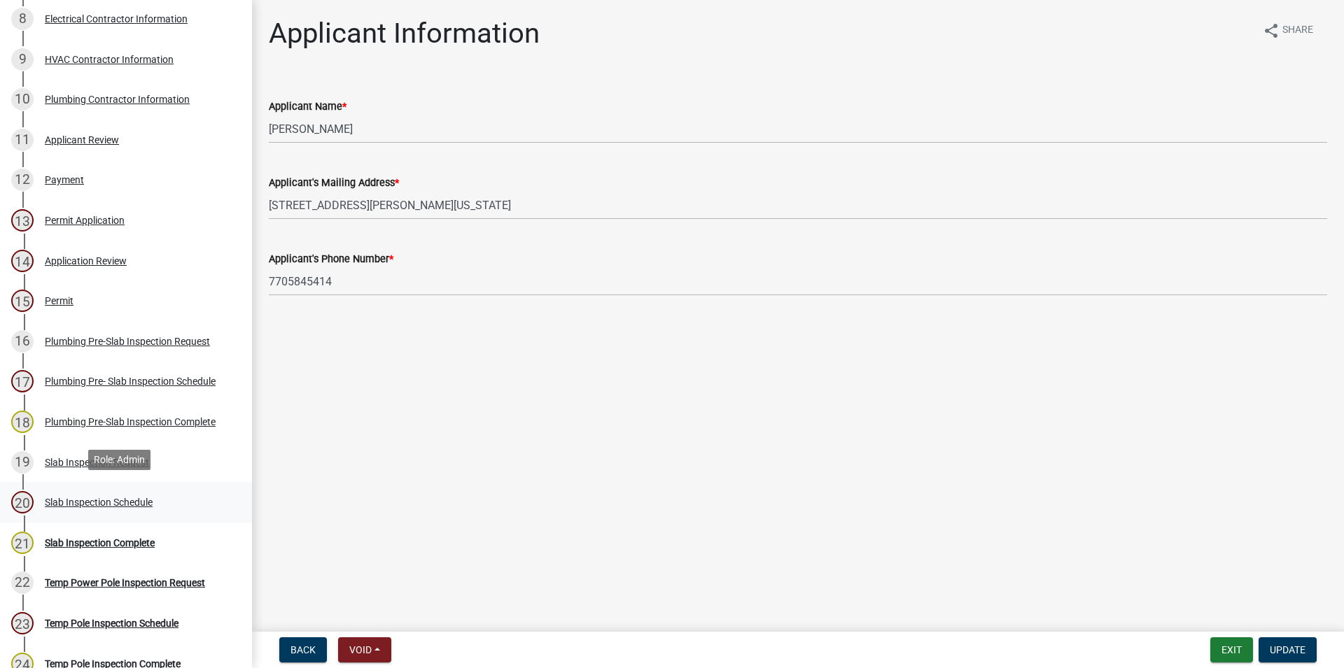
click at [157, 495] on div "20 Slab Inspection Schedule" at bounding box center [120, 502] width 218 height 22
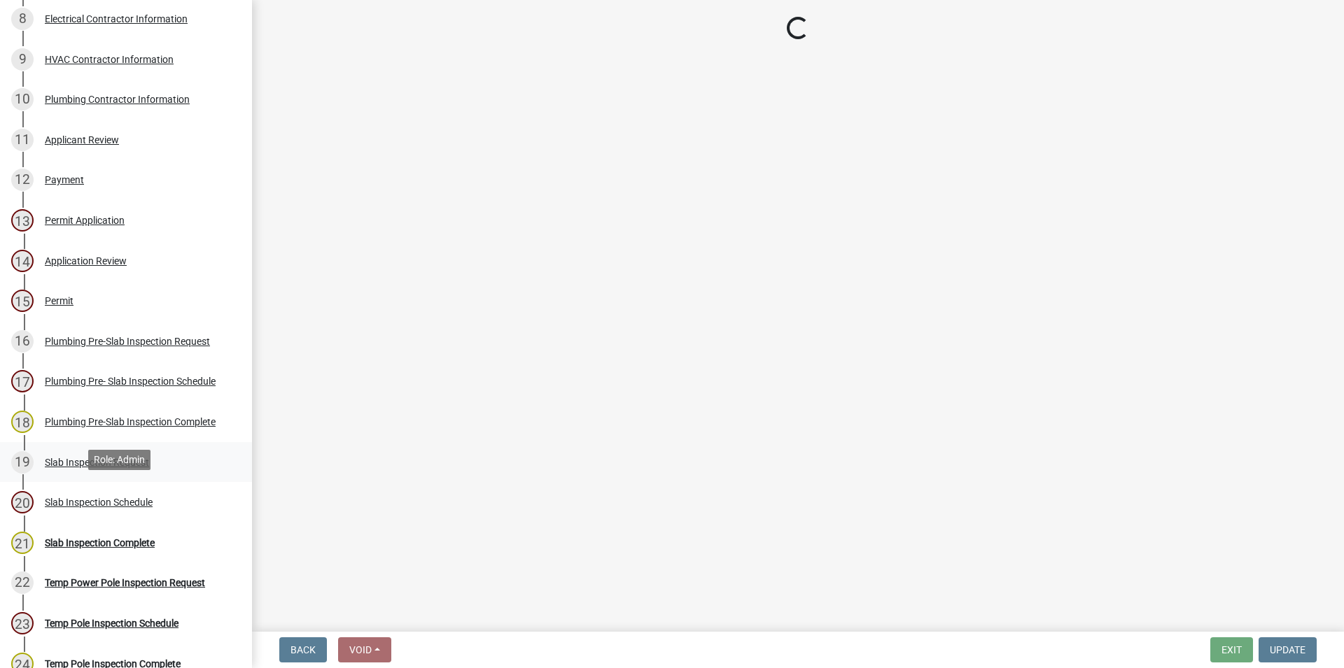
select select "a844a88f-ba44-4800-9e08-05e10520dbf6"
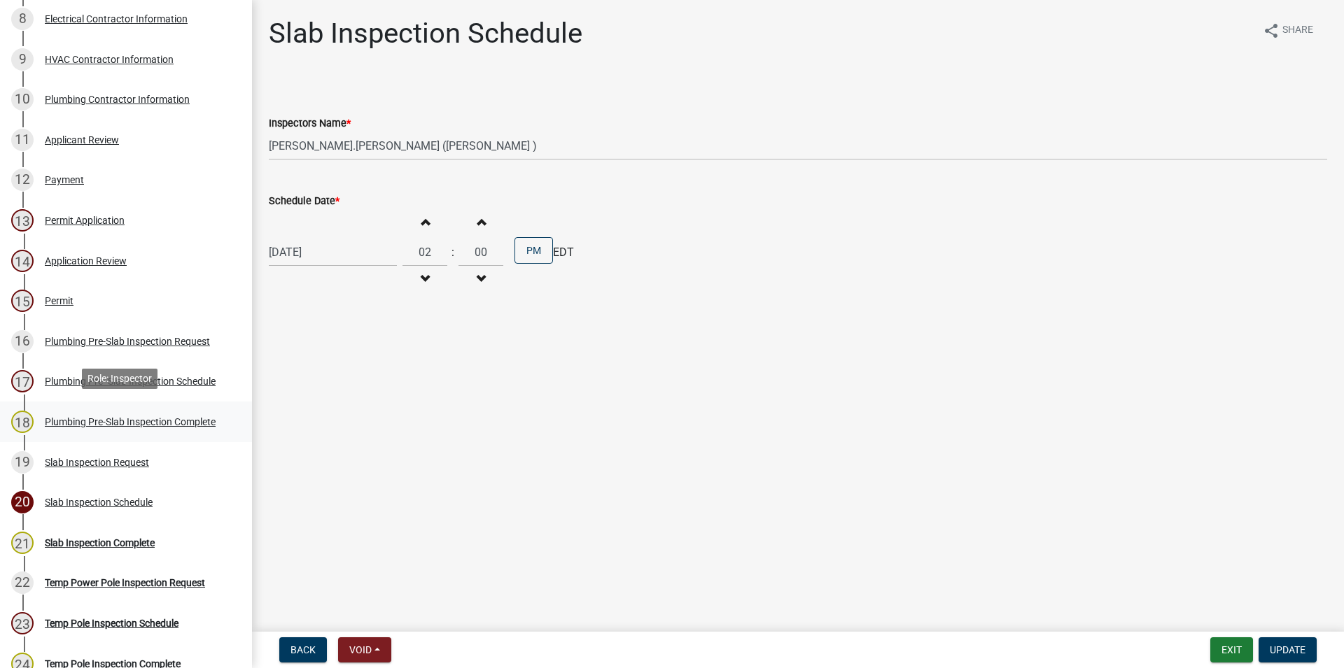
click at [185, 417] on div "Plumbing Pre-Slab Inspection Complete" at bounding box center [130, 422] width 171 height 10
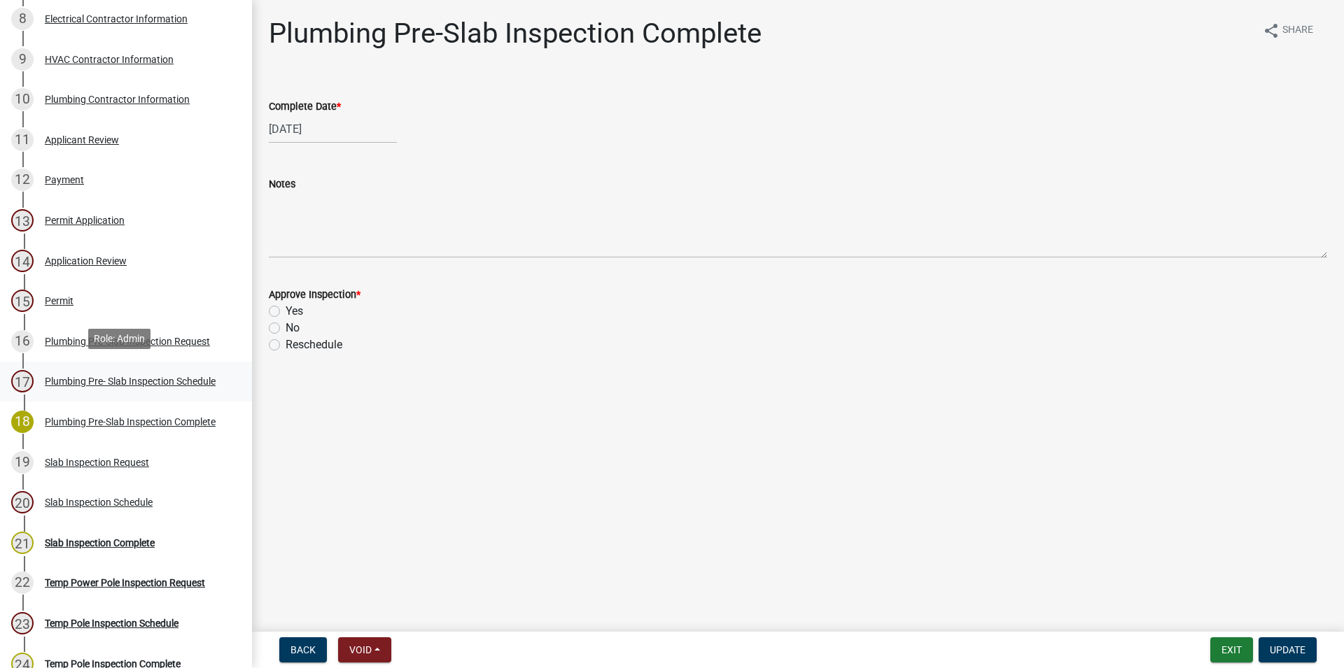
click at [190, 388] on div "17 Plumbing Pre- Slab Inspection Schedule" at bounding box center [120, 381] width 218 height 22
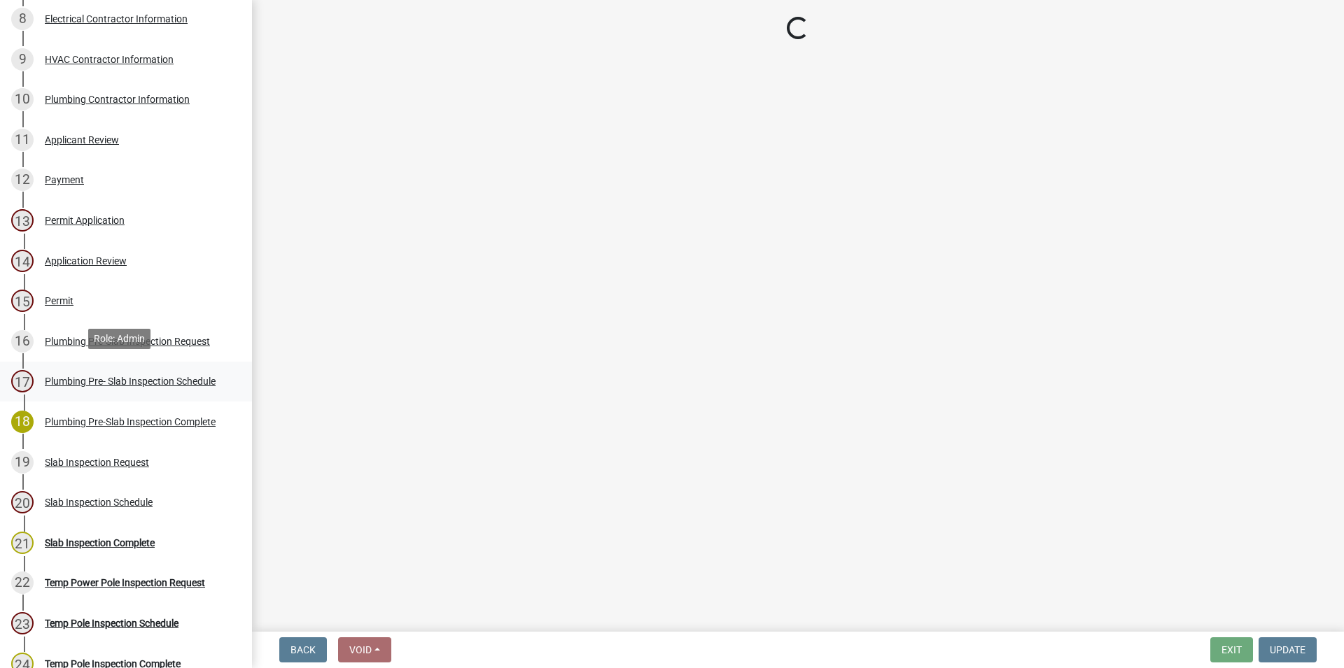
select select "386c4b37-132c-45b4-be0e-b439663810e4"
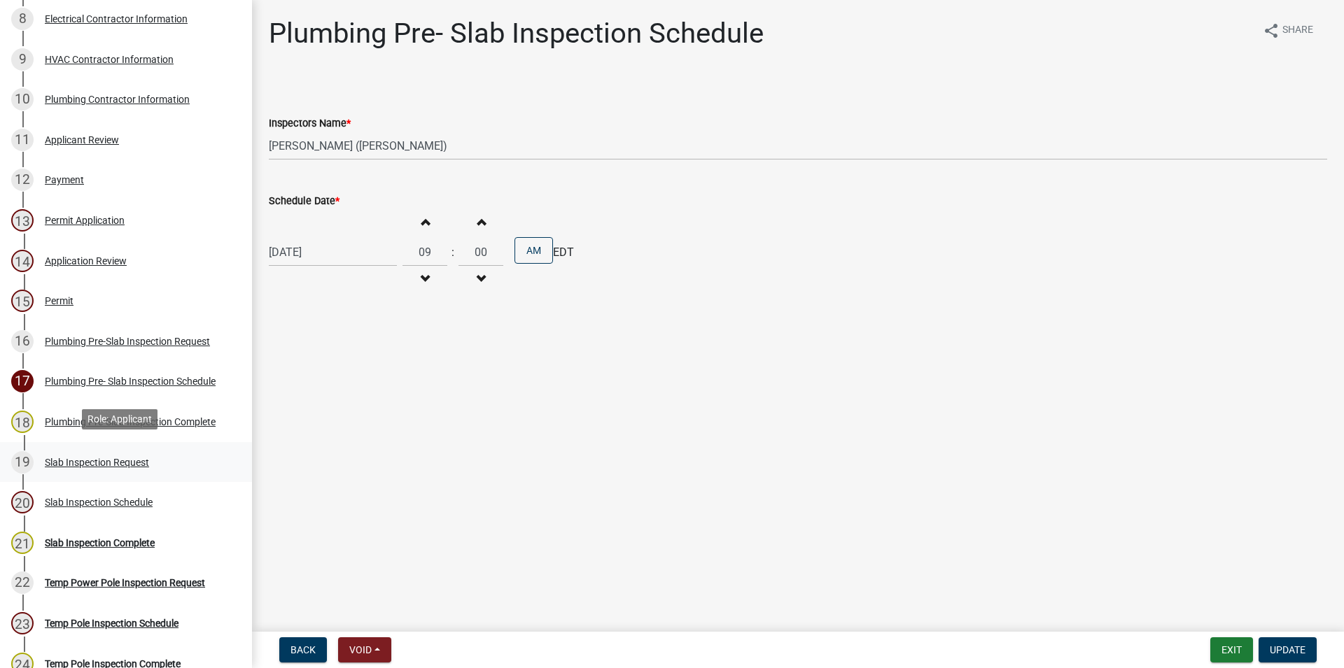
click at [161, 451] on div "19 Slab Inspection Request" at bounding box center [120, 462] width 218 height 22
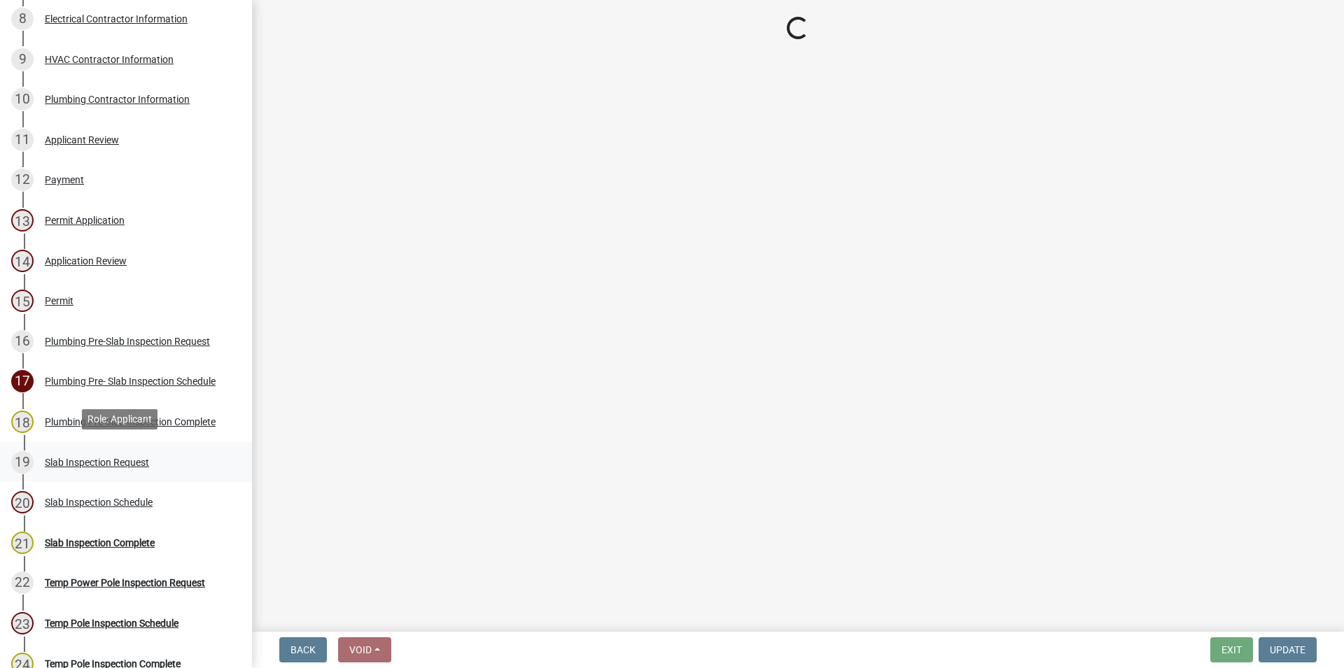
select select "c17fd054-7220-48ca-8ff3-64345a3d9763"
select select "02018635-faff-42bf-89c4-8baf0c46d922"
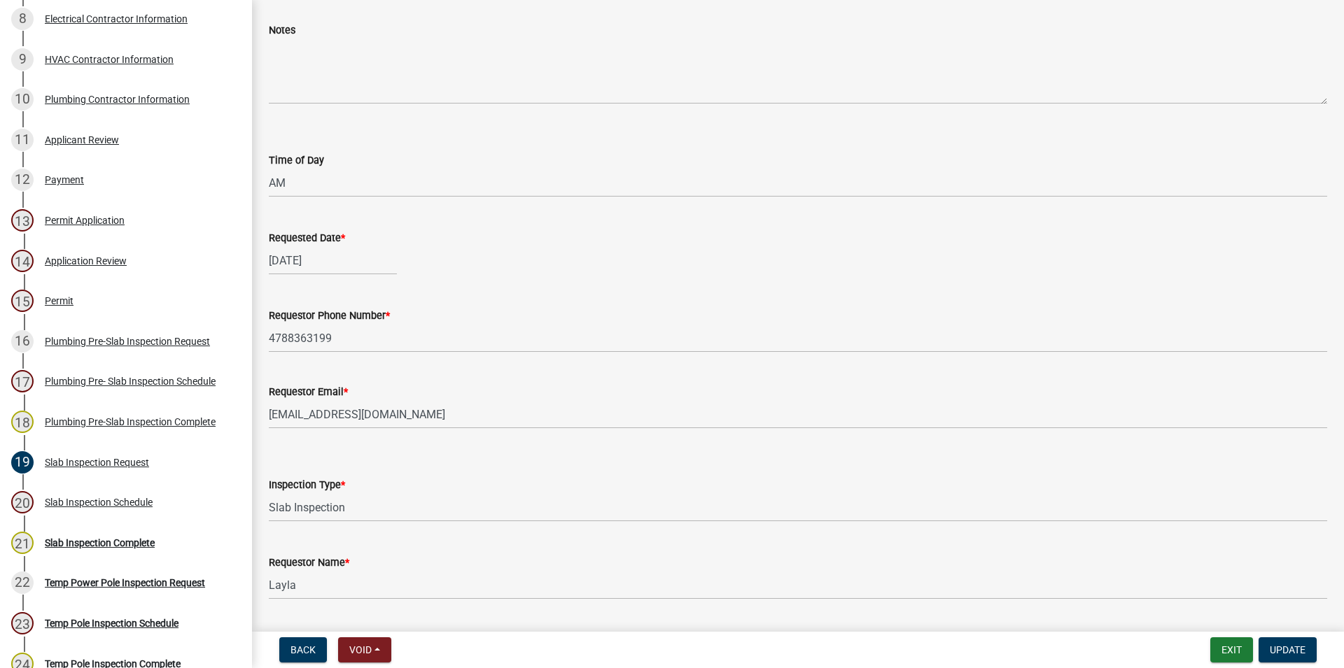
scroll to position [115, 0]
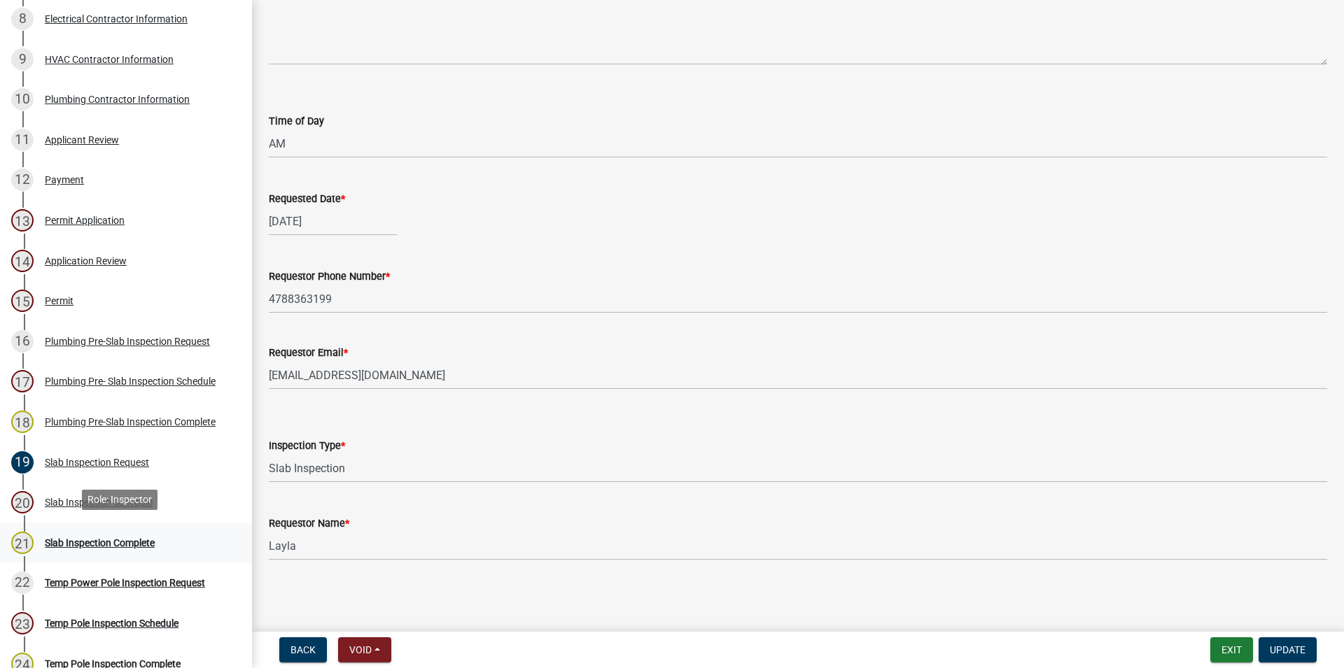
click at [136, 549] on div "21 Slab Inspection Complete" at bounding box center [120, 543] width 218 height 22
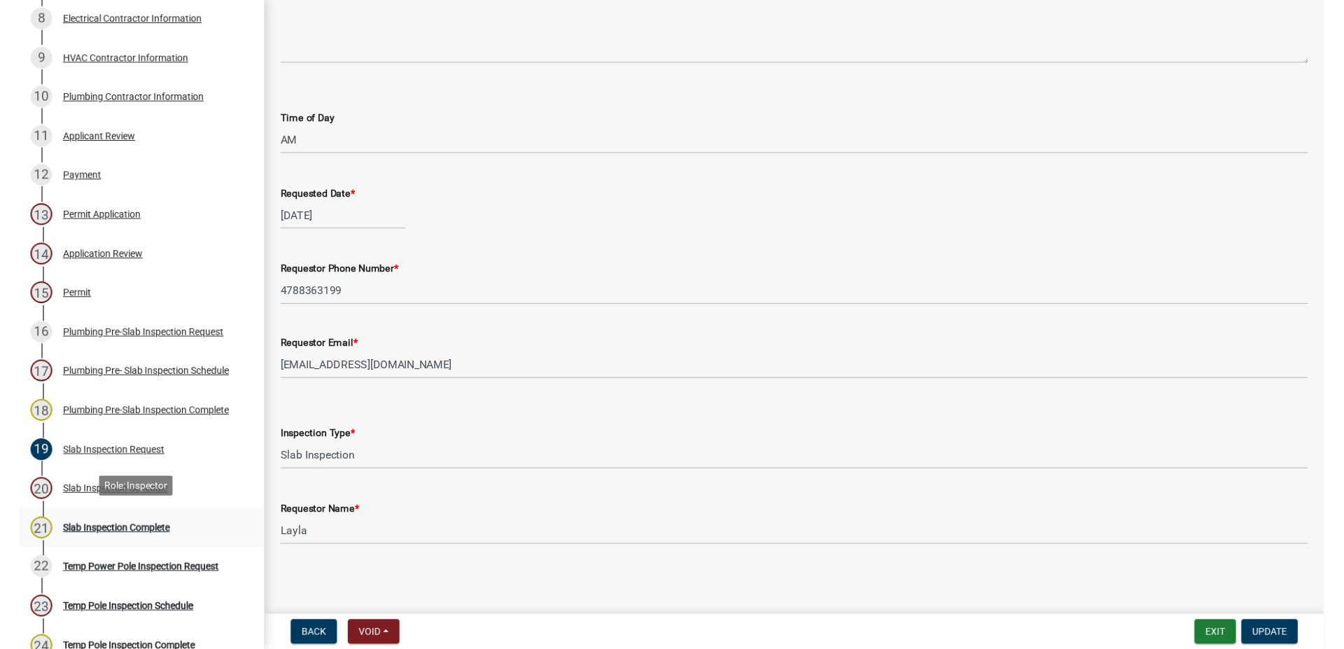
scroll to position [0, 0]
